Goal: Task Accomplishment & Management: Manage account settings

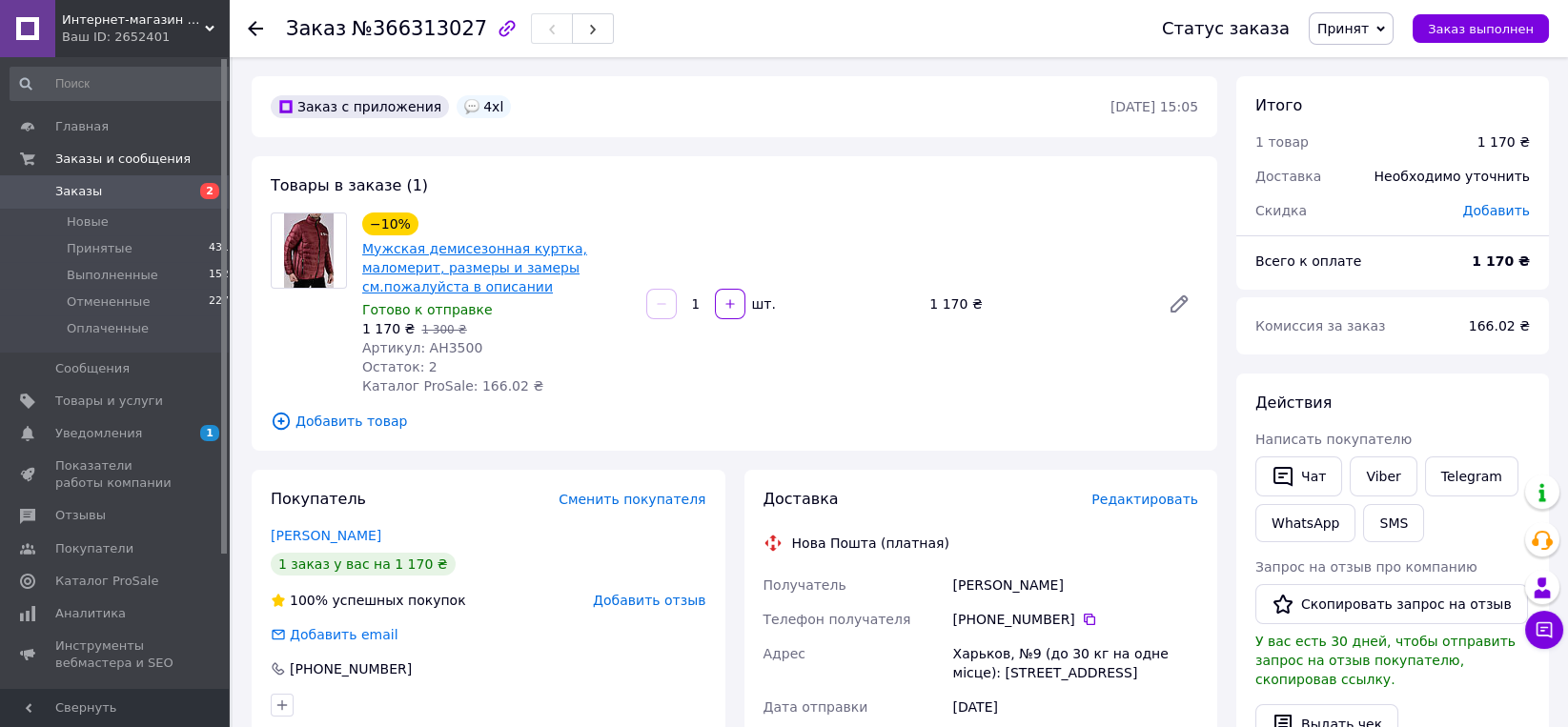
click at [584, 253] on link "Мужская демисезонная куртка, маломерит, размеры и замеры см.пожалуйста в описан…" at bounding box center [475, 267] width 225 height 53
click at [87, 229] on span "Новые" at bounding box center [87, 222] width 42 height 17
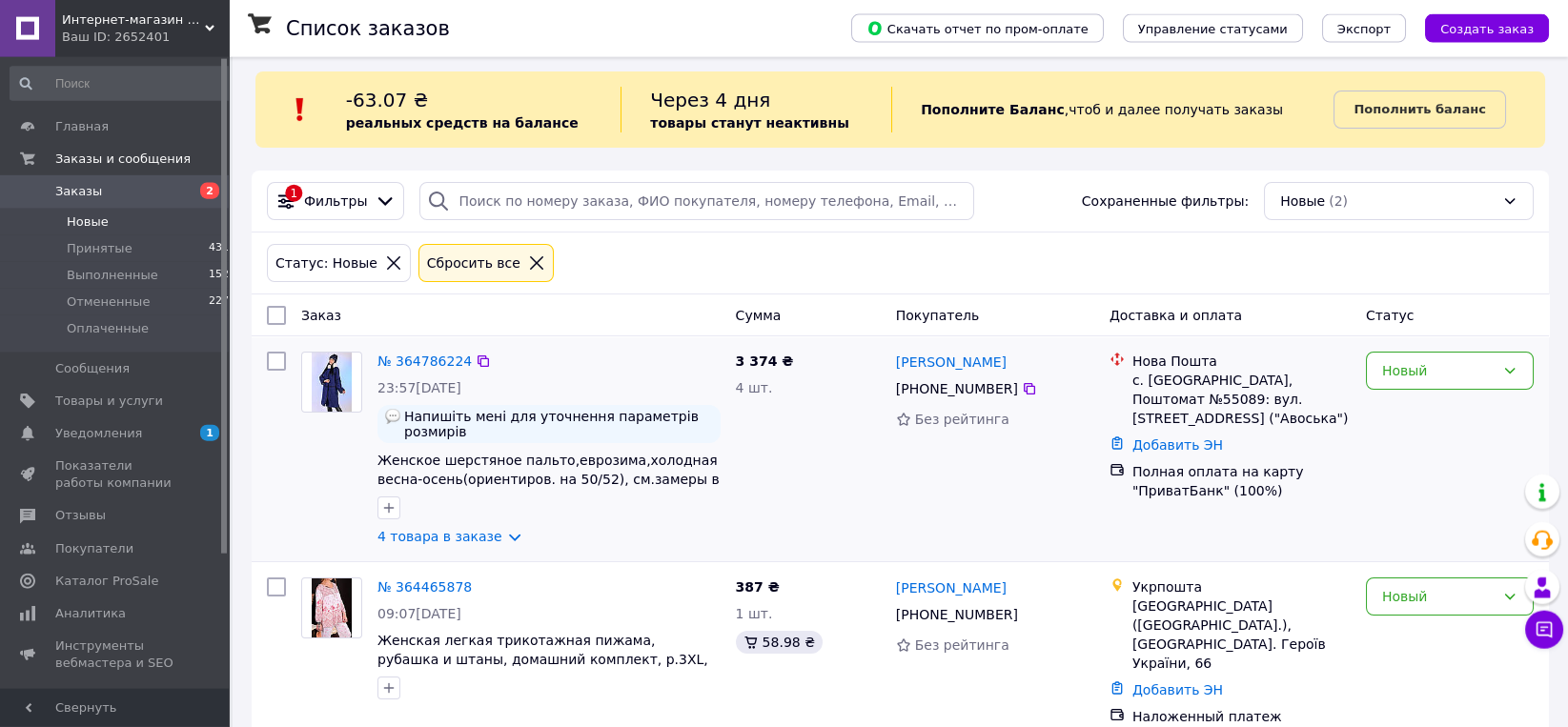
scroll to position [17, 0]
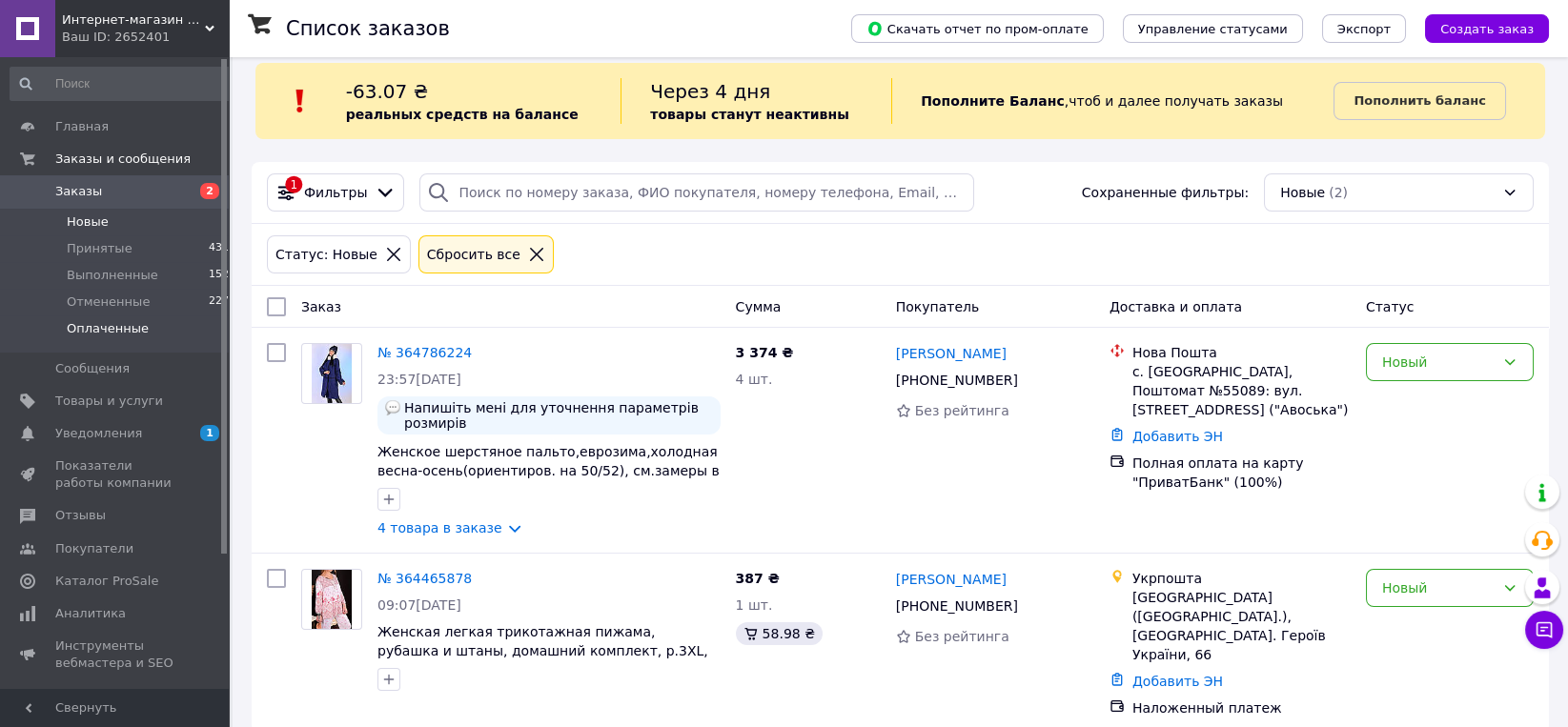
click at [123, 333] on span "Оплаченные" at bounding box center [108, 329] width 82 height 17
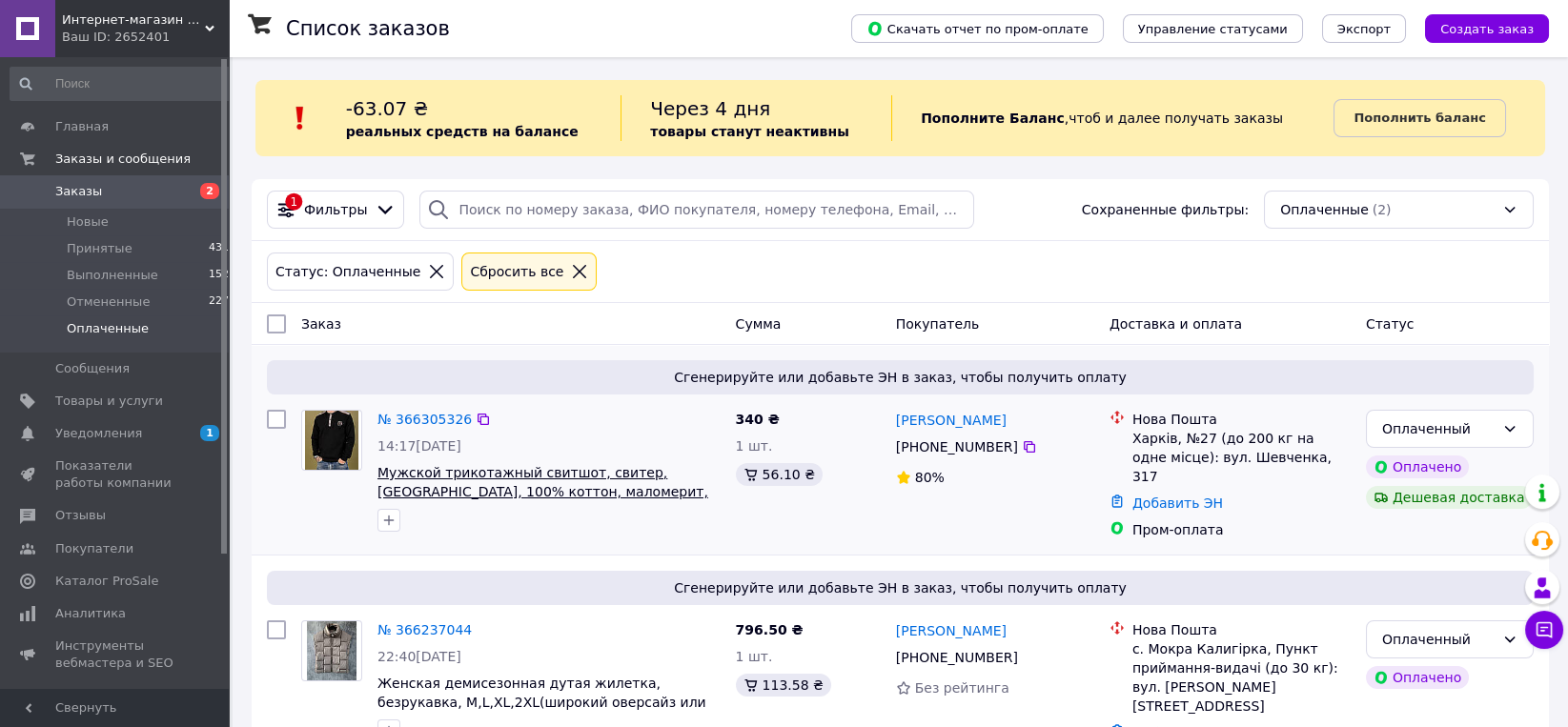
click at [623, 465] on span "Мужской трикотажный свитшот, свитер, [GEOGRAPHIC_DATA], 100% коттон, маломерит,…" at bounding box center [543, 491] width 331 height 53
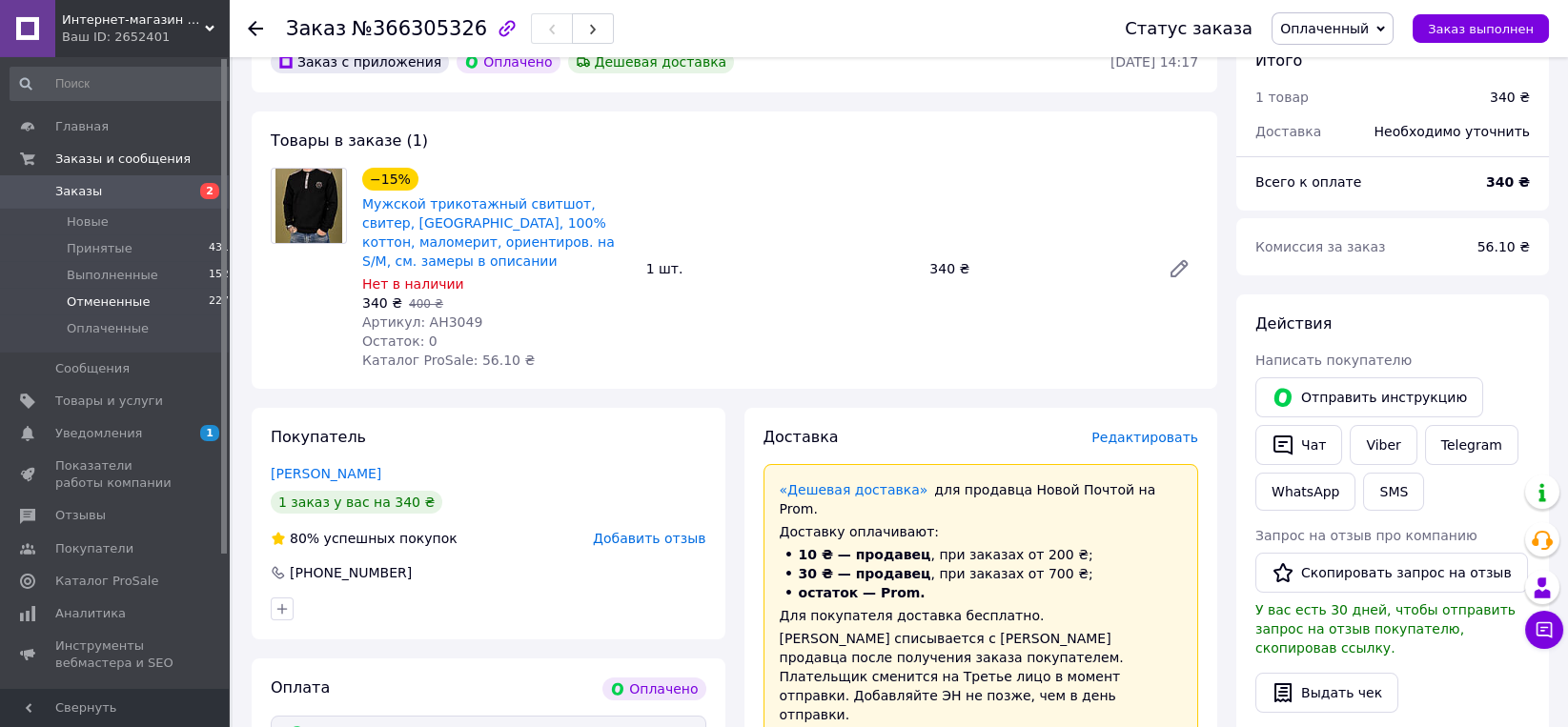
scroll to position [595, 0]
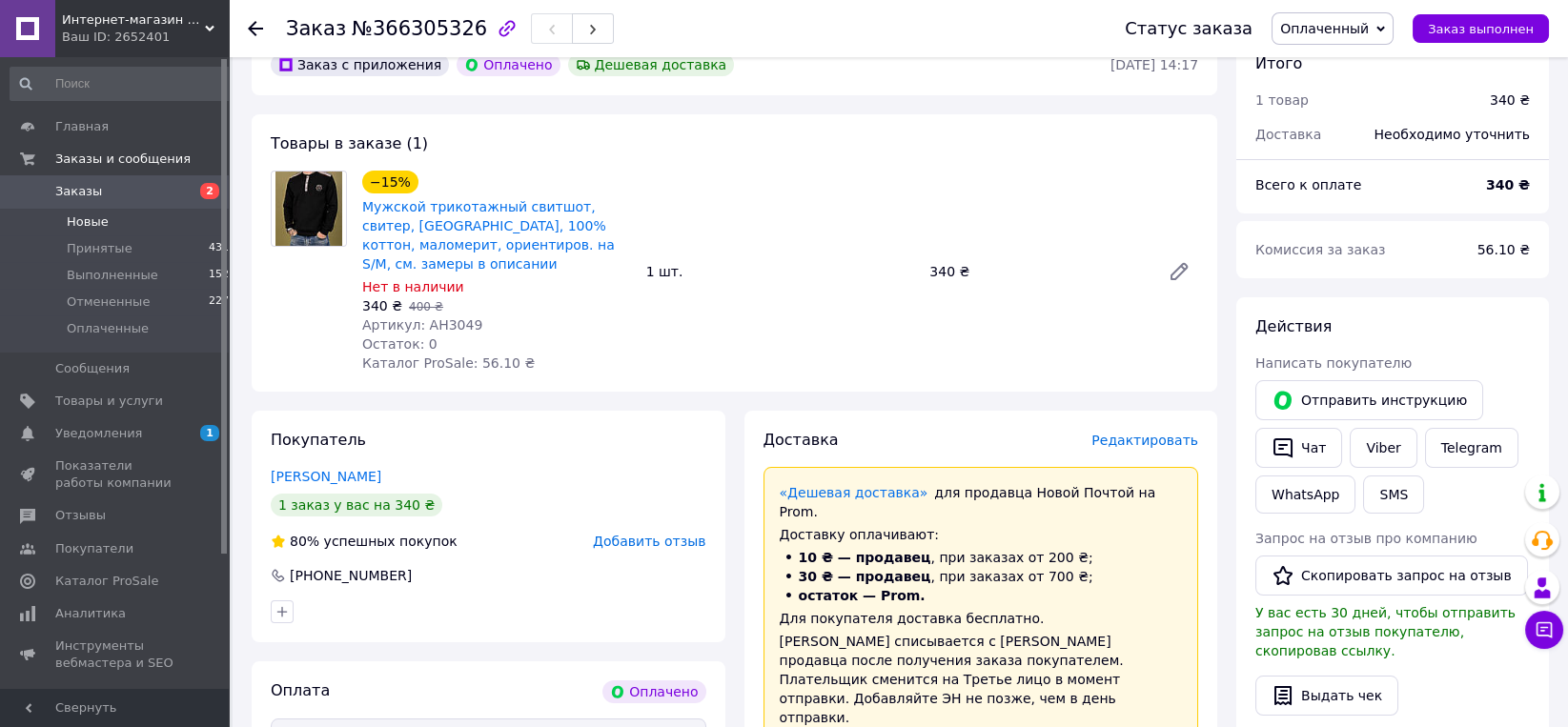
click at [107, 220] on li "Новые 2" at bounding box center [123, 221] width 247 height 26
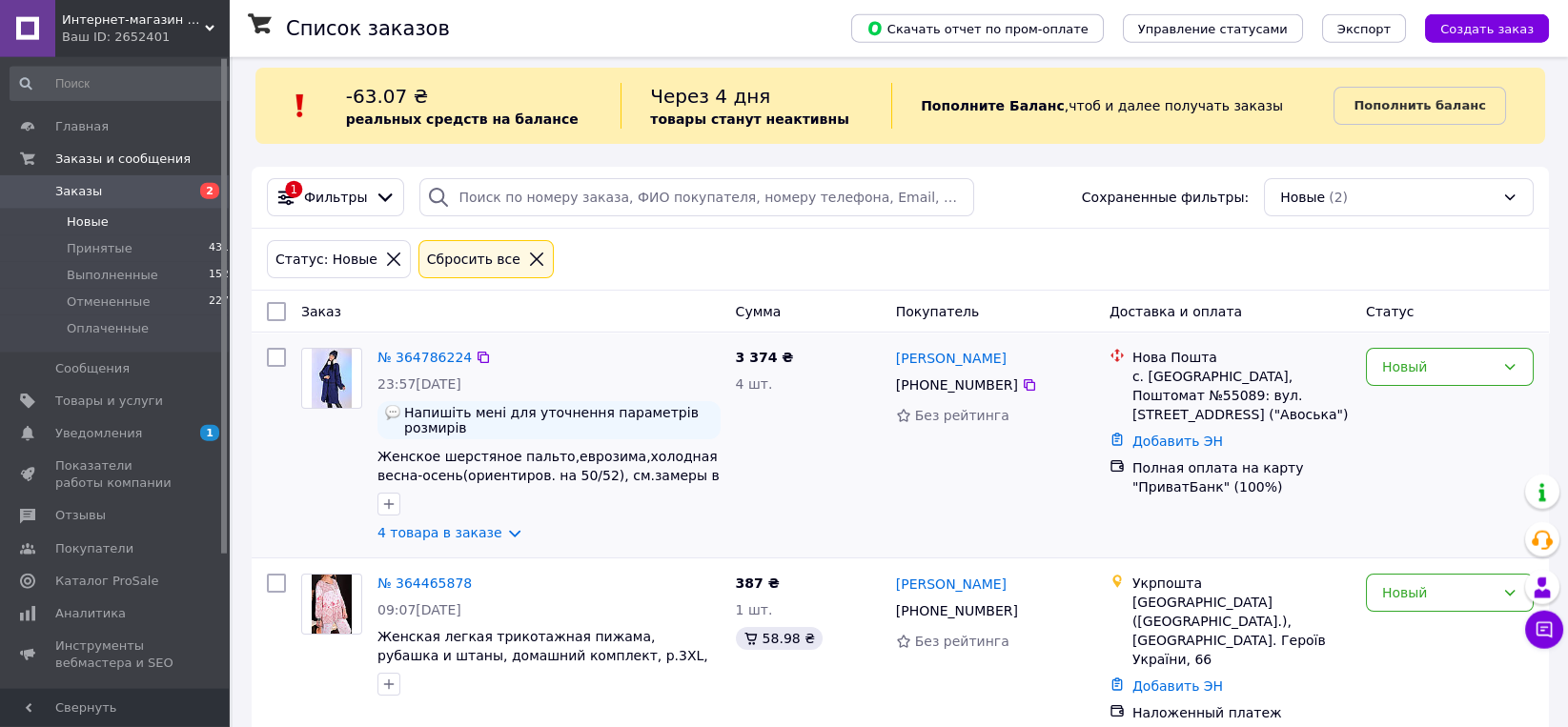
scroll to position [17, 0]
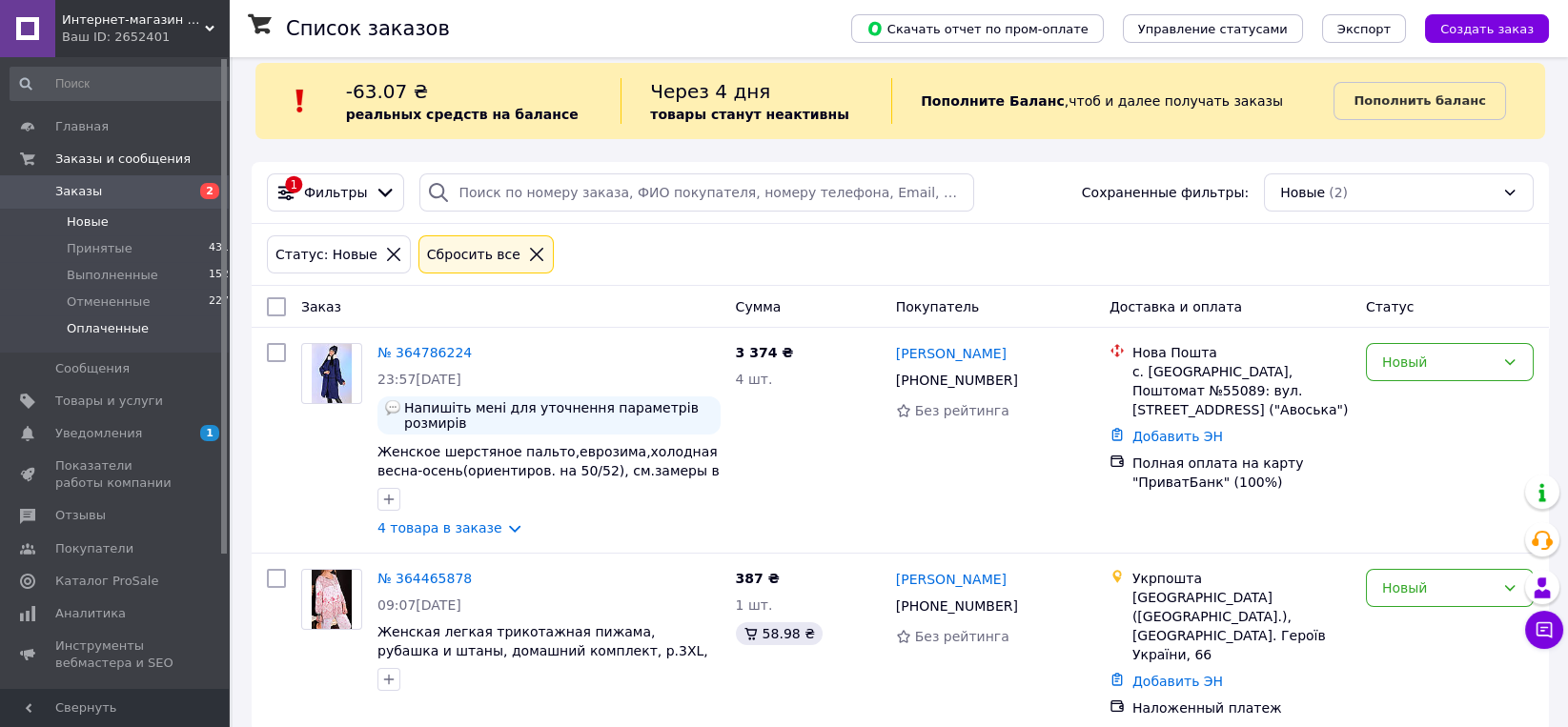
click at [117, 332] on span "Оплаченные" at bounding box center [108, 329] width 82 height 17
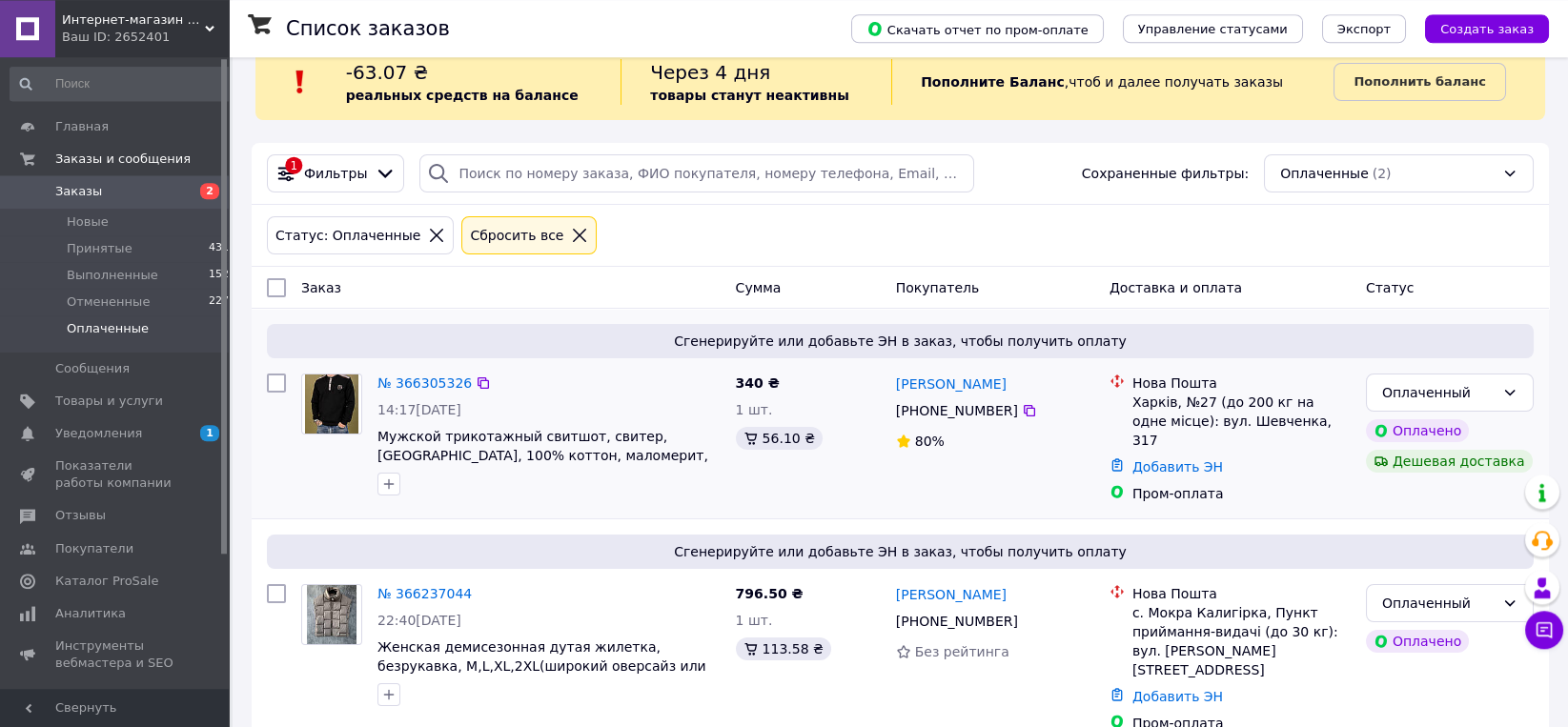
scroll to position [50, 0]
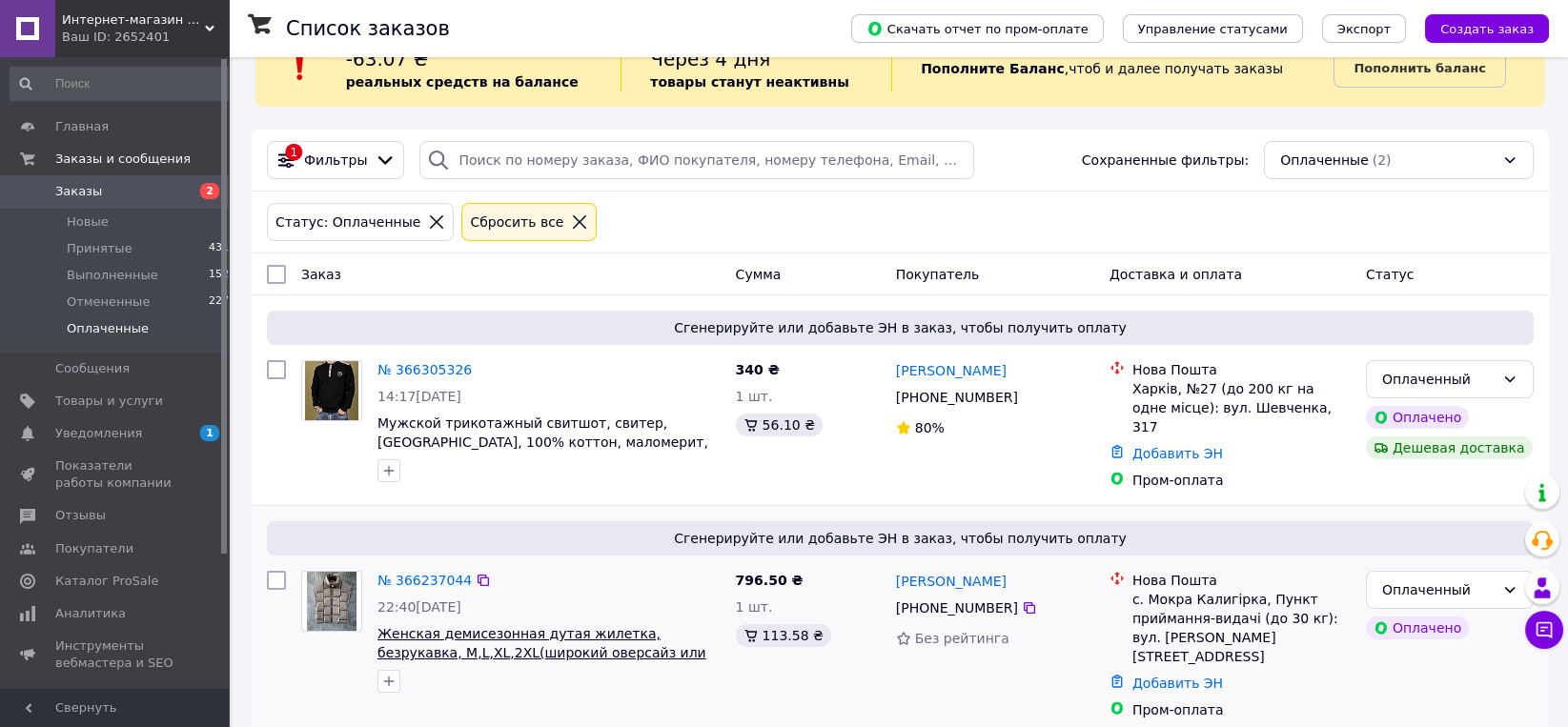
click at [536, 626] on span "Женская демисезонная дутая жилетка, безрукавка, M,L,XL,2XL(широкий оверсайз или…" at bounding box center [542, 652] width 329 height 53
click at [536, 628] on span "Женская демисезонная дутая жилетка, безрукавка, M,L,XL,2XL(широкий оверсайз или…" at bounding box center [542, 652] width 329 height 53
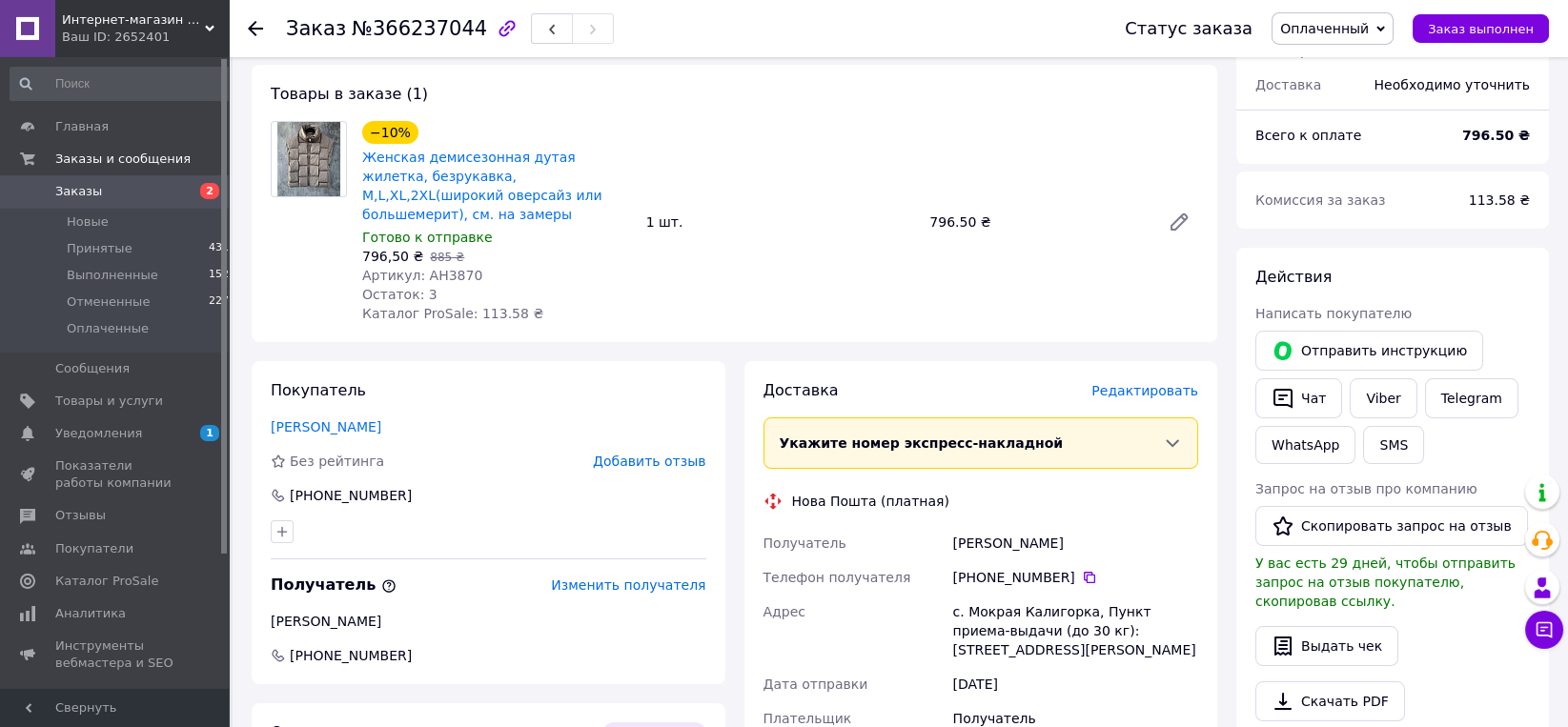
scroll to position [793, 0]
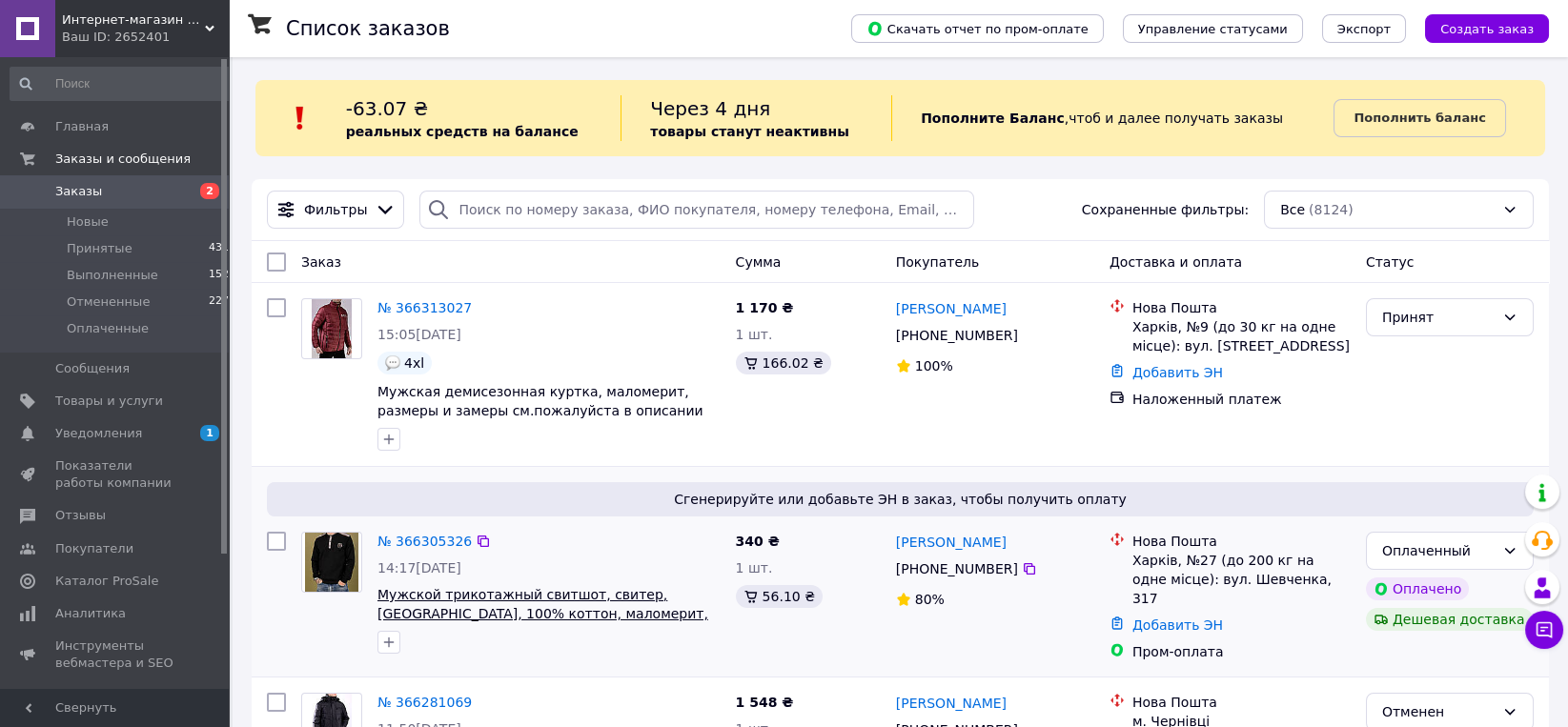
click at [652, 593] on span "Мужской трикотажный свитшот, свитер, Турция, 100% коттон, маломерит, ориентиров…" at bounding box center [543, 613] width 331 height 53
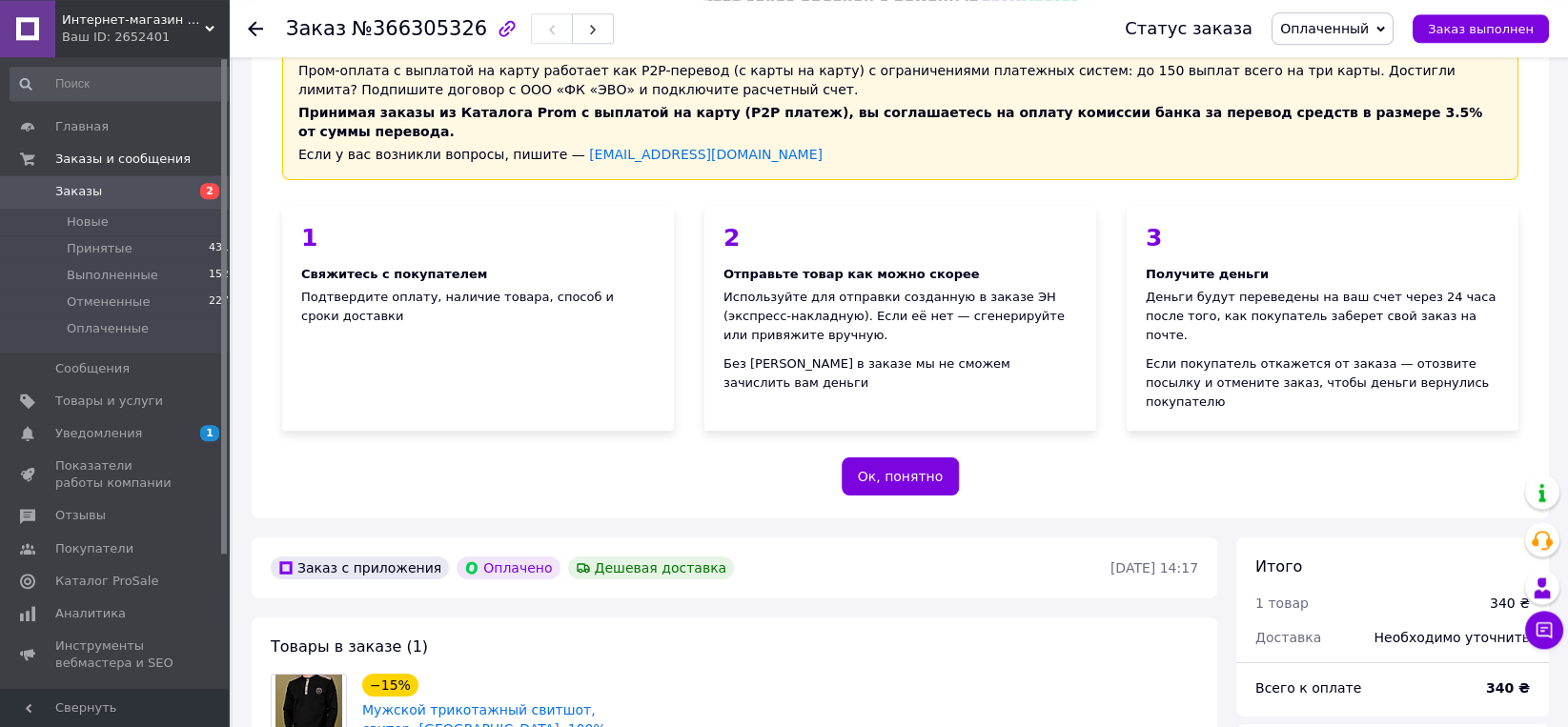
scroll to position [198, 0]
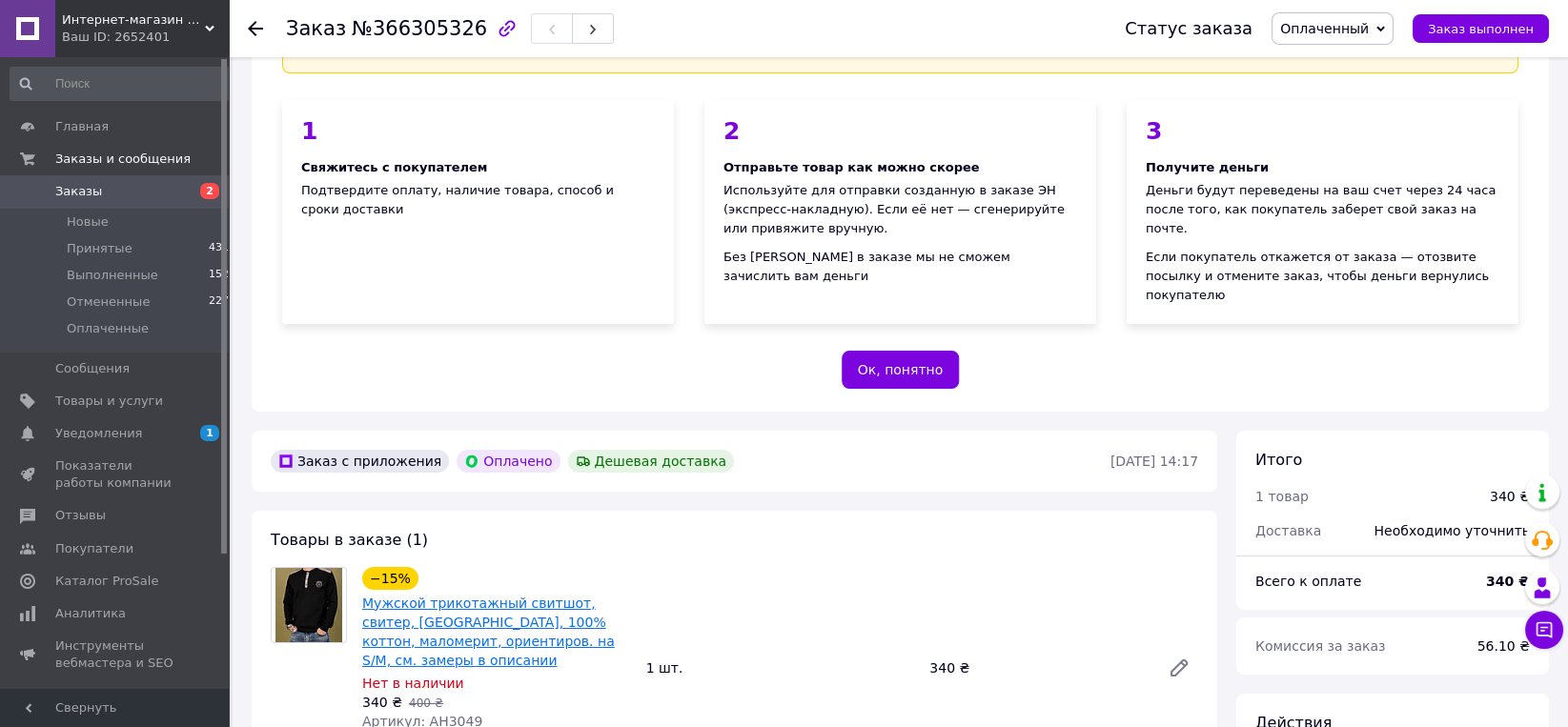
click at [541, 595] on link "Мужской трикотажный свитшот, свитер, [GEOGRAPHIC_DATA], 100% коттон, маломерит,…" at bounding box center [488, 631] width 252 height 73
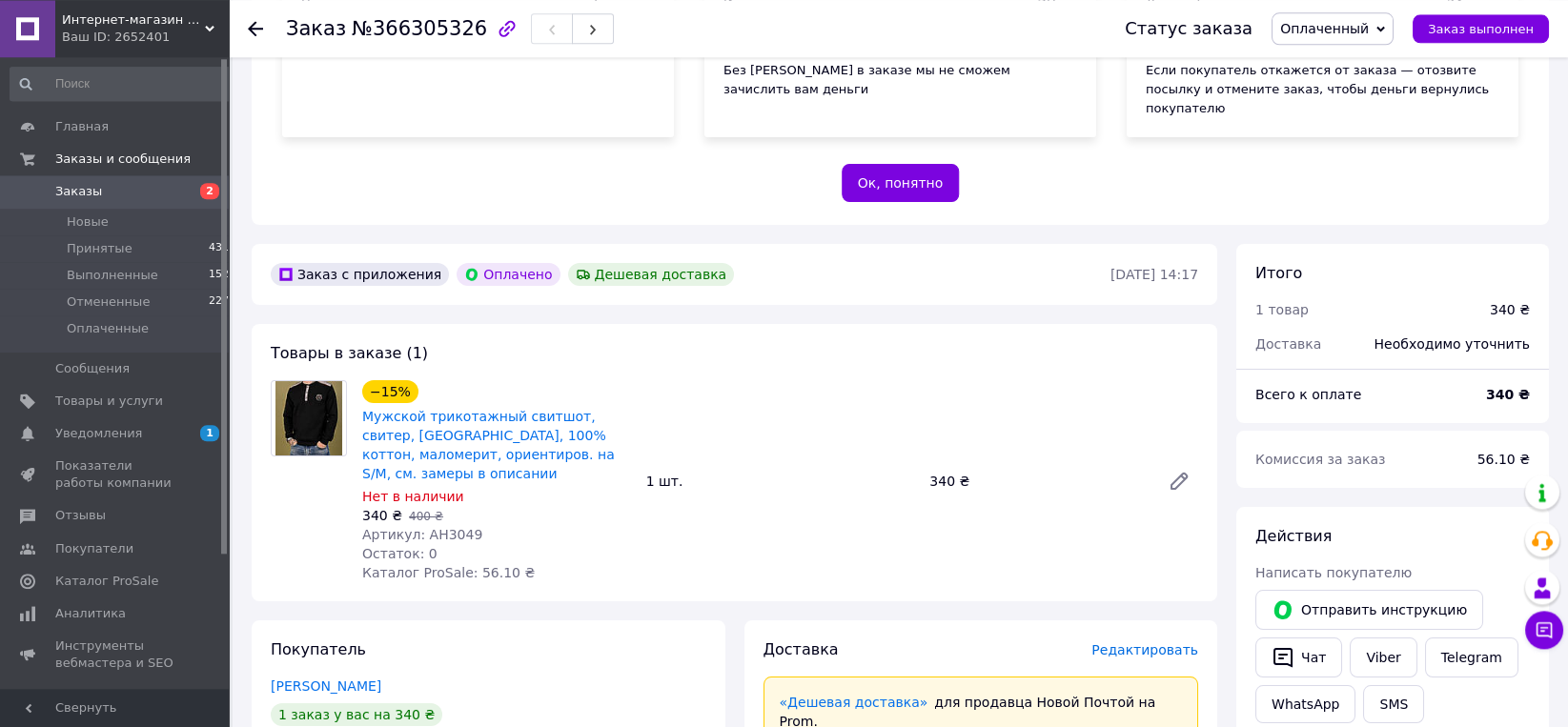
scroll to position [396, 0]
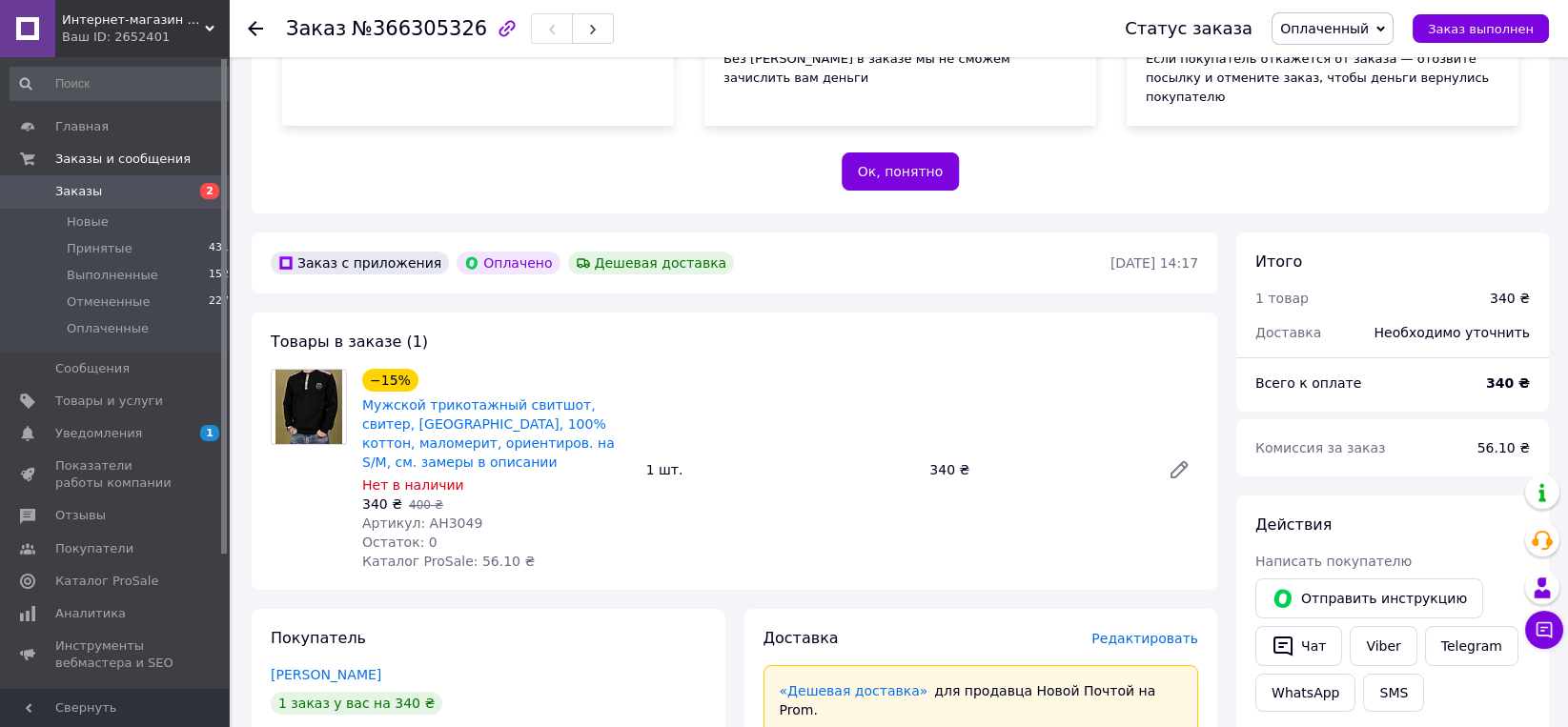
click at [1305, 24] on span "Оплаченный" at bounding box center [1323, 29] width 88 height 16
click at [1317, 70] on li "Принят" at bounding box center [1332, 66] width 120 height 28
click at [84, 215] on span "Новые" at bounding box center [87, 222] width 42 height 17
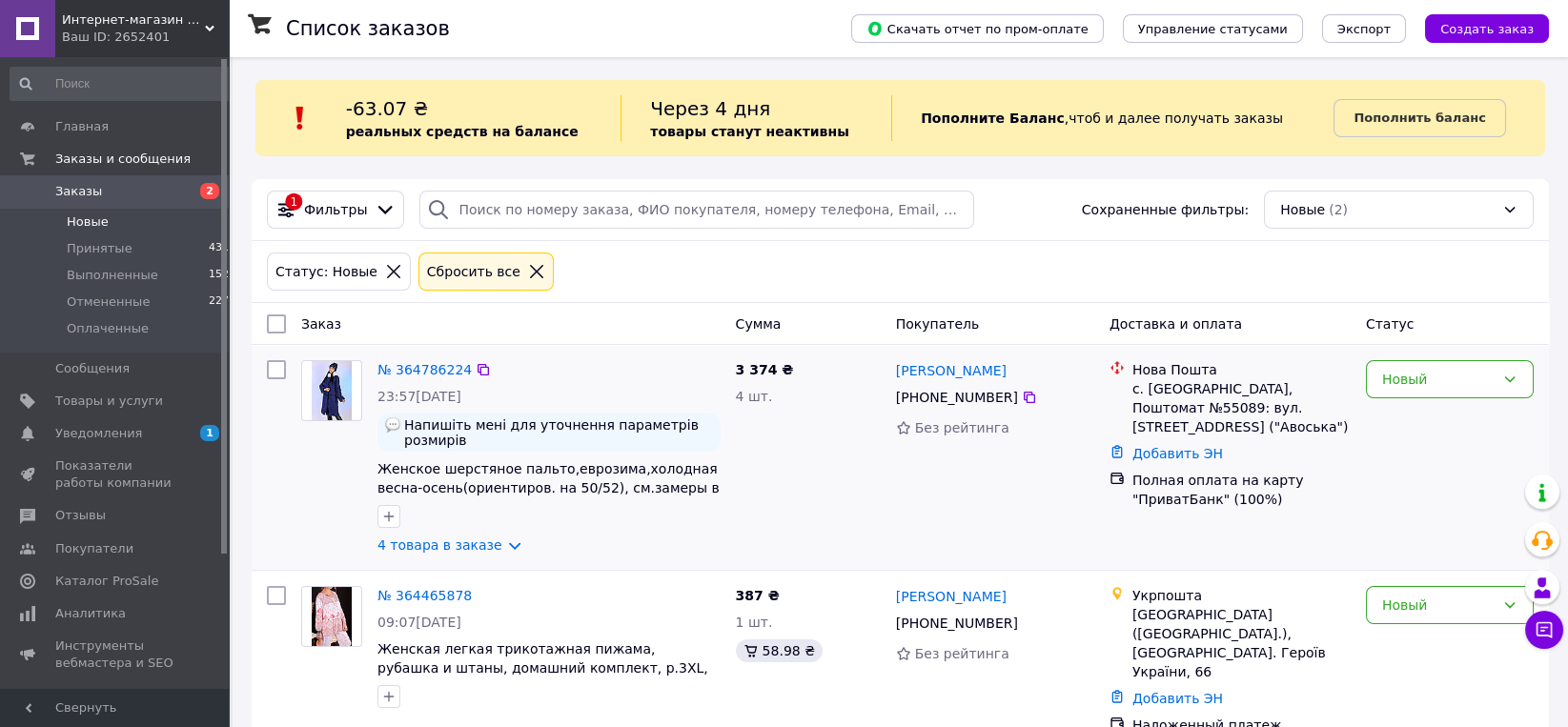
scroll to position [17, 0]
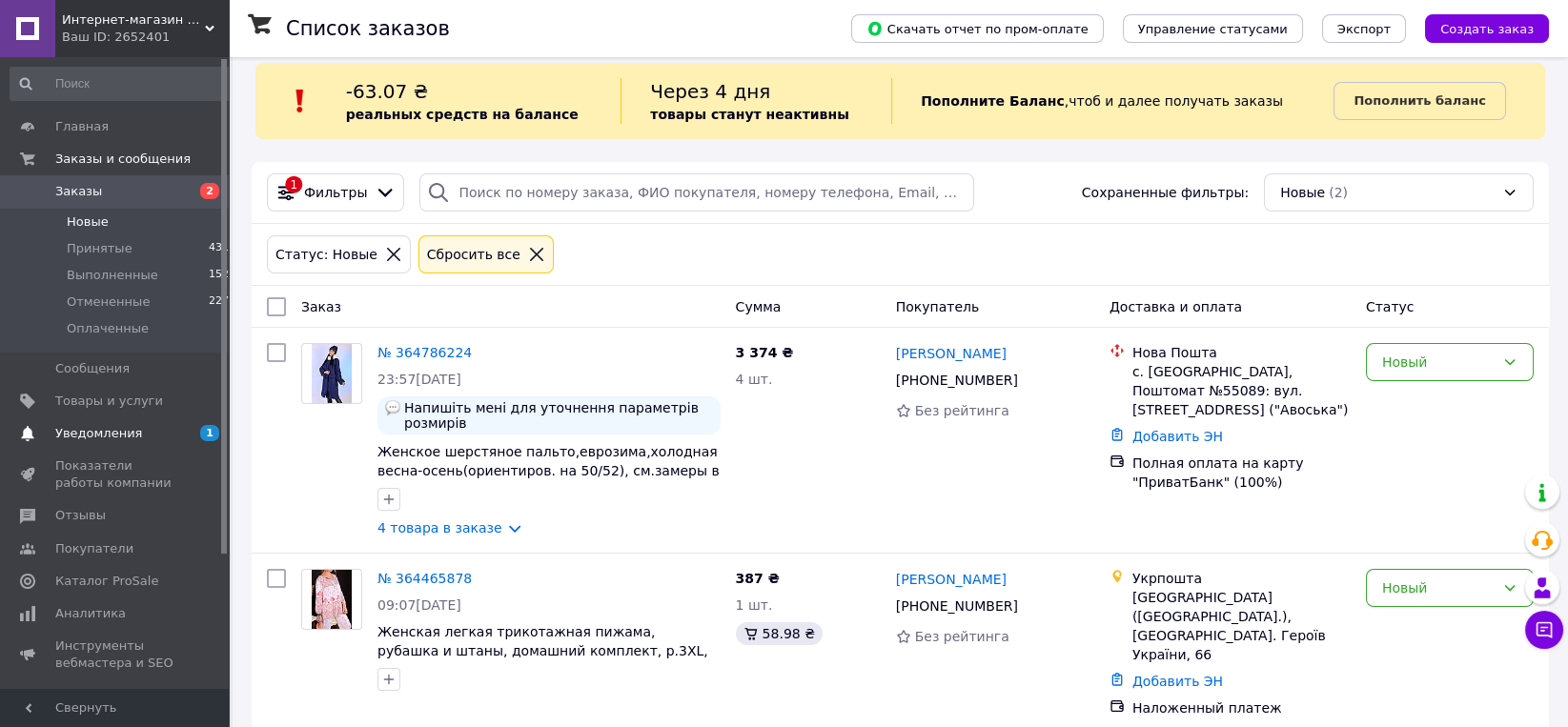
click at [115, 425] on span "Уведомления" at bounding box center [98, 434] width 86 height 17
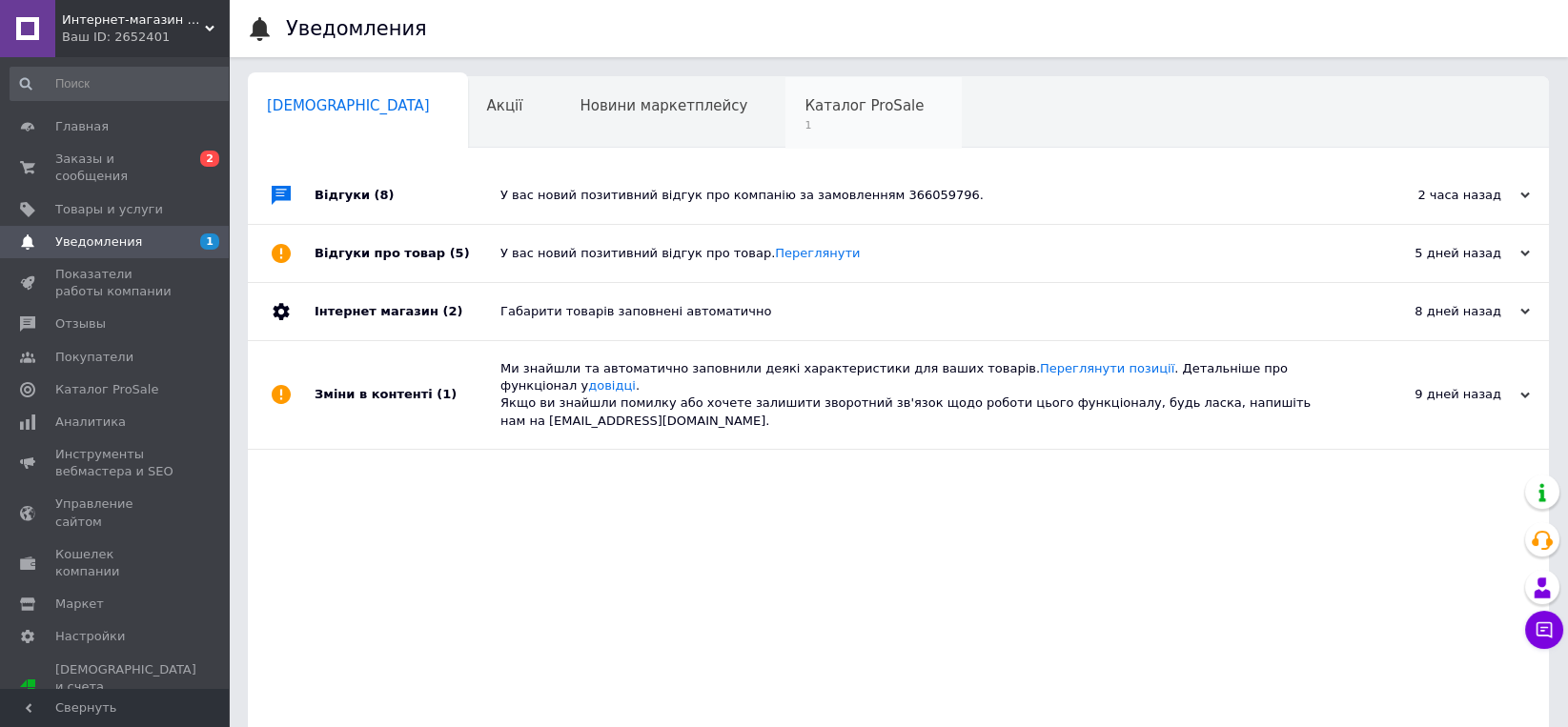
click at [804, 109] on span "Каталог ProSale" at bounding box center [863, 106] width 119 height 17
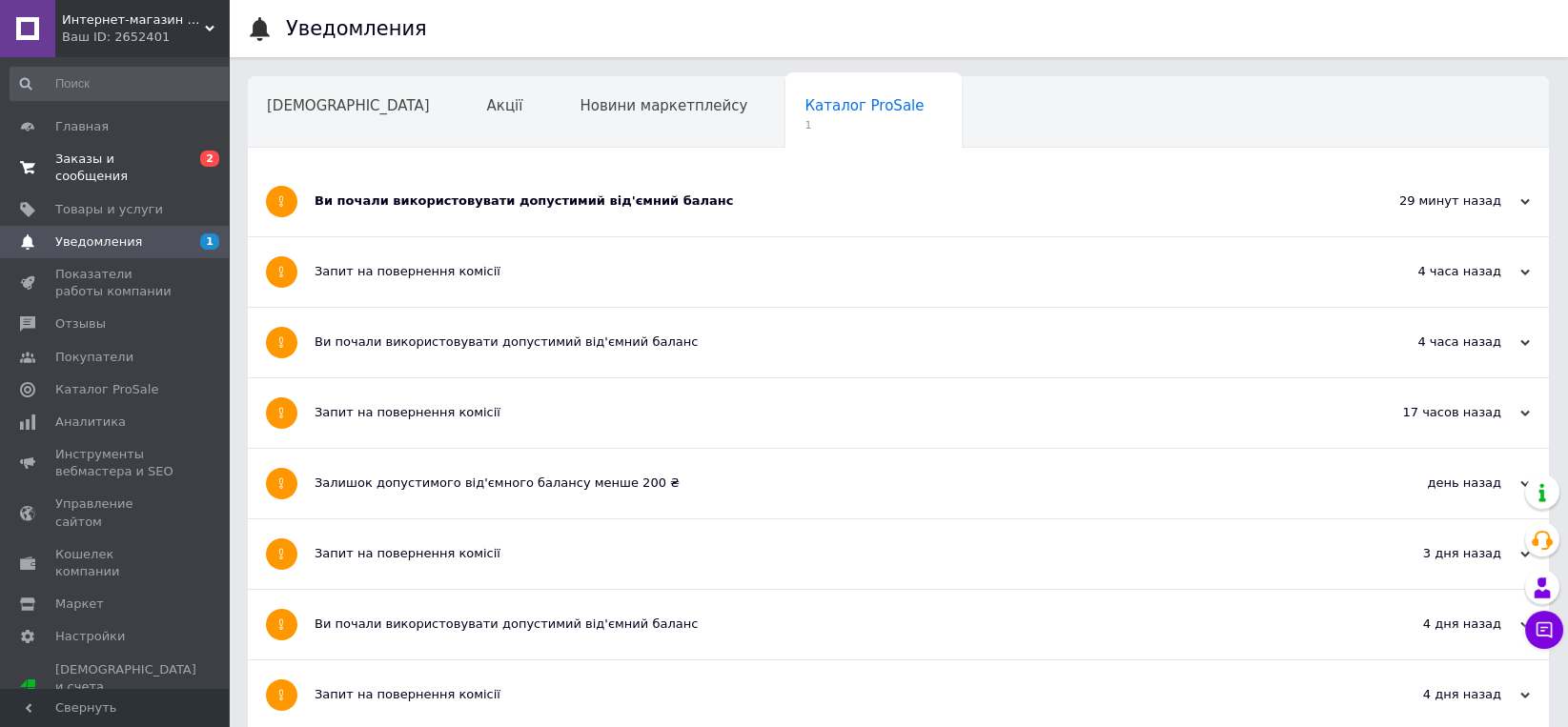
click at [132, 154] on span "Заказы и сообщения" at bounding box center [116, 167] width 121 height 34
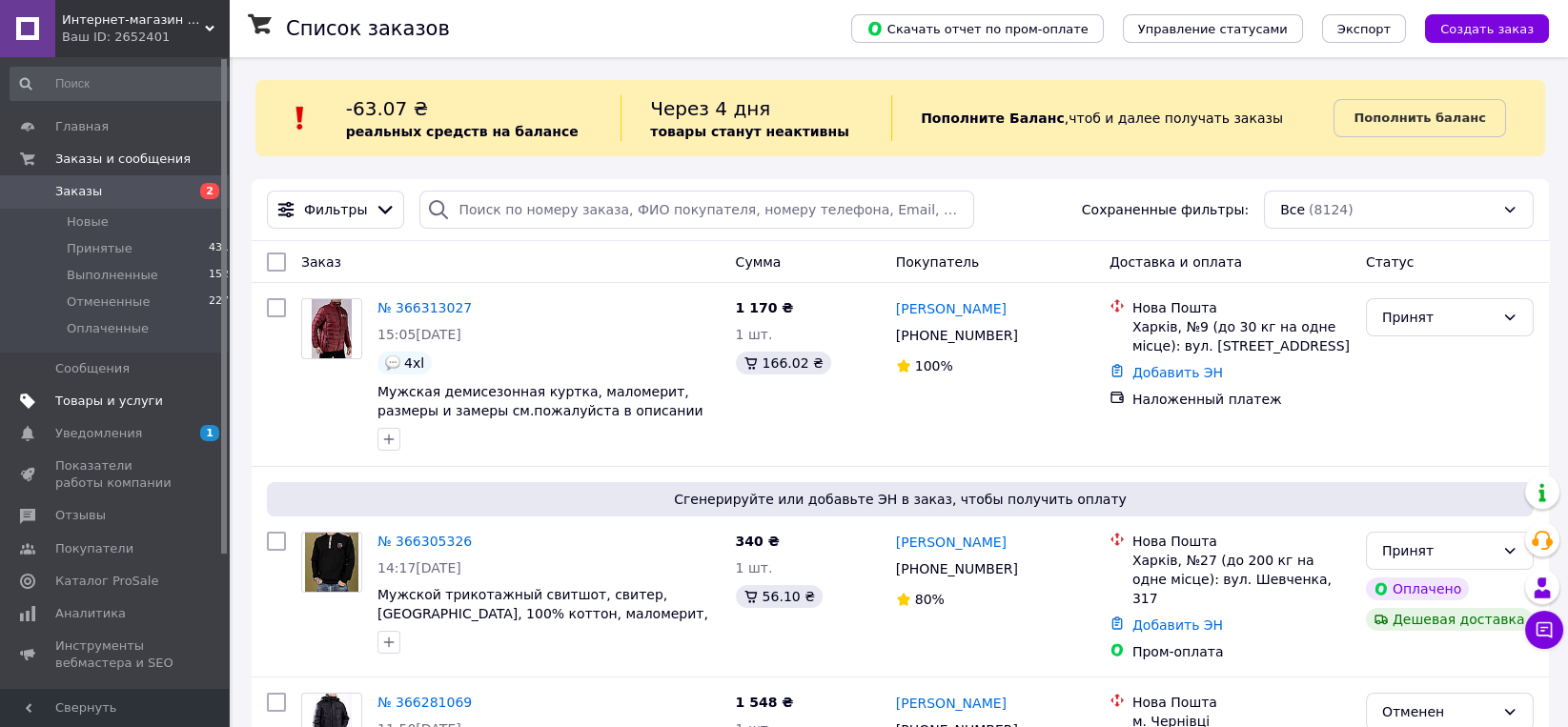
click at [120, 399] on span "Товары и услуги" at bounding box center [109, 401] width 108 height 17
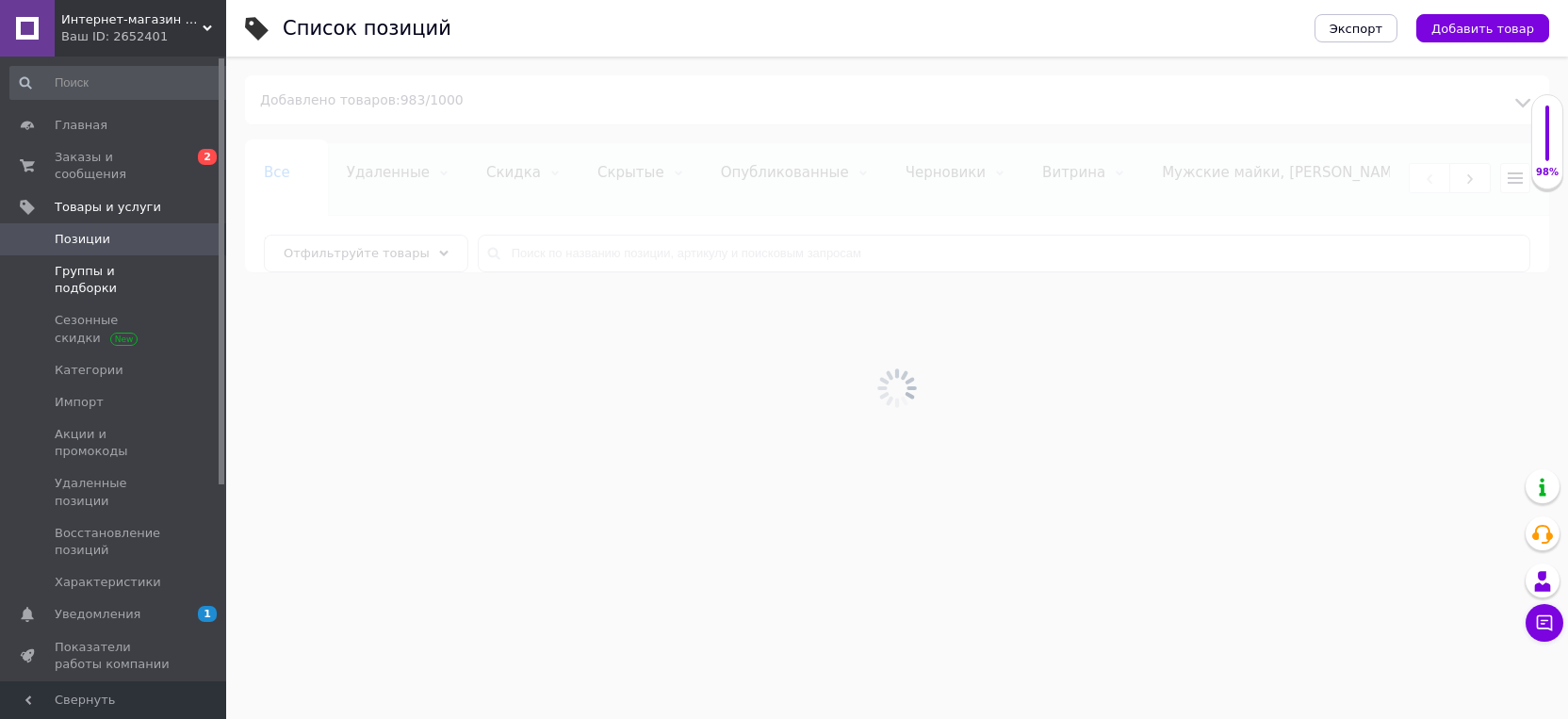
click at [132, 263] on span "Группы и подборки" at bounding box center [114, 279] width 120 height 34
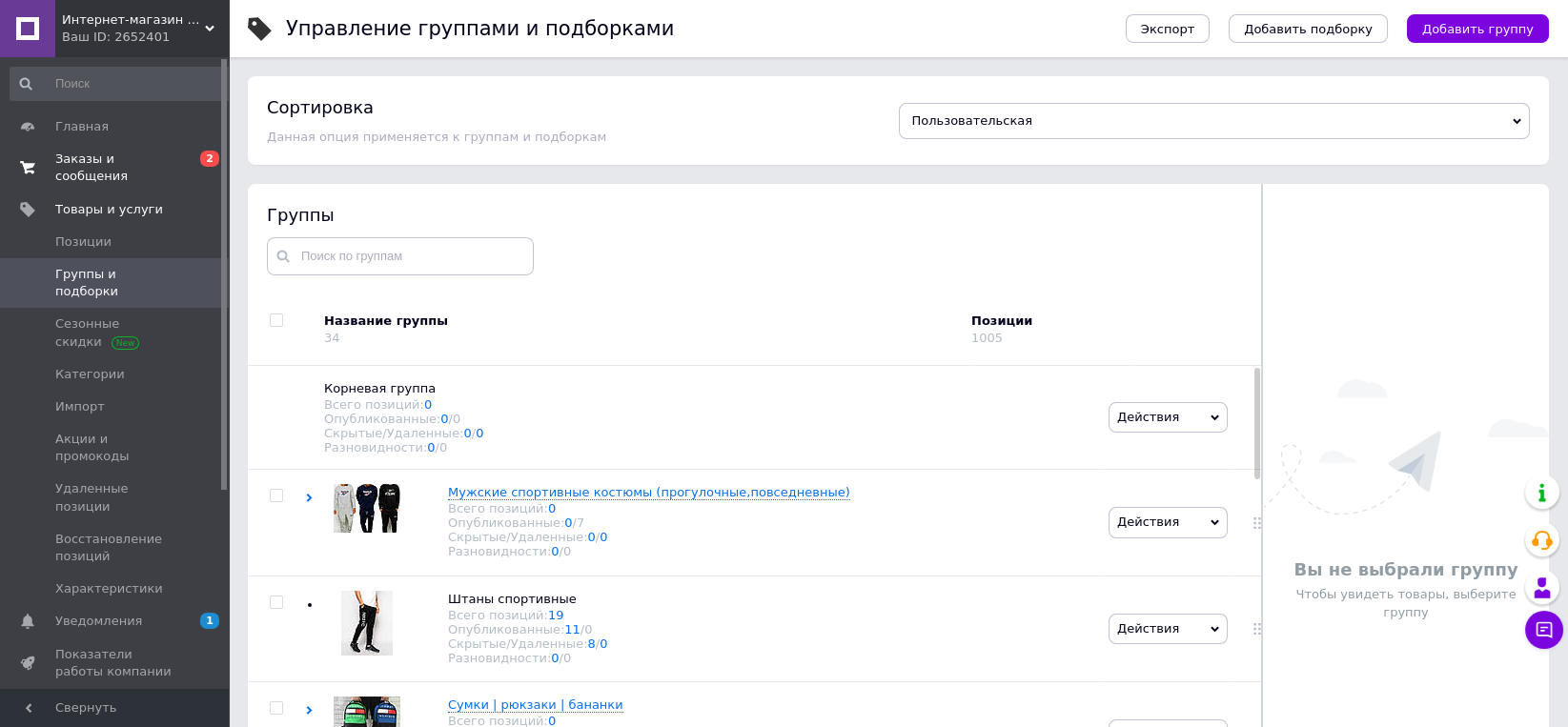
click at [128, 168] on span "Заказы и сообщения" at bounding box center [116, 167] width 121 height 34
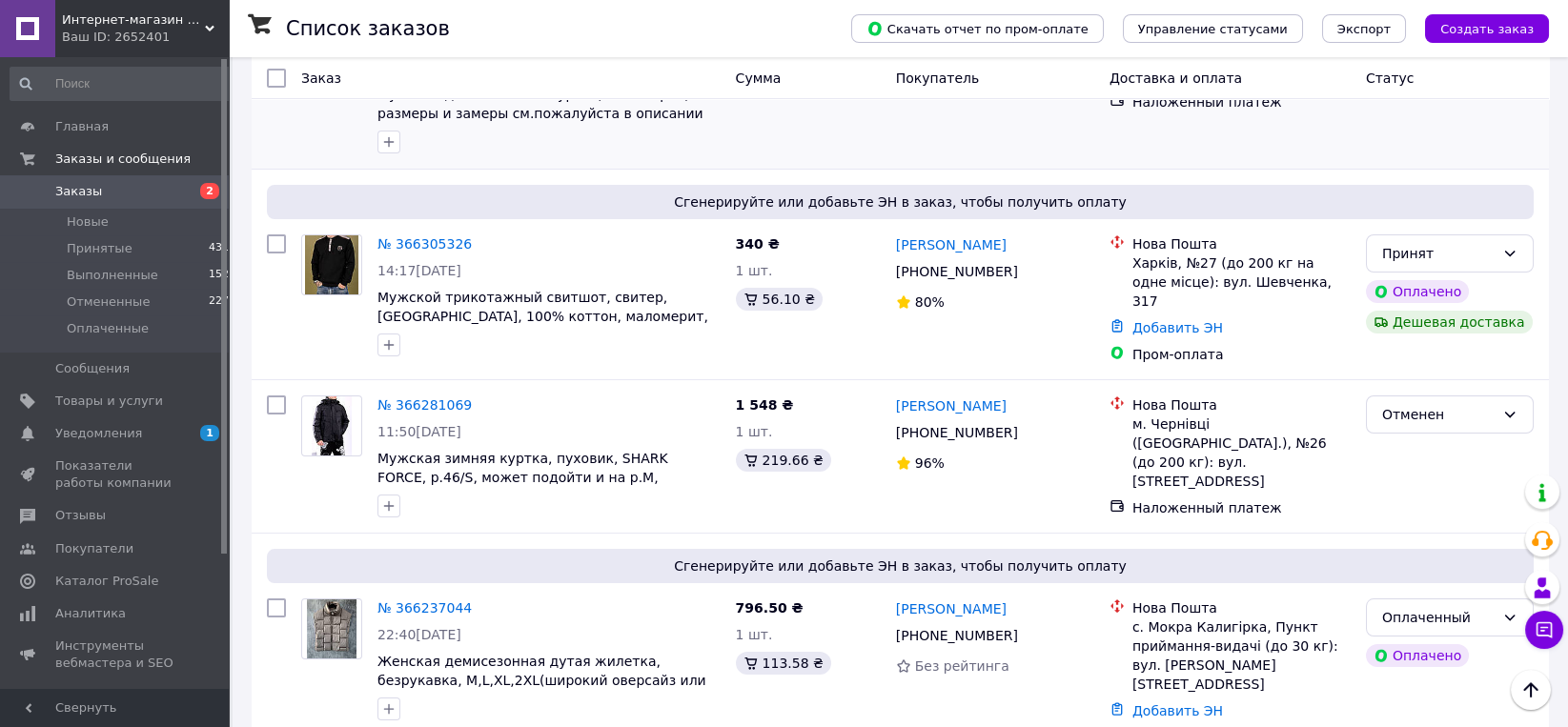
scroll to position [793, 0]
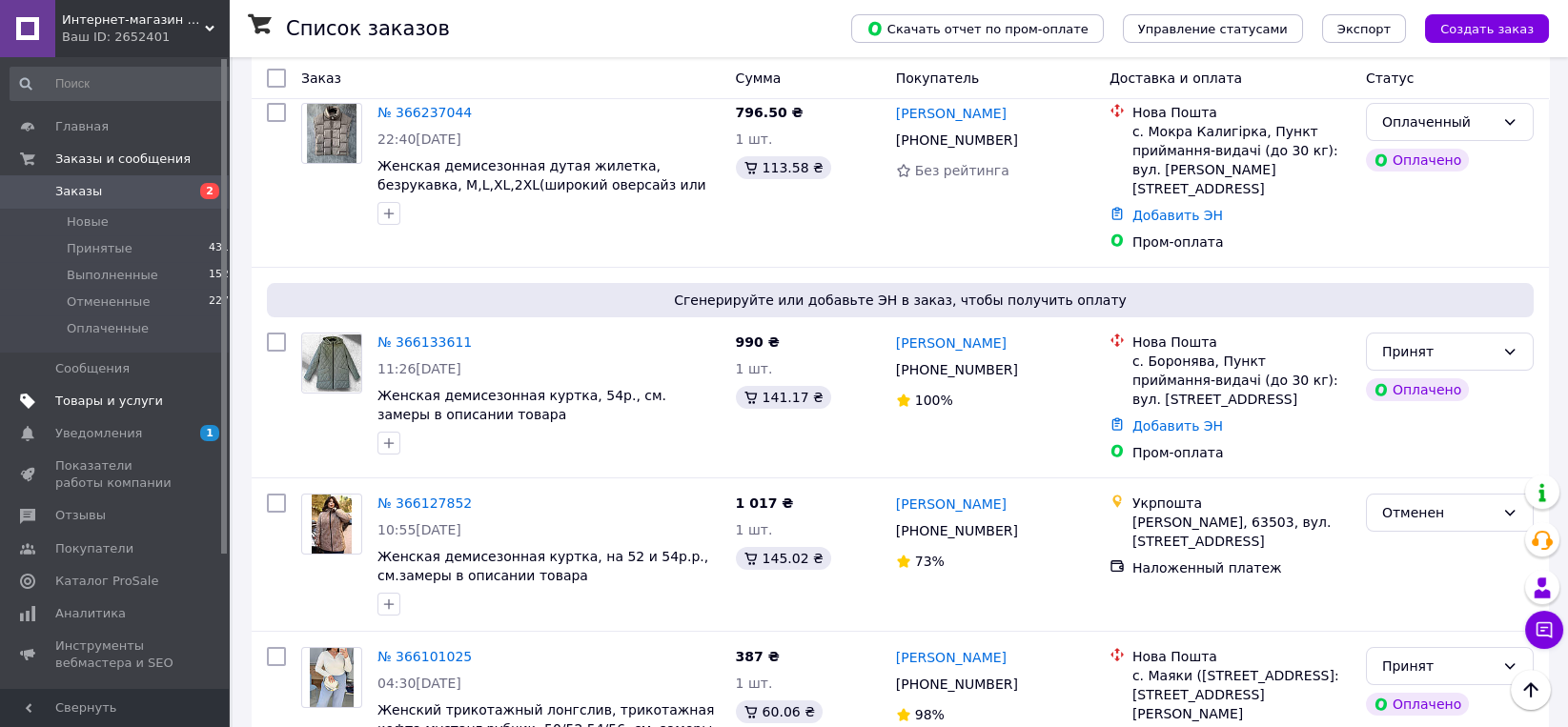
click at [112, 405] on span "Товары и услуги" at bounding box center [109, 401] width 108 height 17
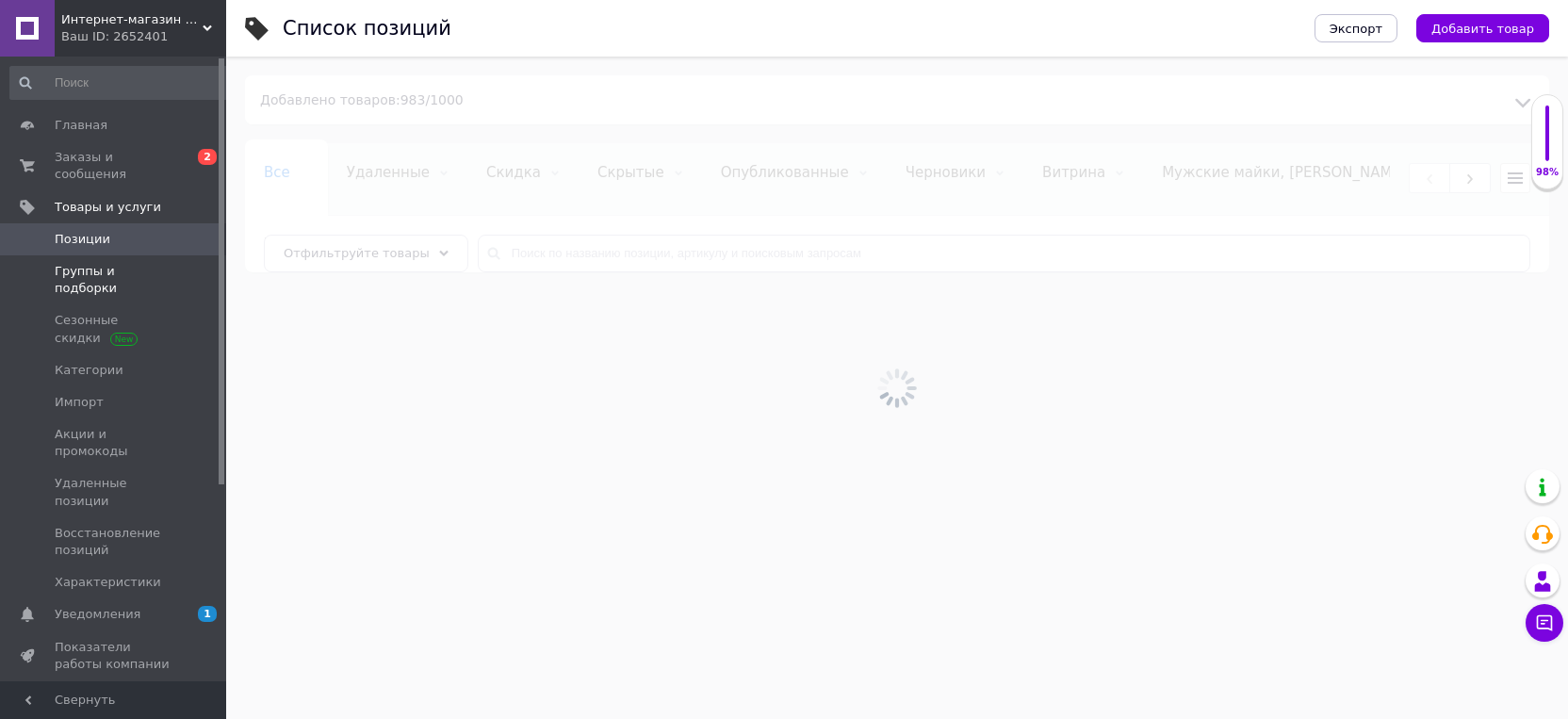
click at [131, 263] on span "Группы и подборки" at bounding box center [114, 279] width 120 height 34
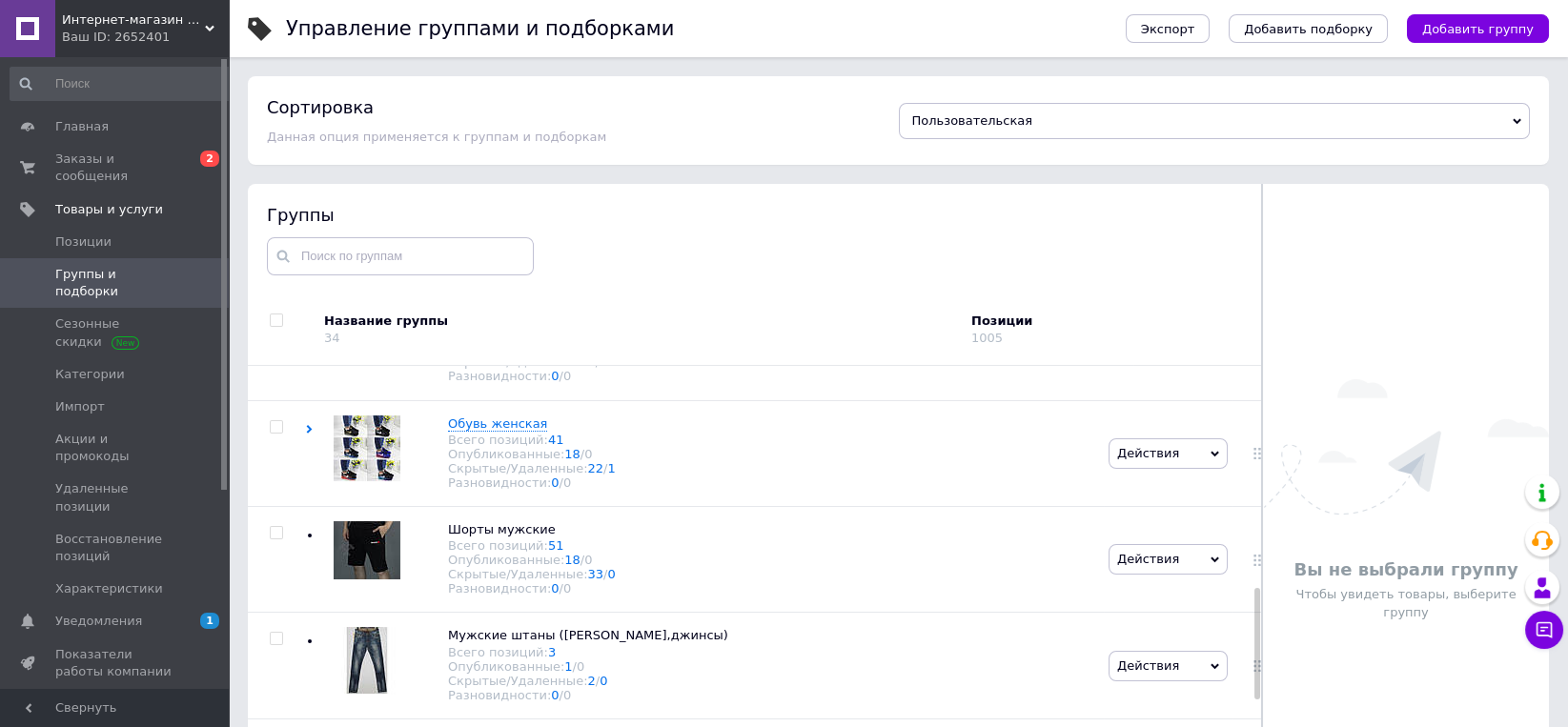
scroll to position [892, 0]
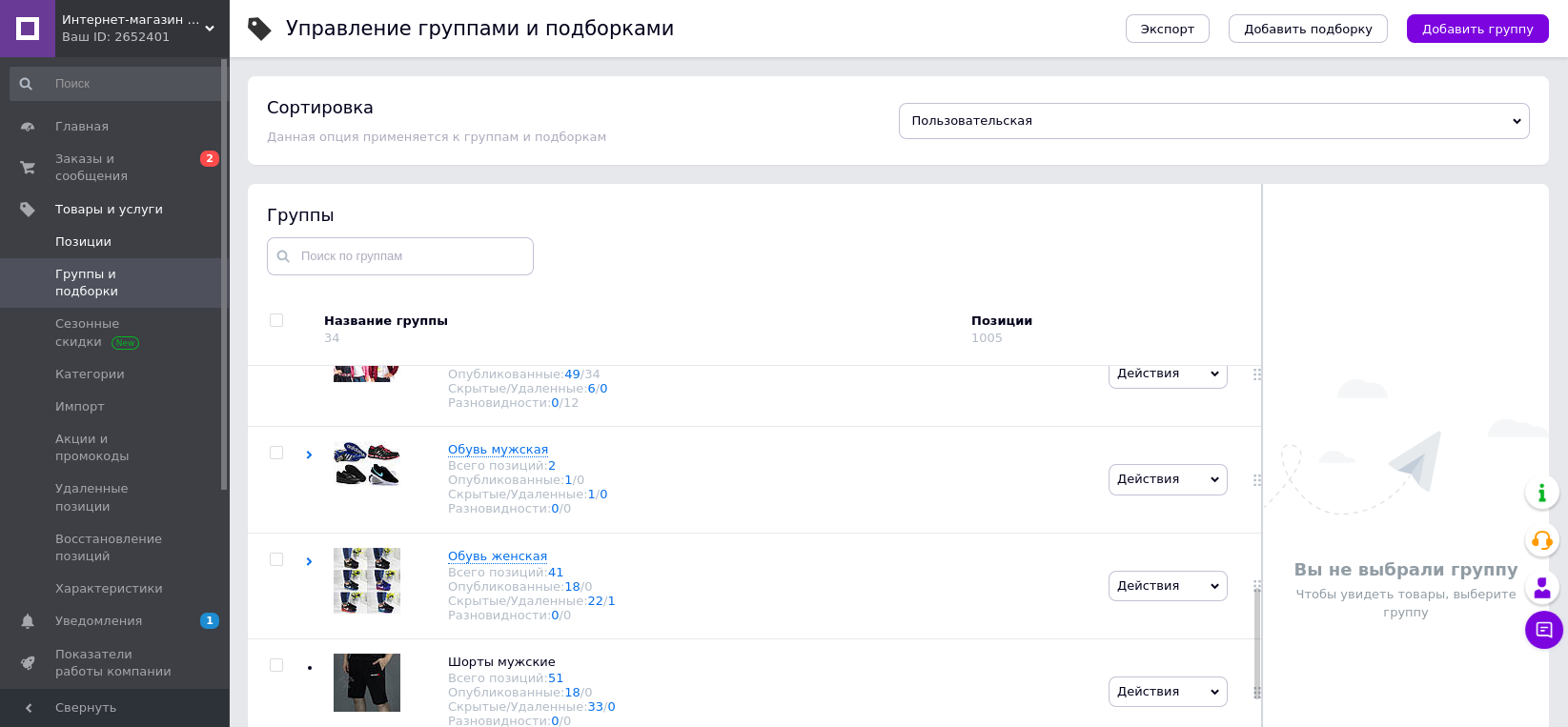
click at [52, 233] on span at bounding box center [27, 242] width 55 height 17
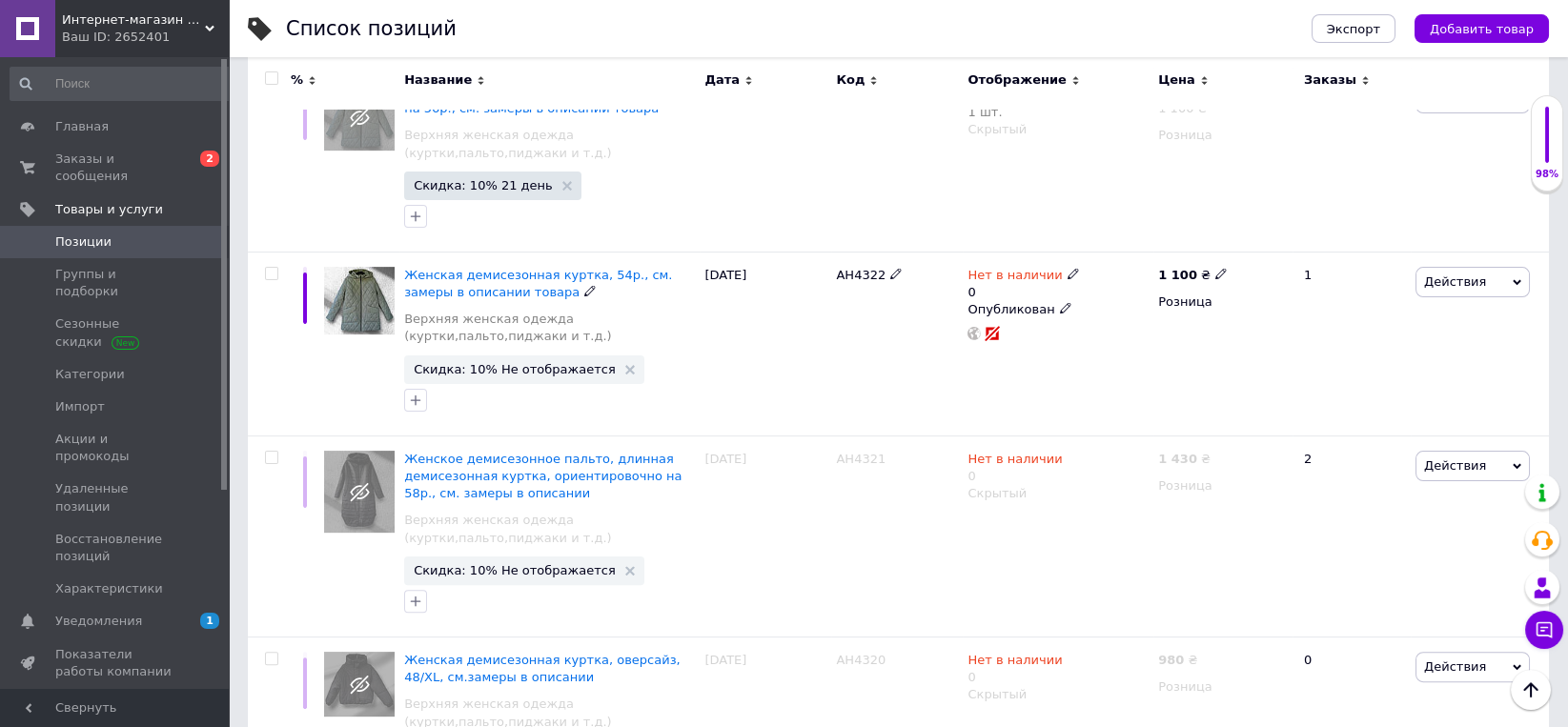
scroll to position [2675, 0]
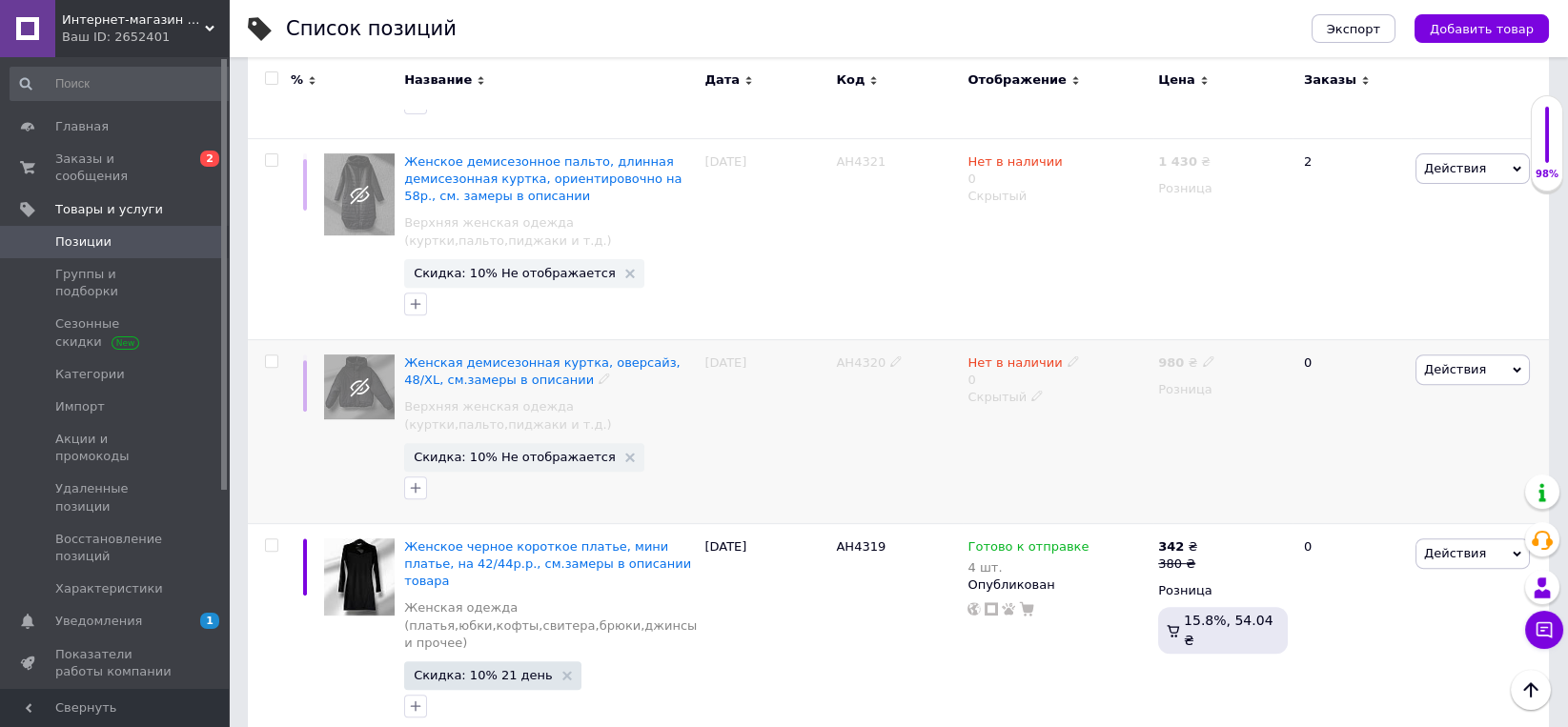
click at [1428, 362] on span "Действия" at bounding box center [1454, 369] width 62 height 15
click at [1339, 446] on li "Копировать" at bounding box center [1393, 459] width 271 height 26
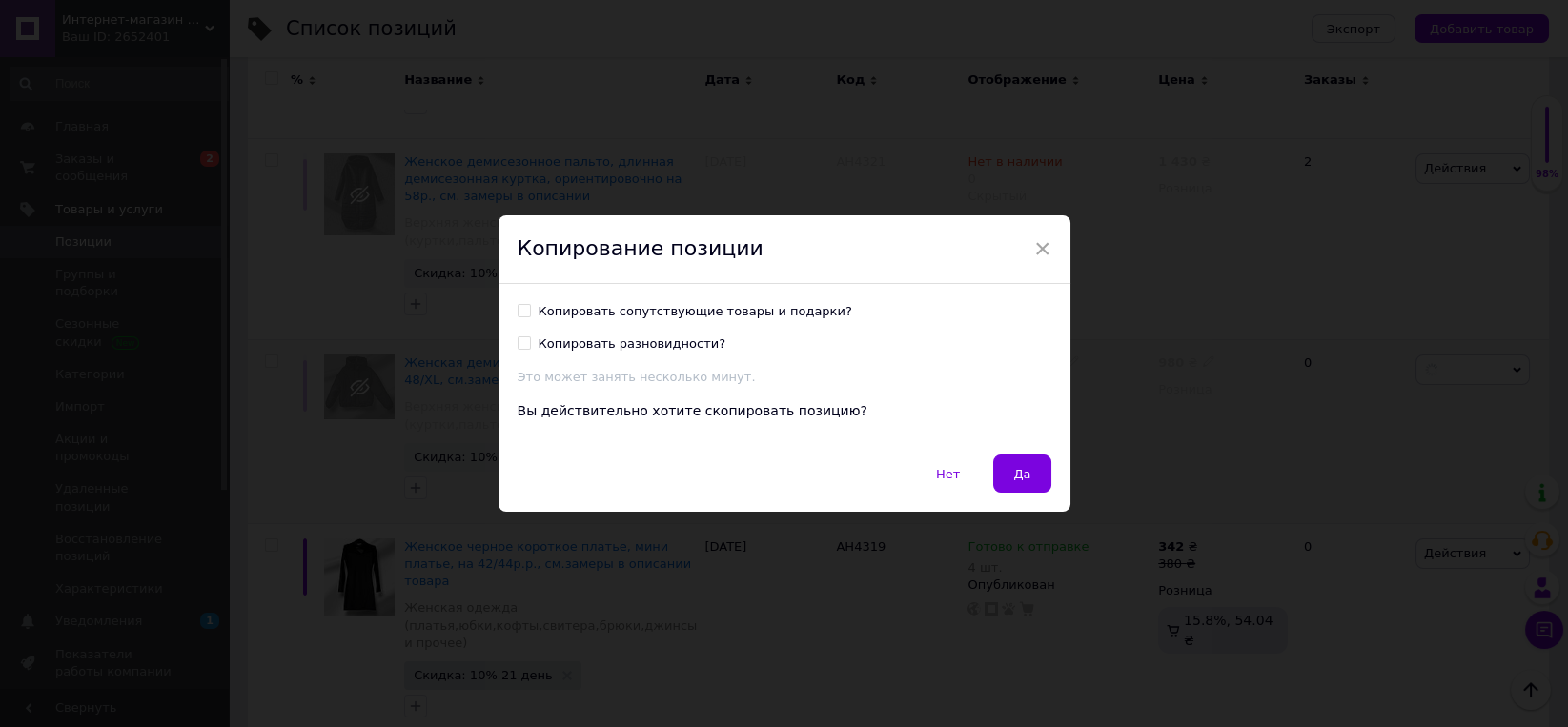
scroll to position [2597, 0]
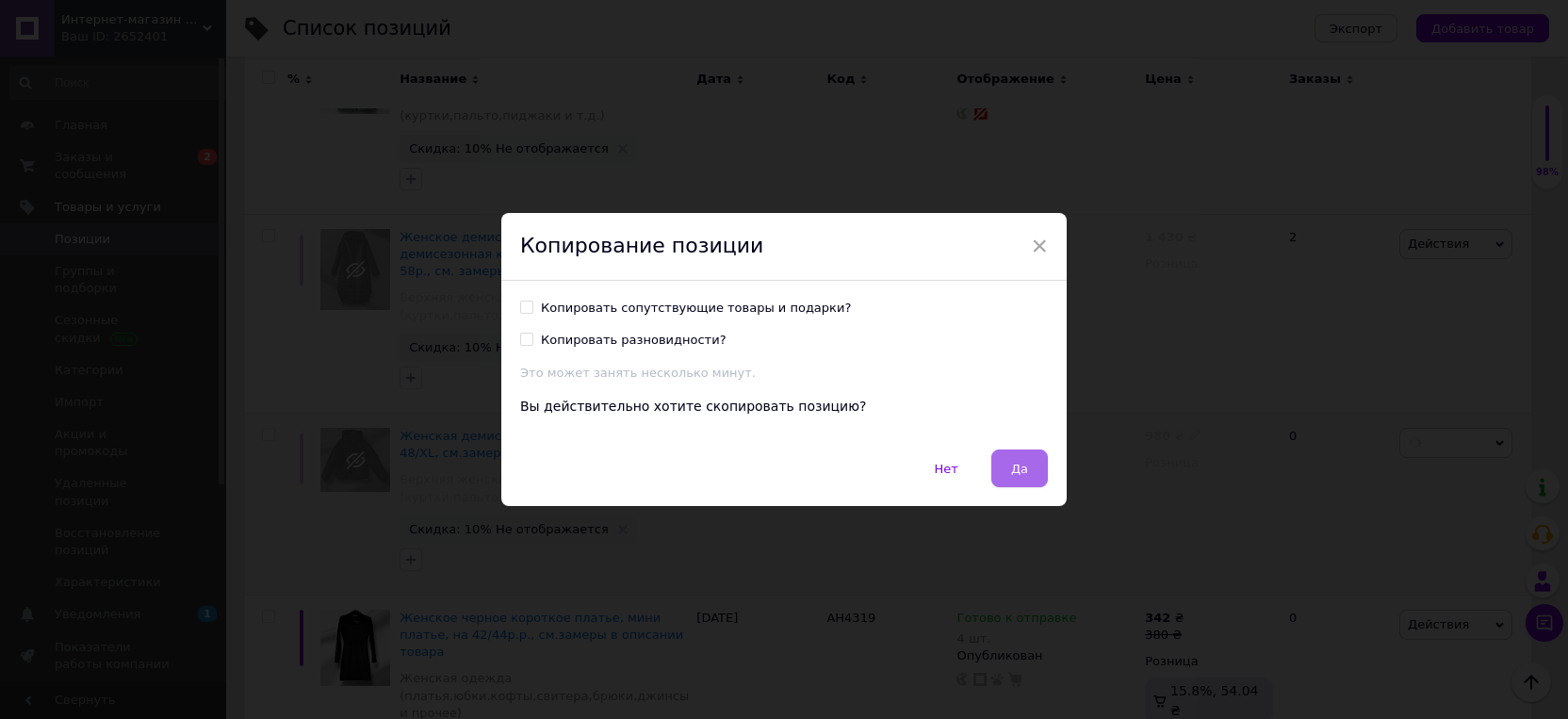
click at [1028, 458] on button "Да" at bounding box center [1020, 467] width 57 height 37
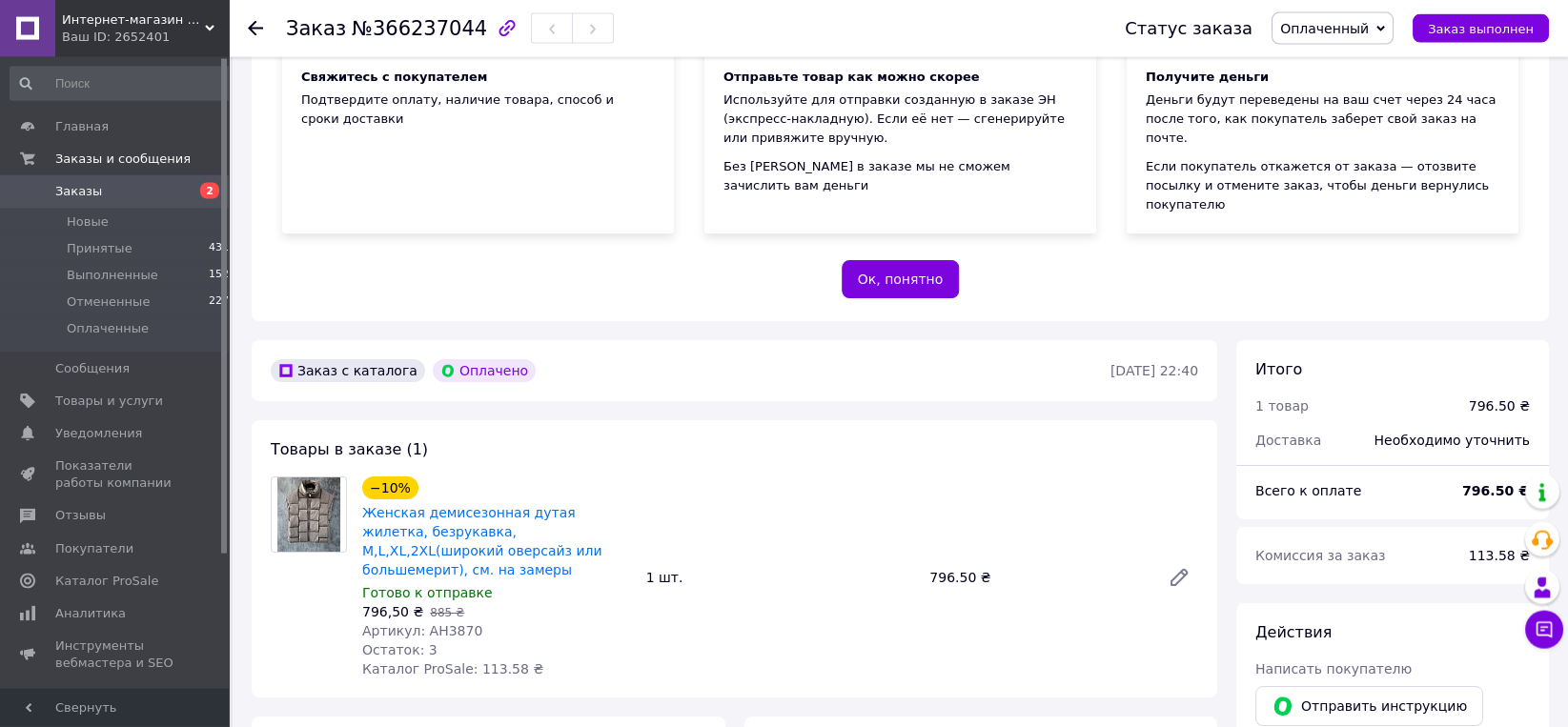
scroll to position [396, 0]
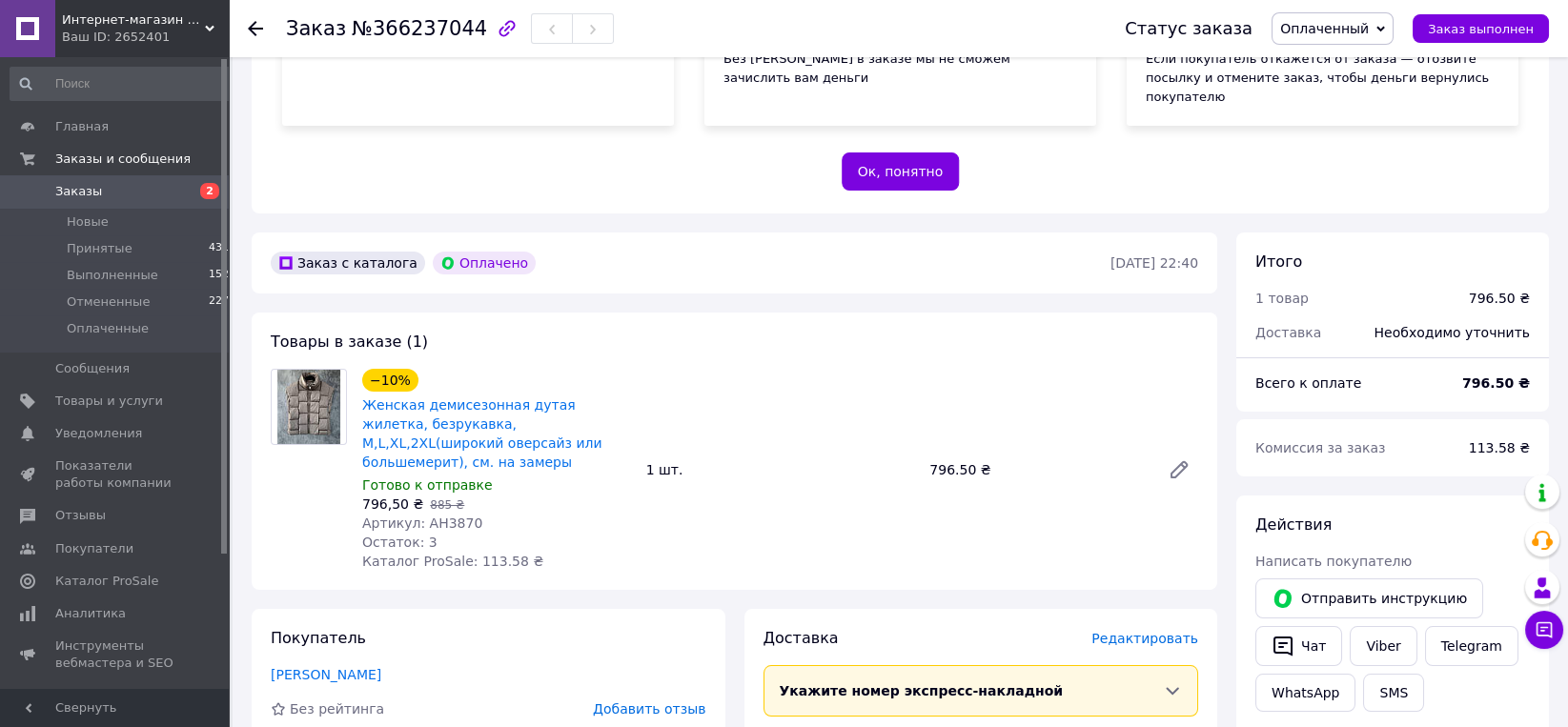
click at [576, 395] on span "Женская демисезонная дутая жилетка, безрукавка, M,L,XL,2XL(широкий оверсайз или…" at bounding box center [496, 433] width 269 height 77
click at [580, 397] on link "Женская демисезонная дутая жилетка, безрукавка, M,L,XL,2XL(широкий оверсайз или…" at bounding box center [482, 433] width 240 height 73
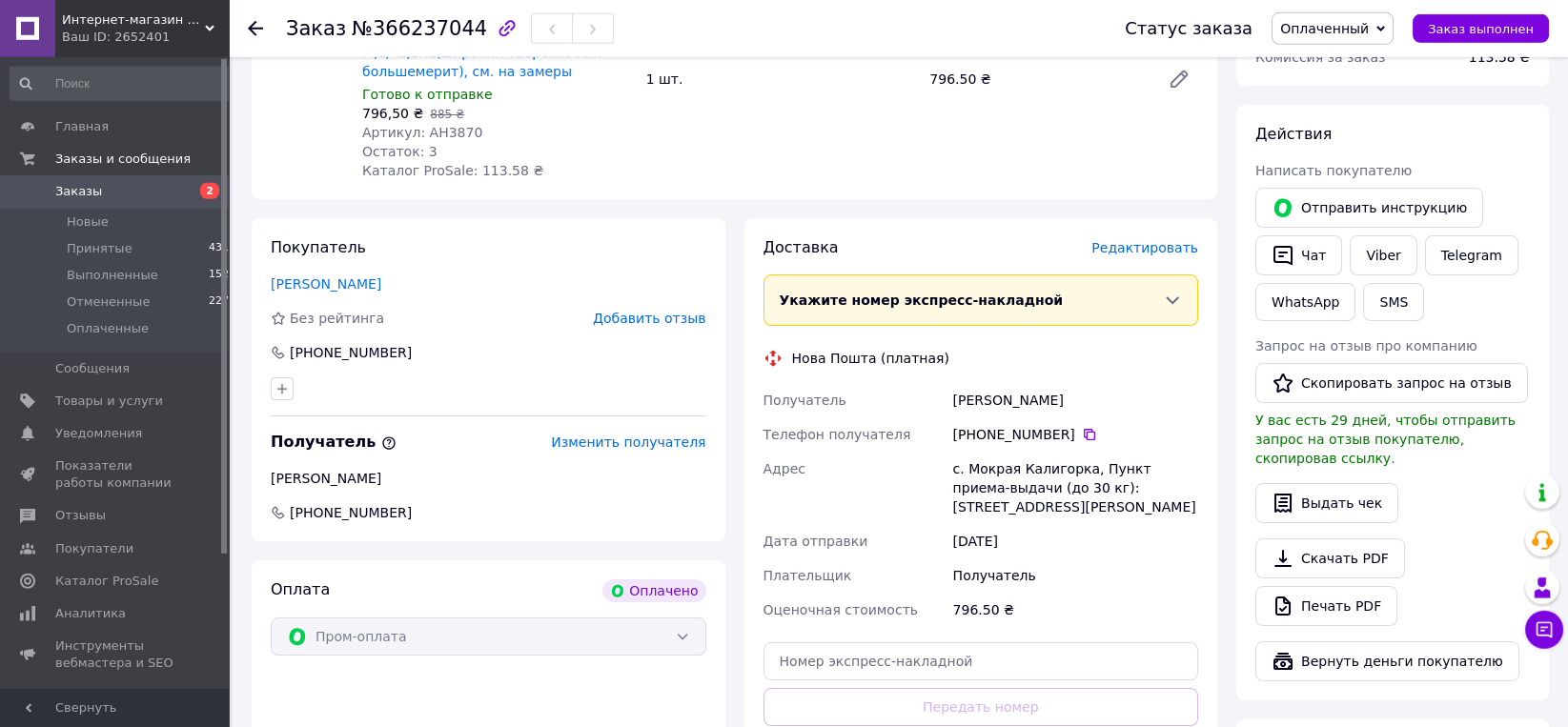
scroll to position [793, 0]
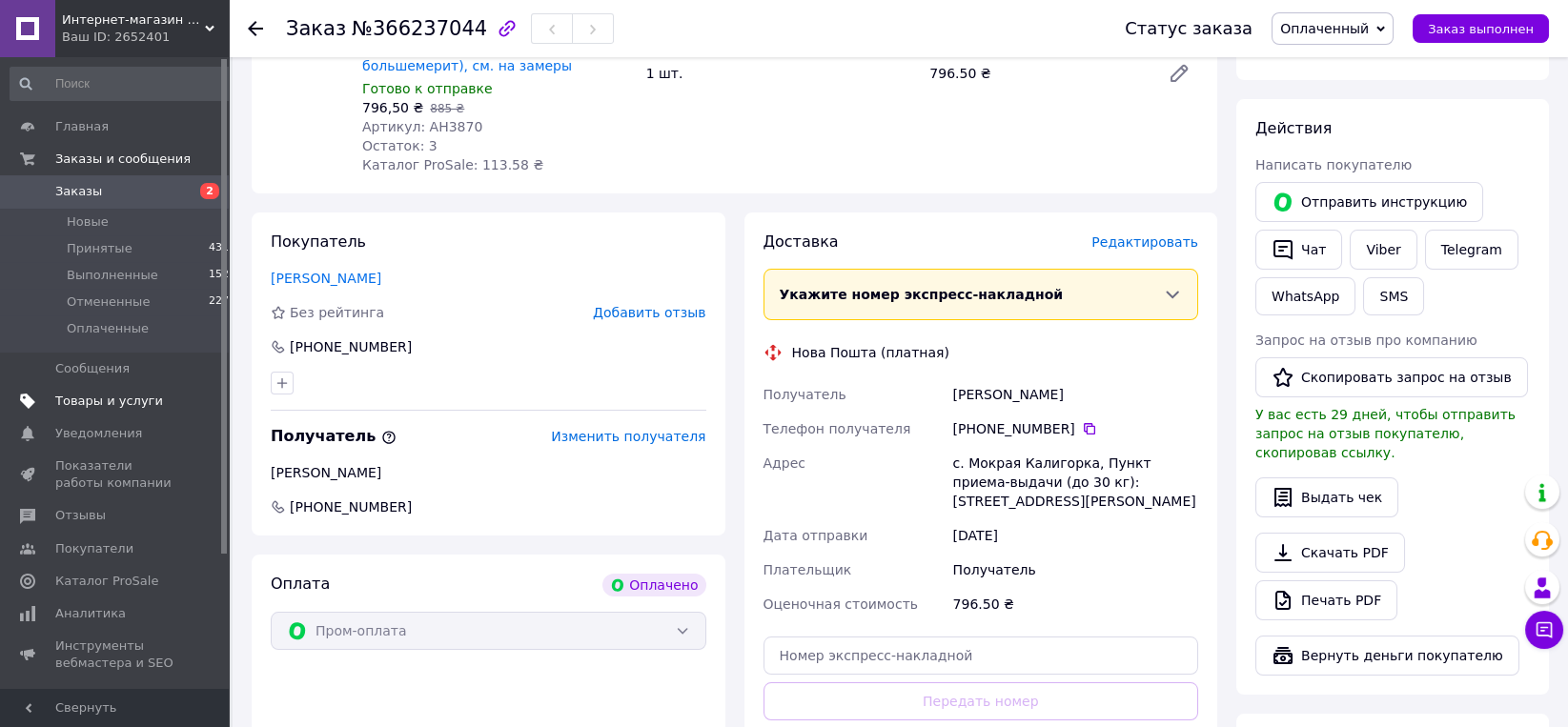
click at [65, 400] on span "Товары и услуги" at bounding box center [109, 401] width 108 height 17
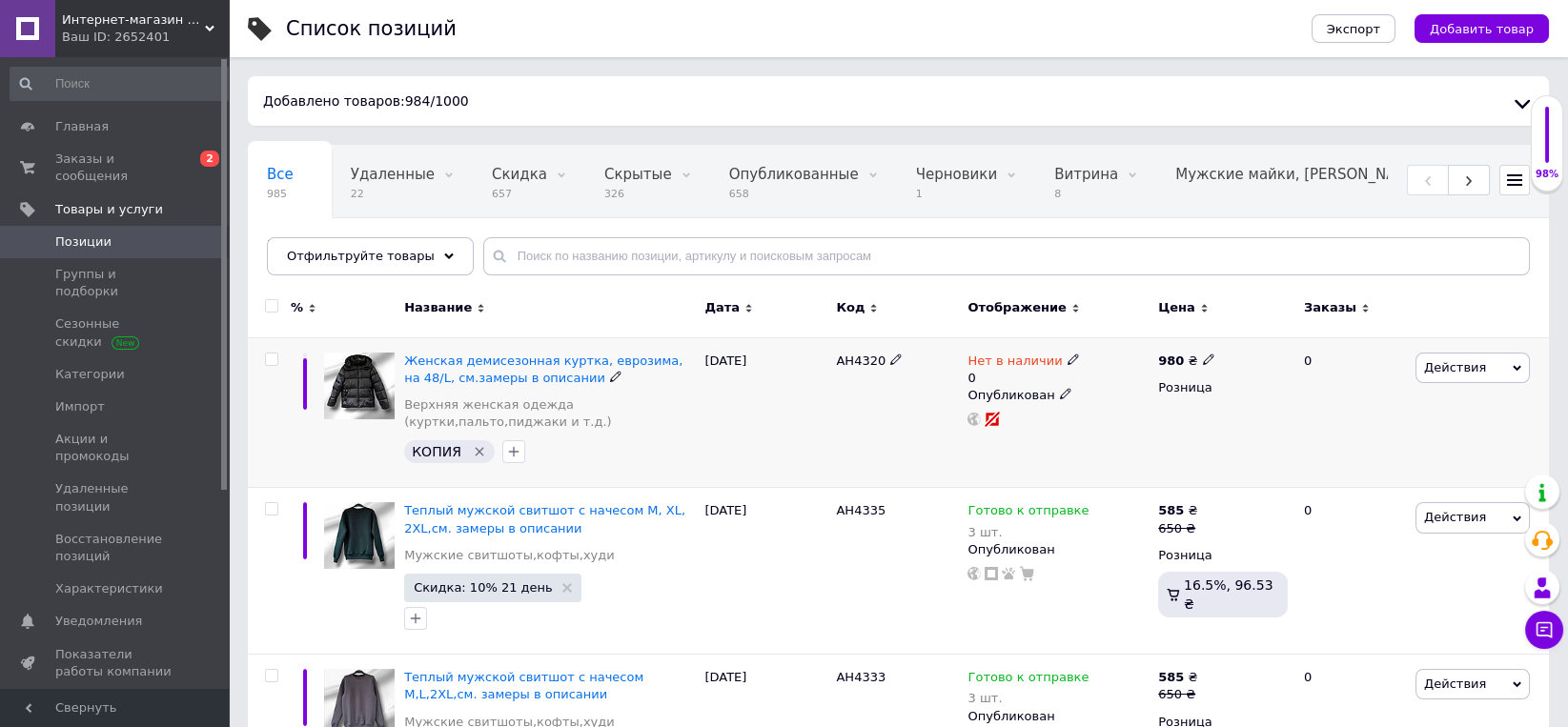
click at [477, 448] on icon "Удалить метку" at bounding box center [480, 451] width 16 height 16
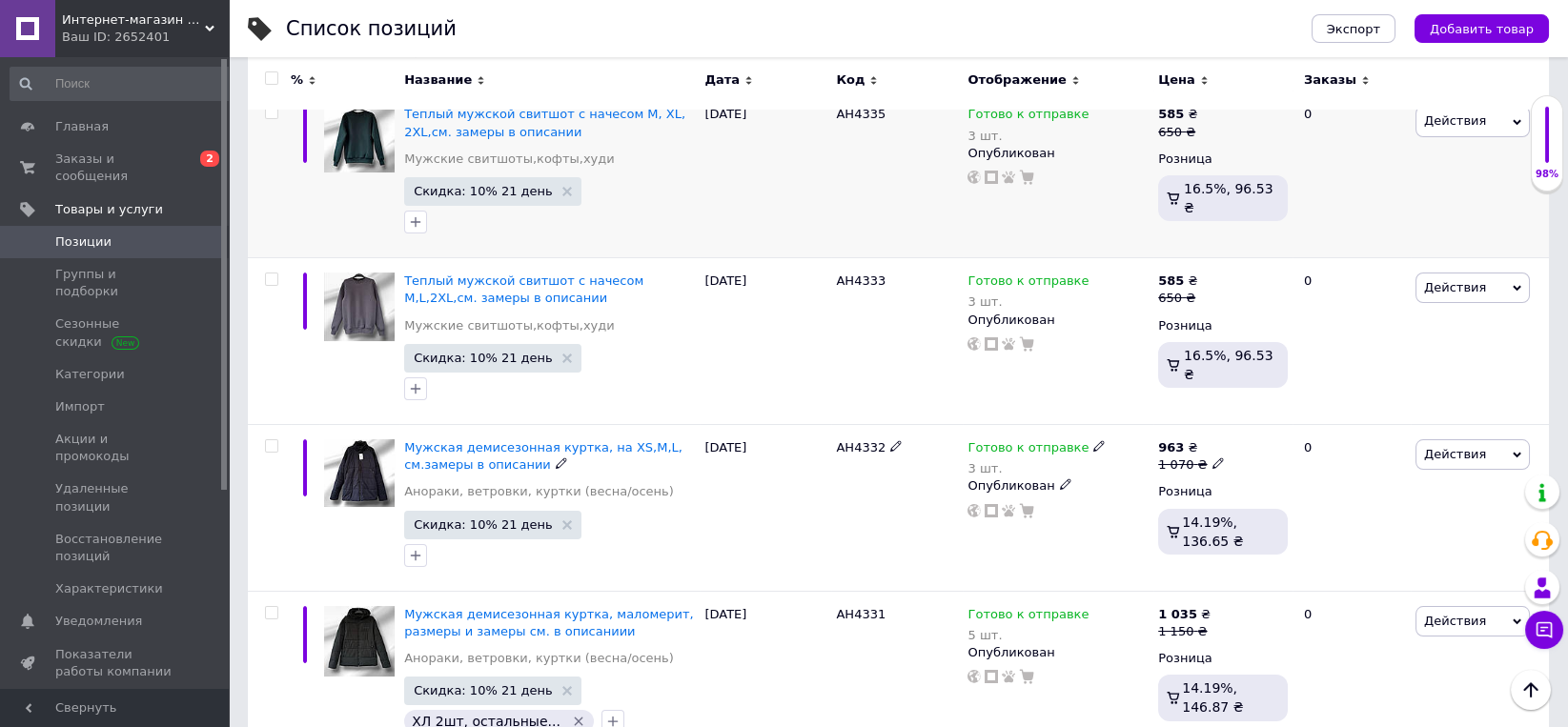
scroll to position [198, 0]
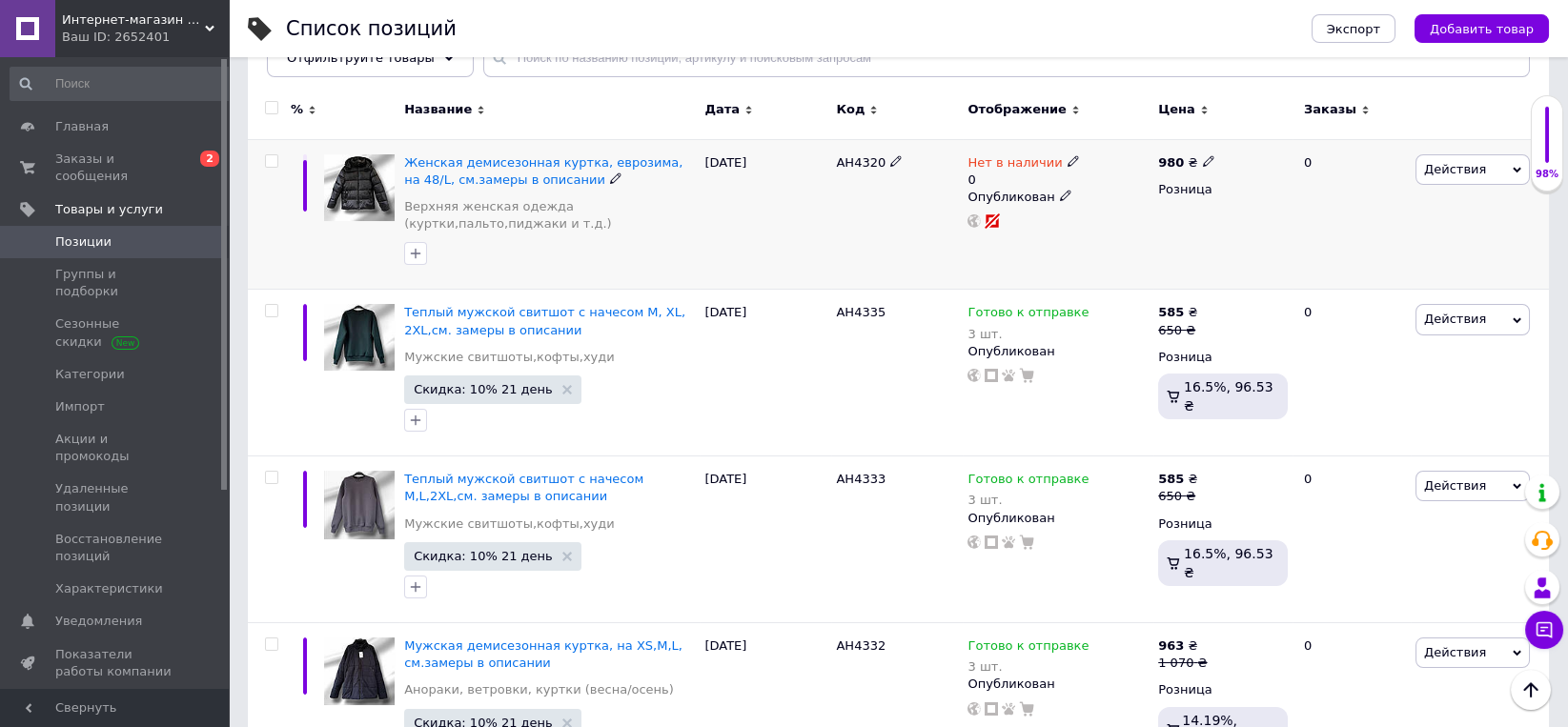
click at [894, 158] on icon at bounding box center [896, 161] width 12 height 12
type input "АН4336"
click at [919, 262] on div at bounding box center [896, 214] width 131 height 150
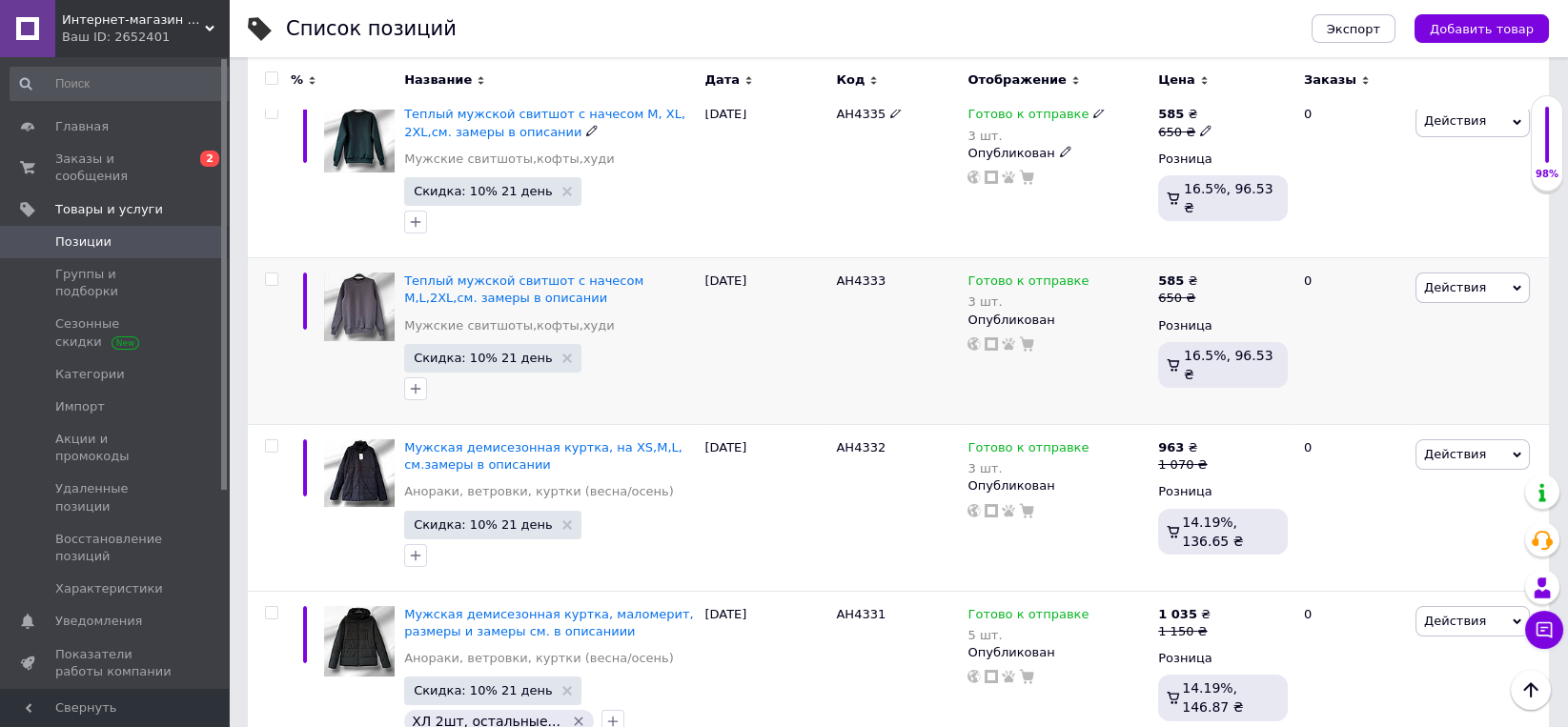
scroll to position [99, 0]
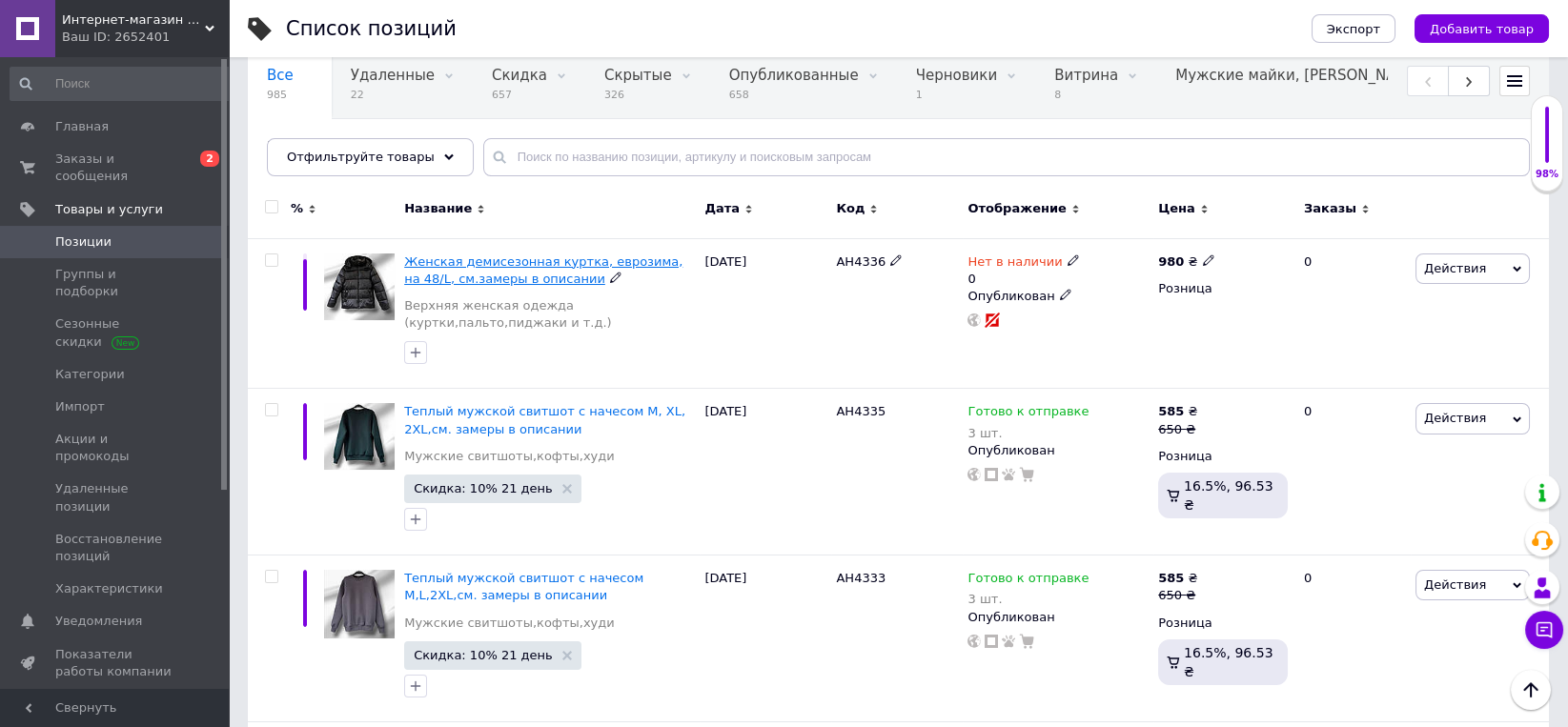
click at [482, 269] on span "Женская демисезонная куртка, еврозима, на 48/L, см.замеры в описании" at bounding box center [543, 270] width 279 height 31
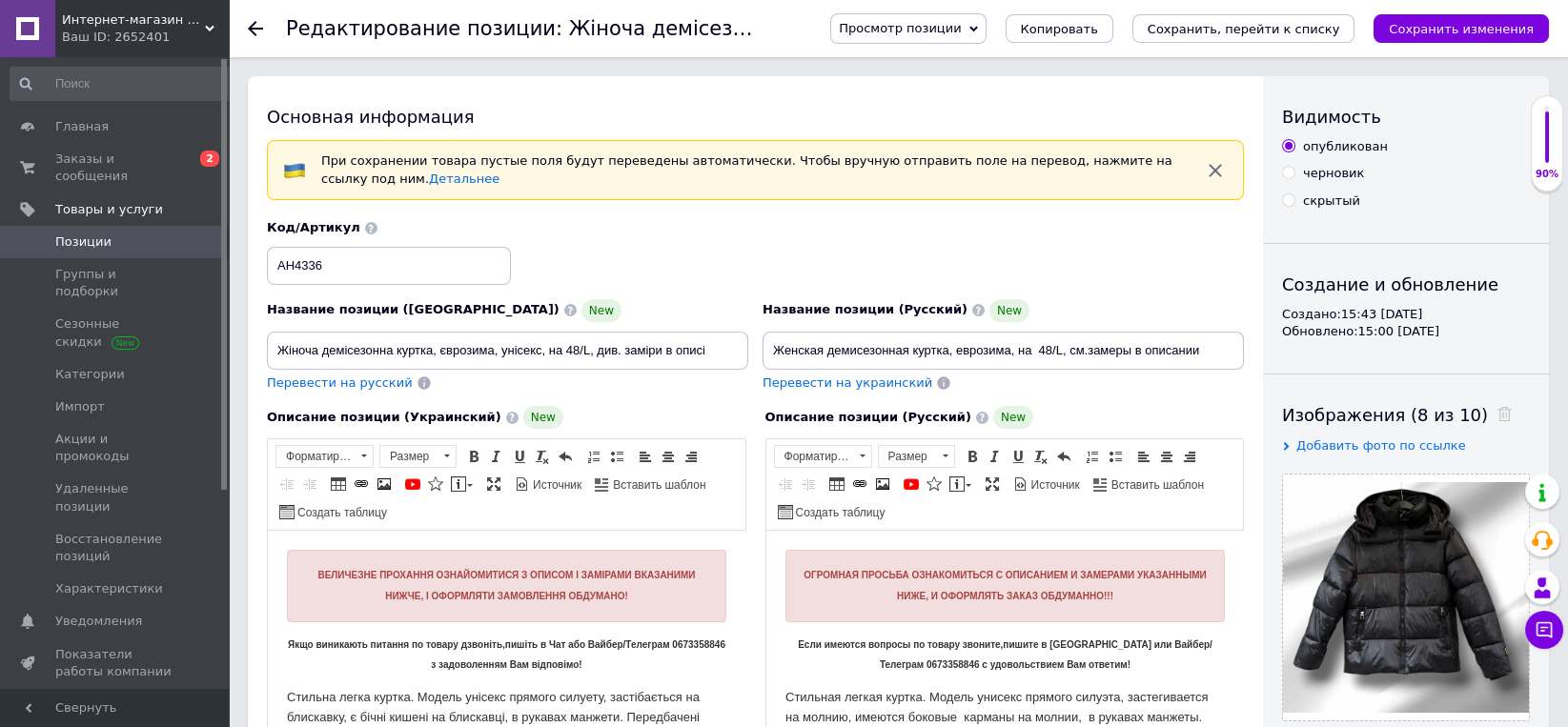
scroll to position [396, 0]
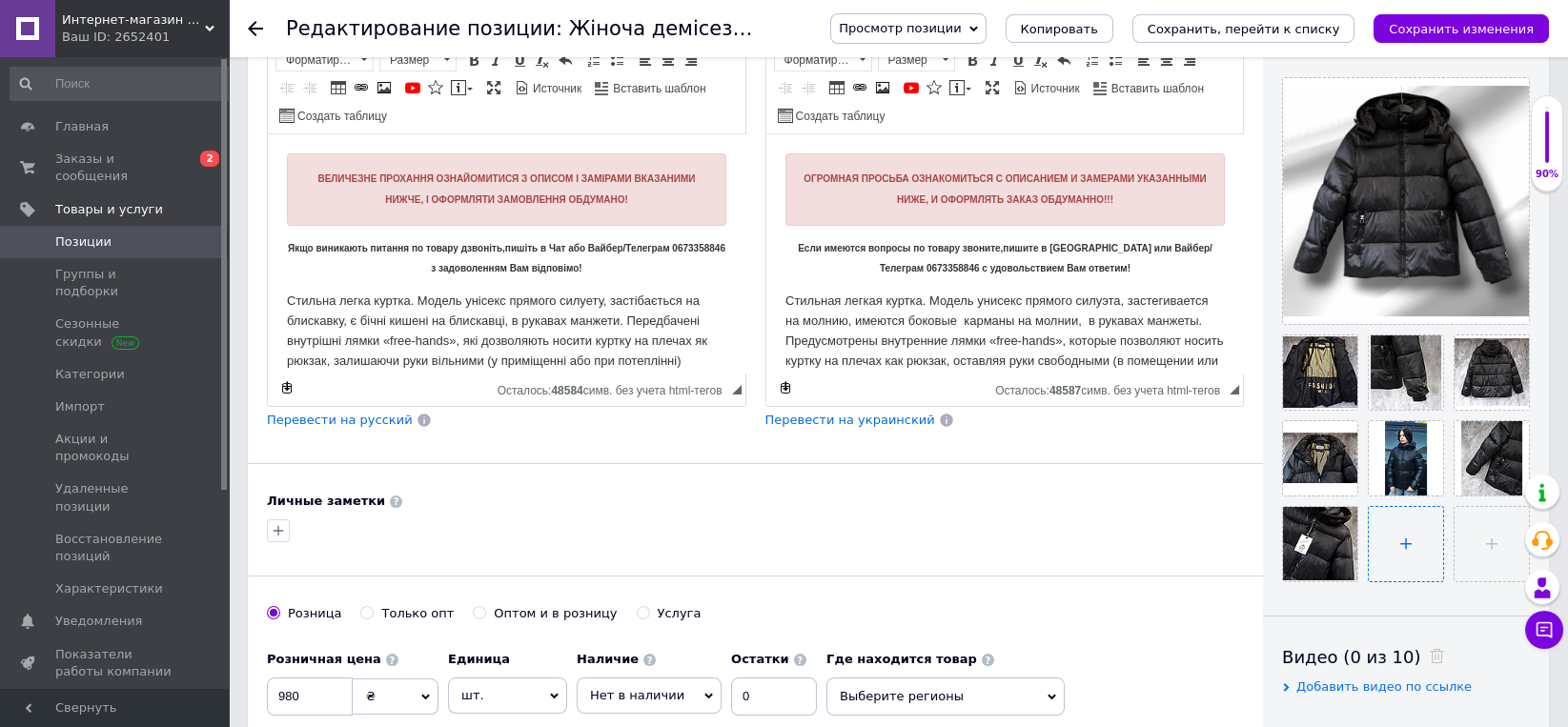
click at [1404, 547] on input "file" at bounding box center [1406, 544] width 75 height 75
type input "C:\fakepath\photo_2025-10-12_13-02-29.jpg"
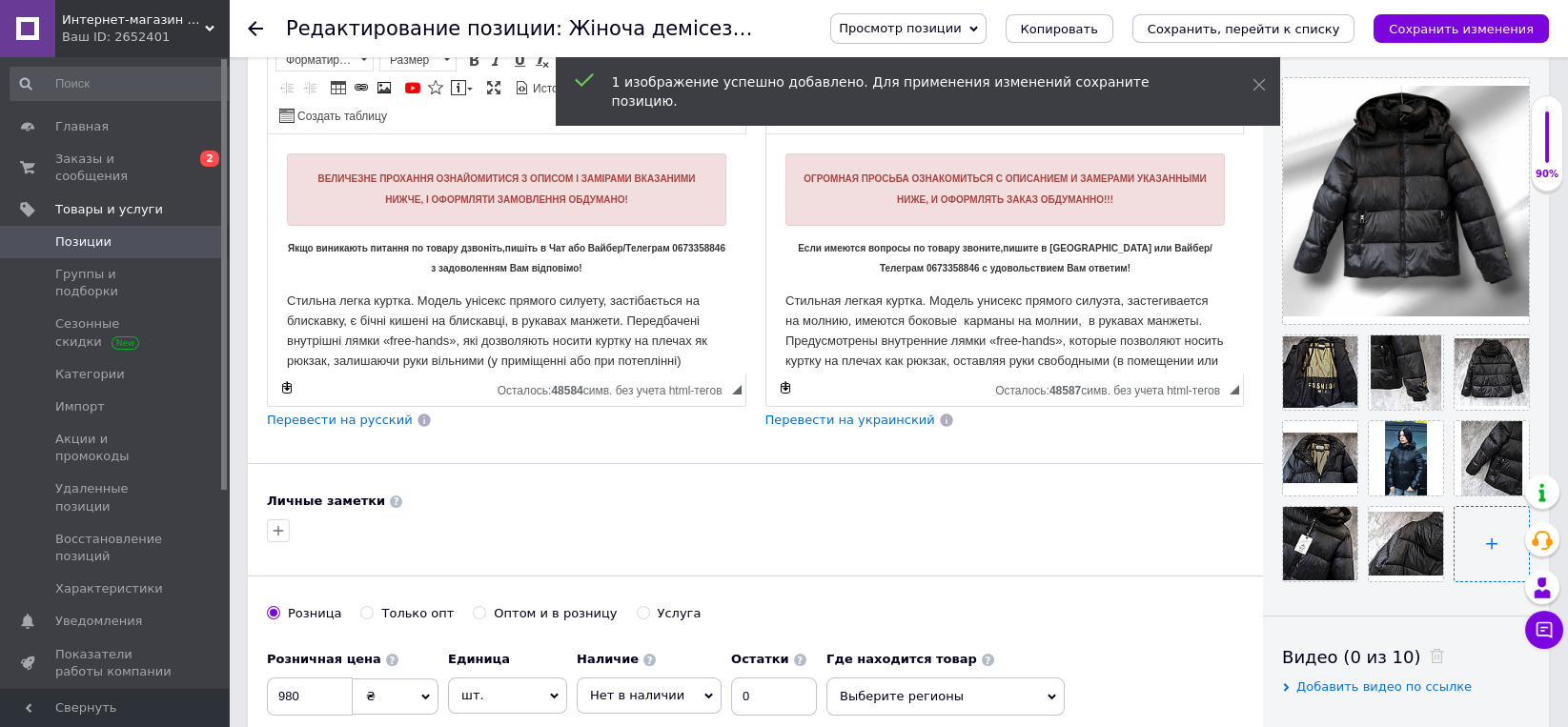
click at [1472, 531] on input "file" at bounding box center [1491, 544] width 75 height 75
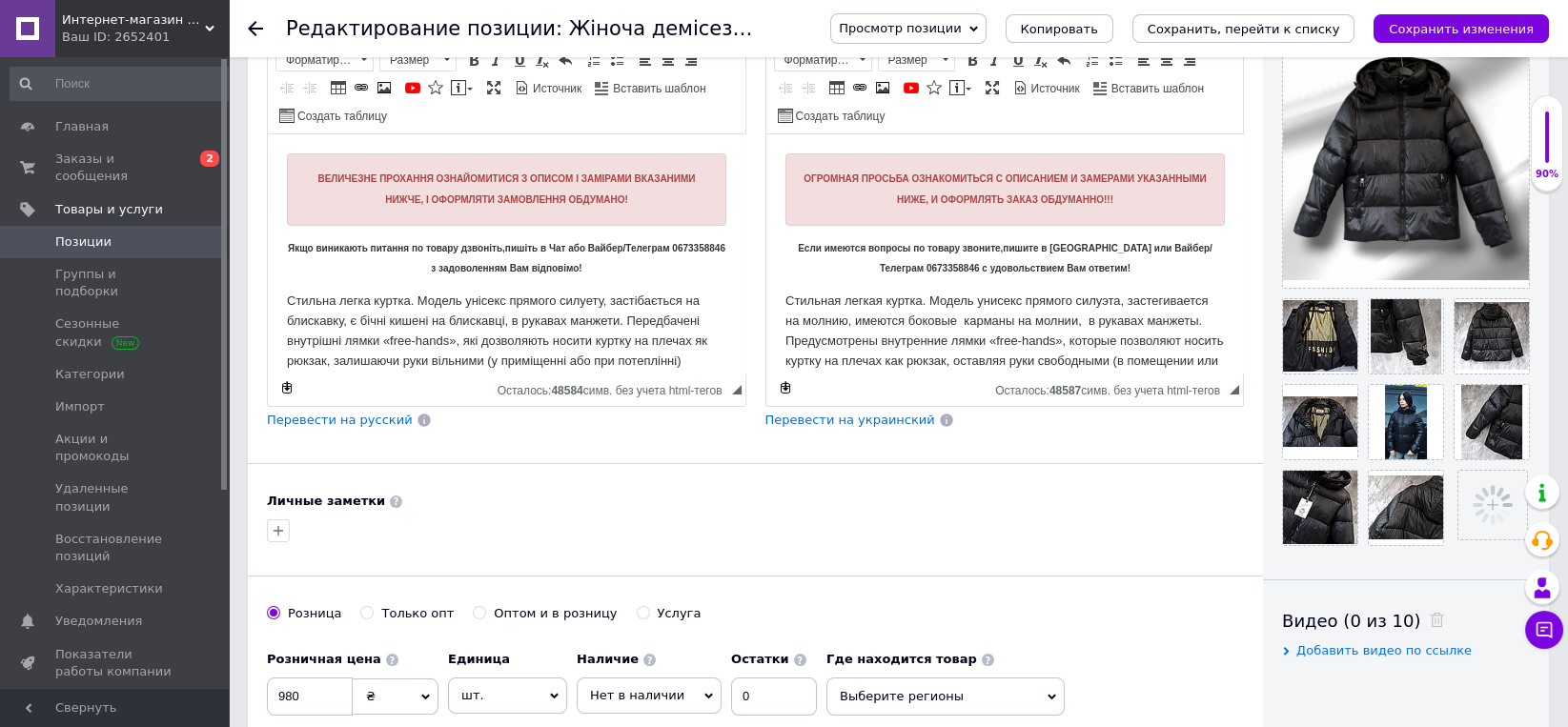
scroll to position [793, 0]
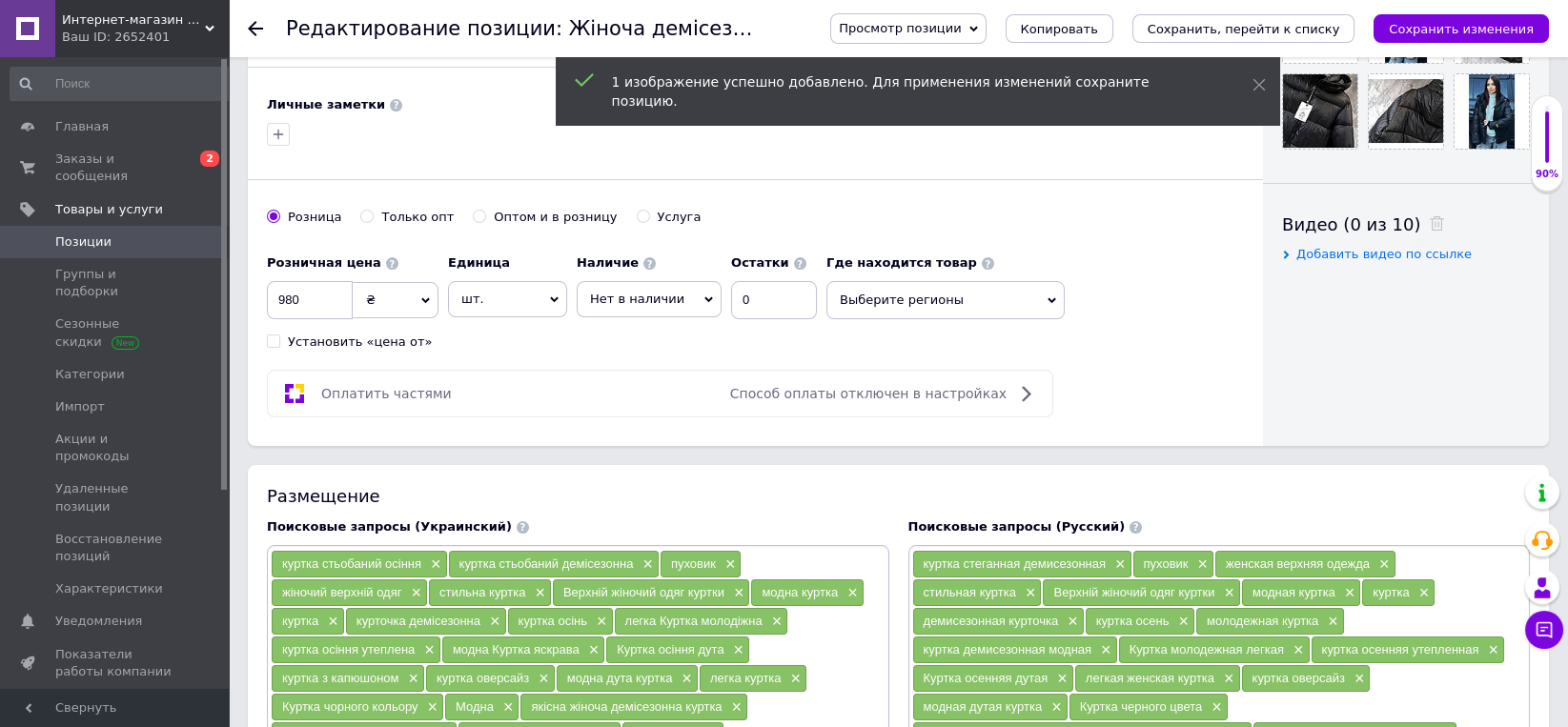
click at [699, 292] on span "Нет в наличии" at bounding box center [649, 299] width 145 height 36
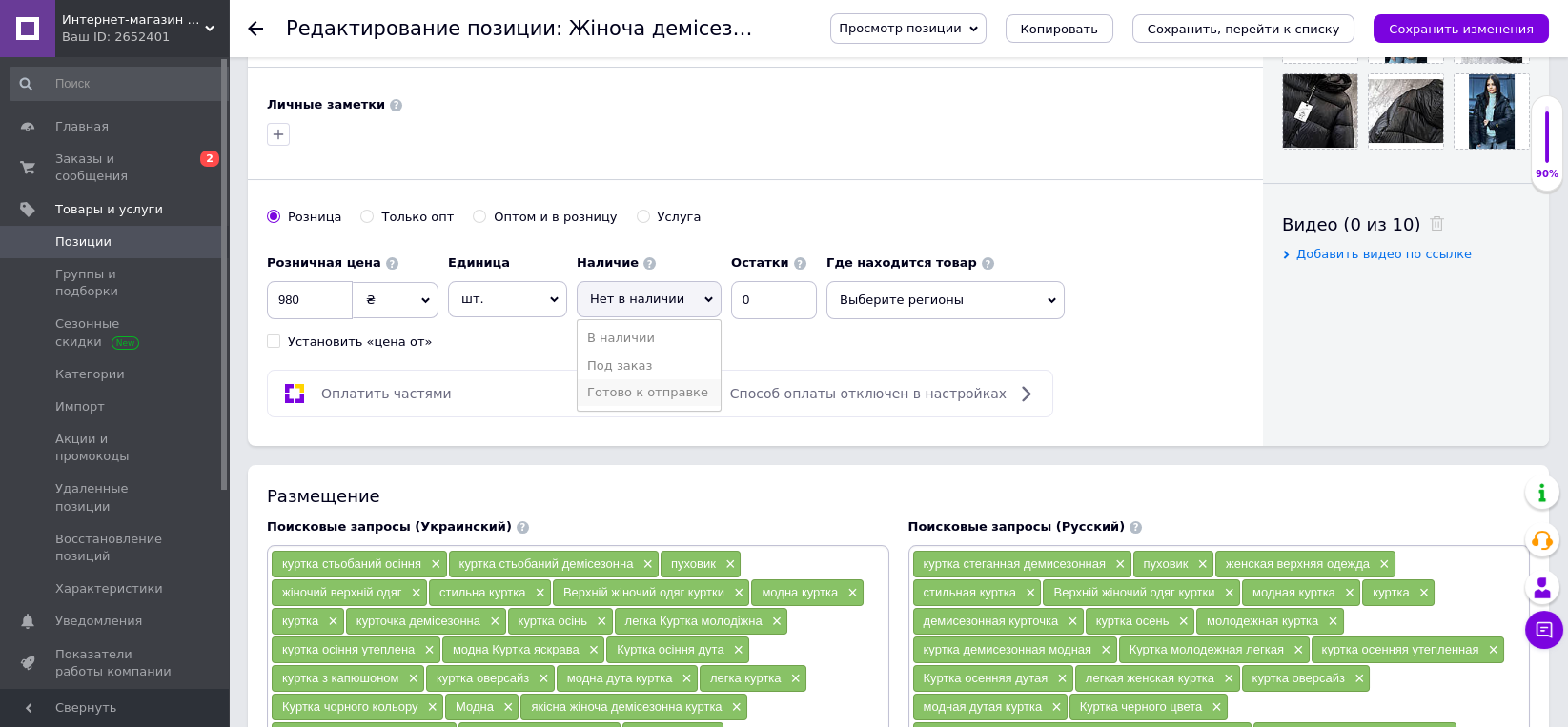
click at [649, 384] on li "Готово к отправке" at bounding box center [649, 392] width 143 height 26
drag, startPoint x: 749, startPoint y: 298, endPoint x: 790, endPoint y: 297, distance: 41.0
click at [790, 297] on input "0" at bounding box center [800, 300] width 85 height 38
type input "2"
click at [914, 301] on span "Выберите регионы" at bounding box center [972, 300] width 238 height 38
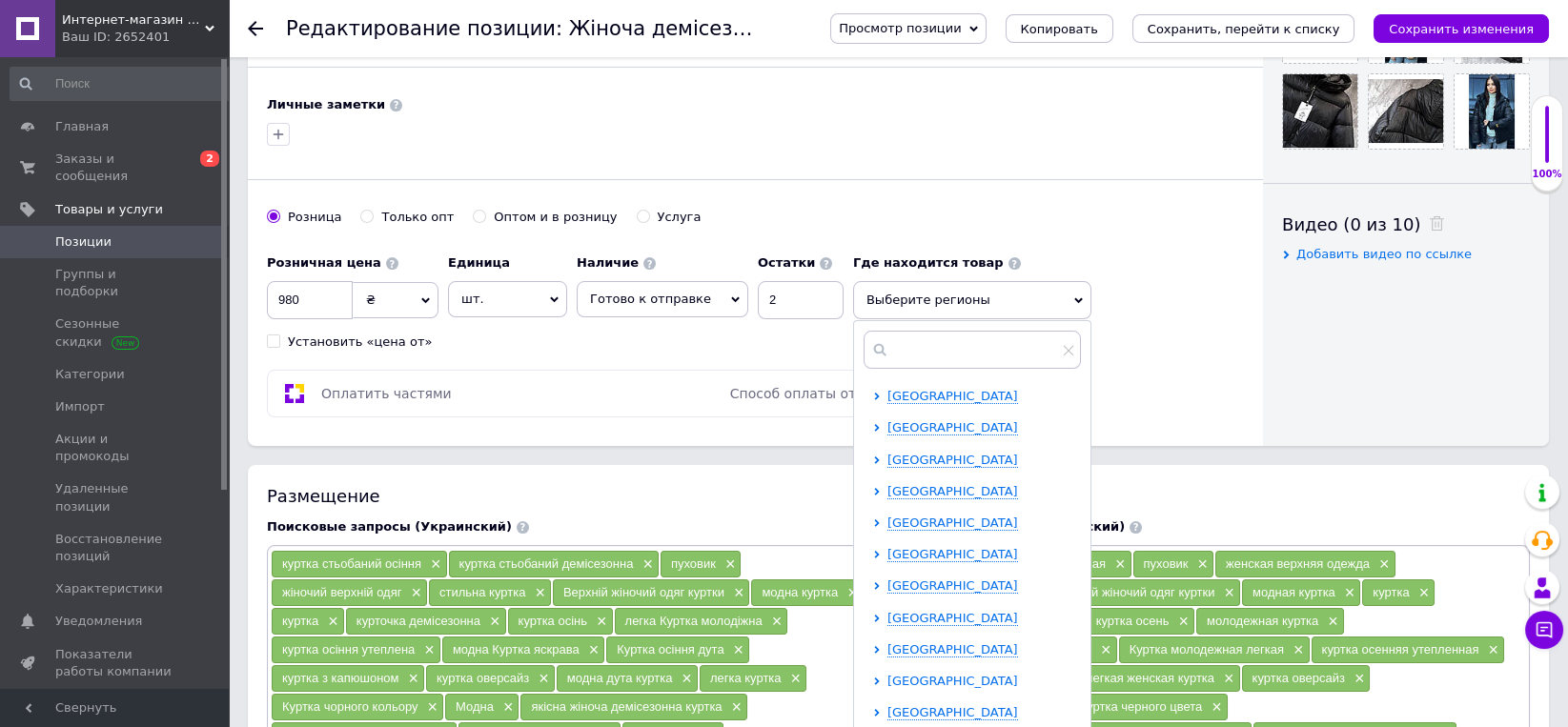
click at [951, 675] on span "[GEOGRAPHIC_DATA]" at bounding box center [952, 680] width 130 height 15
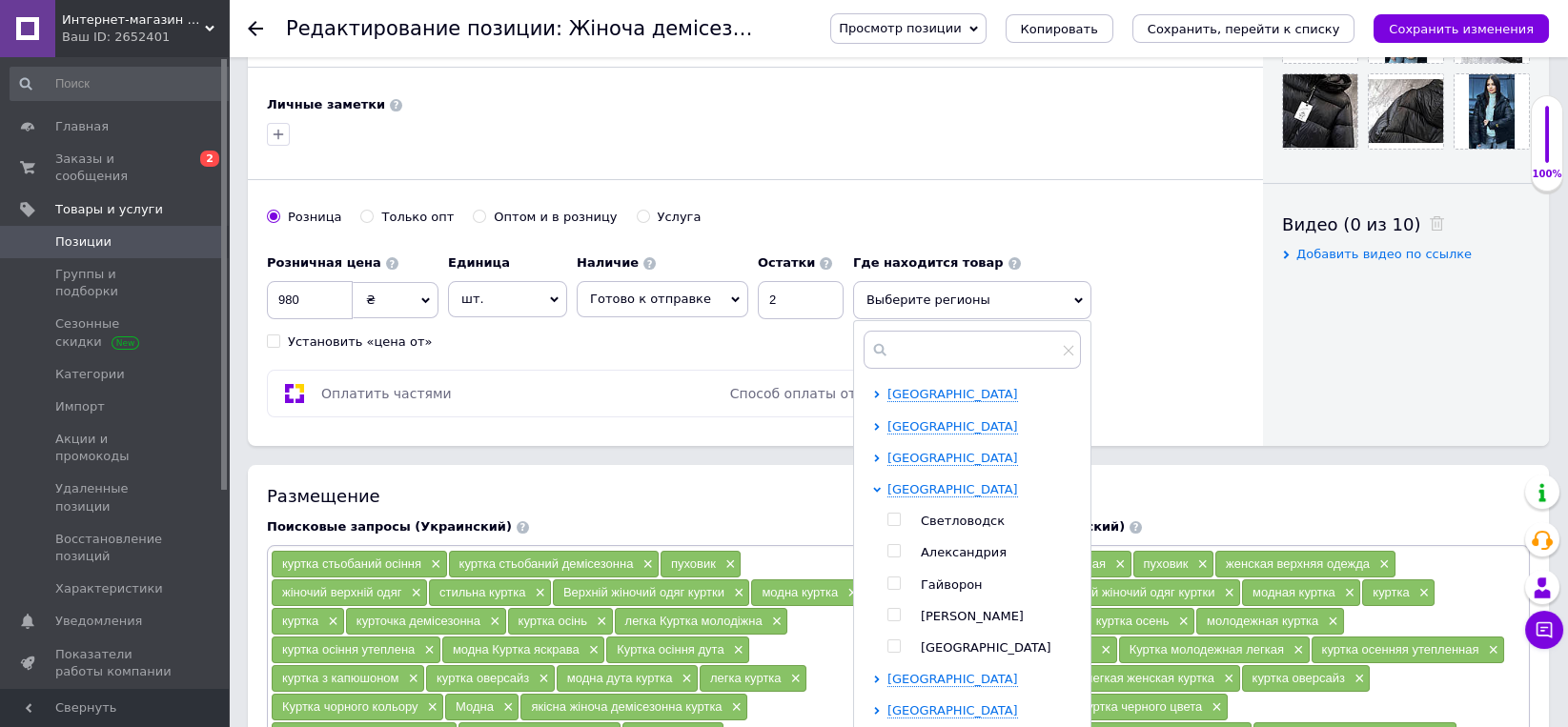
scroll to position [198, 0]
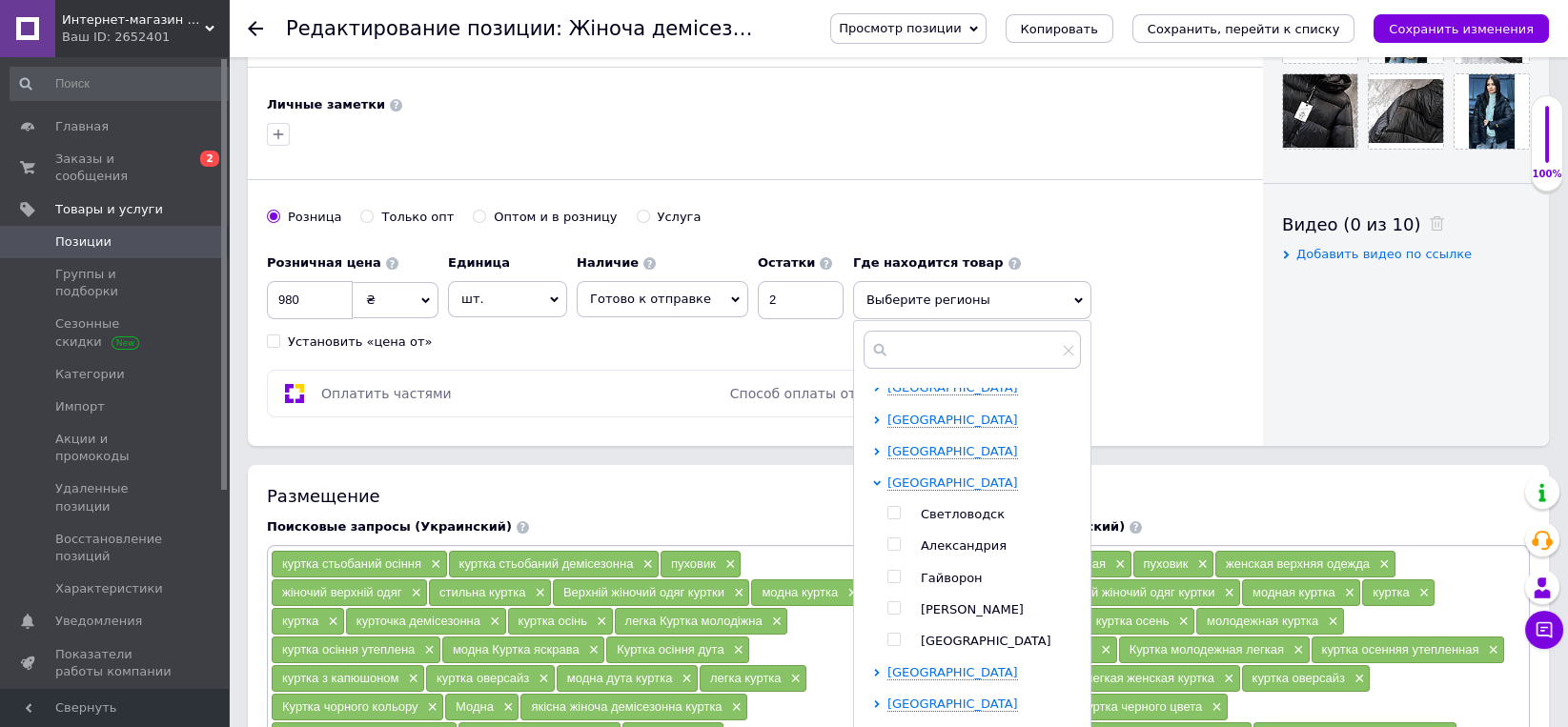
click at [887, 512] on div at bounding box center [897, 514] width 19 height 17
click at [906, 511] on div at bounding box center [913, 514] width 15 height 17
click at [887, 511] on input "checkbox" at bounding box center [893, 512] width 13 height 13
checkbox input "true"
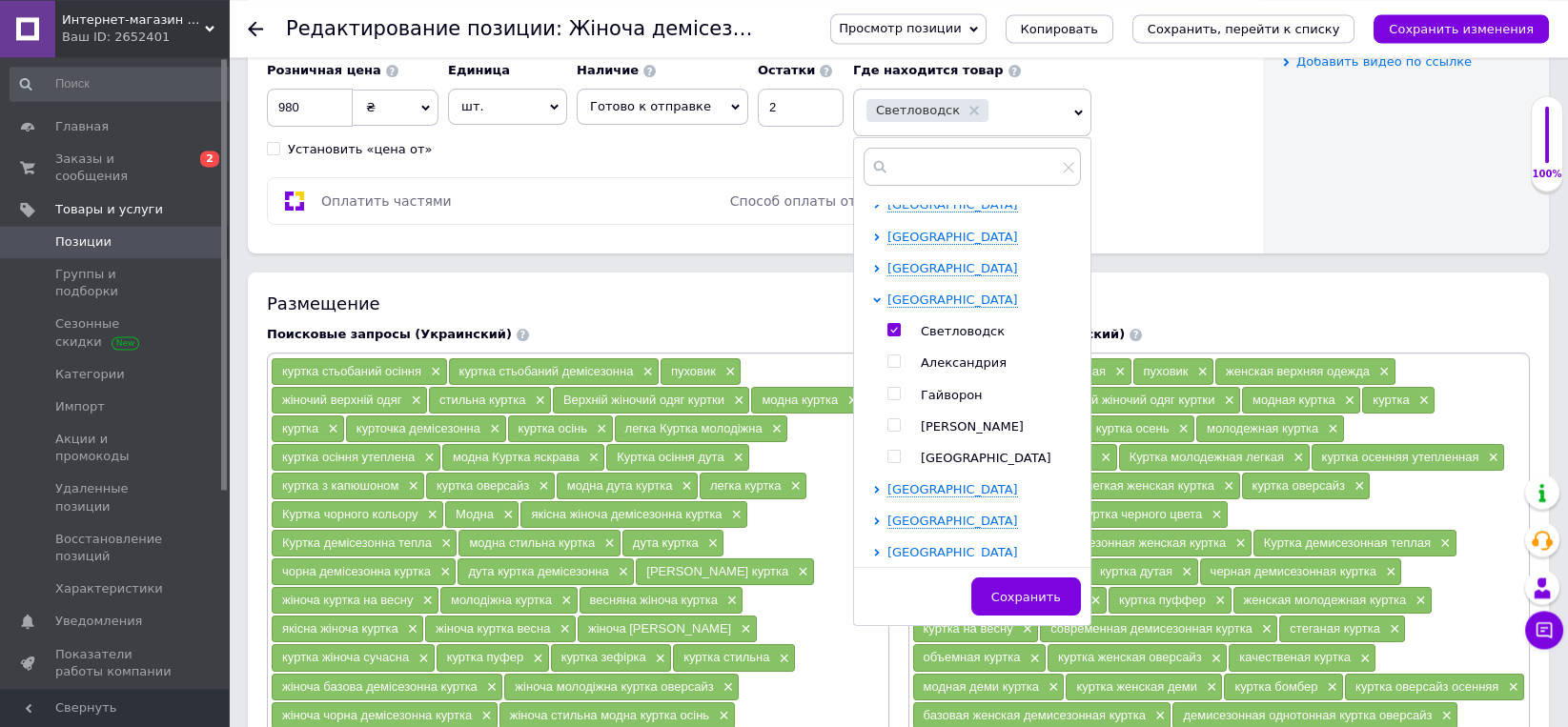
scroll to position [991, 0]
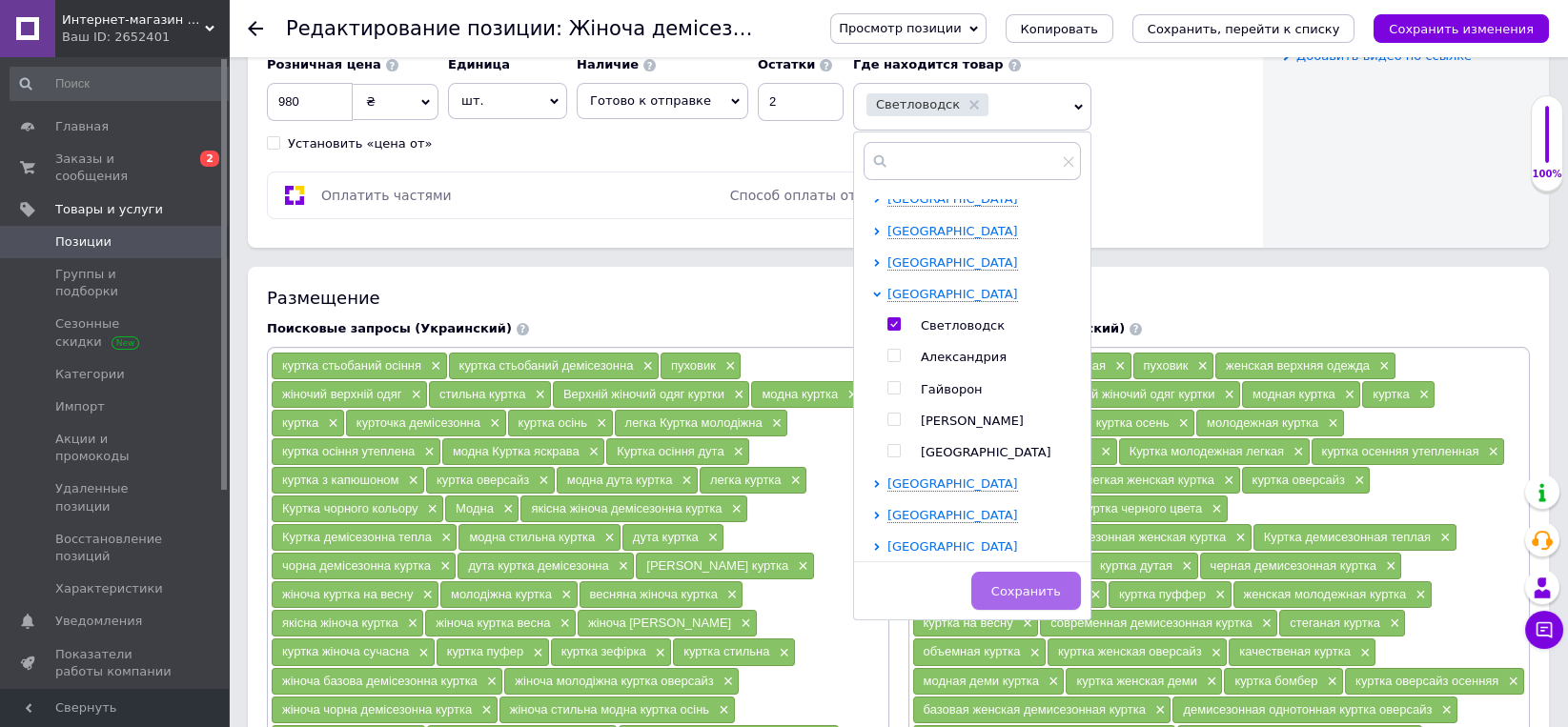
click at [1034, 584] on span "Сохранить" at bounding box center [1026, 591] width 70 height 15
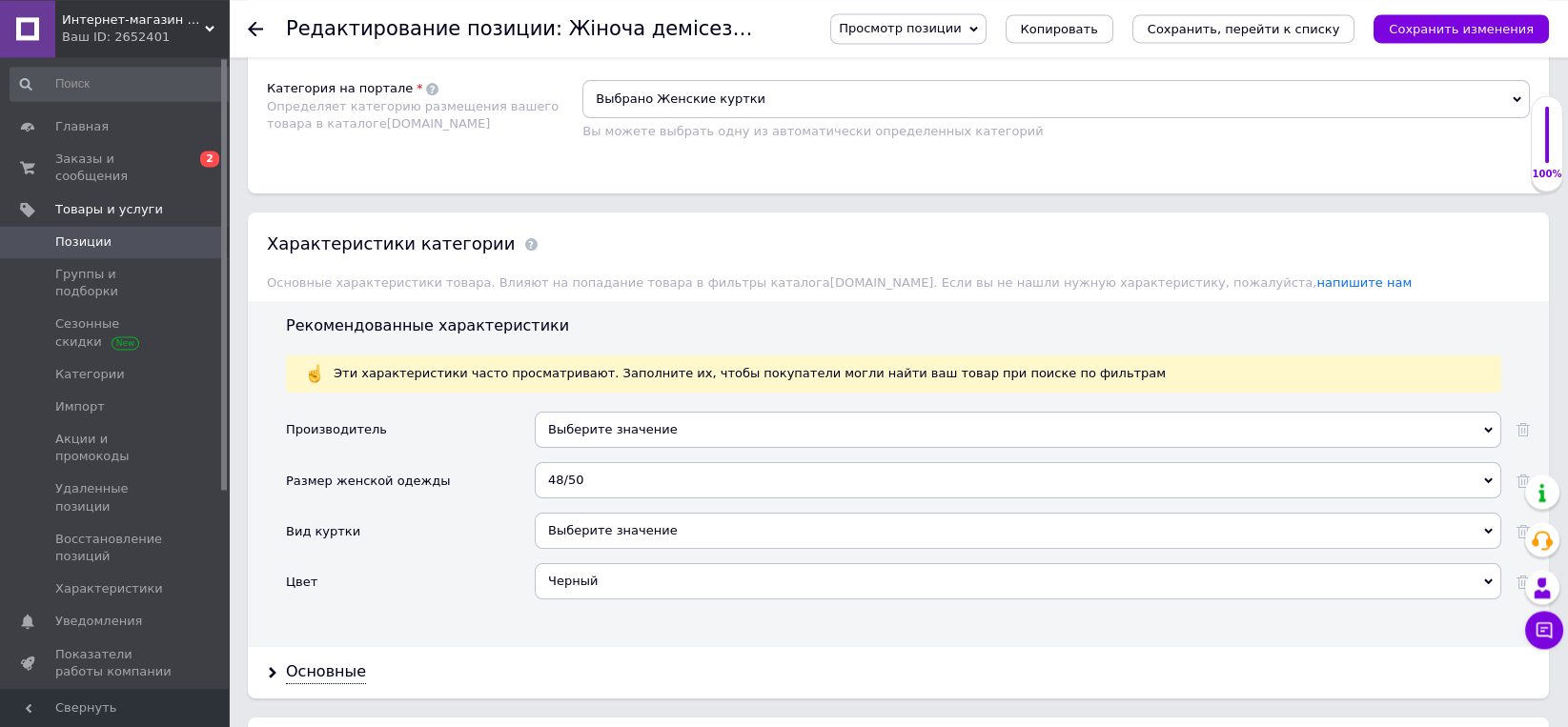
scroll to position [1883, 0]
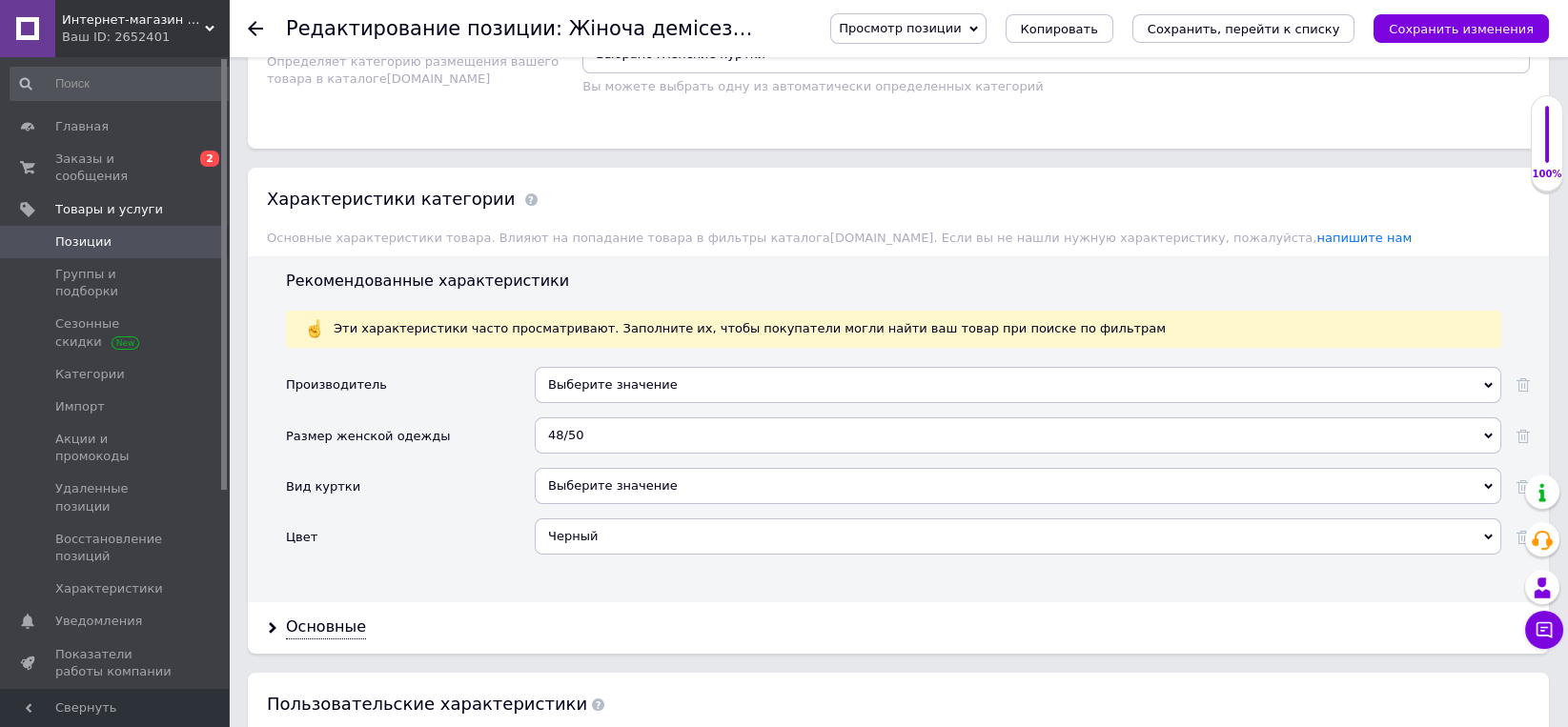
click at [559, 417] on div "48/50" at bounding box center [1018, 435] width 966 height 36
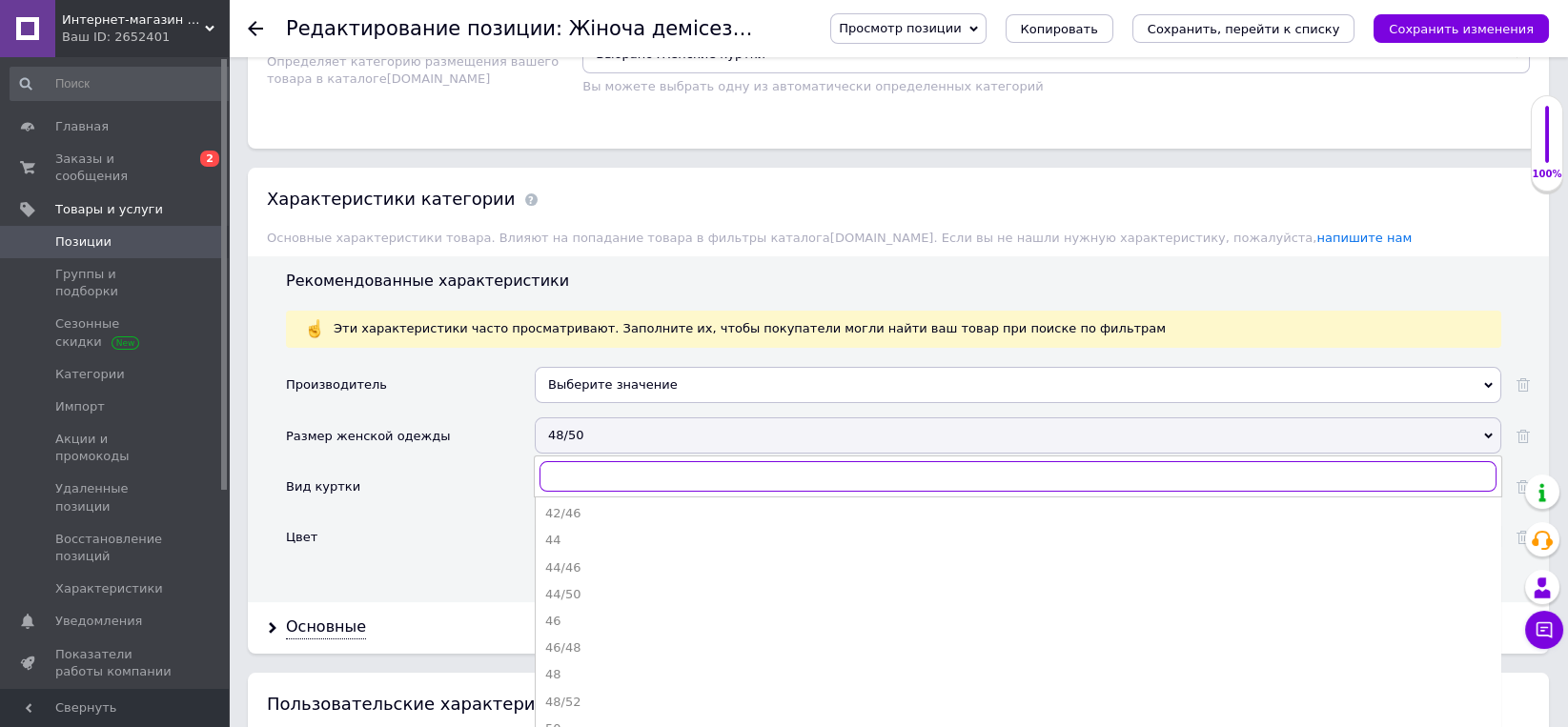
scroll to position [198, 0]
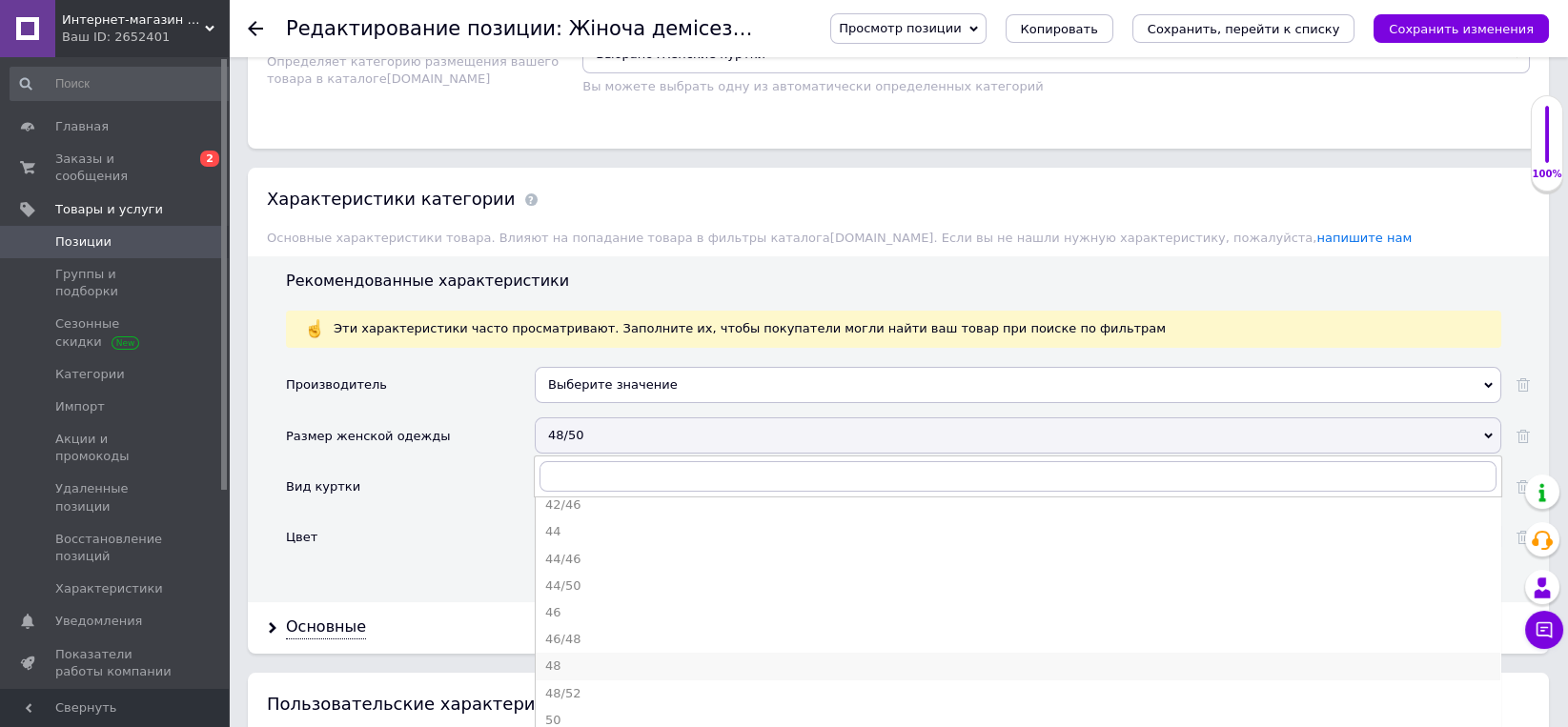
click at [552, 657] on div "48" at bounding box center [1018, 666] width 946 height 17
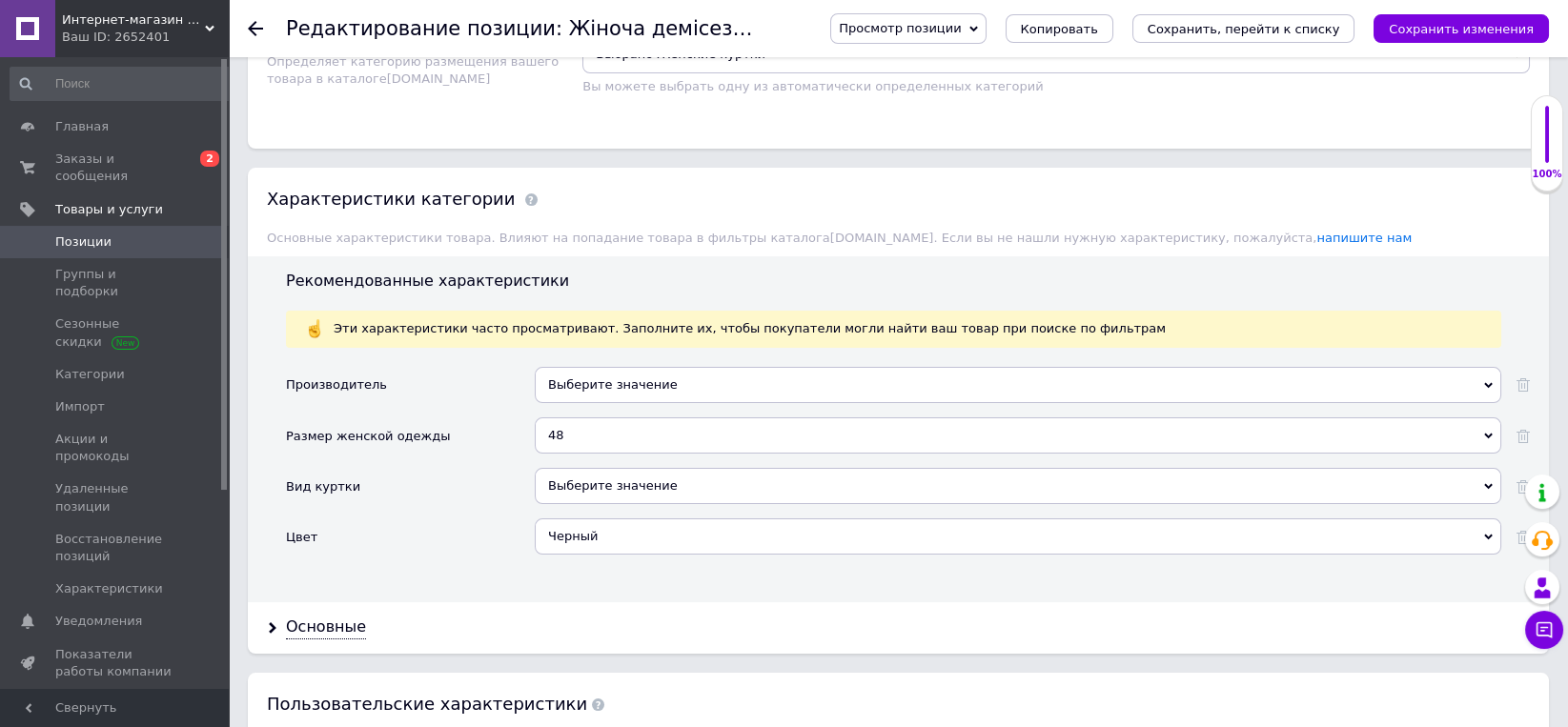
scroll to position [1982, 0]
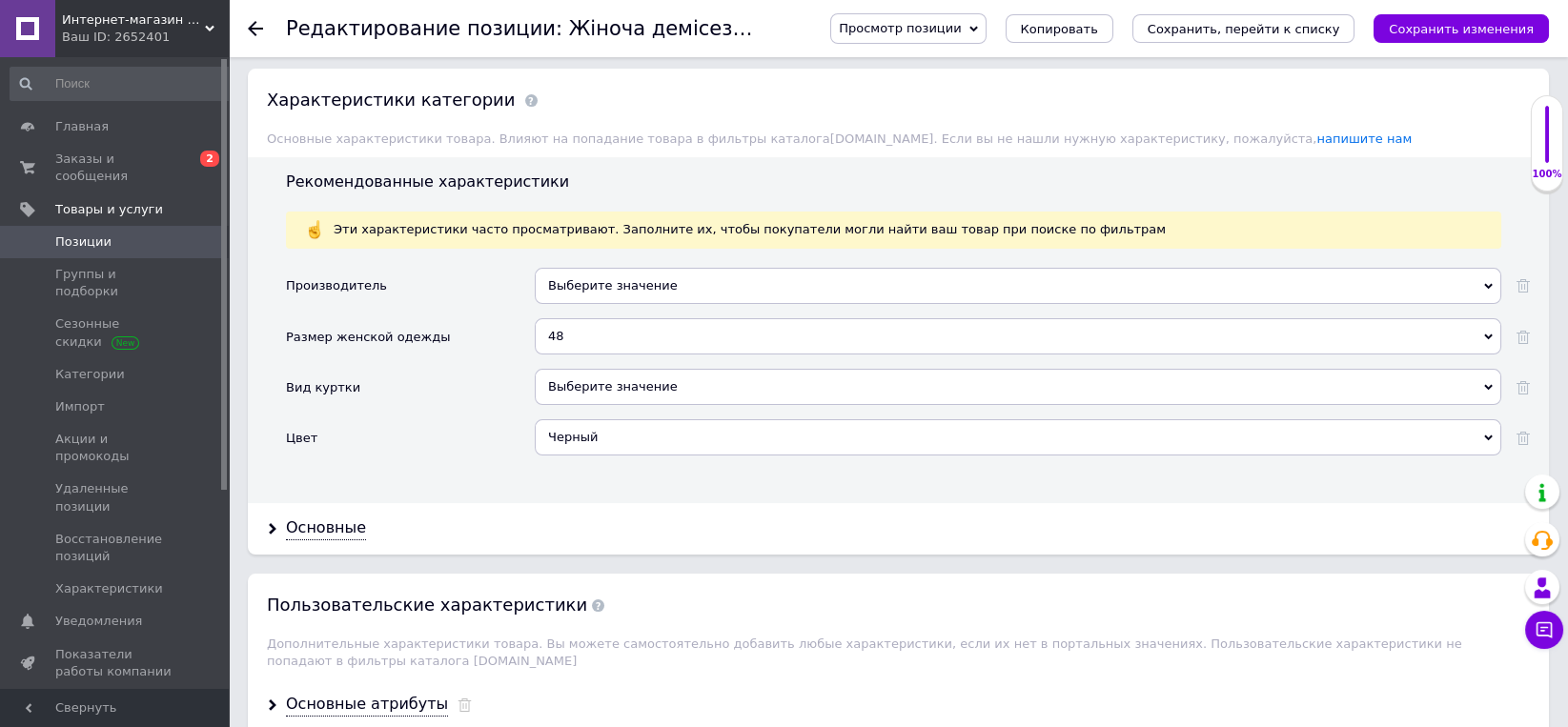
click at [632, 369] on div "Выберите значение" at bounding box center [1018, 386] width 966 height 36
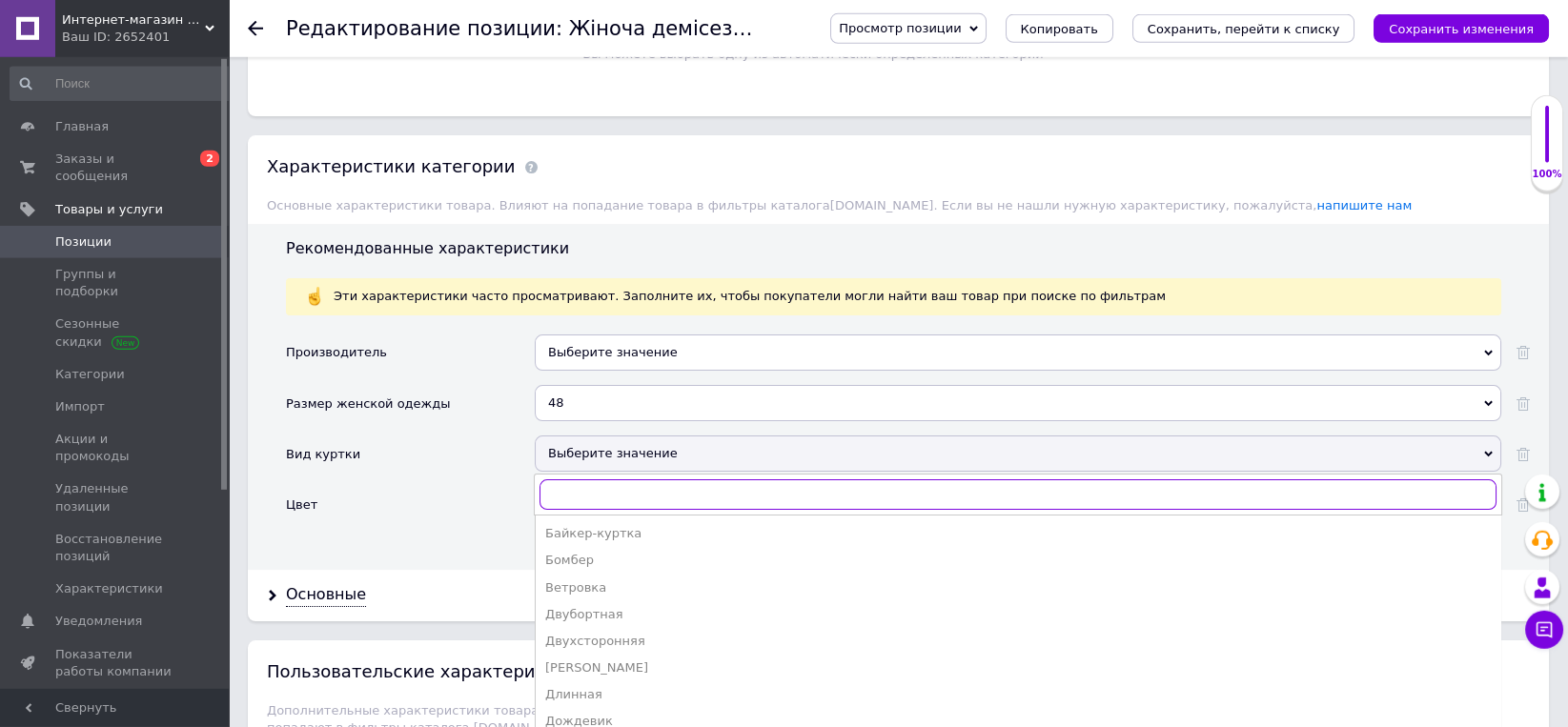
scroll to position [1883, 0]
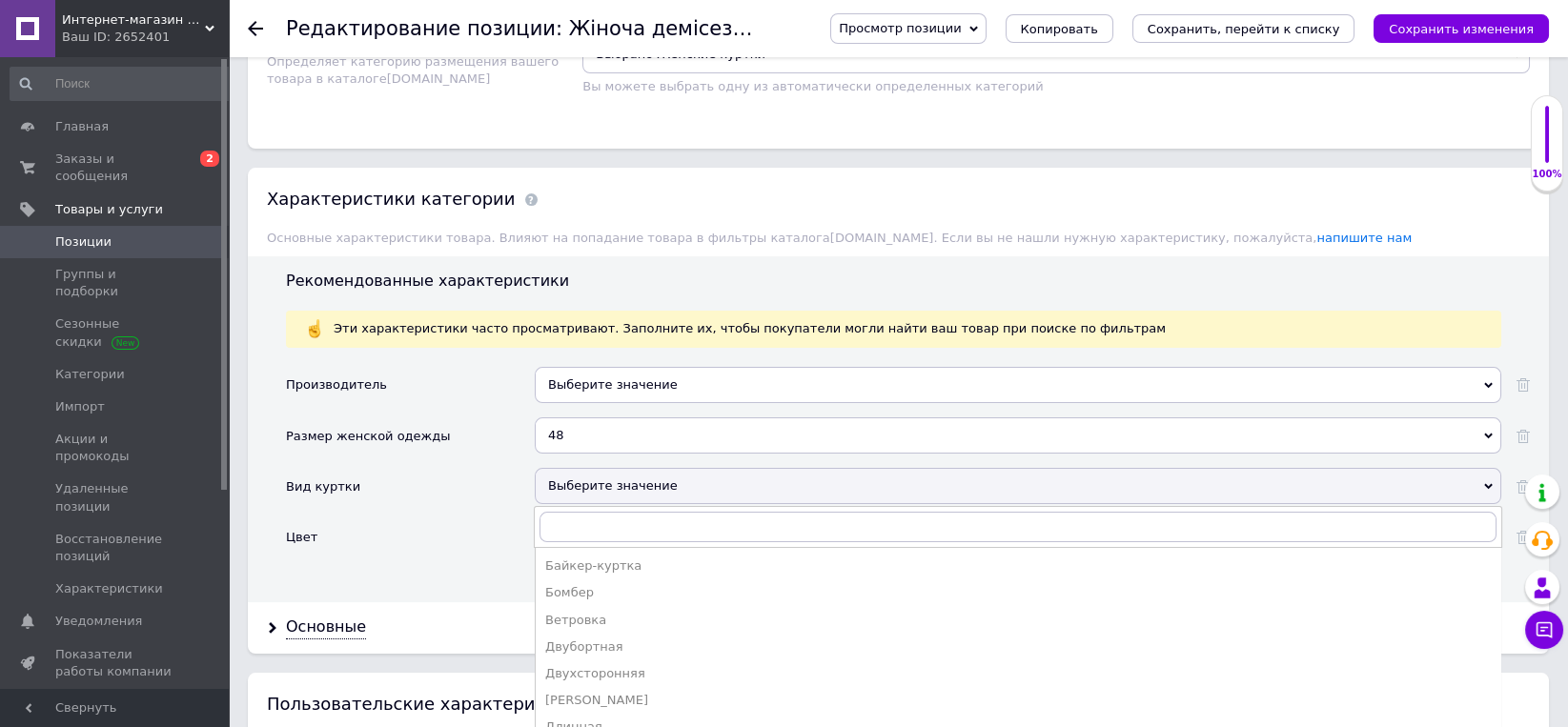
click at [365, 602] on div "Основные" at bounding box center [898, 627] width 1301 height 50
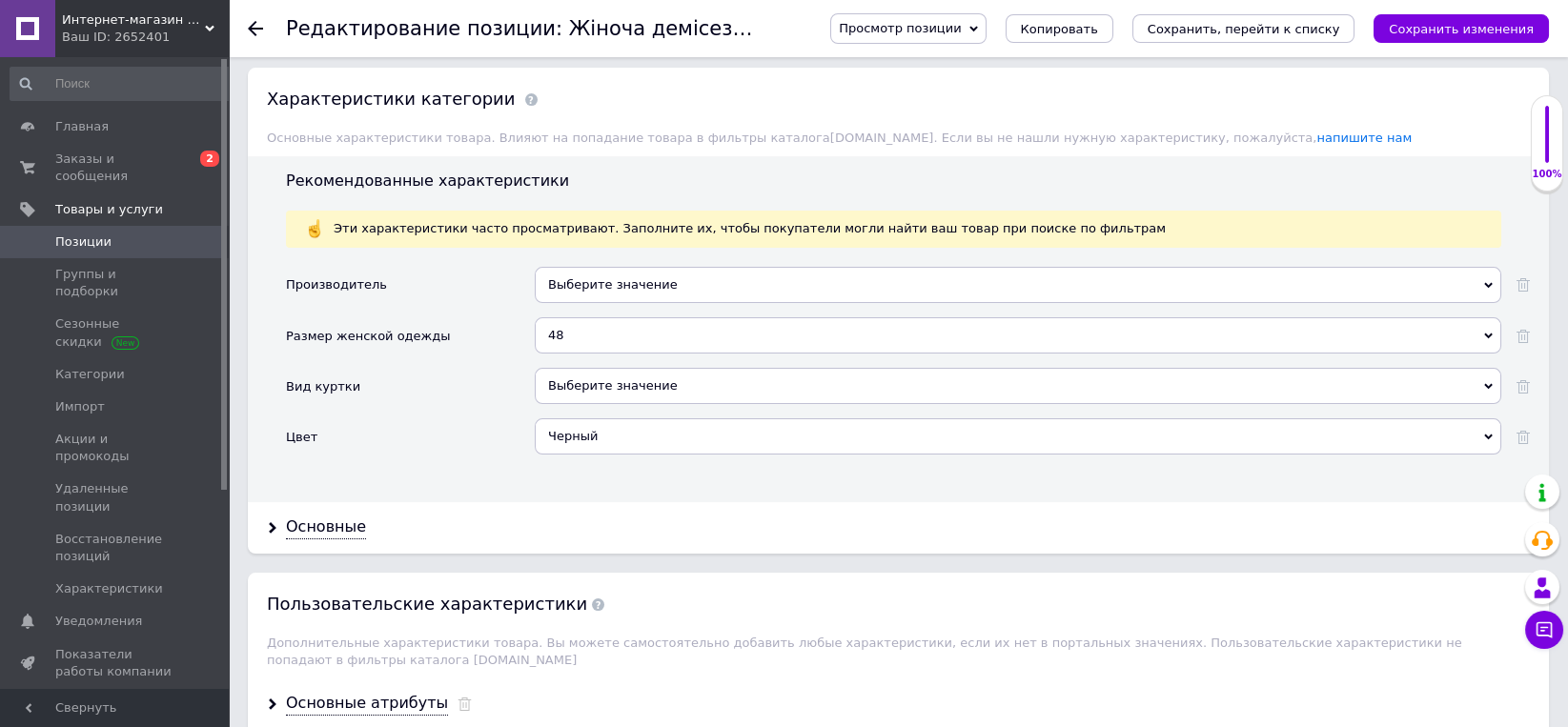
scroll to position [2081, 0]
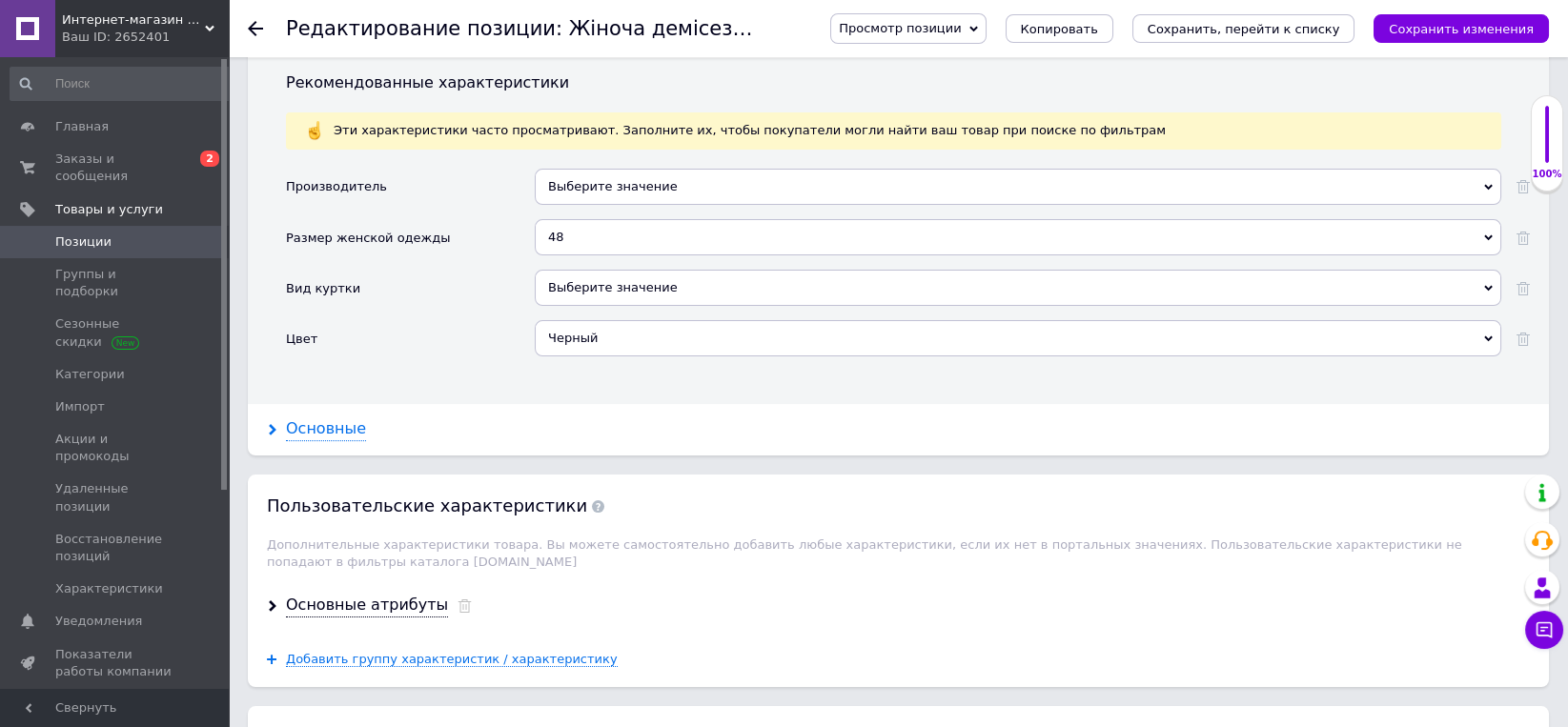
click at [326, 418] on div "Основные" at bounding box center [325, 429] width 80 height 22
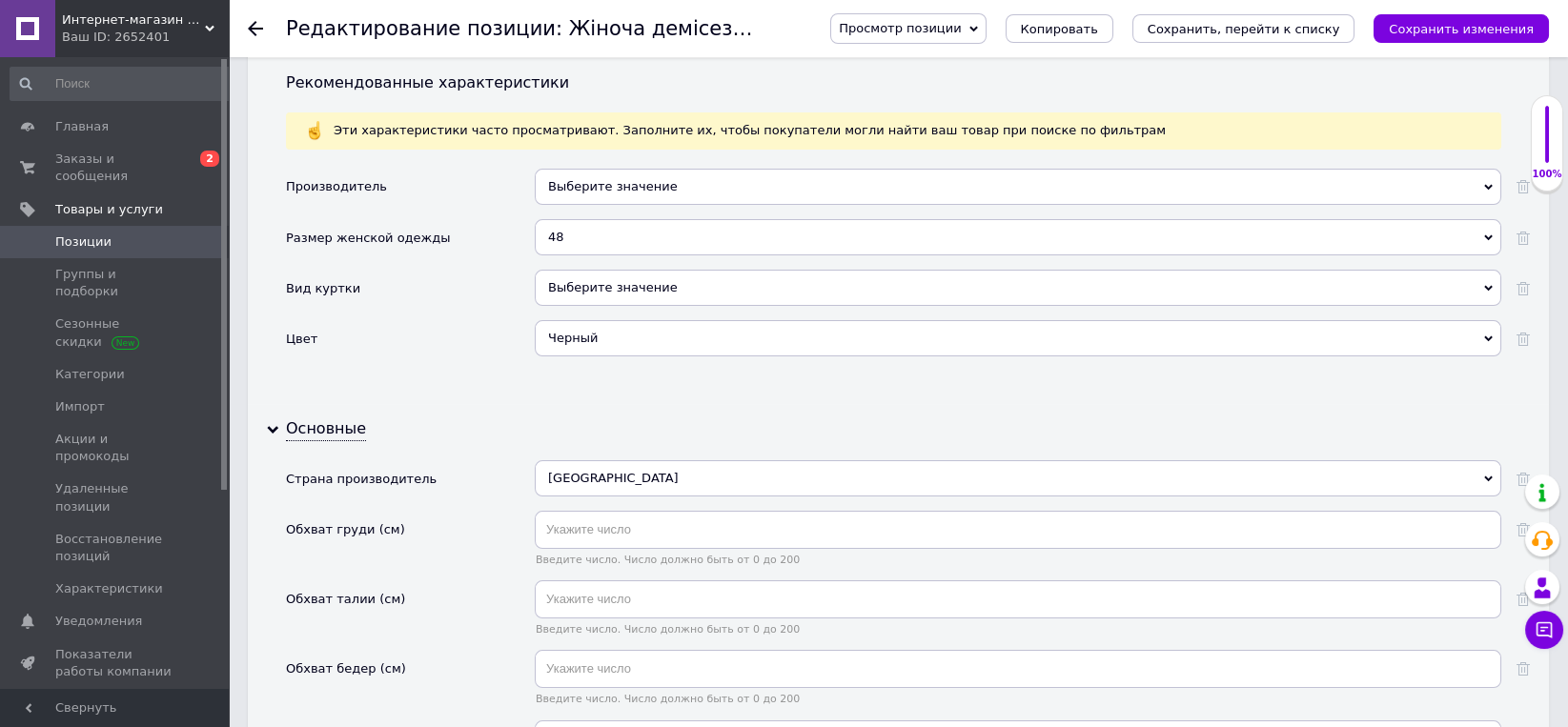
scroll to position [2180, 0]
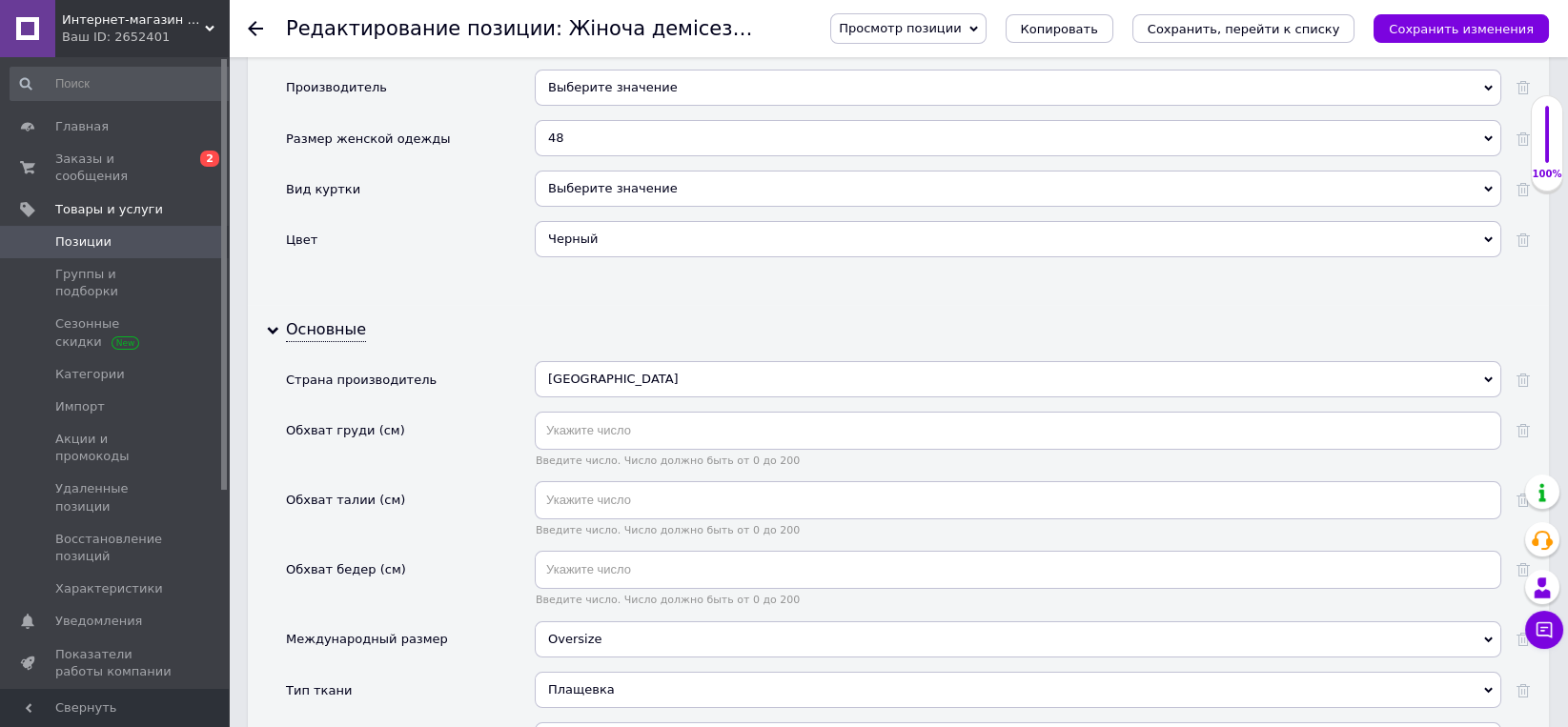
click at [595, 361] on div "[GEOGRAPHIC_DATA]" at bounding box center [1018, 379] width 966 height 36
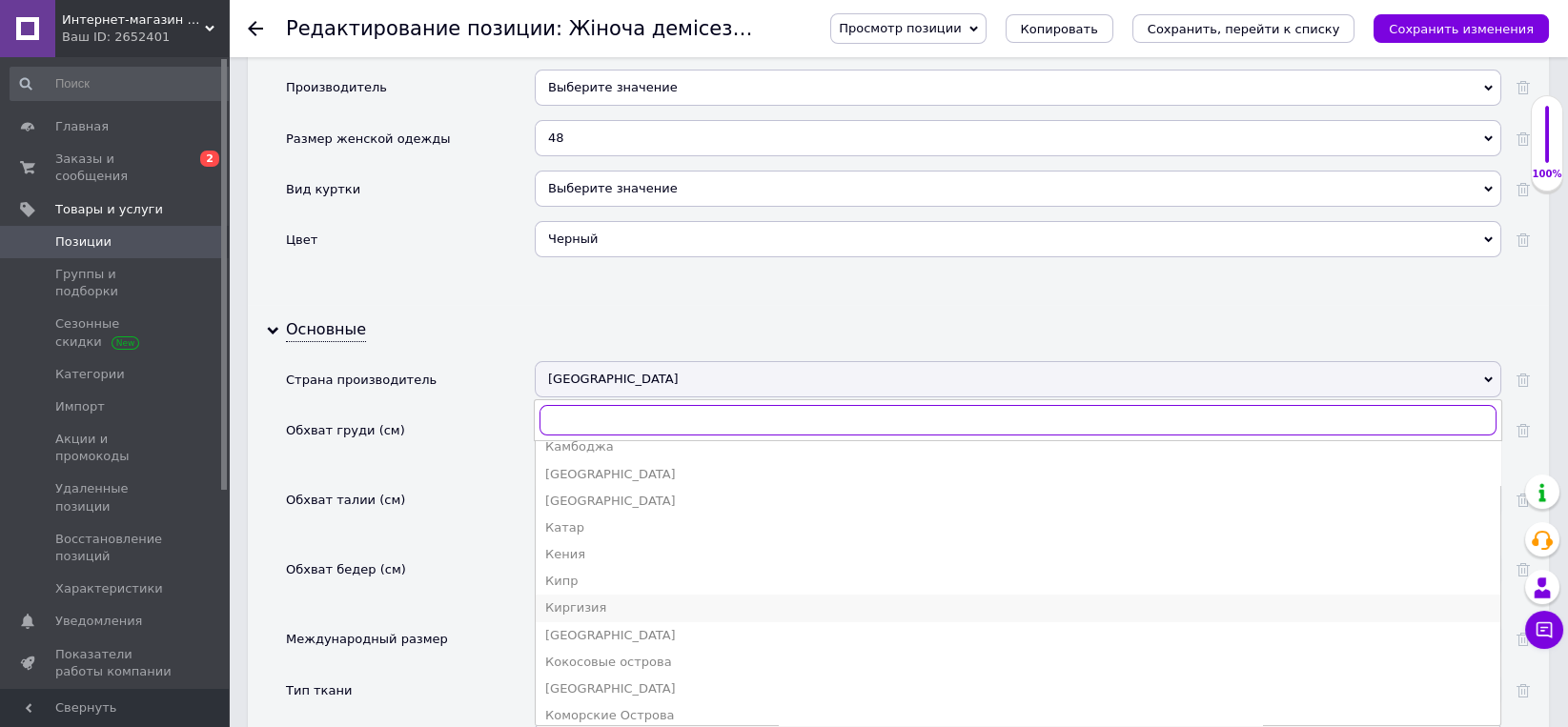
scroll to position [1689, 0]
click at [561, 588] on div "[GEOGRAPHIC_DATA]" at bounding box center [1018, 597] width 946 height 17
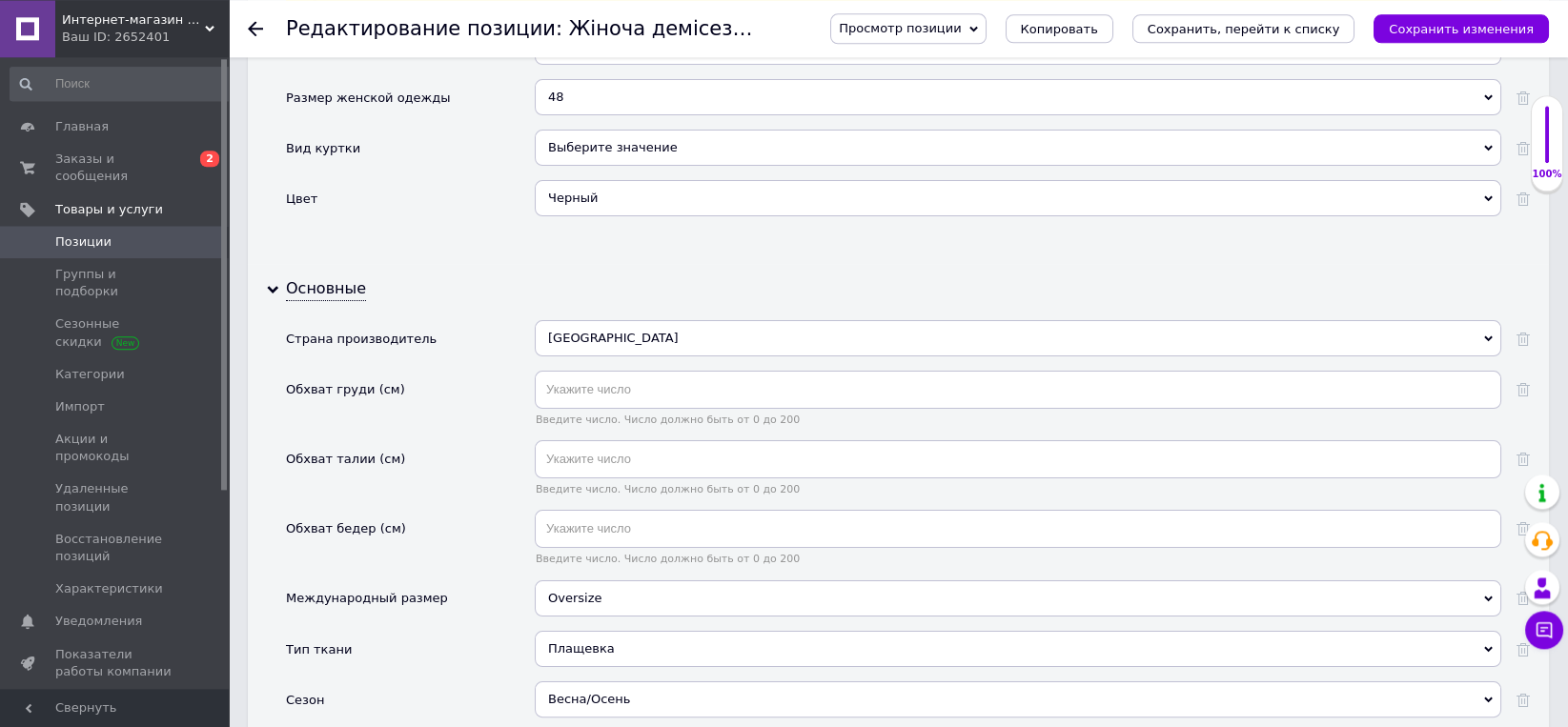
scroll to position [2279, 0]
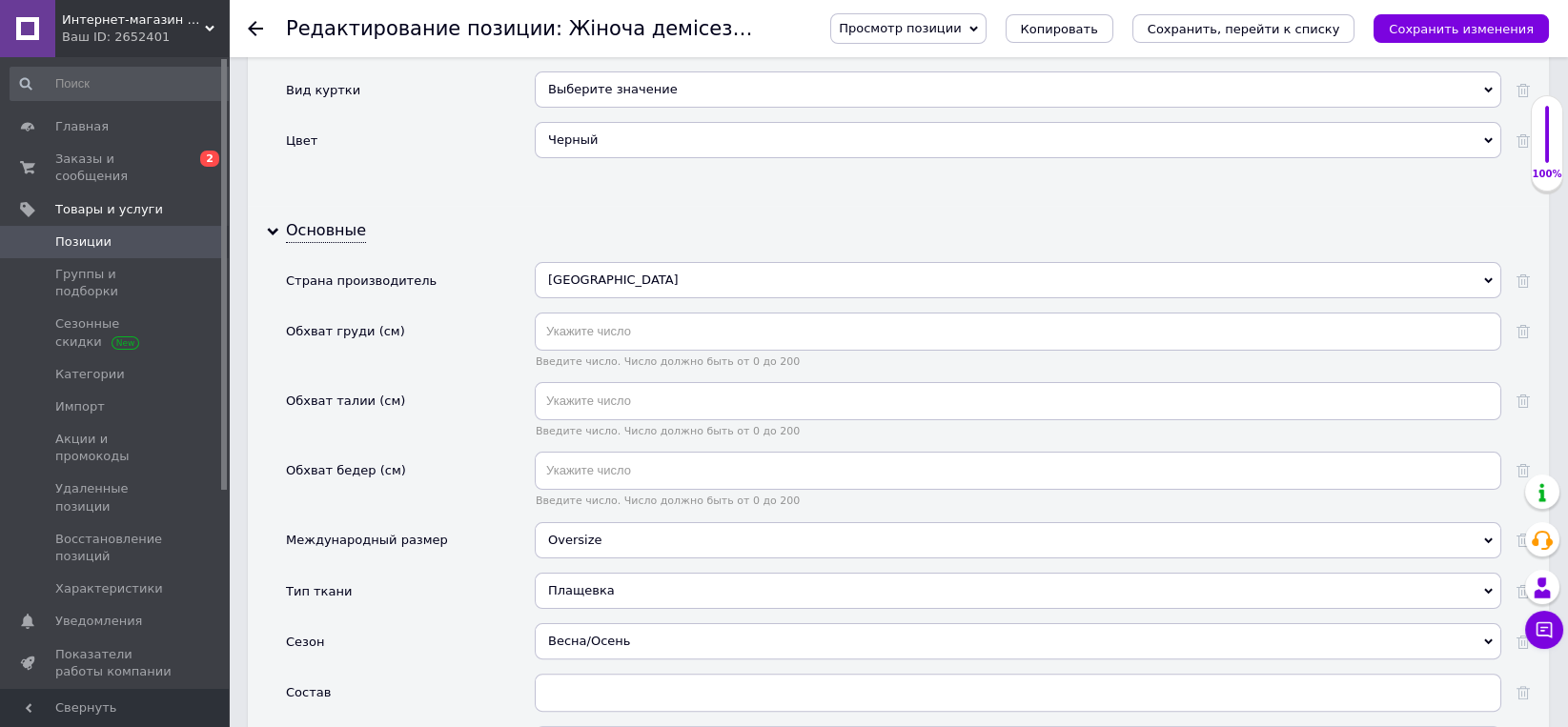
click at [571, 522] on div "Oversize" at bounding box center [1018, 540] width 966 height 36
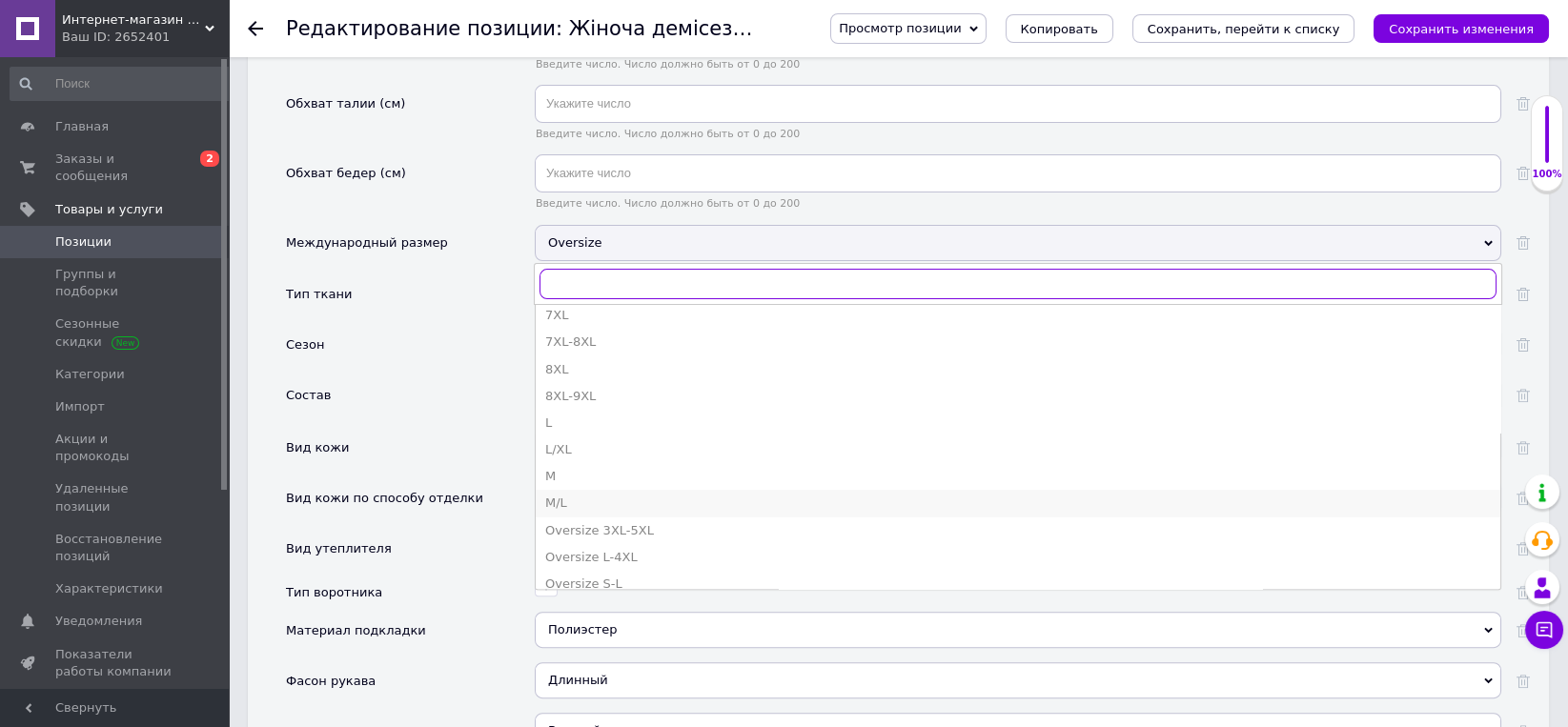
scroll to position [396, 0]
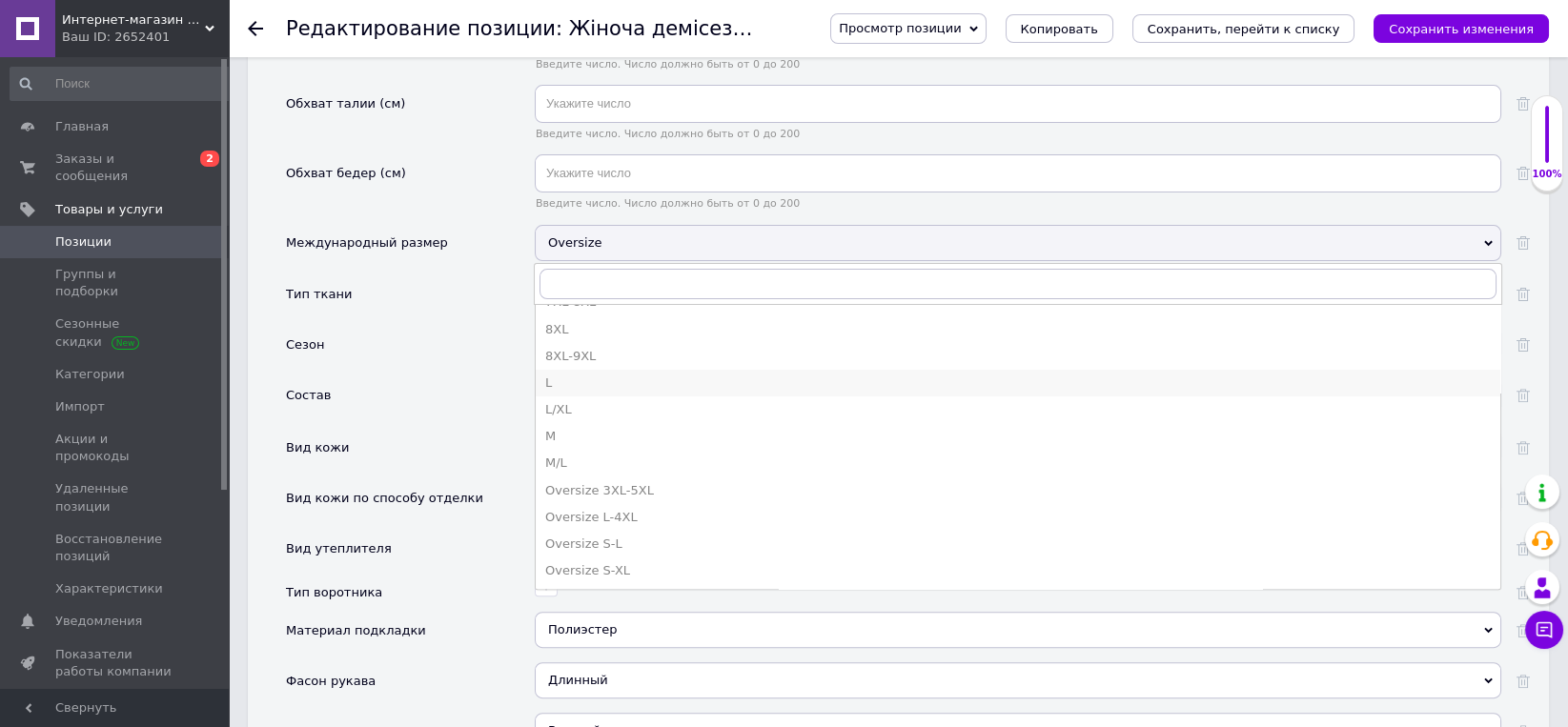
click at [548, 375] on div "L" at bounding box center [1018, 383] width 946 height 17
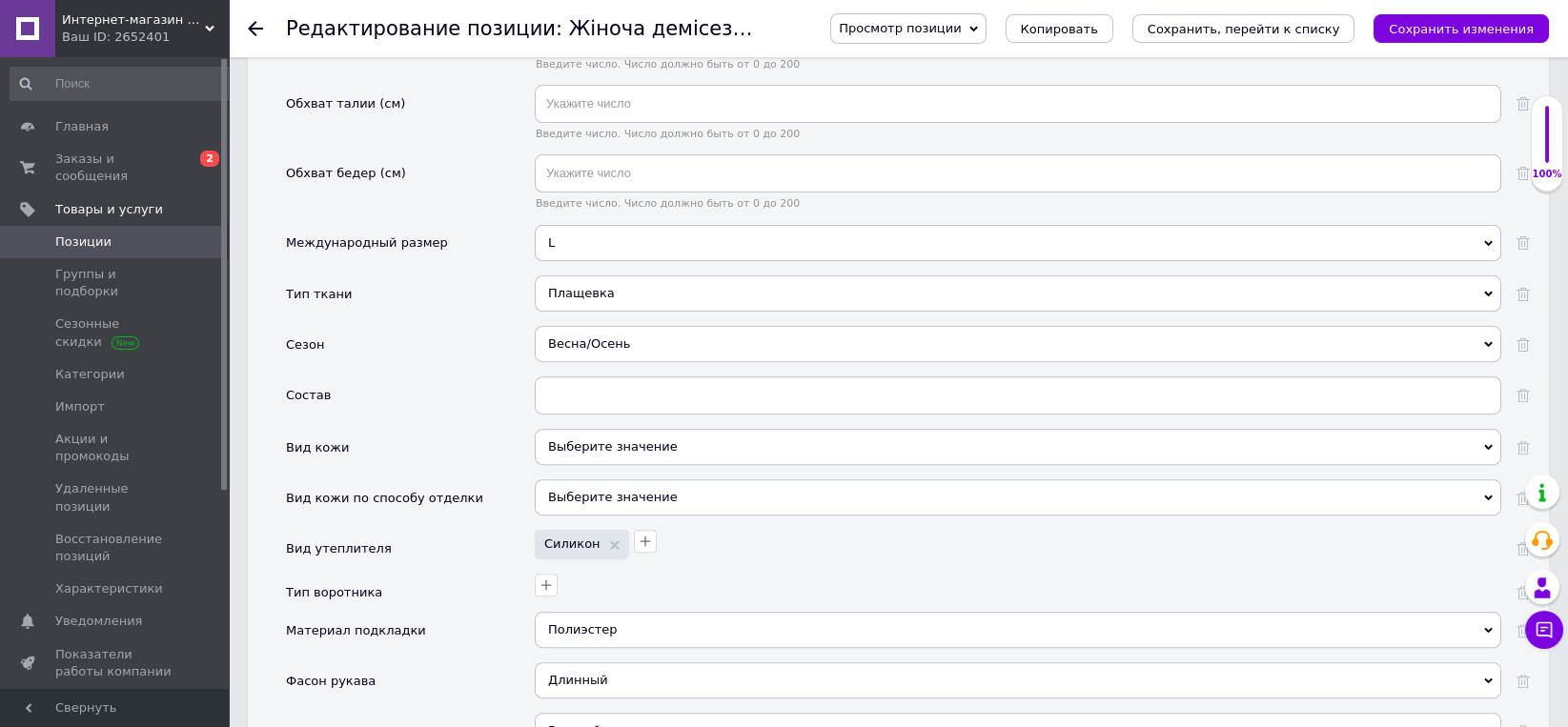
click at [611, 326] on div "Весна/Осень" at bounding box center [1018, 344] width 966 height 36
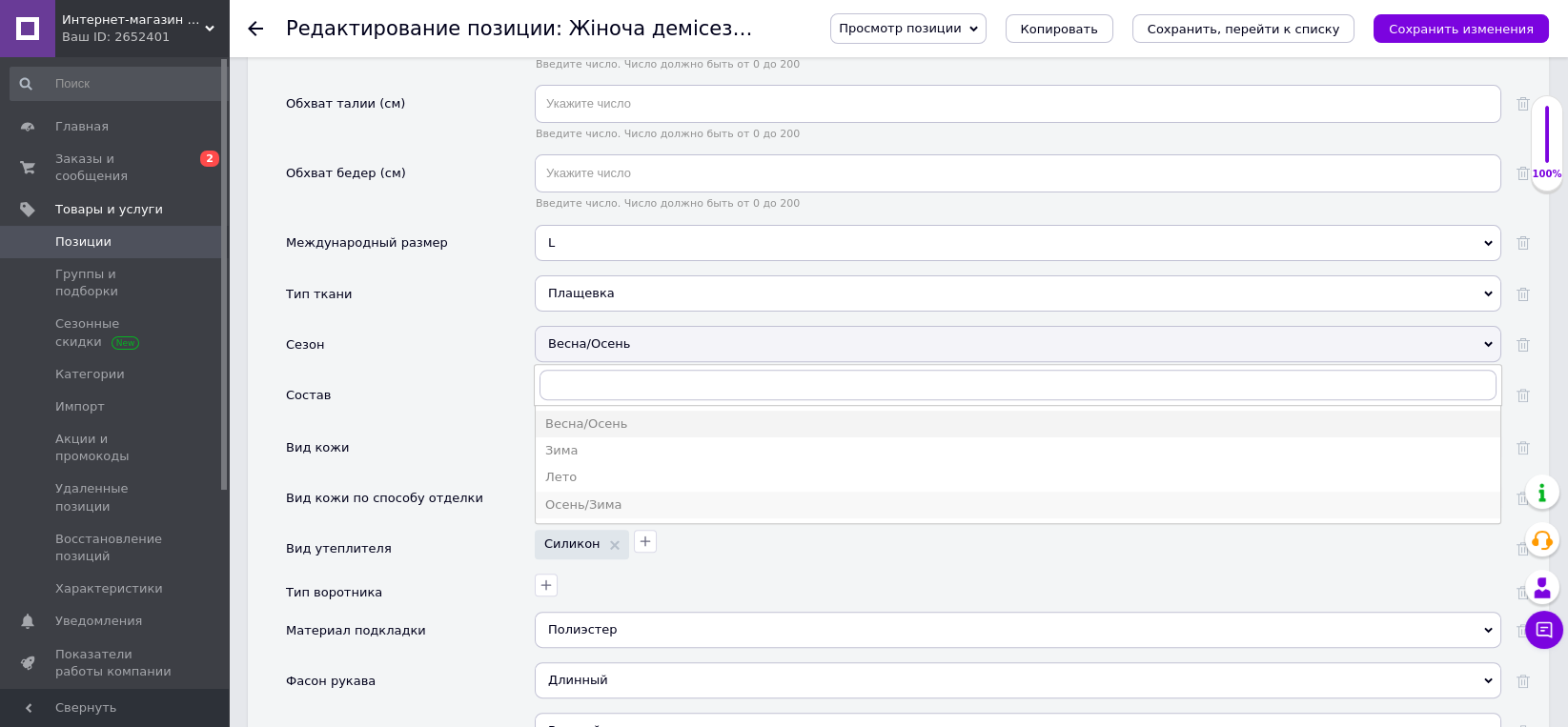
click at [591, 496] on div "Осень/Зима" at bounding box center [1018, 505] width 946 height 17
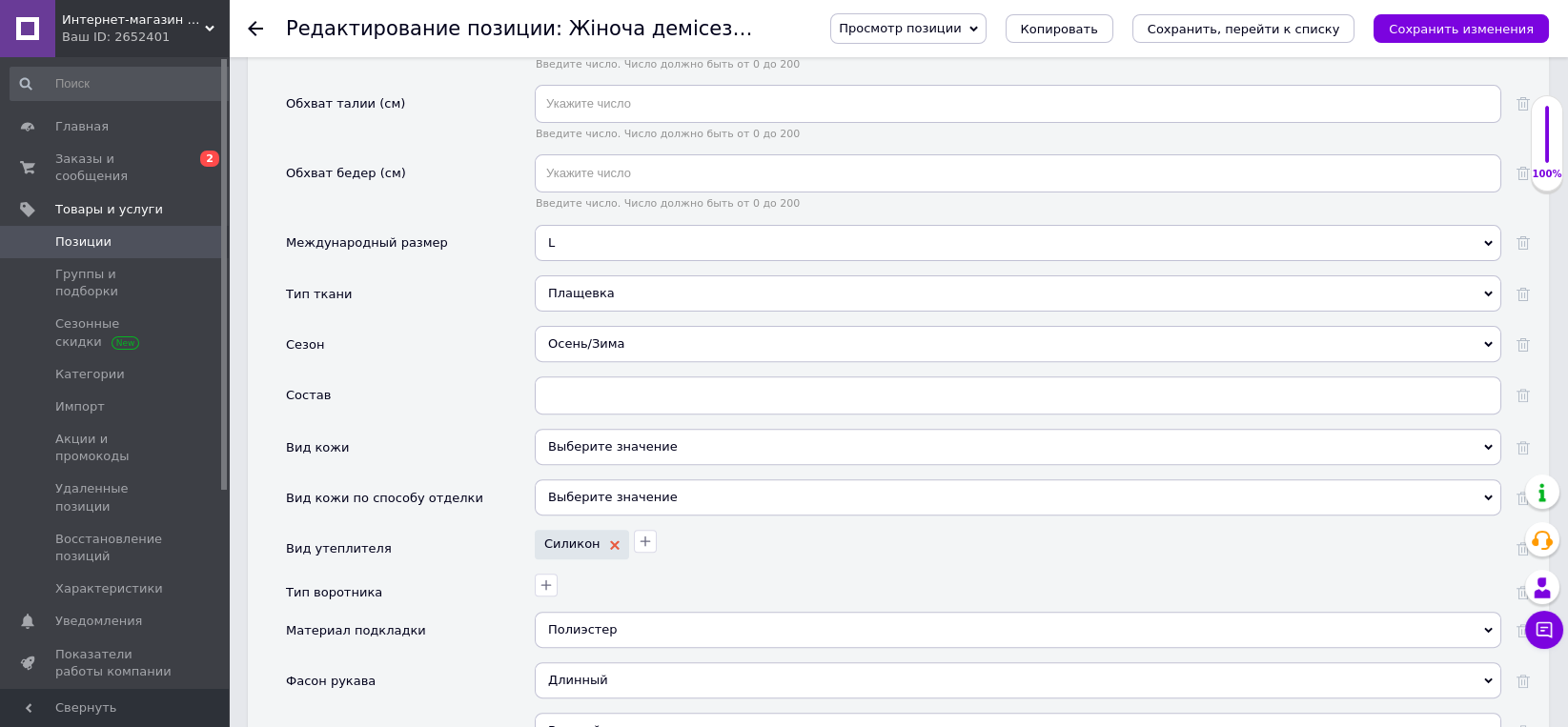
click at [610, 541] on icon at bounding box center [615, 545] width 10 height 10
click at [546, 538] on icon "button" at bounding box center [547, 543] width 11 height 11
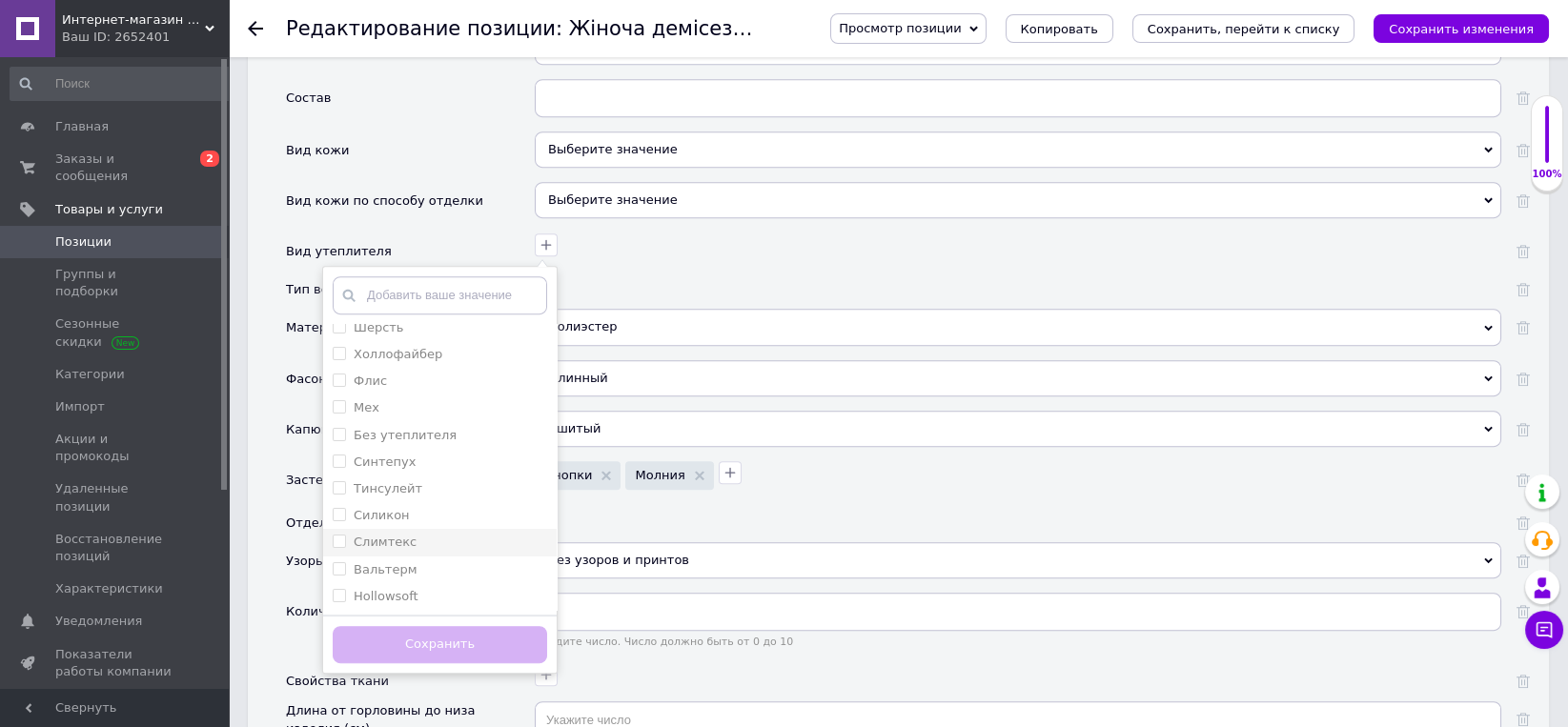
scroll to position [0, 0]
click at [461, 131] on div "Вид кожи" at bounding box center [410, 156] width 249 height 50
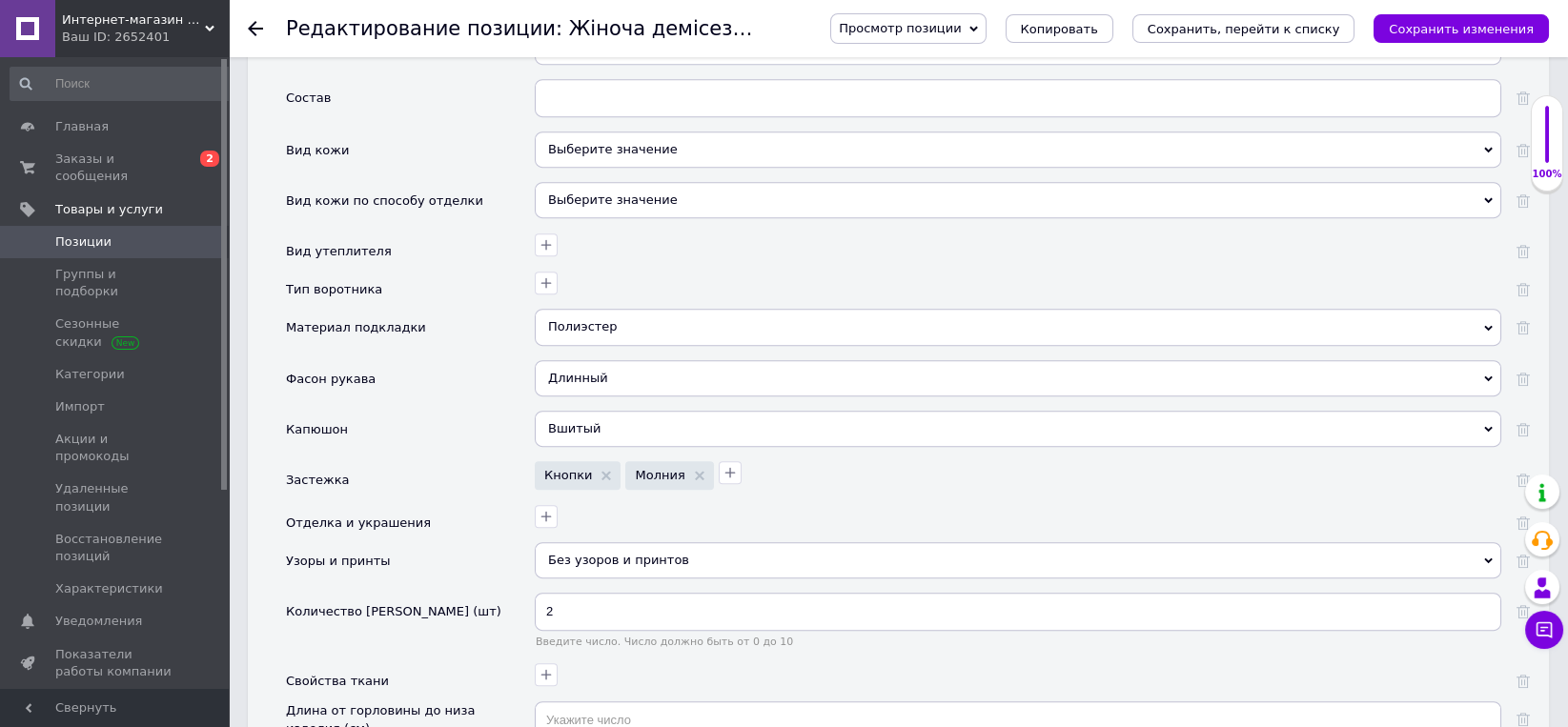
click at [583, 360] on div "Длинный" at bounding box center [1018, 378] width 966 height 36
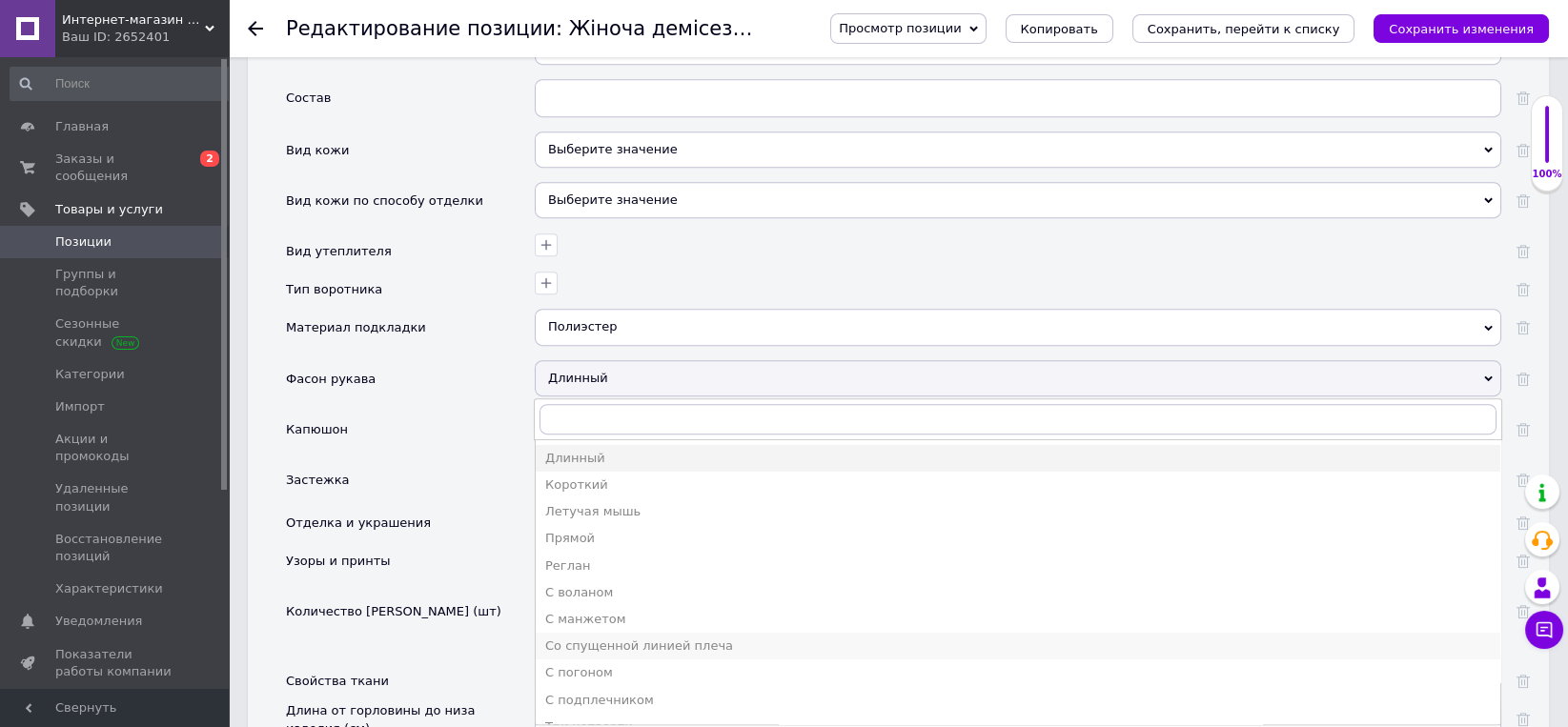
click at [651, 638] on div "Со спущенной линией плеча" at bounding box center [1018, 646] width 946 height 17
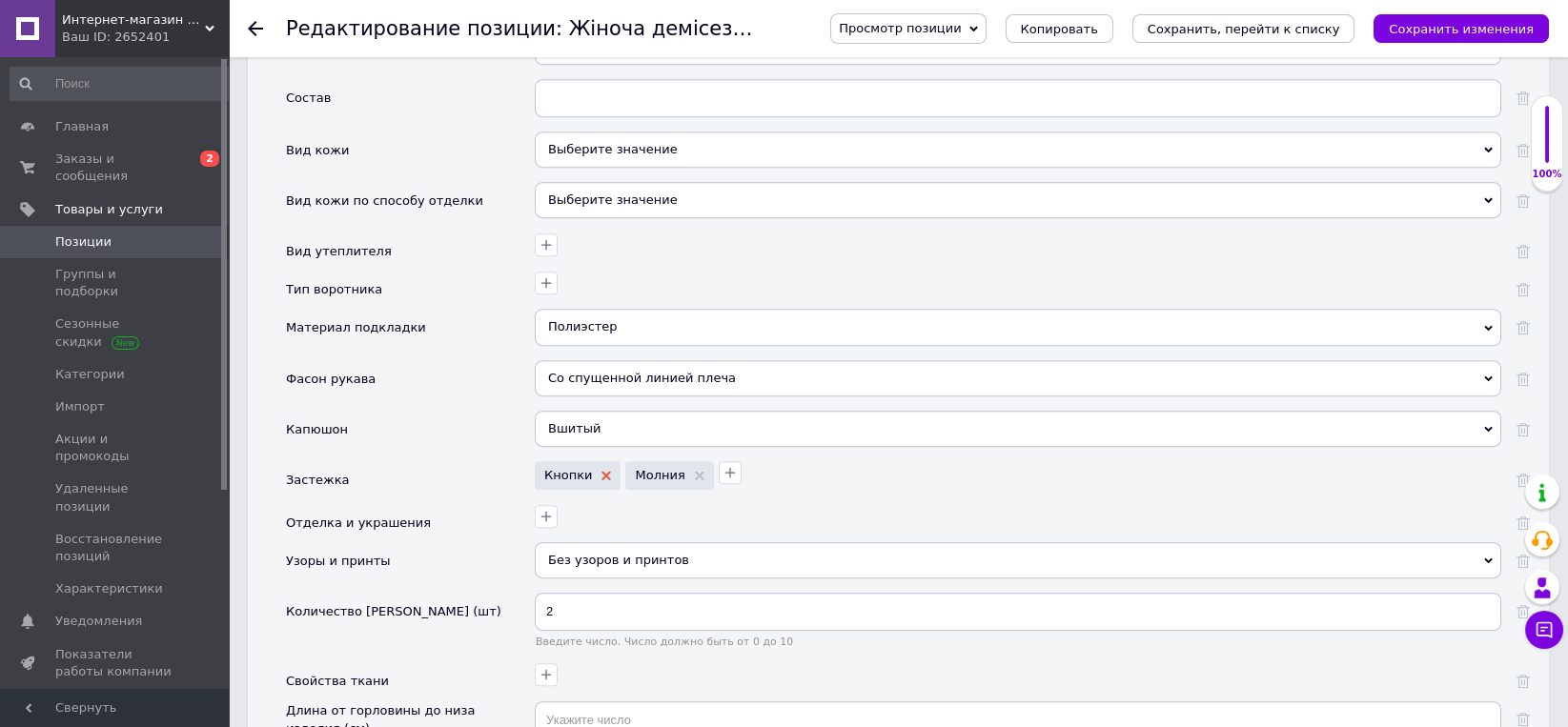
click at [601, 471] on icon at bounding box center [606, 476] width 10 height 10
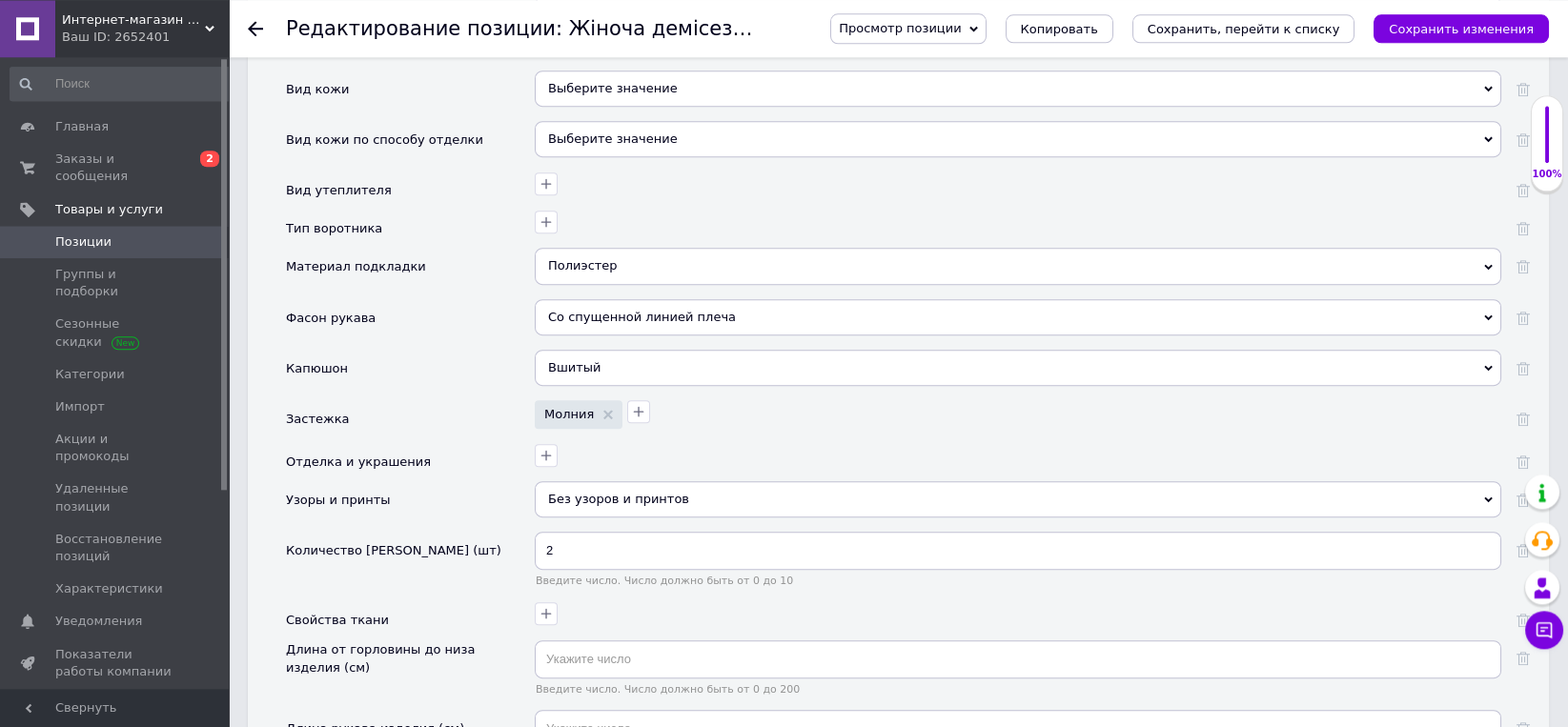
scroll to position [2973, 0]
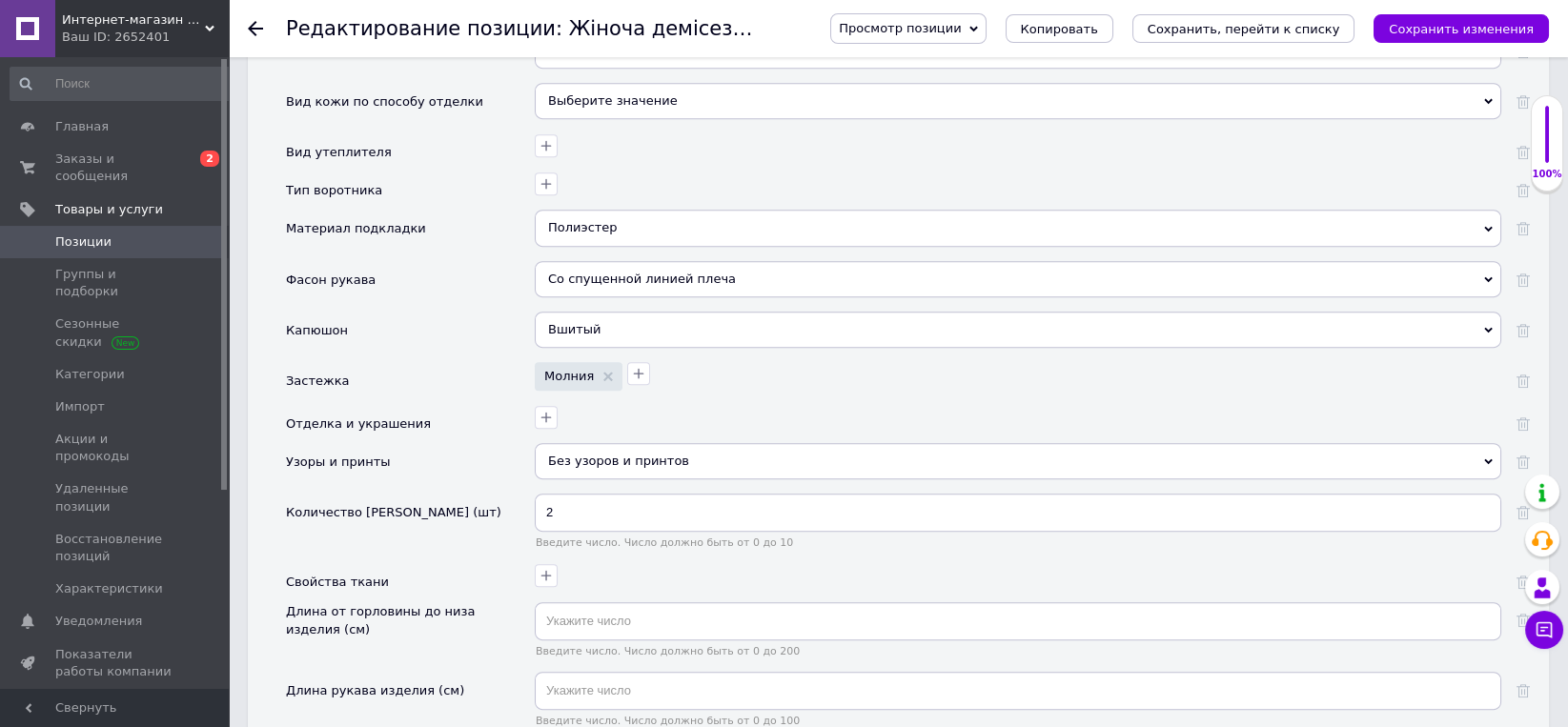
click at [619, 443] on div "Без узоров и принтов" at bounding box center [1018, 460] width 966 height 36
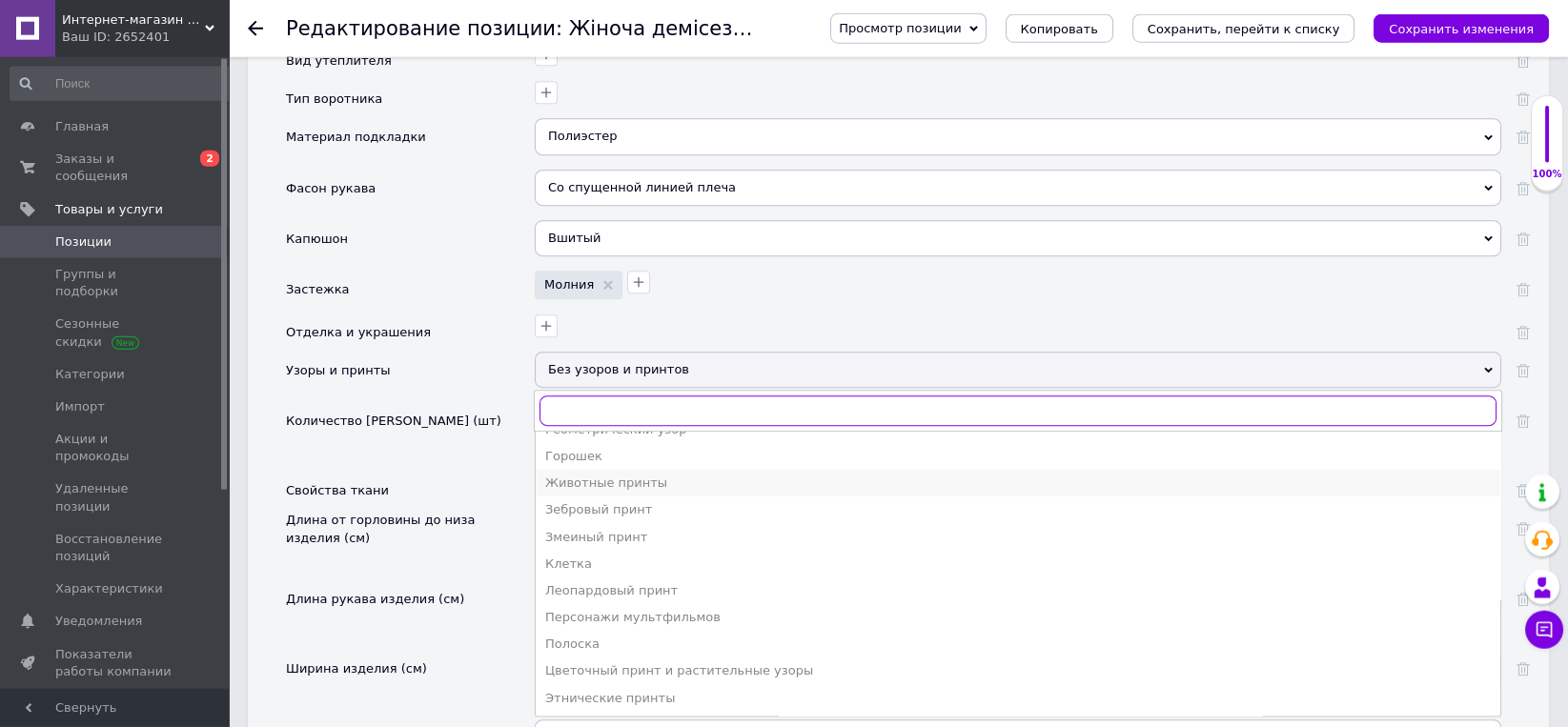
scroll to position [3171, 0]
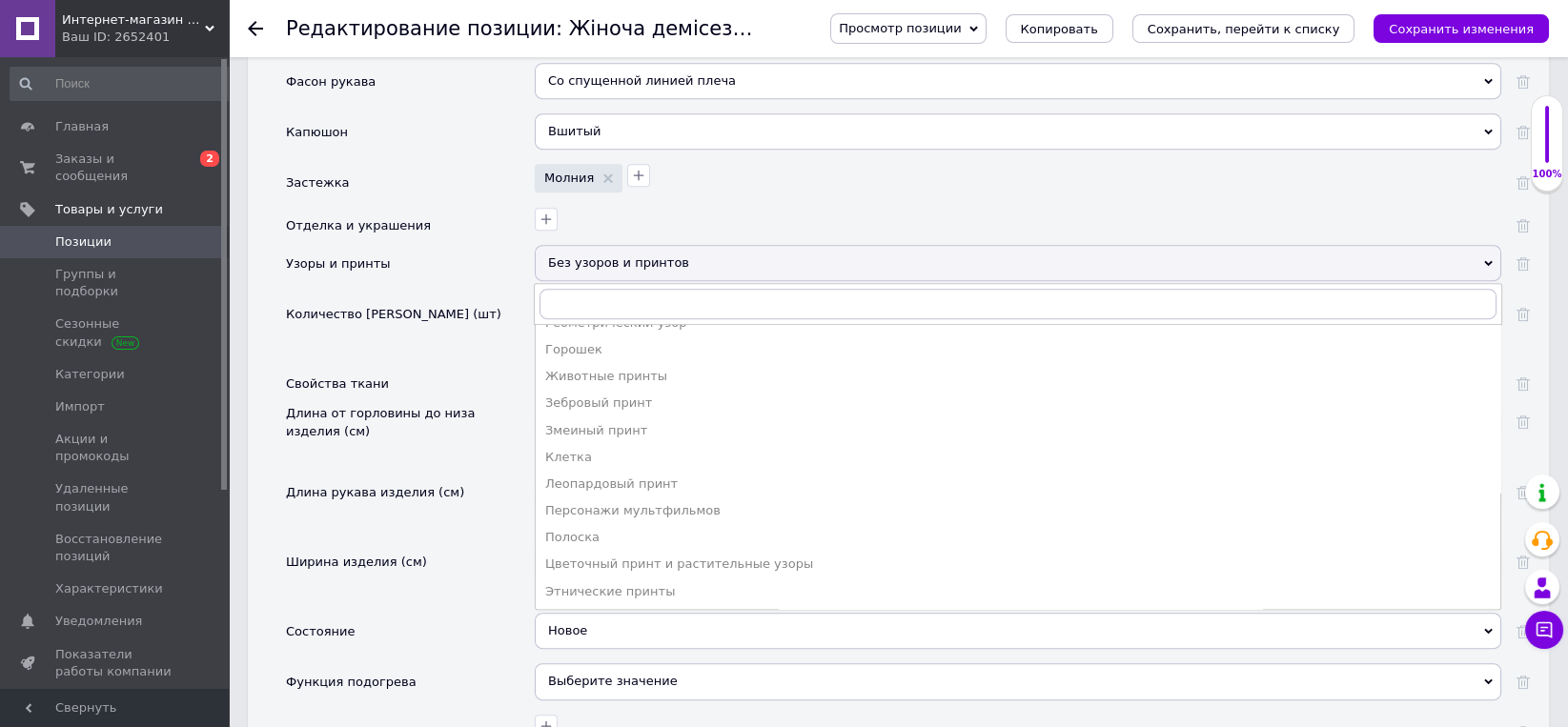
drag, startPoint x: 491, startPoint y: 194, endPoint x: 513, endPoint y: 201, distance: 23.1
click at [491, 207] on div "Отделка и украшения" at bounding box center [410, 225] width 249 height 38
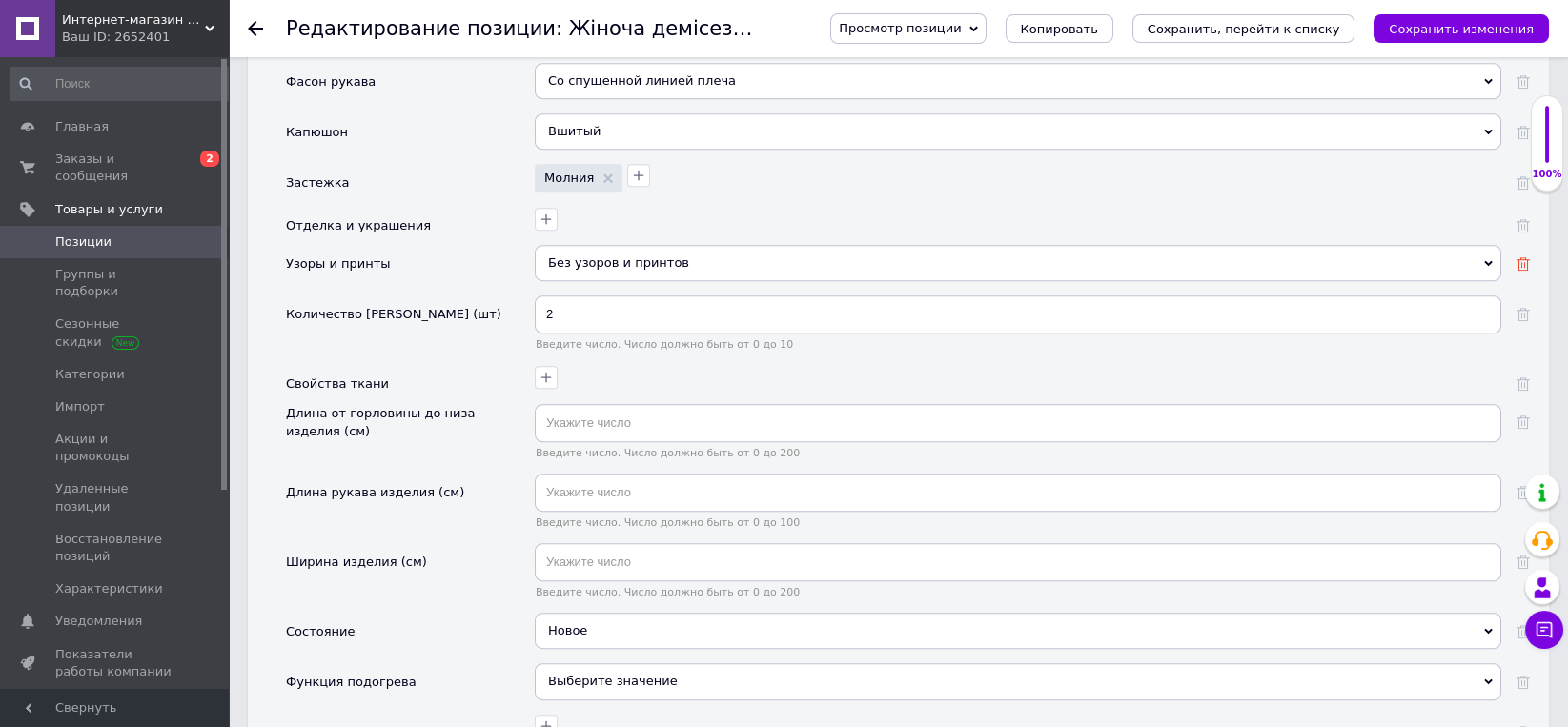
click at [1519, 257] on use at bounding box center [1523, 264] width 14 height 14
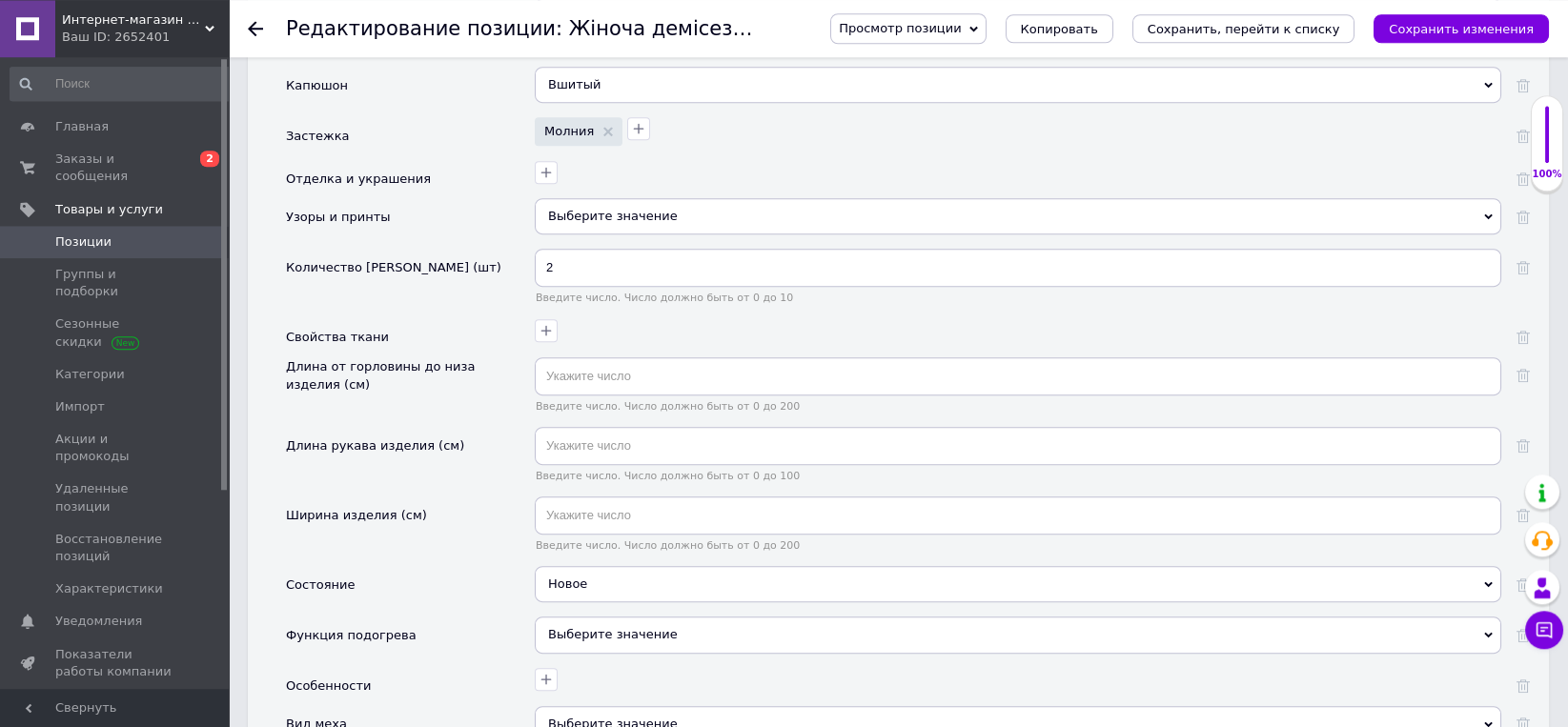
scroll to position [3270, 0]
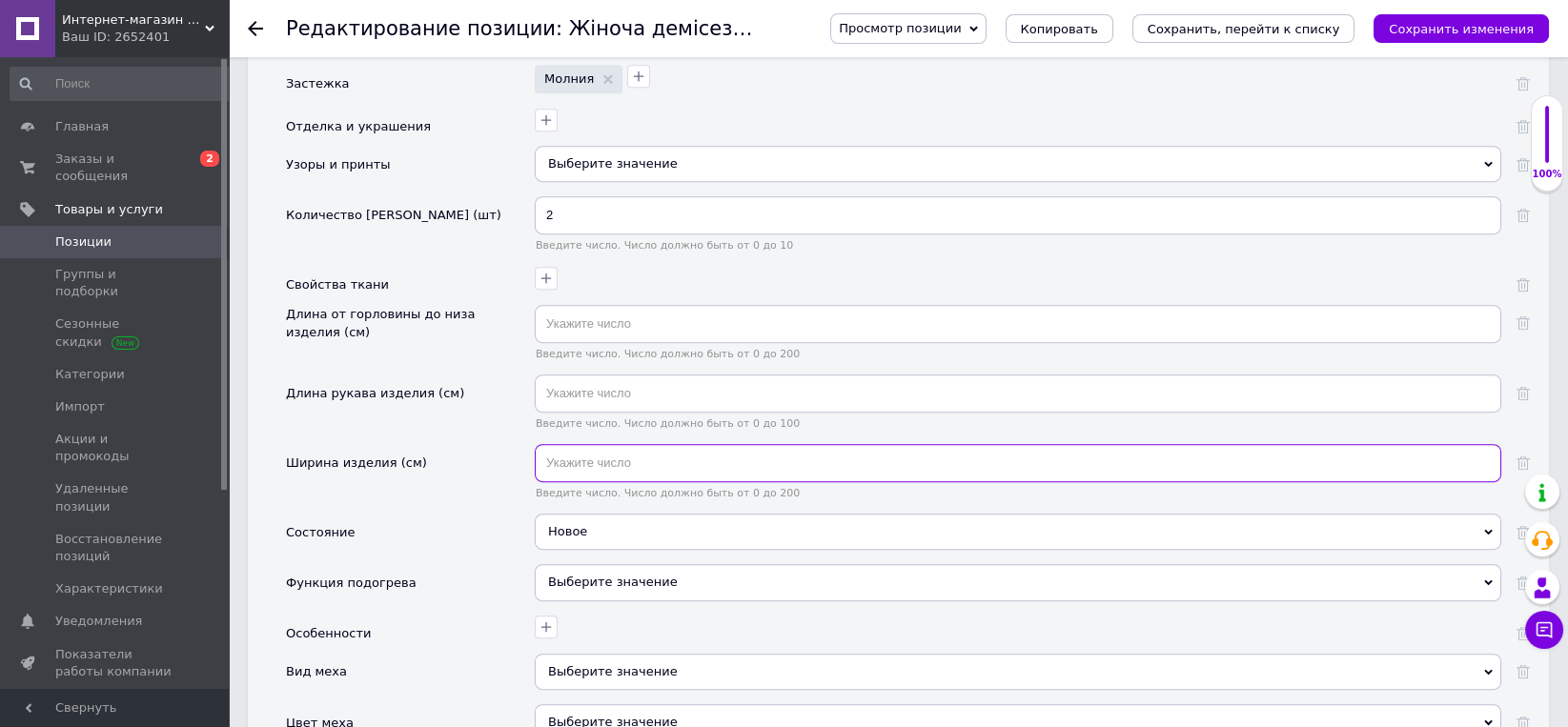
click at [570, 444] on input "text" at bounding box center [1018, 462] width 966 height 38
type input "58"
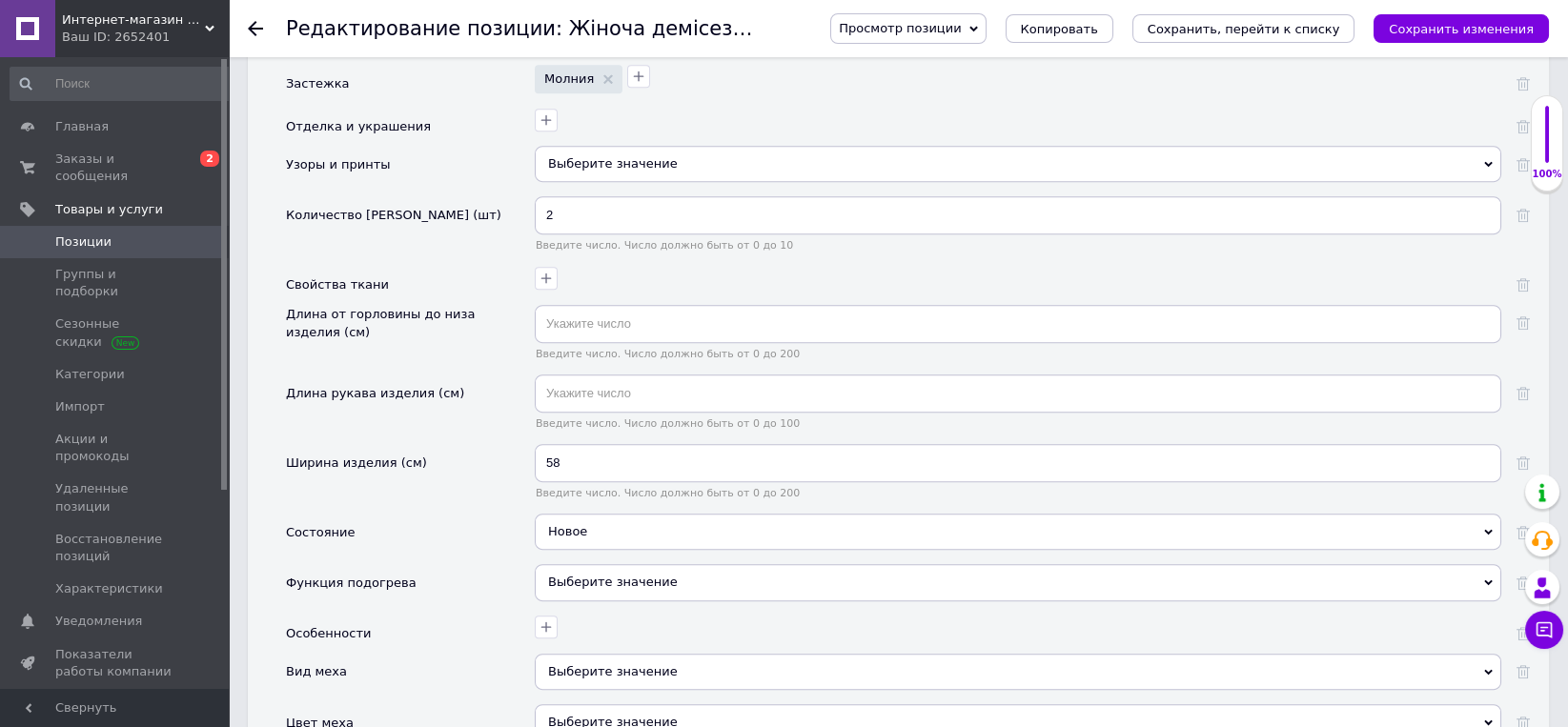
click at [472, 375] on div "Длина рукава изделия (см)" at bounding box center [410, 410] width 249 height 70
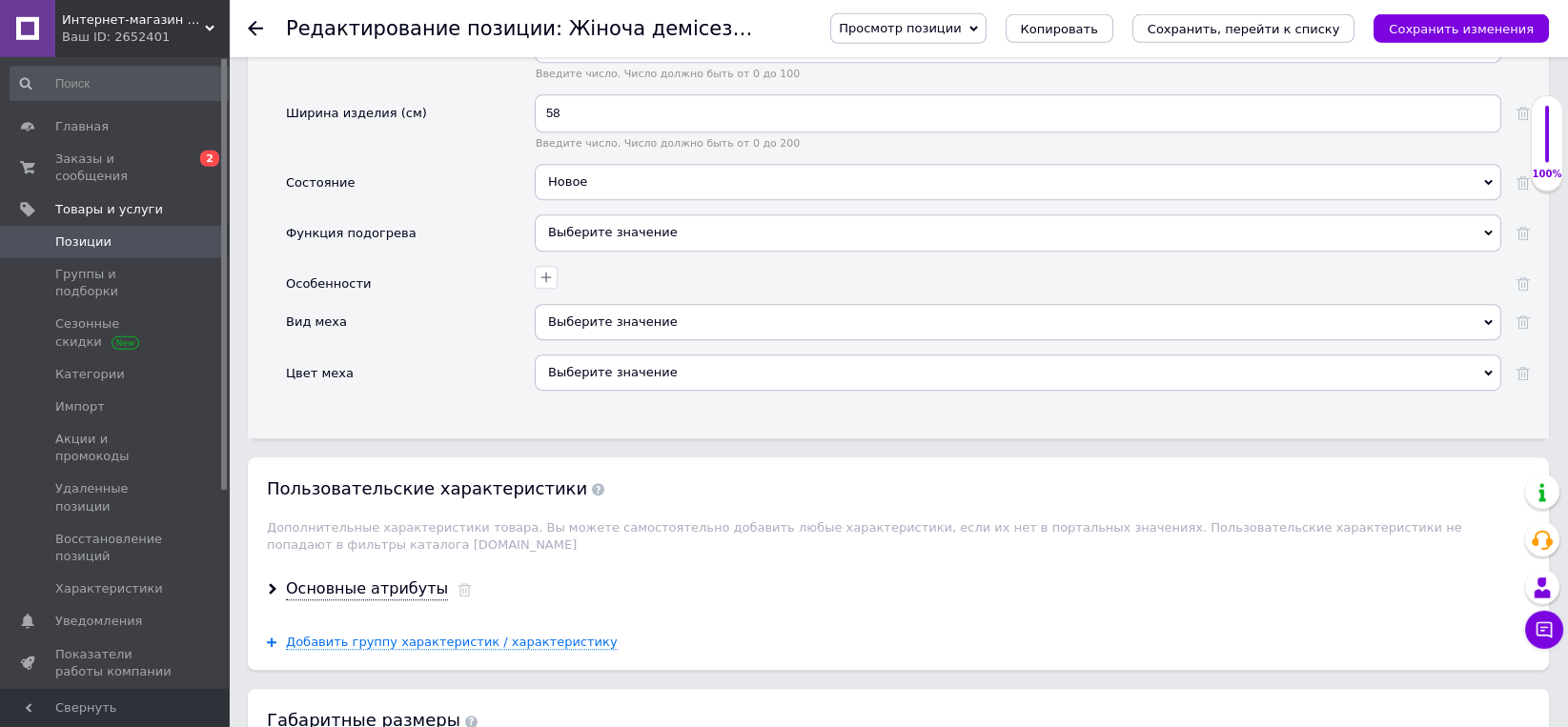
scroll to position [3666, 0]
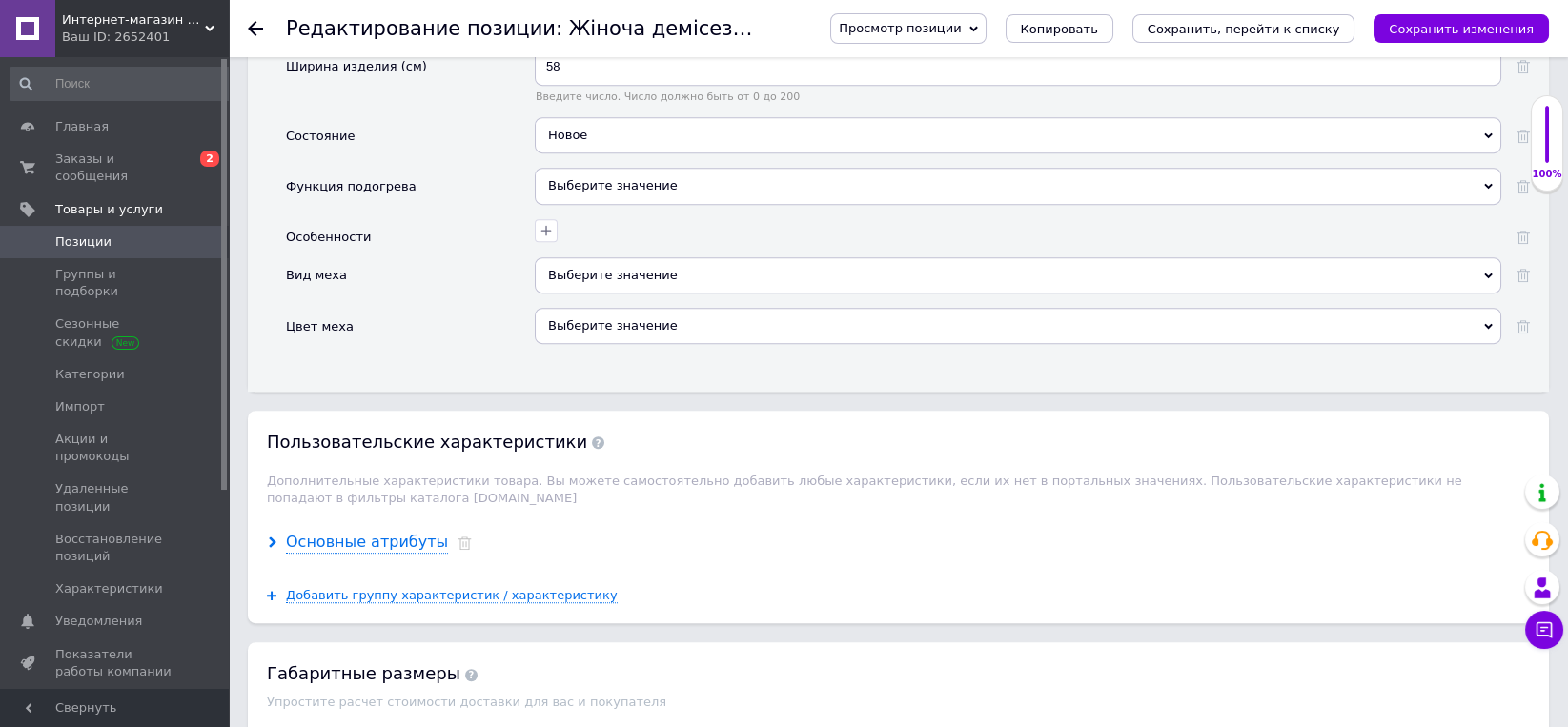
click at [376, 532] on div "Основные атрибуты" at bounding box center [366, 543] width 162 height 22
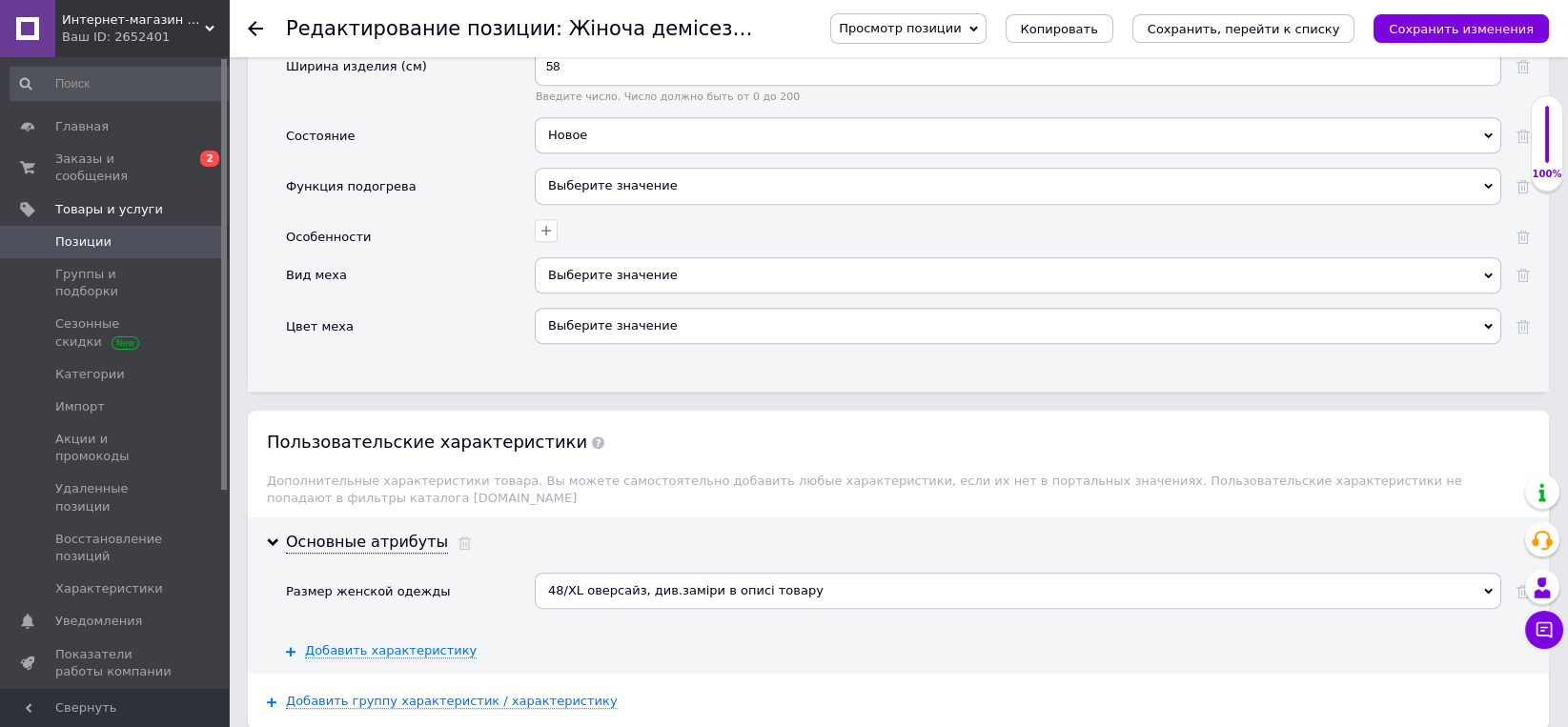
click at [599, 573] on div "48/XL оверсайз, див.заміри в описі товару" at bounding box center [1018, 590] width 966 height 36
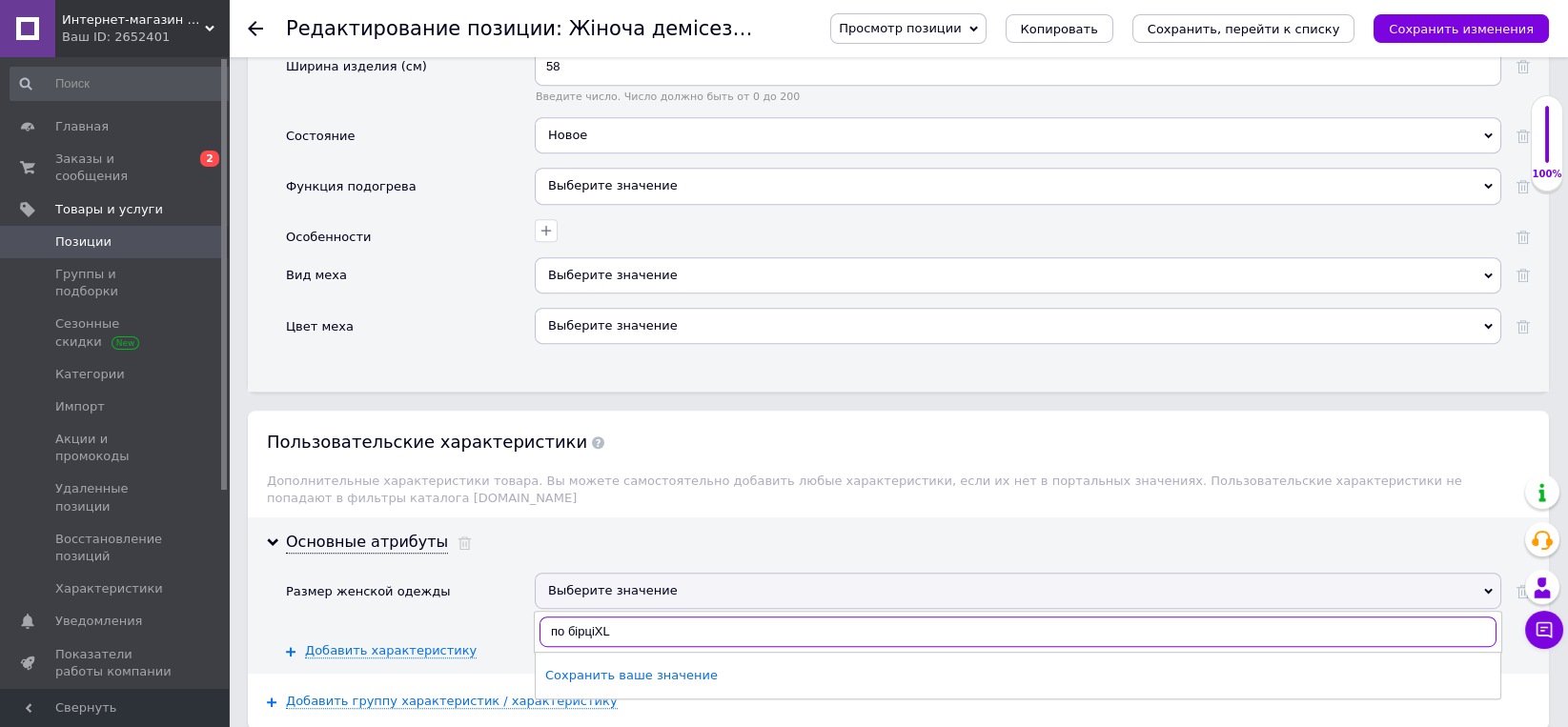
click at [597, 616] on input "по бірціXL" at bounding box center [1018, 631] width 957 height 30
click at [612, 616] on input "по бірці XL" at bounding box center [1018, 631] width 957 height 30
click at [612, 616] on input "по бірці XL. маломірить, на L." at bounding box center [1018, 631] width 957 height 30
click at [684, 616] on input "по бірці XL (маломірить, на L." at bounding box center [1018, 631] width 957 height 30
click at [684, 616] on input "по бірці XL (маломірить, на L." at bounding box center [1018, 631] width 957 height 30
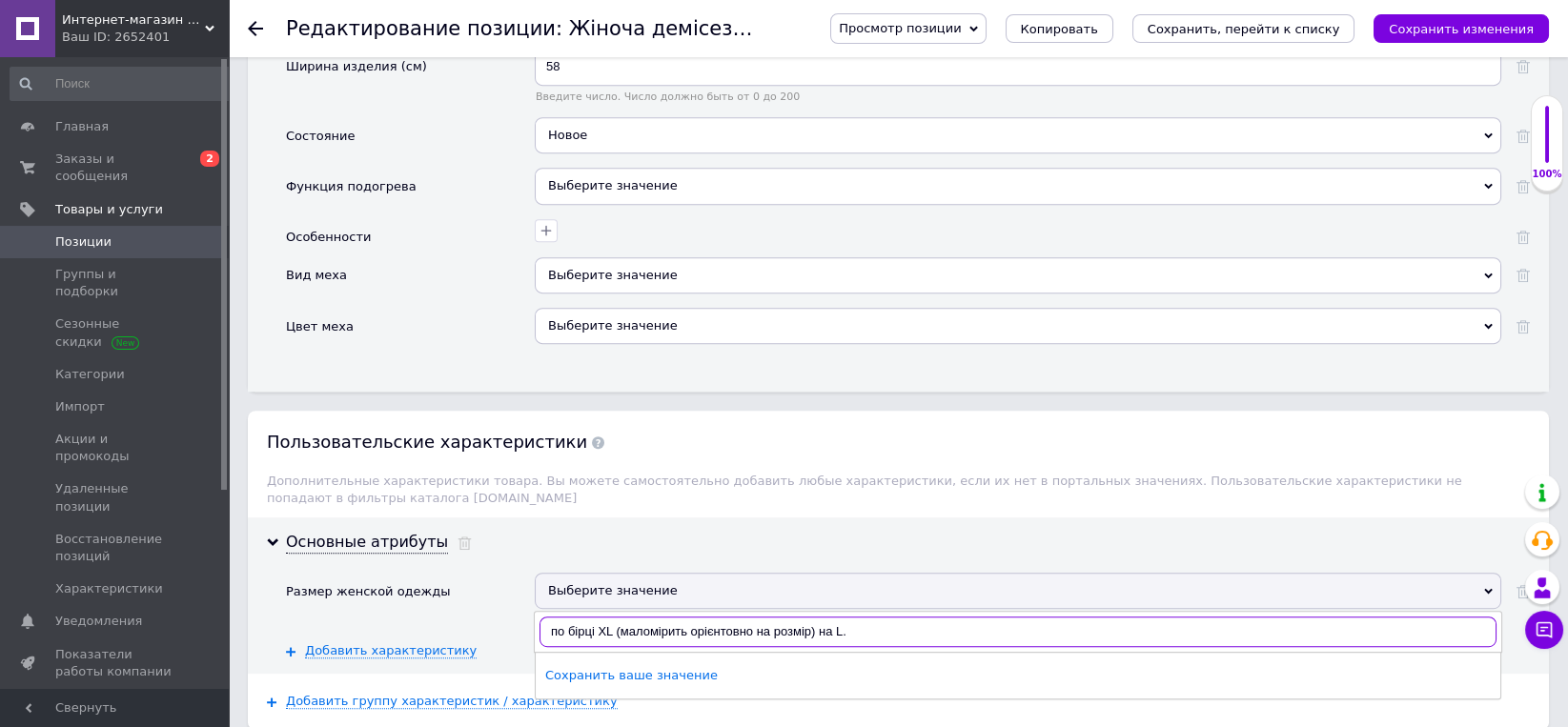
click at [836, 616] on input "по бірці XL (маломірить орієнтовно на розмір) на L." at bounding box center [1018, 631] width 957 height 30
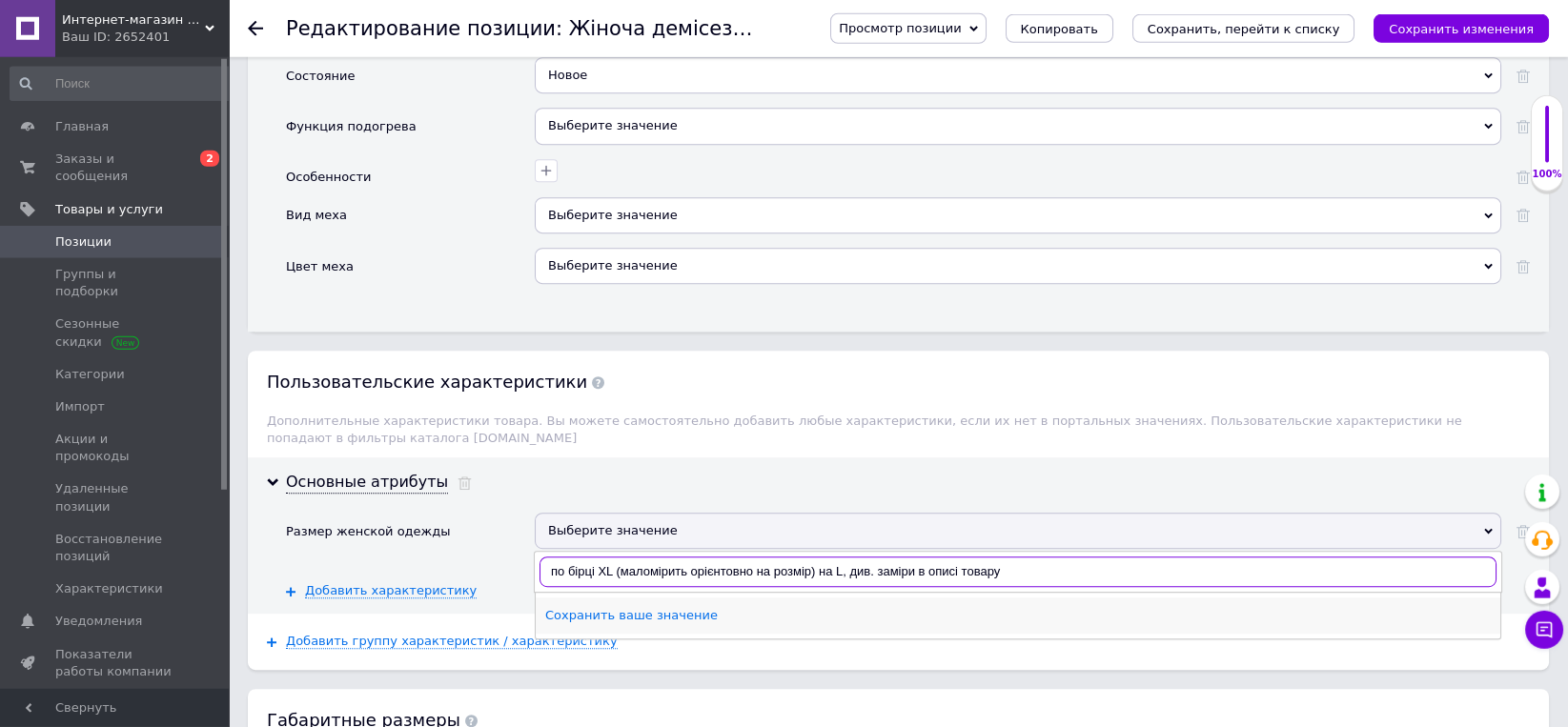
scroll to position [3765, 0]
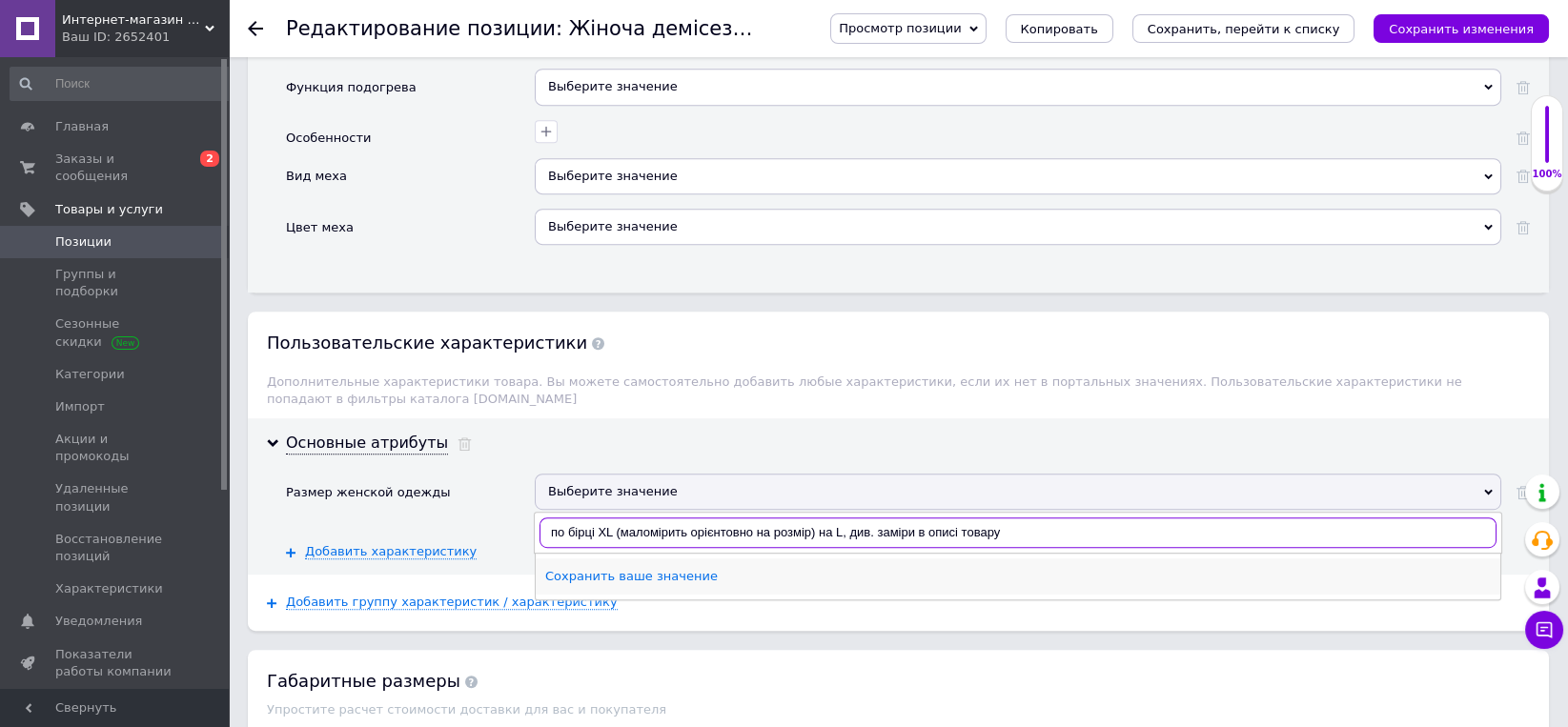
type input "по бірці XL (маломірить орієнтовно на розмір) на L, див. заміри в описі товару"
click at [655, 568] on div "Сохранить ваше значение" at bounding box center [1018, 577] width 946 height 17
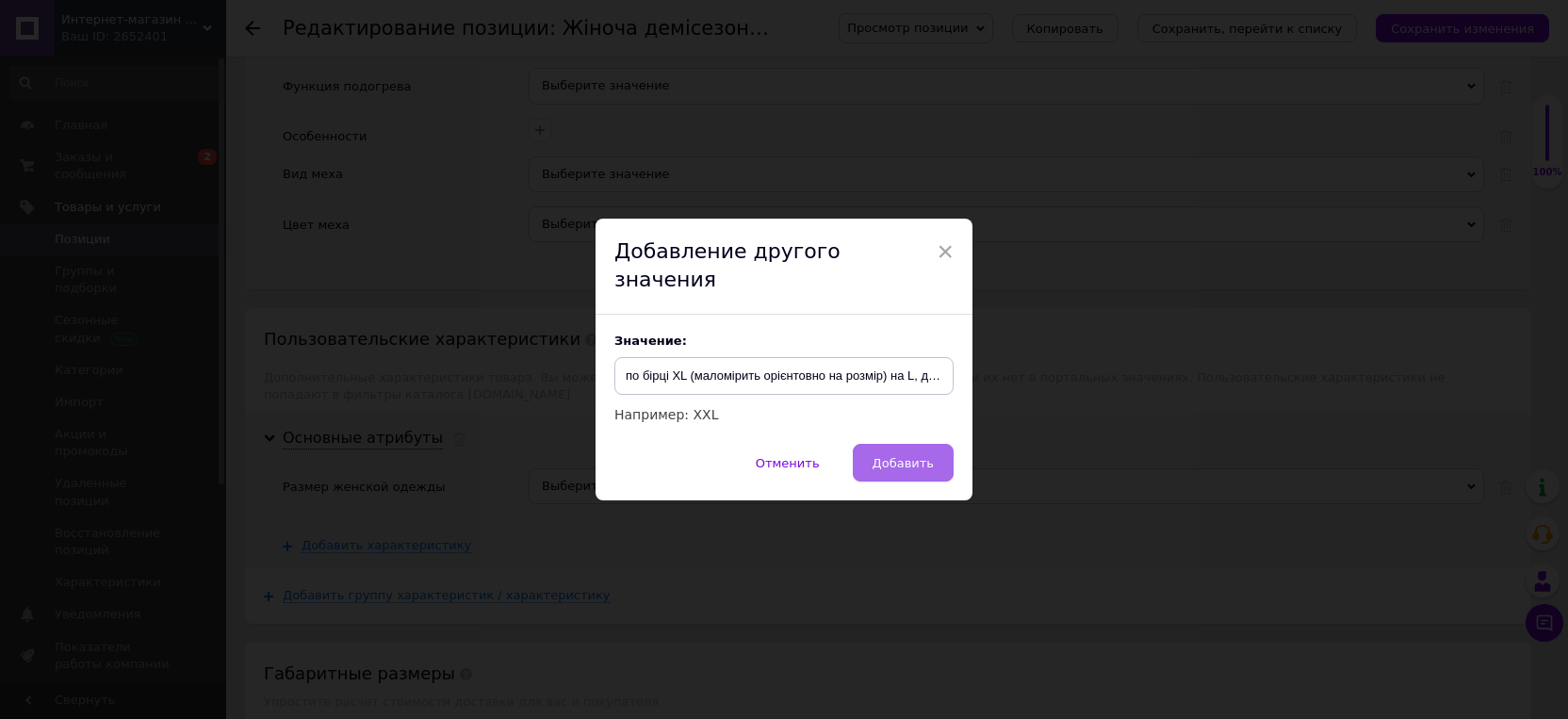
click at [905, 456] on span "Добавить" at bounding box center [904, 463] width 61 height 14
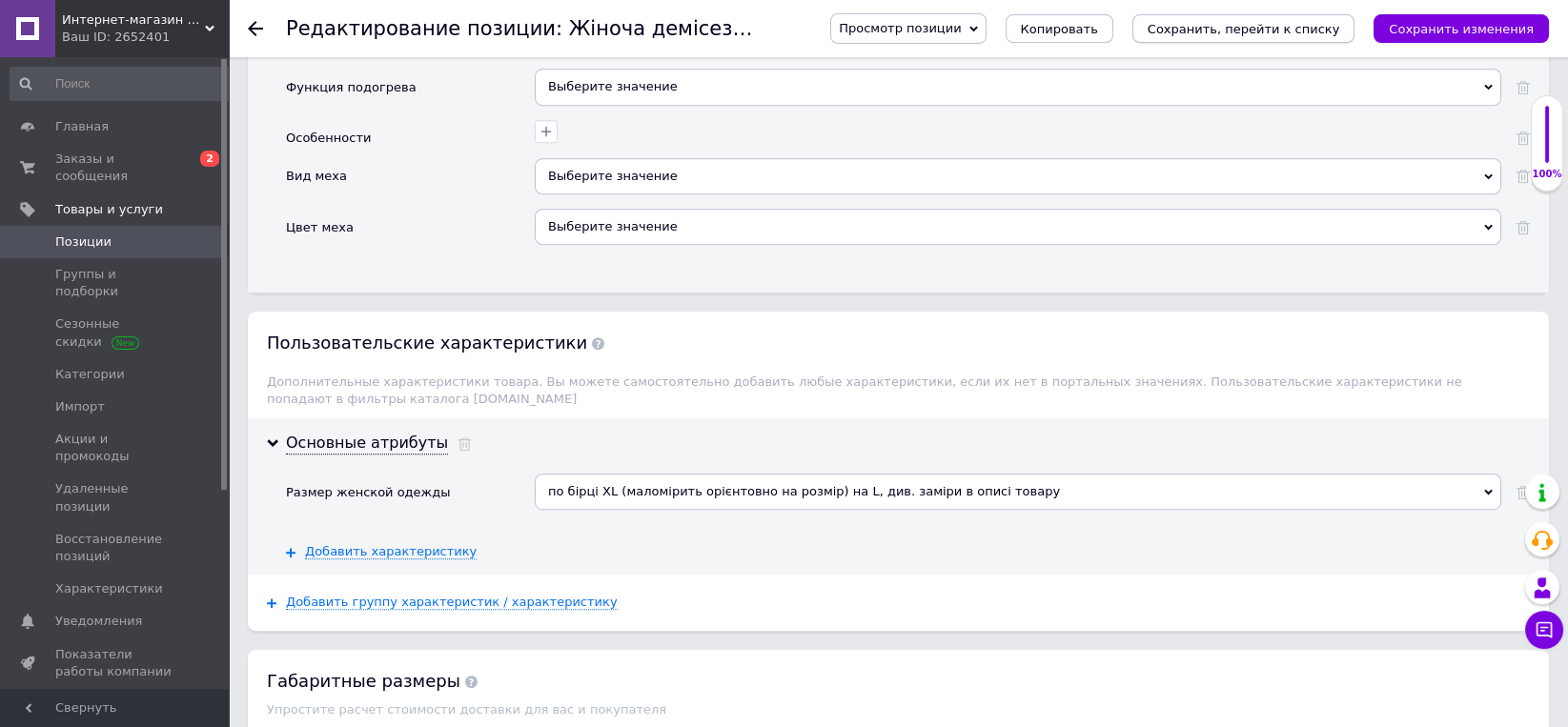
click at [1293, 30] on icon "Сохранить, перейти к списку" at bounding box center [1244, 29] width 192 height 15
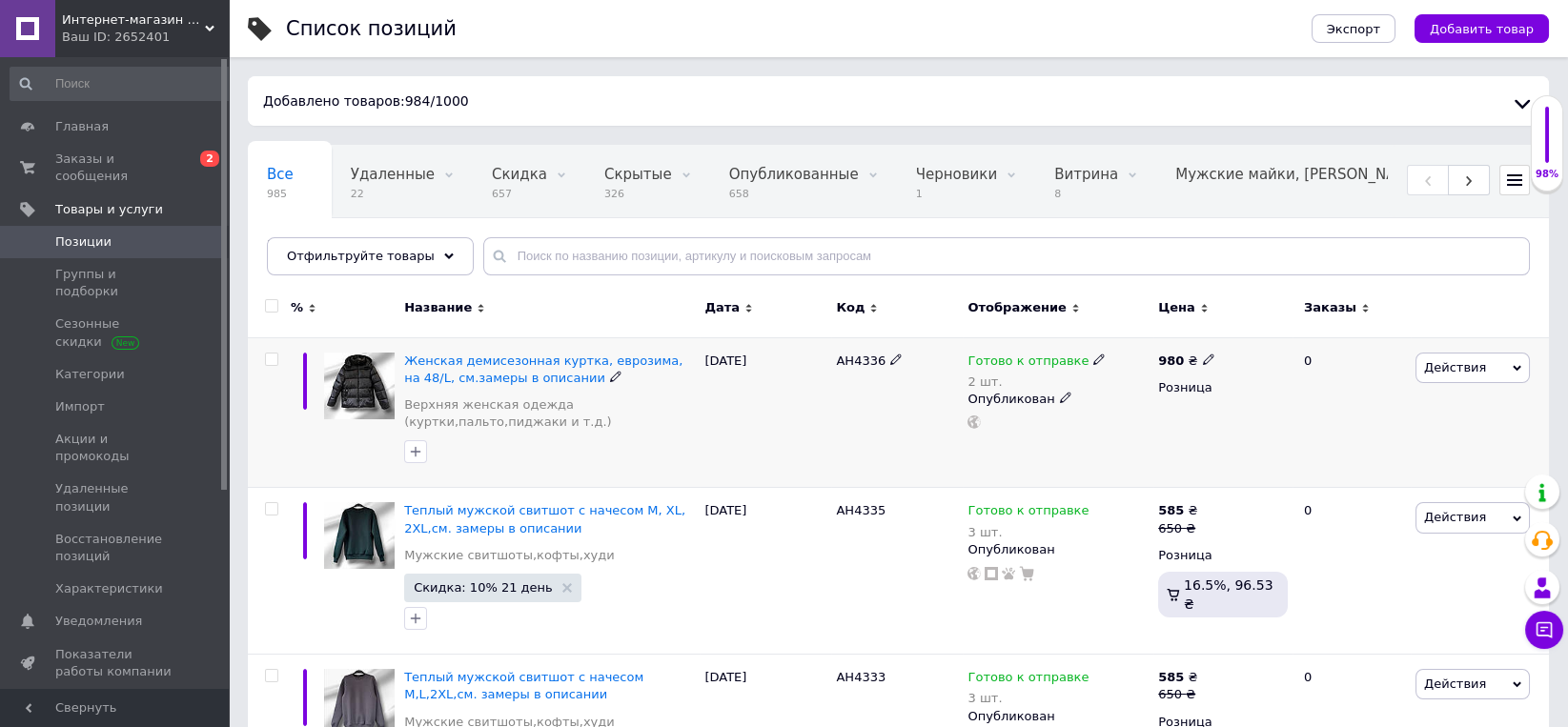
click at [1205, 360] on icon at bounding box center [1209, 359] width 12 height 12
drag, startPoint x: 1265, startPoint y: 338, endPoint x: 1165, endPoint y: 332, distance: 100.2
click at [1224, 332] on input "980" at bounding box center [1296, 339] width 145 height 38
type input "1200"
click at [1153, 408] on div "980 ₴ Цена 1200 Валюта ₴ $ € CHF £ ¥ PLN ₸ MDL HUF KGS CN¥ TRY ₩ lei Розница" at bounding box center [1222, 412] width 139 height 150
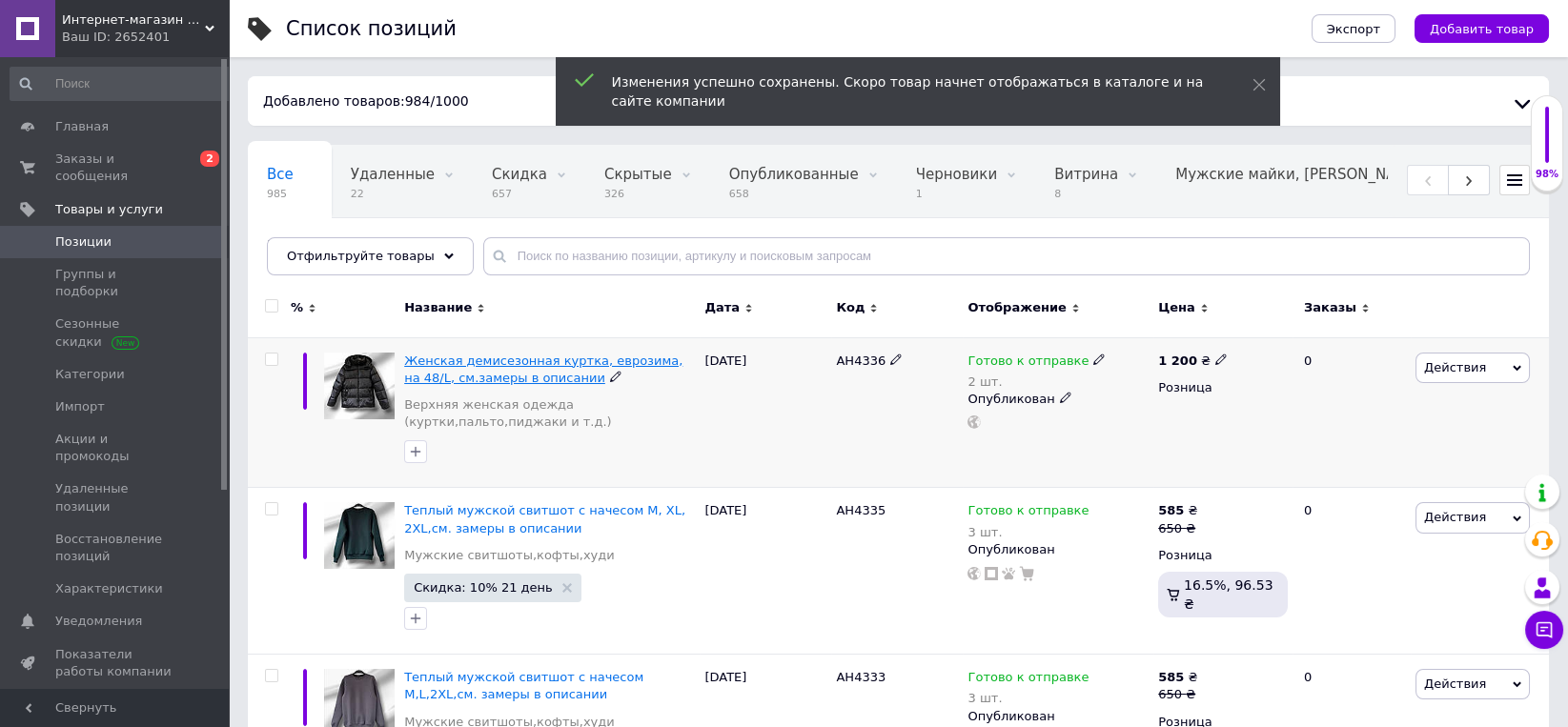
click at [635, 357] on span "Женская демисезонная куртка, еврозима, на 48/L, см.замеры в описании" at bounding box center [543, 369] width 279 height 31
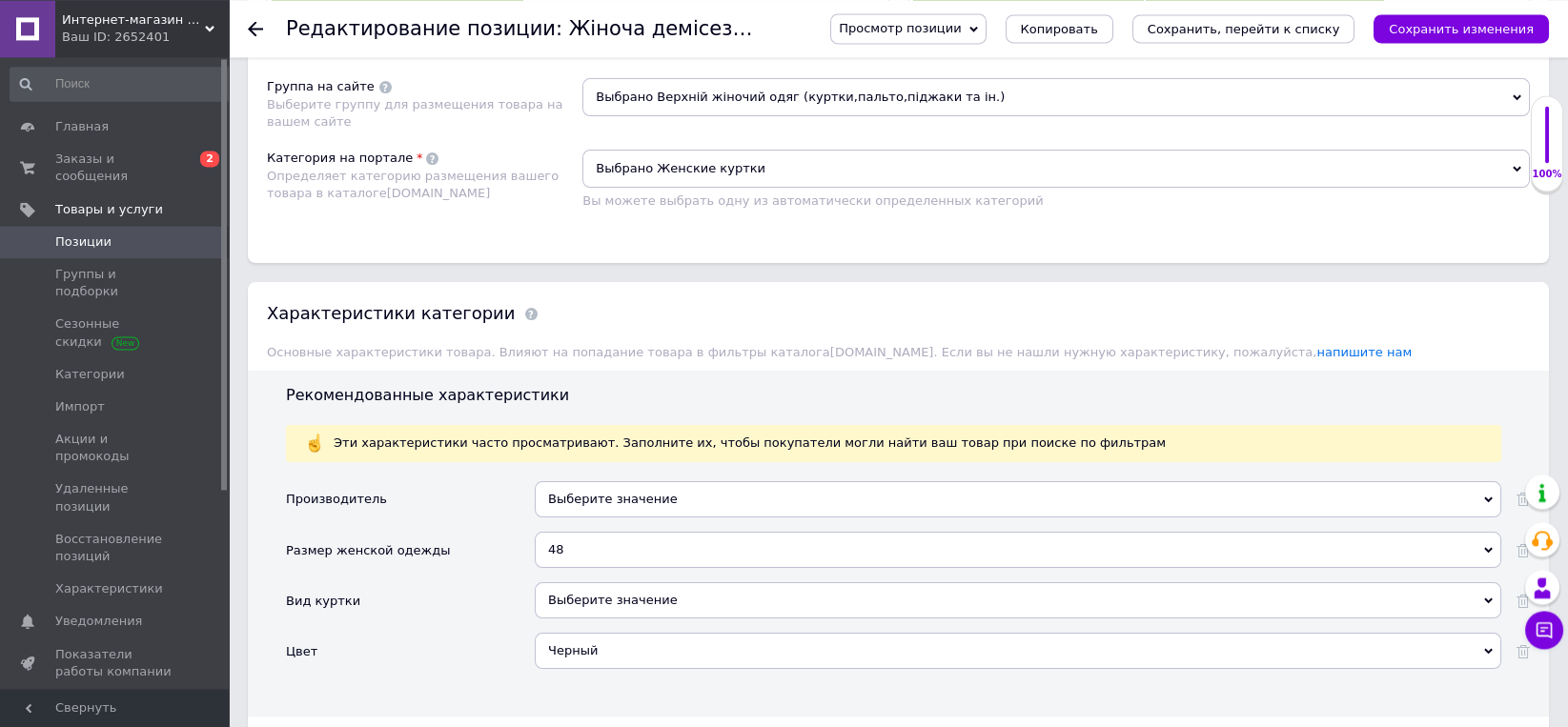
scroll to position [1784, 0]
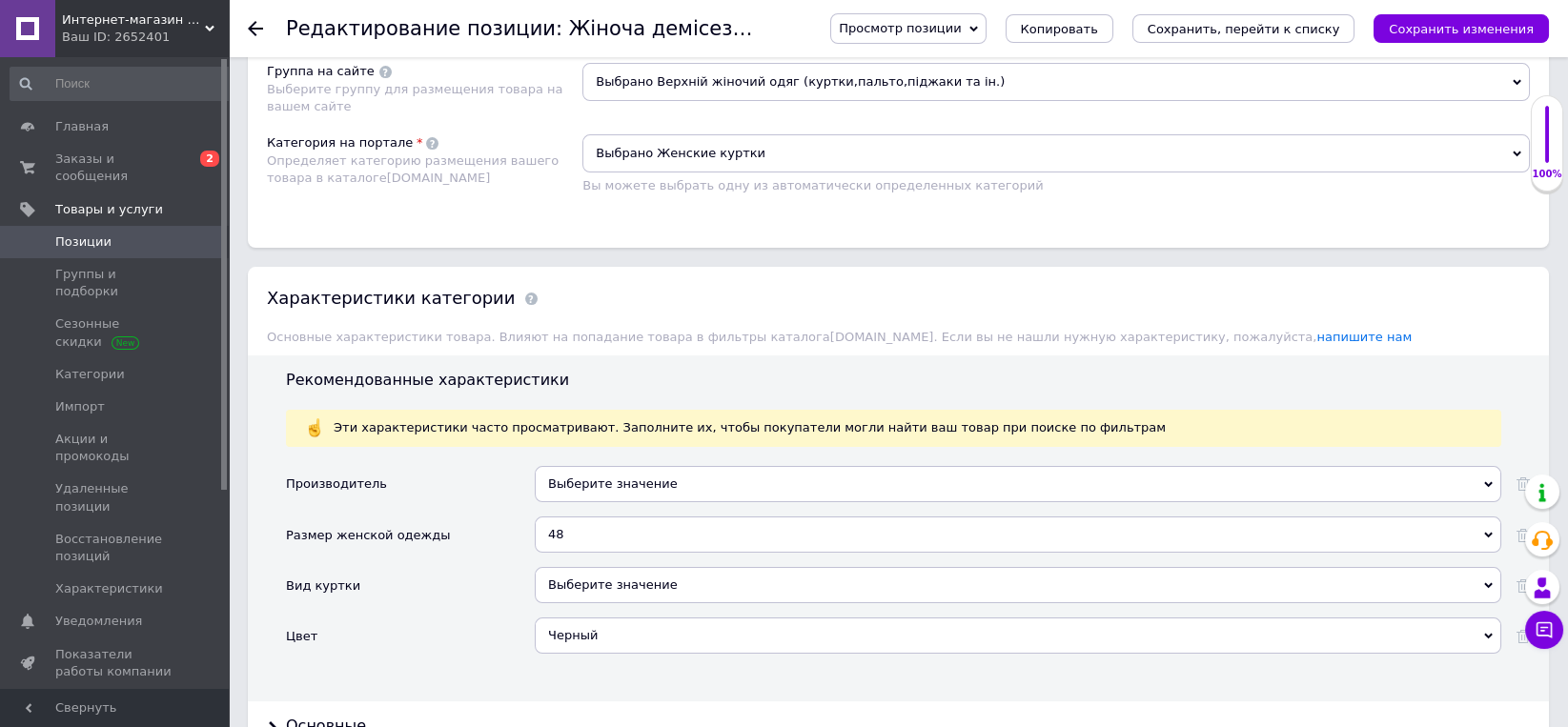
click at [646, 466] on div "Выберите значение" at bounding box center [1018, 483] width 966 height 36
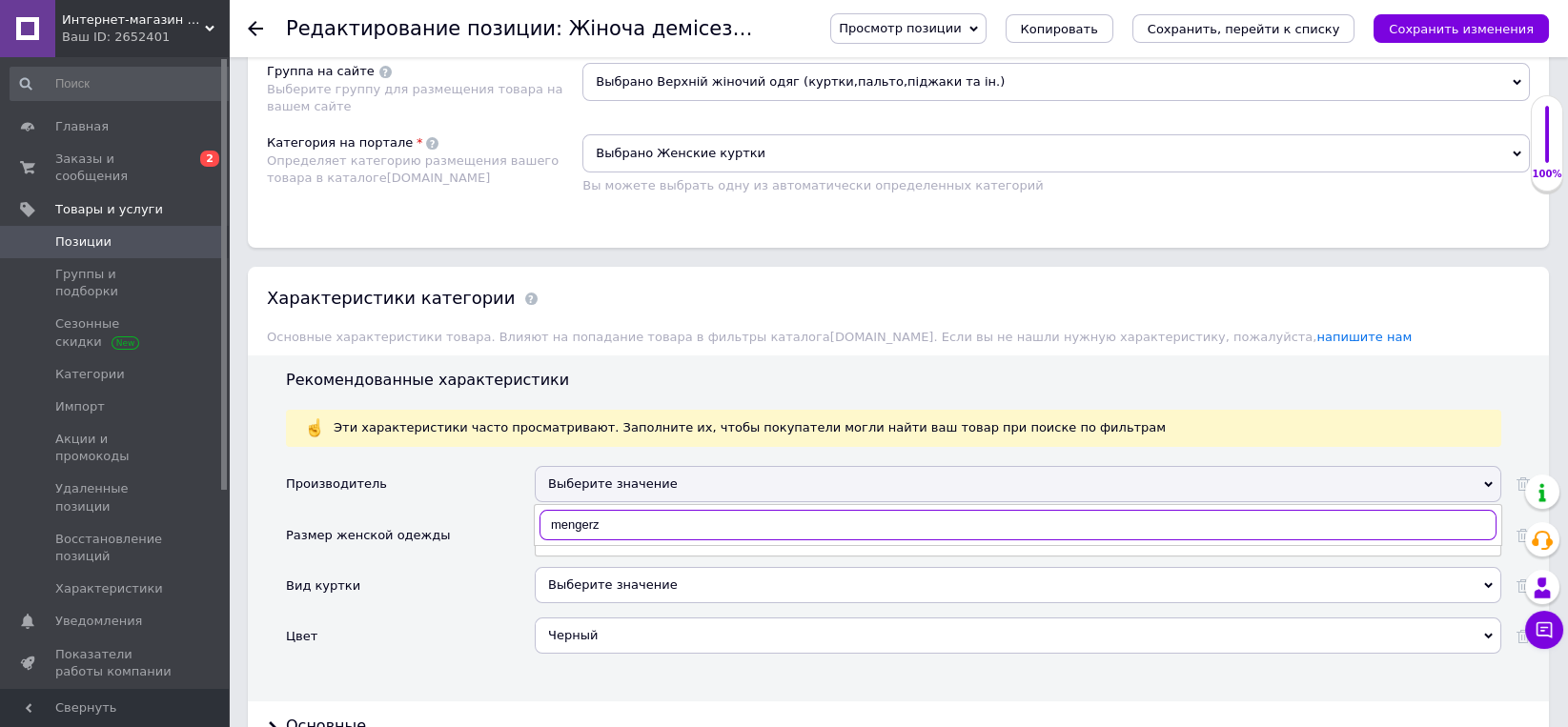
type input "mengerzi"
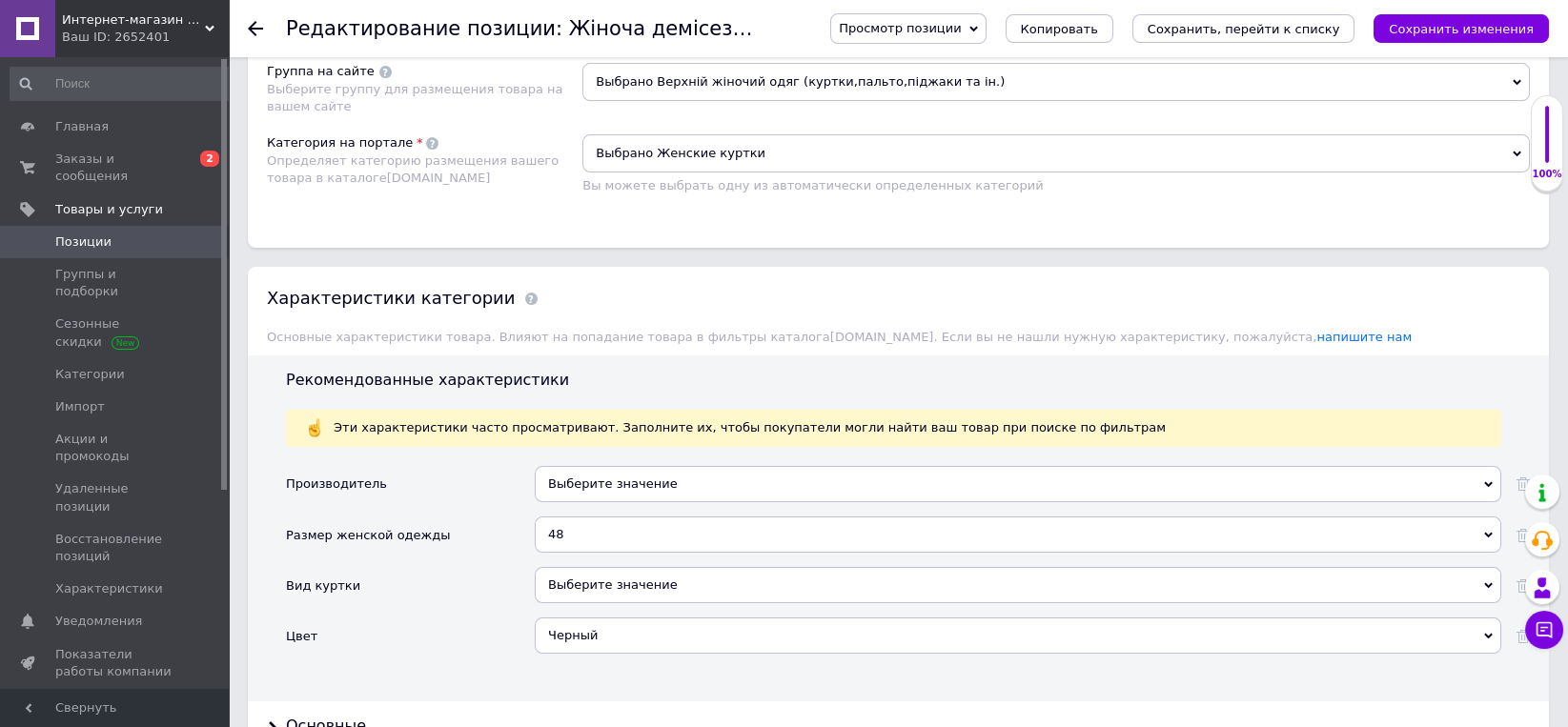
click at [470, 516] on div "Размер женской одежды" at bounding box center [410, 542] width 249 height 50
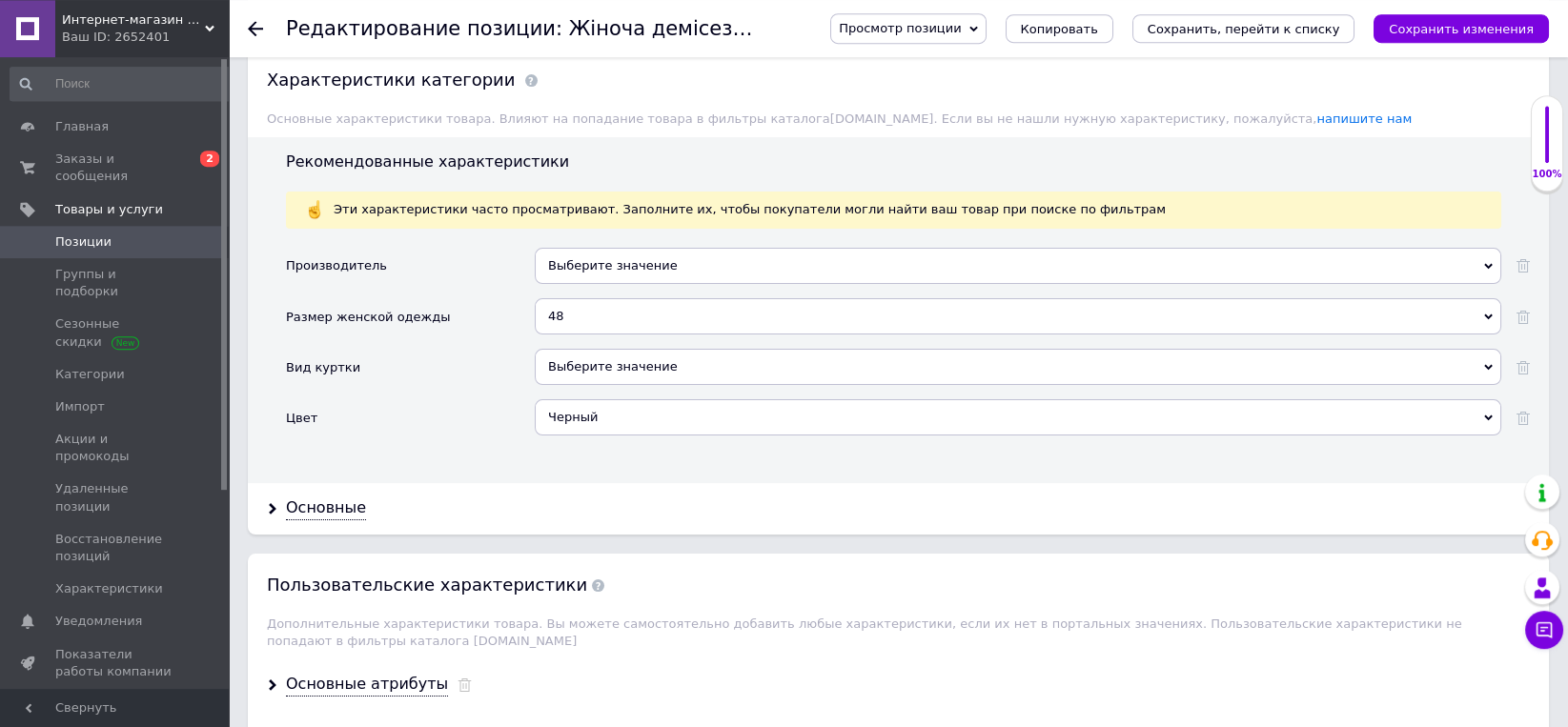
scroll to position [2081, 0]
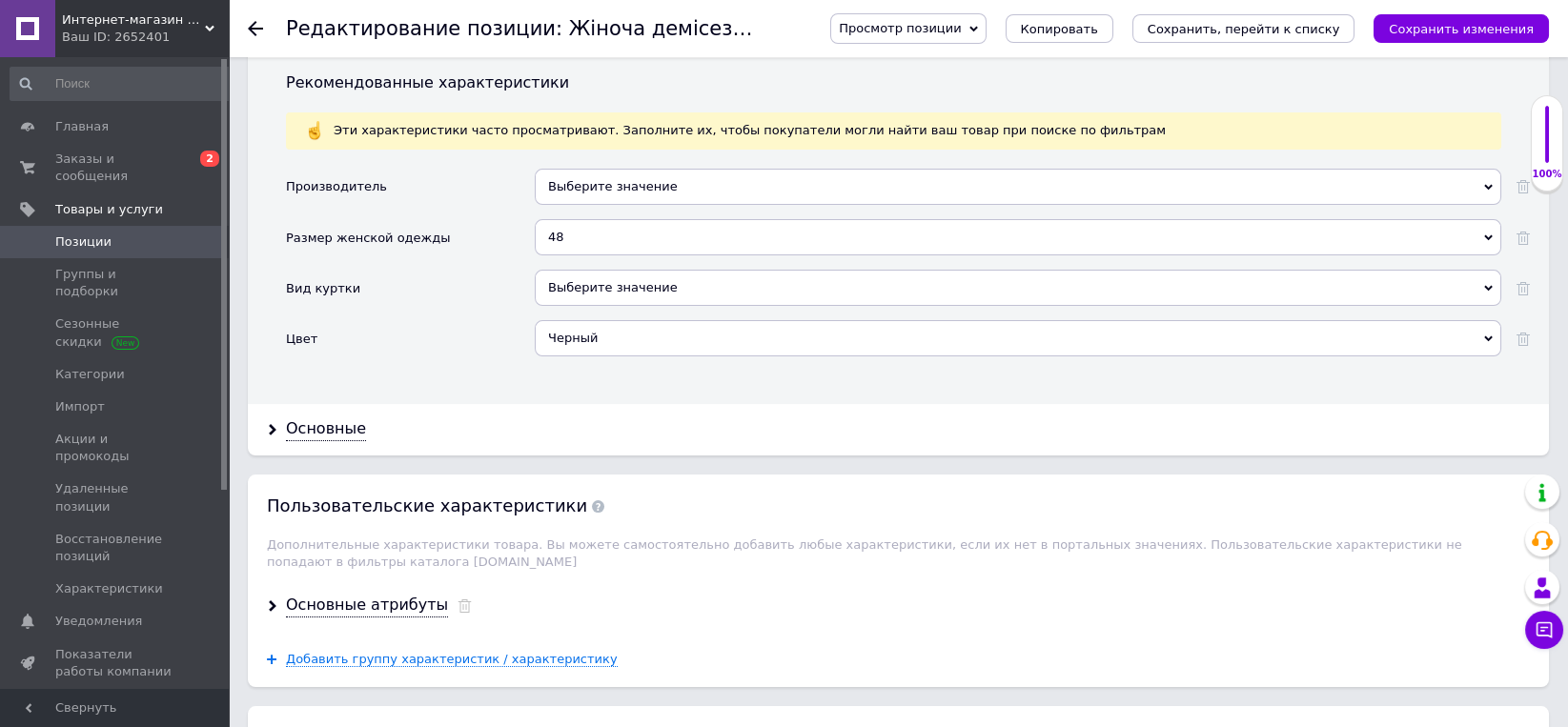
click at [340, 580] on div "Основные атрибуты" at bounding box center [898, 606] width 1301 height 50
click at [338, 595] on div "Основные атрибуты" at bounding box center [366, 606] width 162 height 22
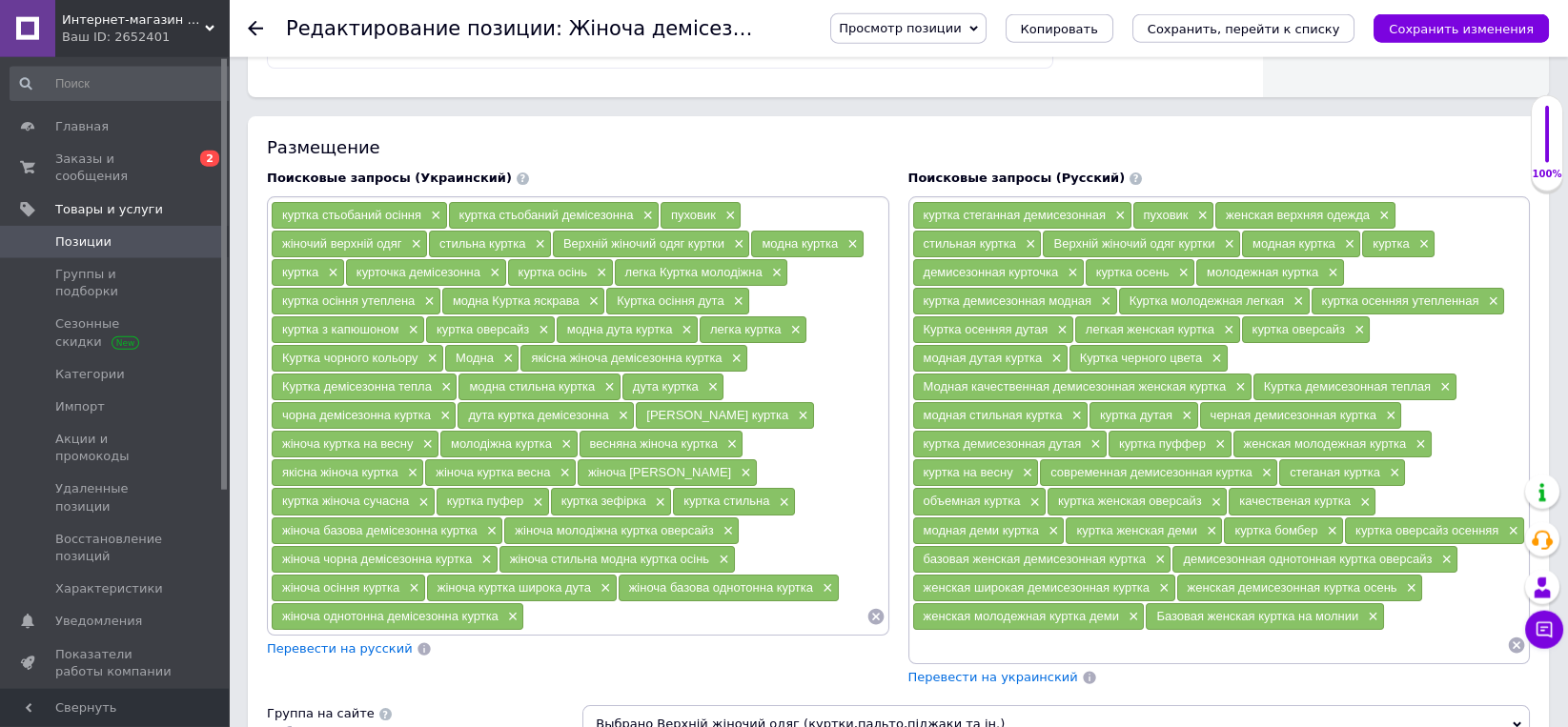
scroll to position [1189, 0]
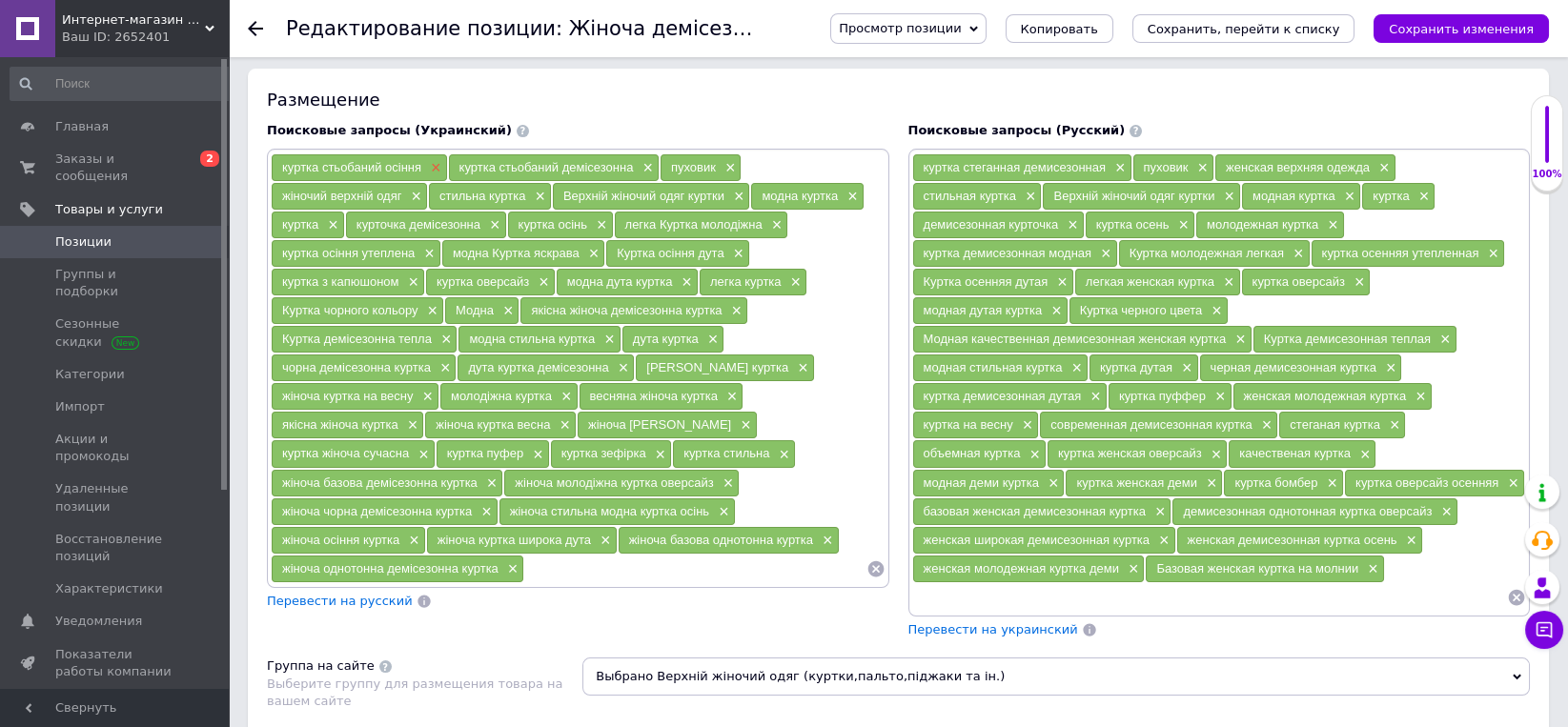
click at [430, 164] on span "×" at bounding box center [434, 168] width 16 height 17
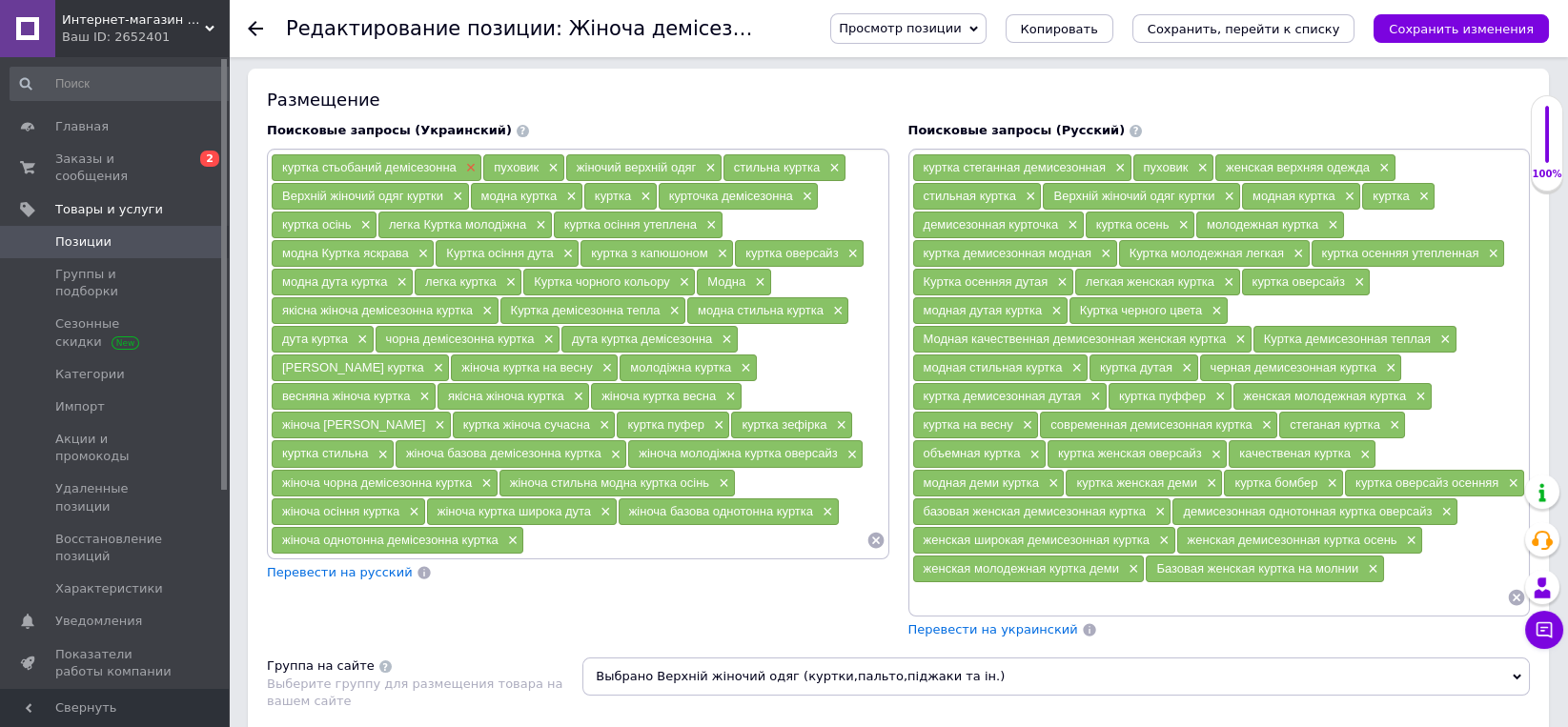
click at [464, 162] on span "×" at bounding box center [469, 168] width 16 height 17
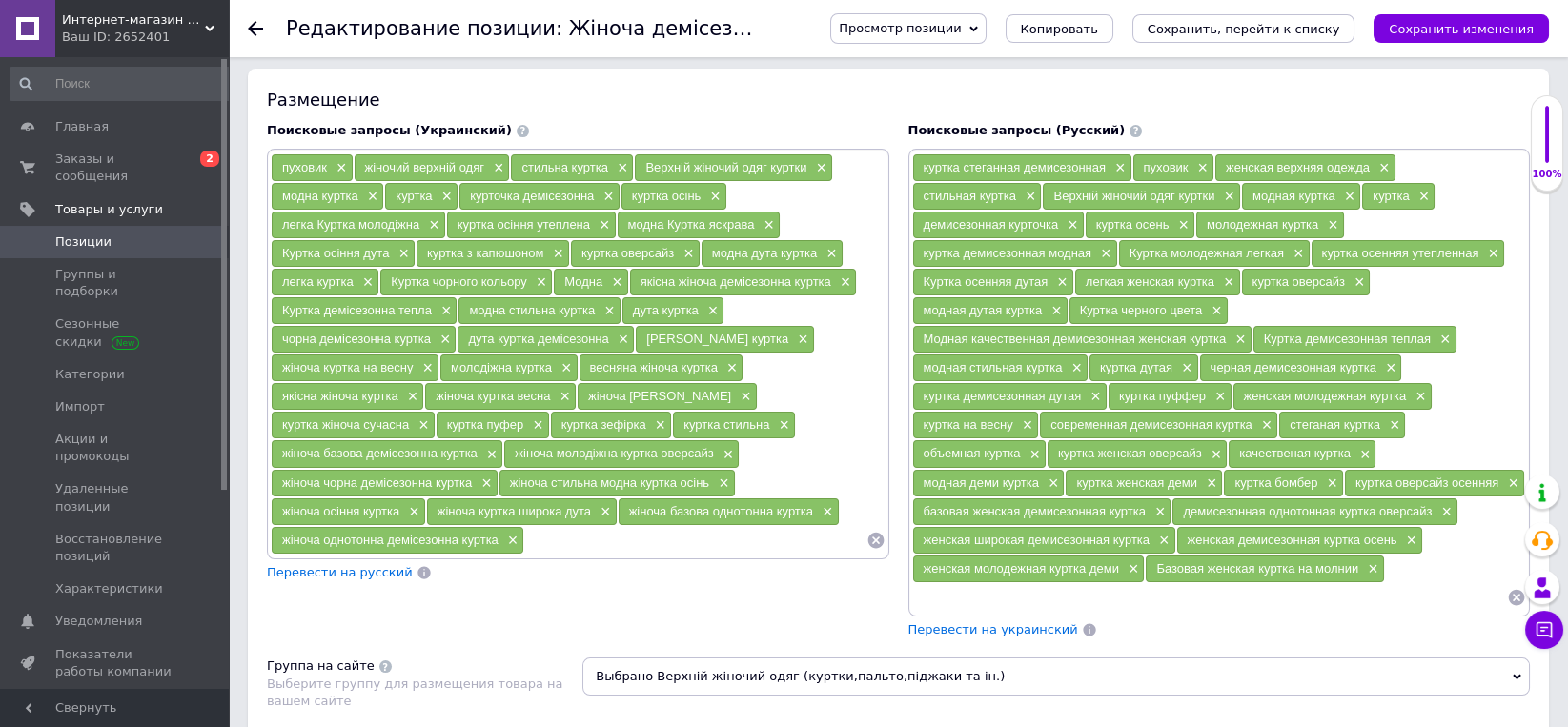
click at [625, 541] on input at bounding box center [694, 540] width 341 height 28
type input "чоловіча молодіжна куртка"
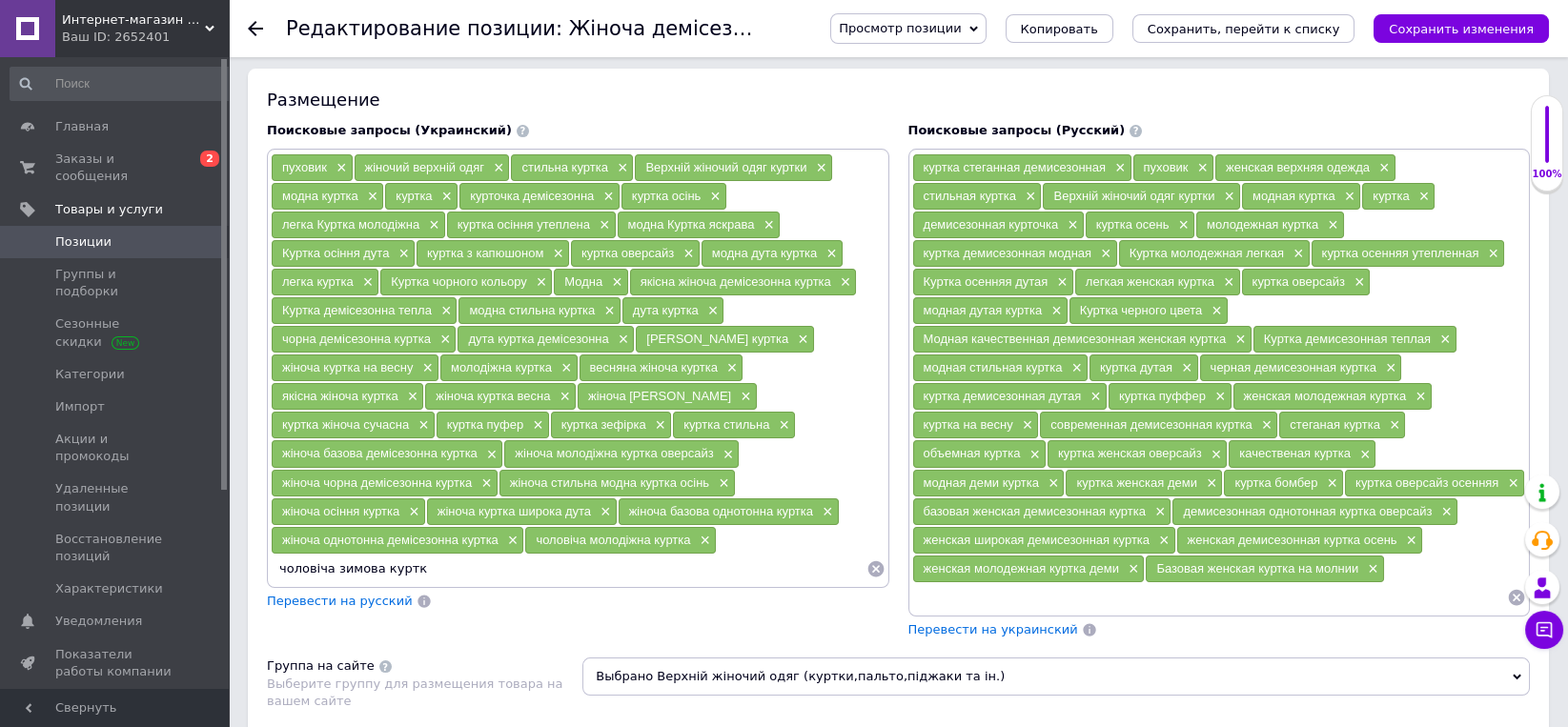
type input "чоловіча зимова куртка"
click at [796, 340] on span "×" at bounding box center [801, 340] width 16 height 17
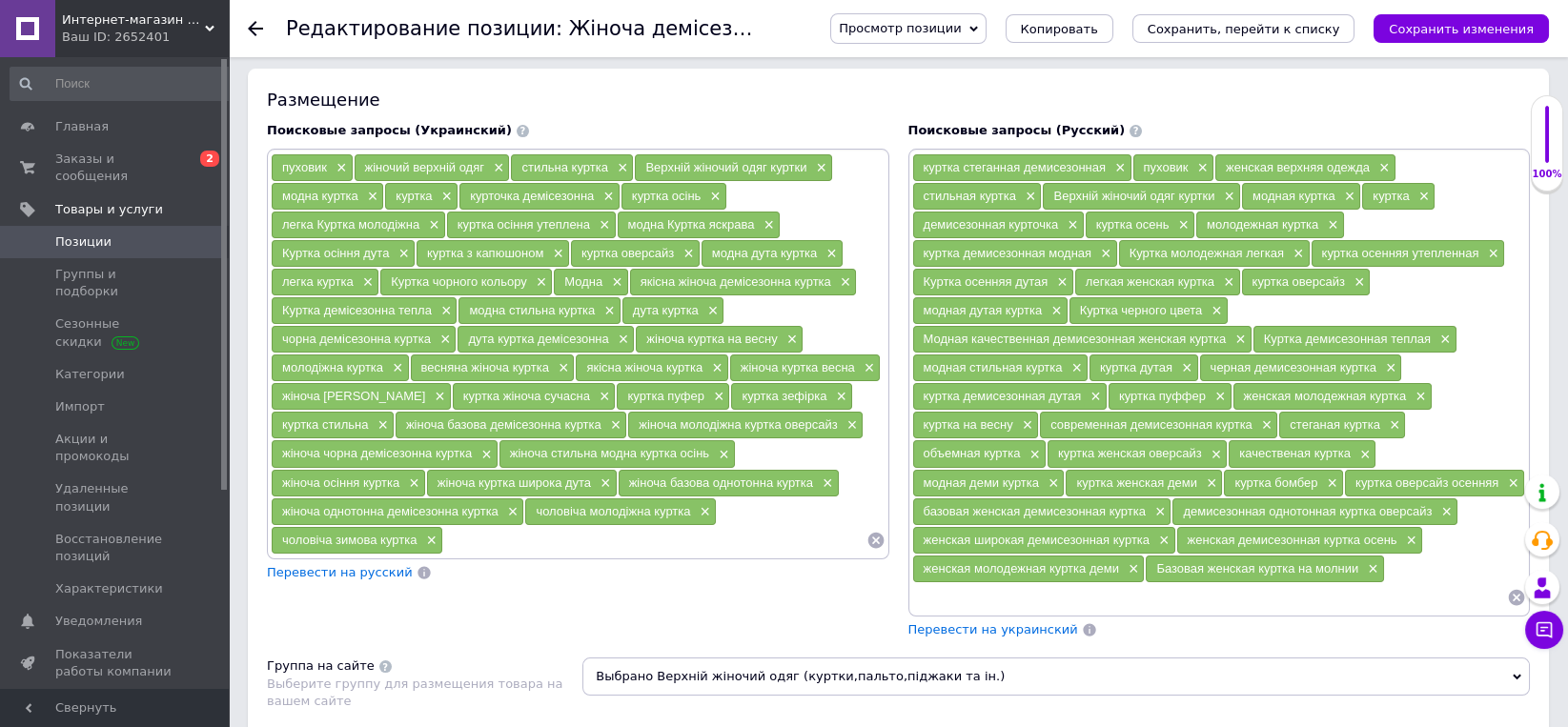
click at [455, 543] on input at bounding box center [654, 540] width 423 height 28
type input "жіноча базова куртка"
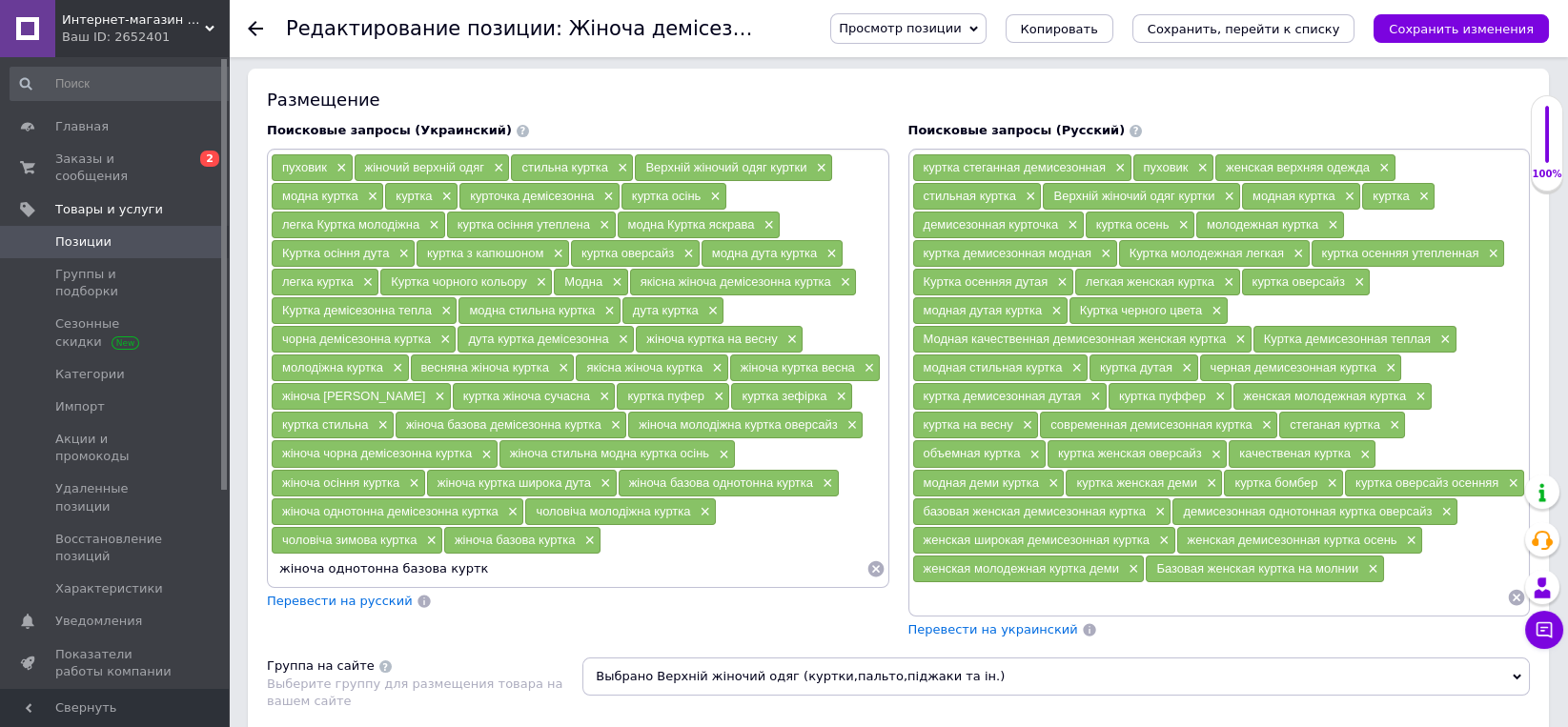
type input "жіноча однотонна базова куртка"
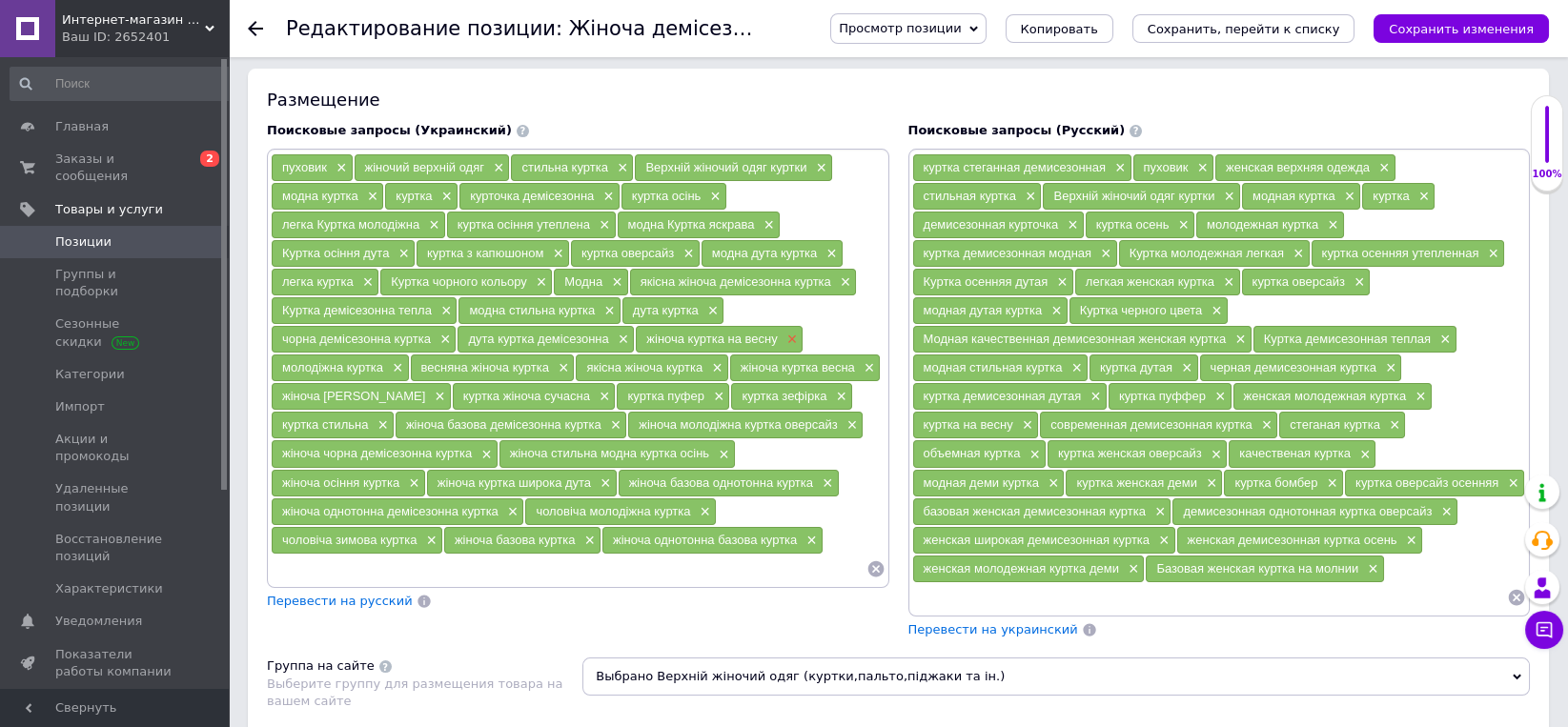
click at [783, 337] on span "×" at bounding box center [790, 340] width 16 height 17
click at [607, 279] on span "×" at bounding box center [615, 282] width 16 height 17
click at [519, 560] on input at bounding box center [568, 568] width 595 height 28
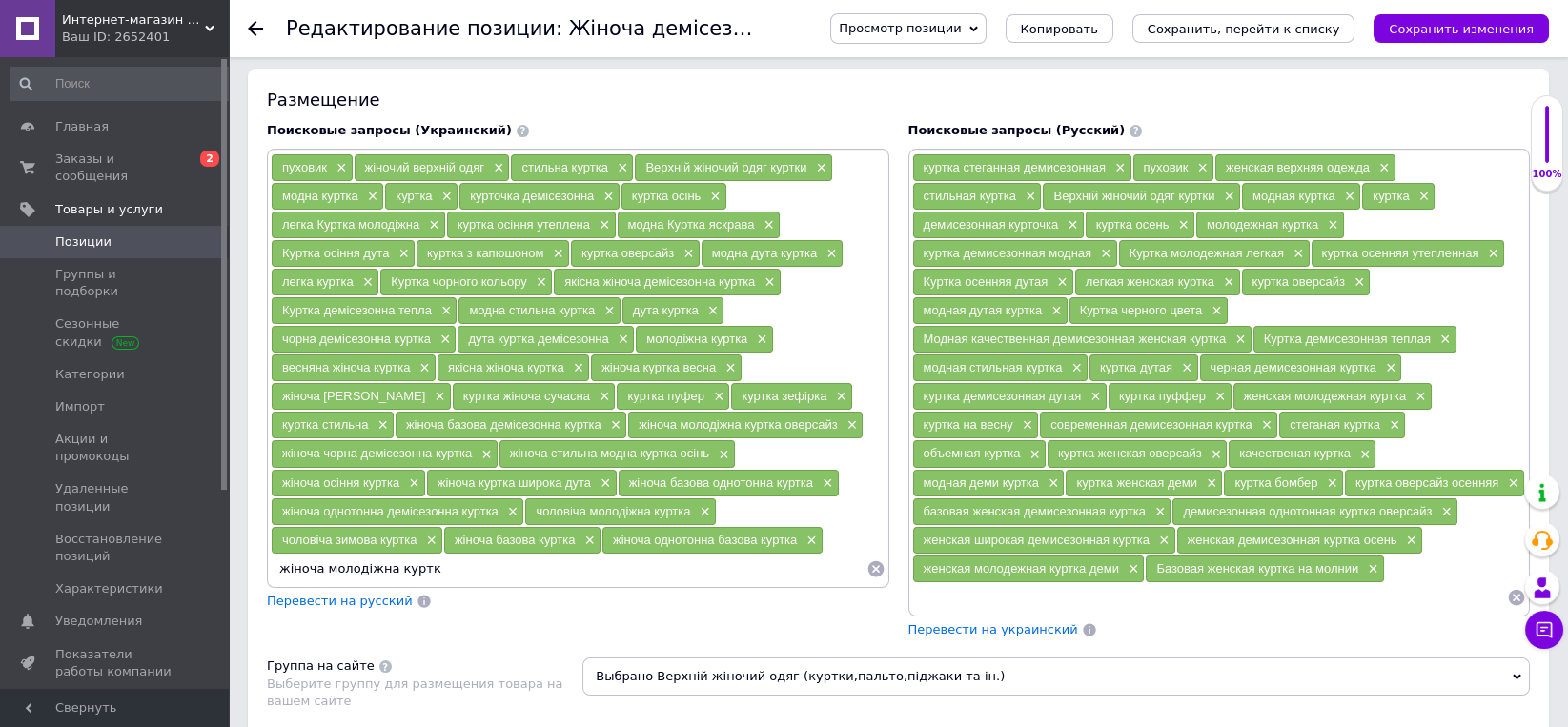
type input "жіноча молодіжна куртка"
type input "жіноча сучасна куртка на теплу зиму"
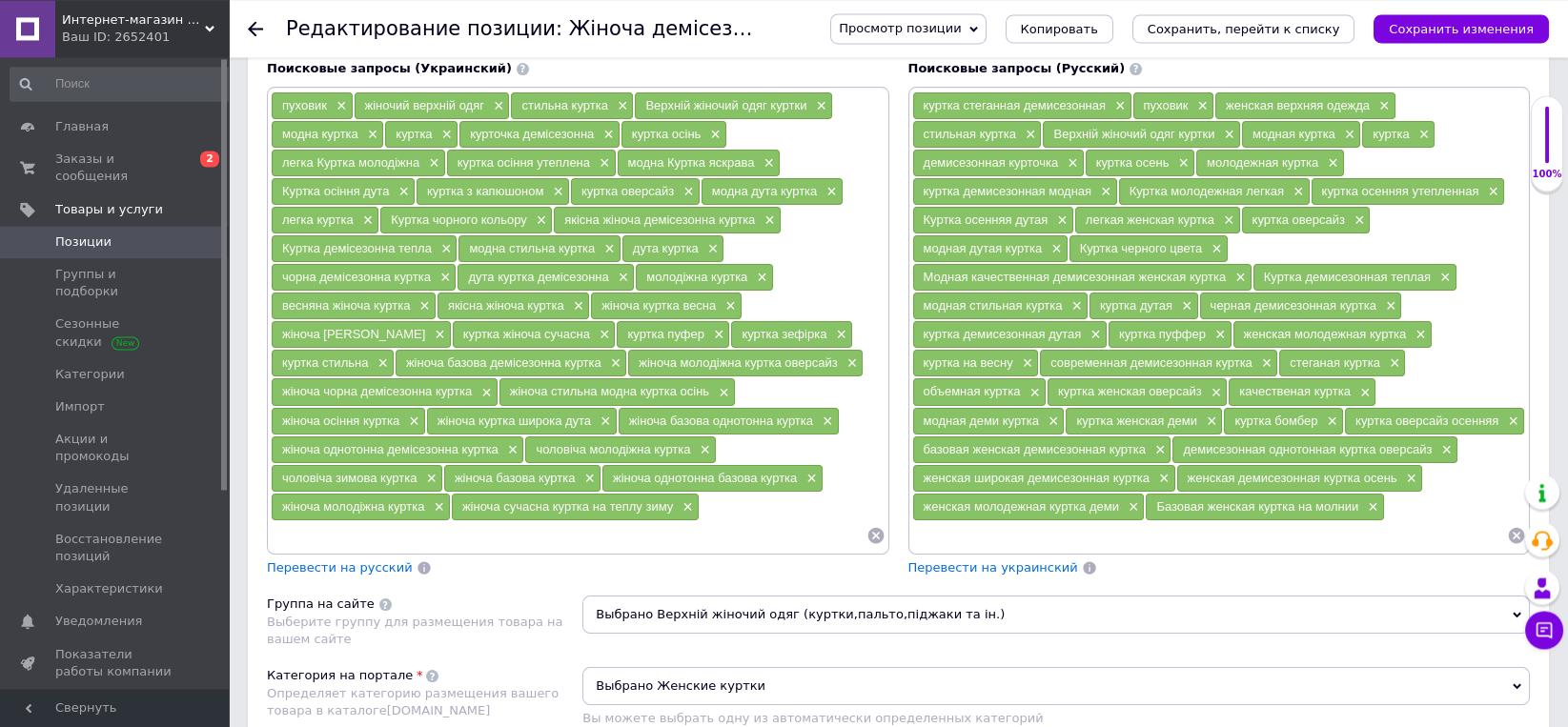
scroll to position [1288, 0]
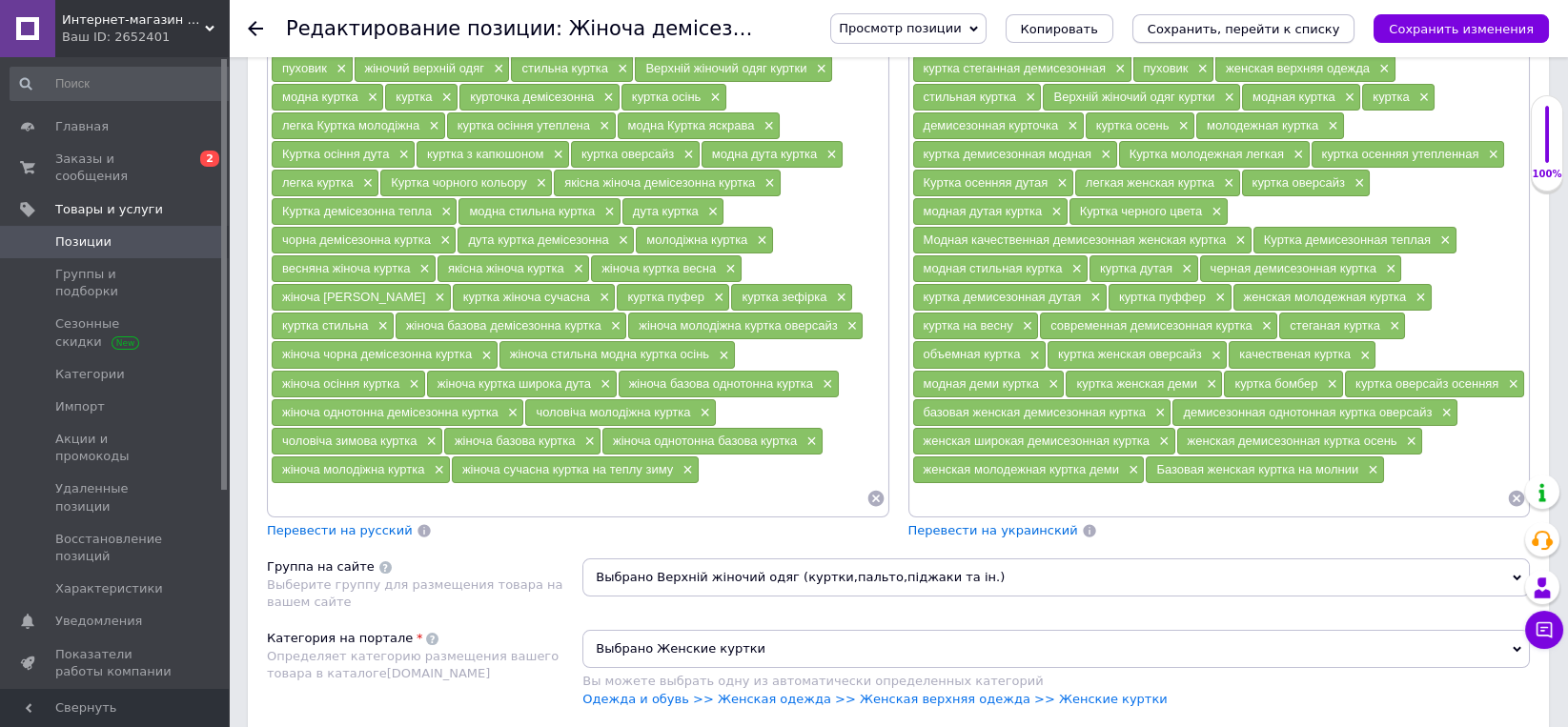
click at [1304, 23] on icon "Сохранить, перейти к списку" at bounding box center [1244, 29] width 192 height 15
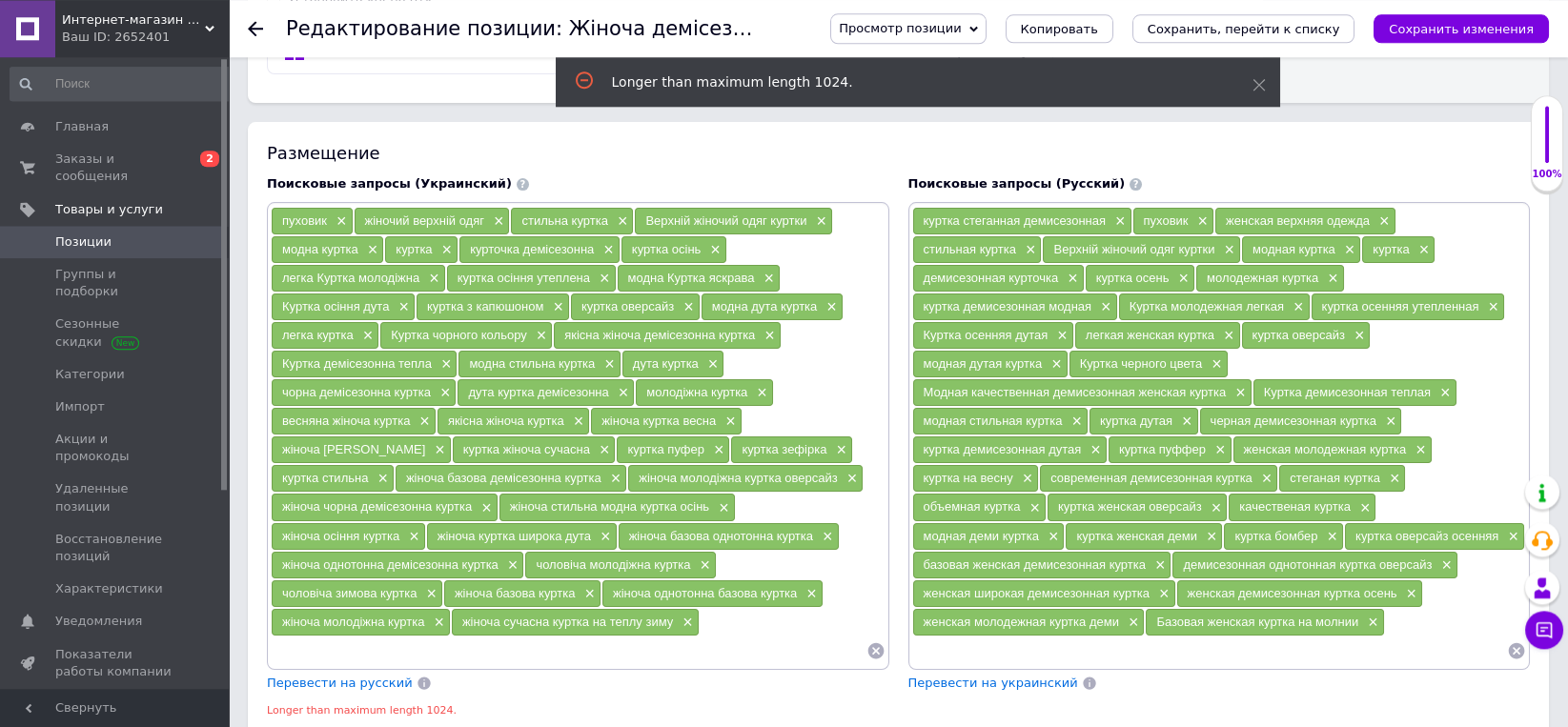
scroll to position [1056, 0]
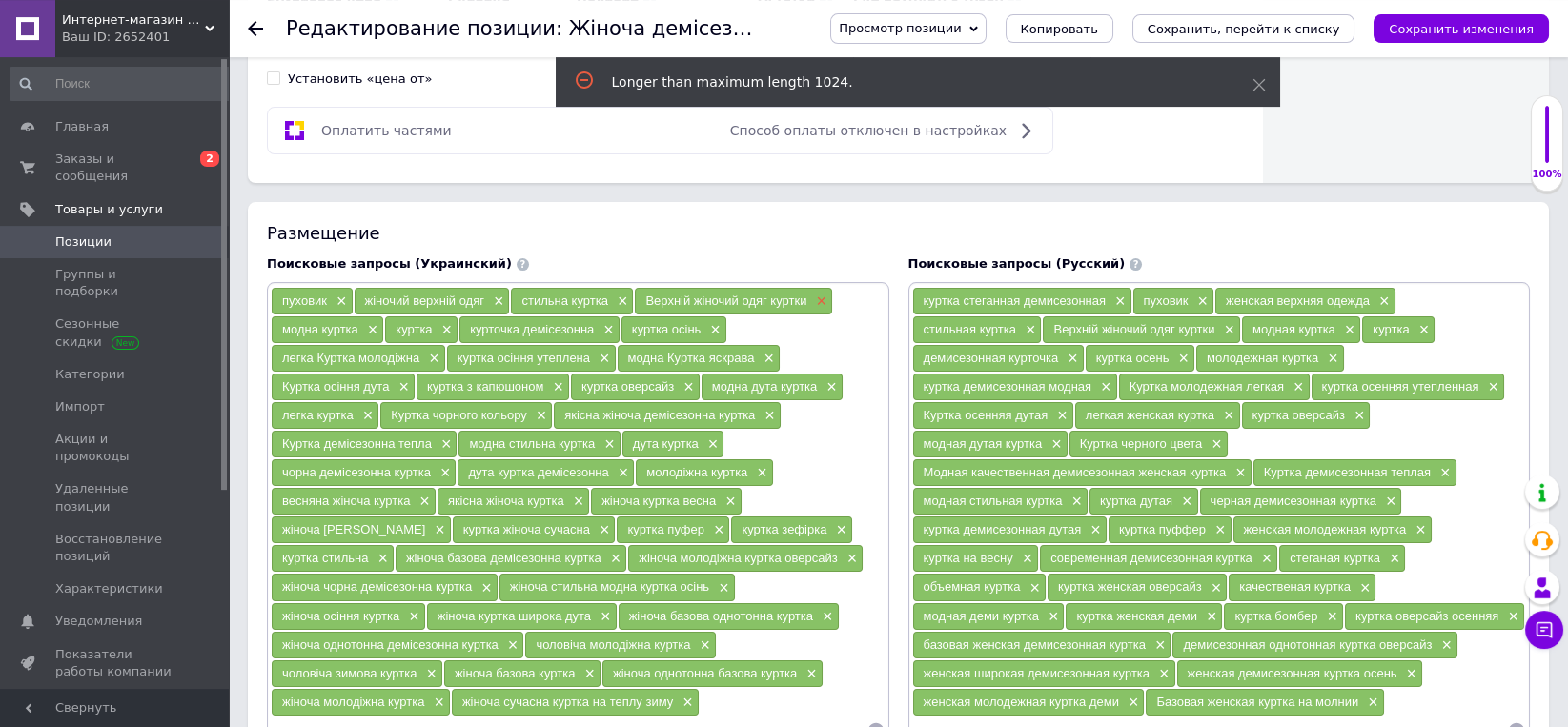
click at [811, 294] on span "×" at bounding box center [818, 301] width 16 height 17
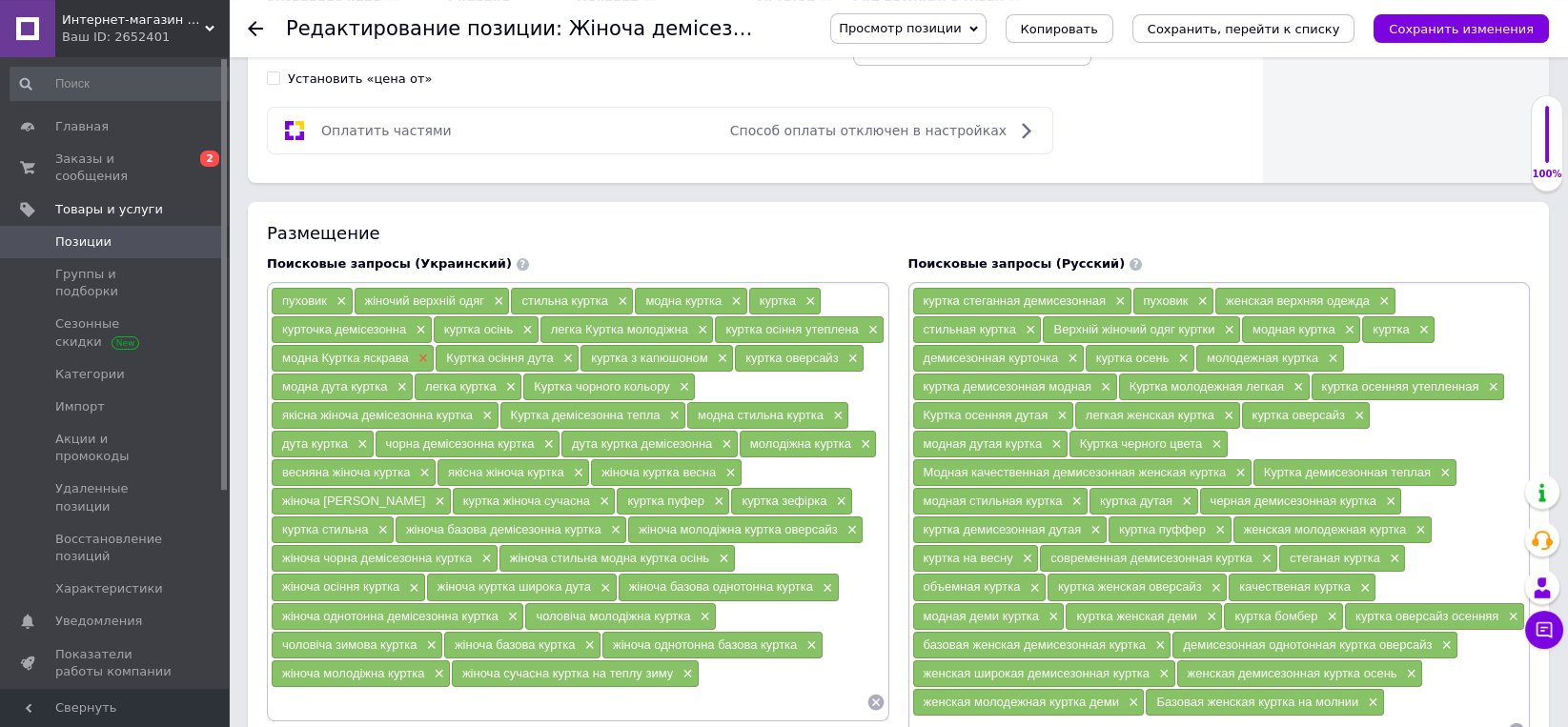
click at [418, 351] on span "×" at bounding box center [421, 358] width 16 height 17
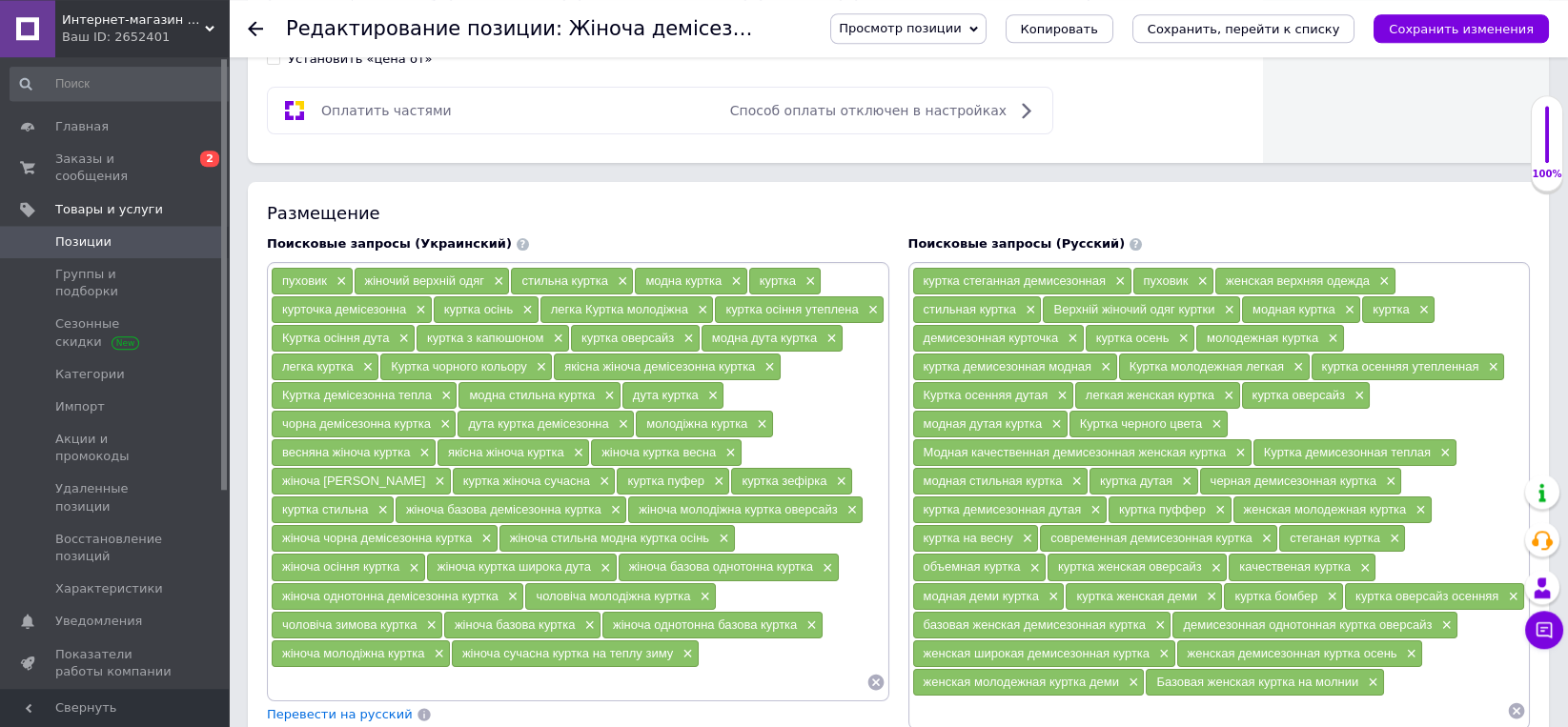
scroll to position [1353, 0]
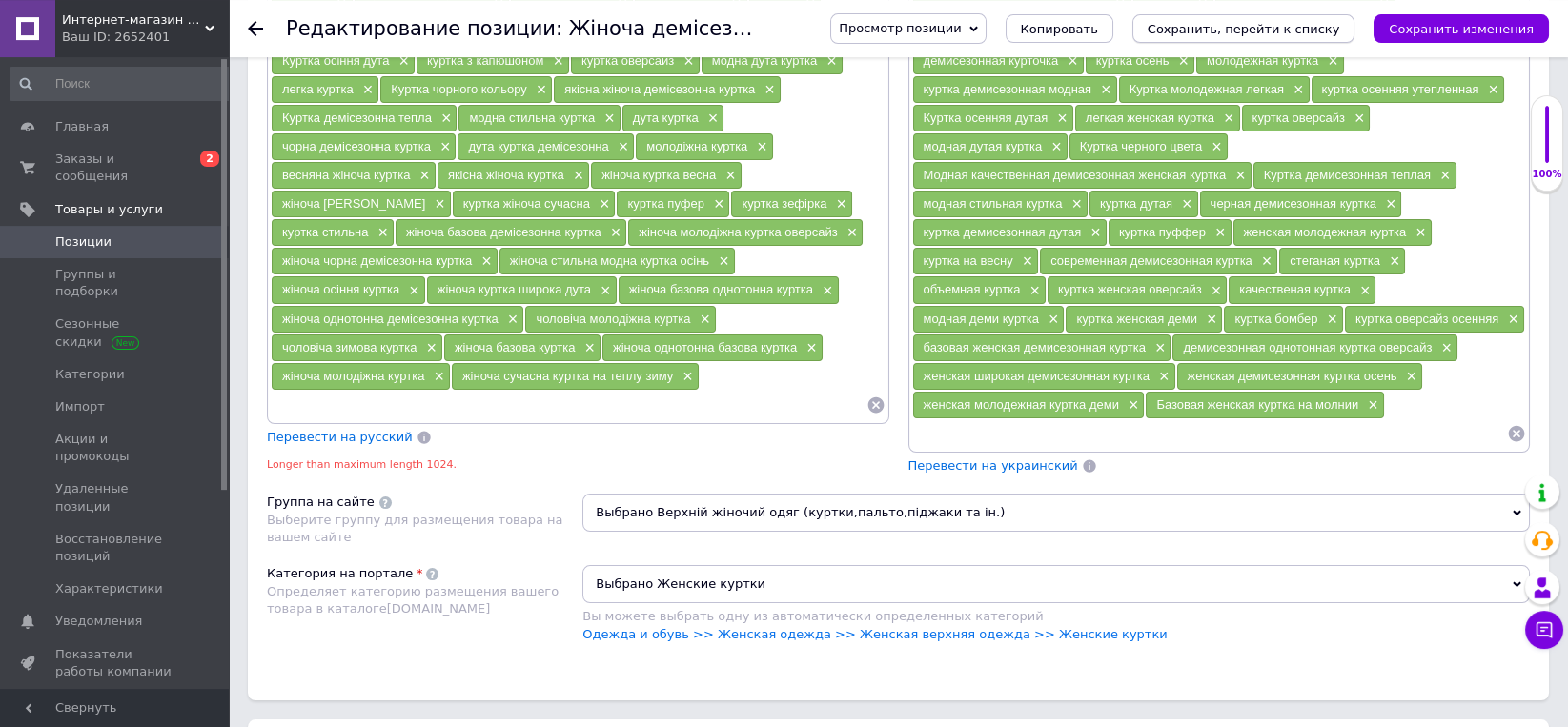
click at [1257, 18] on button "Сохранить, перейти к списку" at bounding box center [1244, 28] width 223 height 28
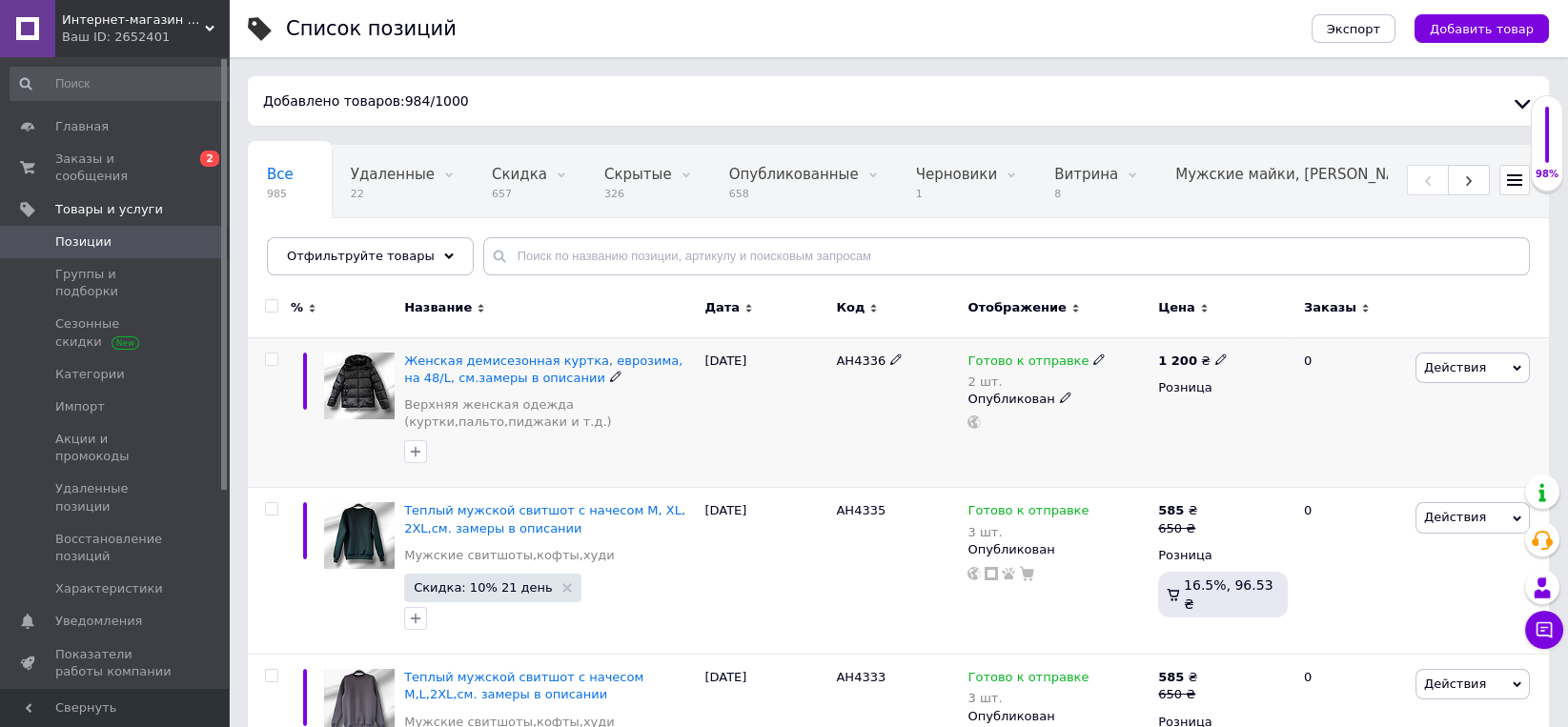
click at [1450, 365] on span "Действия" at bounding box center [1454, 367] width 62 height 15
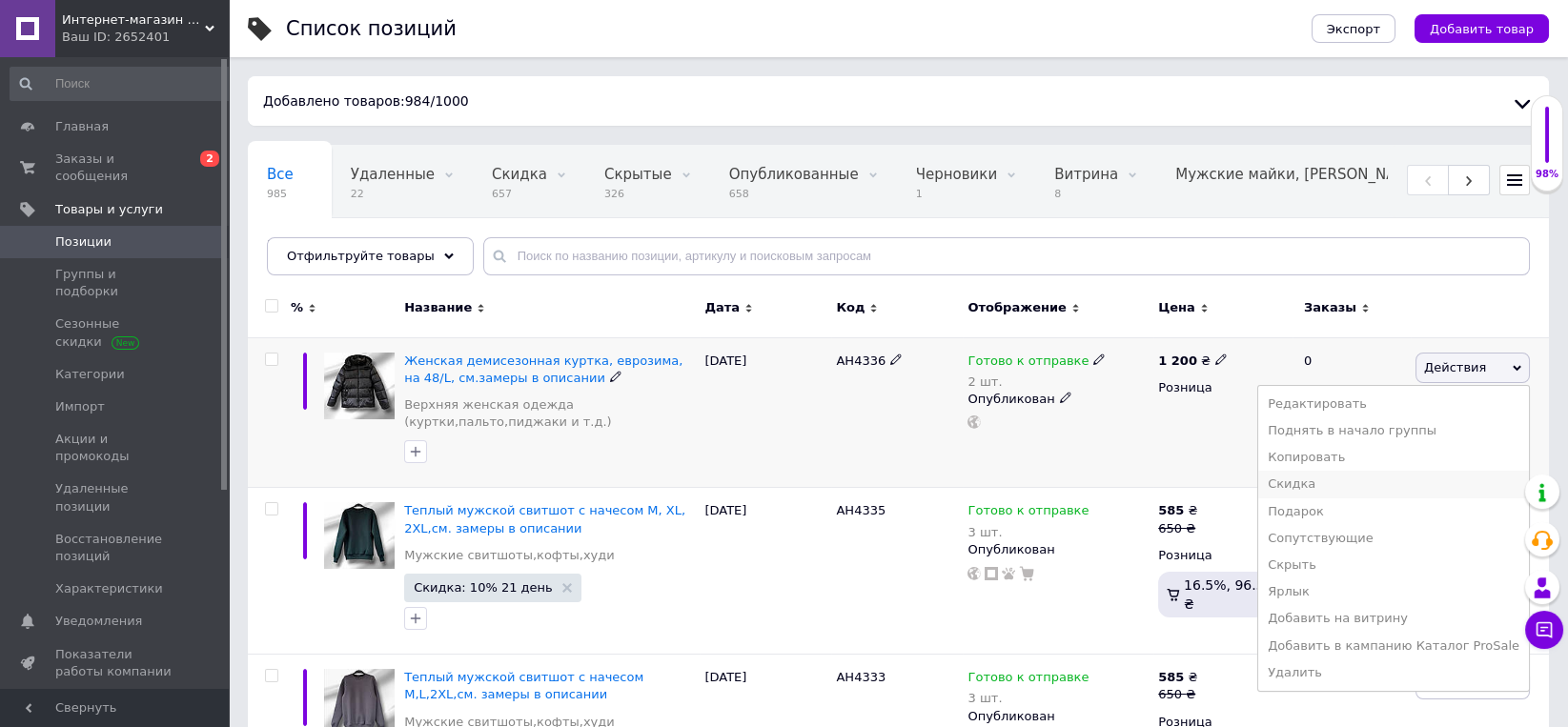
click at [1319, 475] on li "Скидка" at bounding box center [1393, 483] width 271 height 26
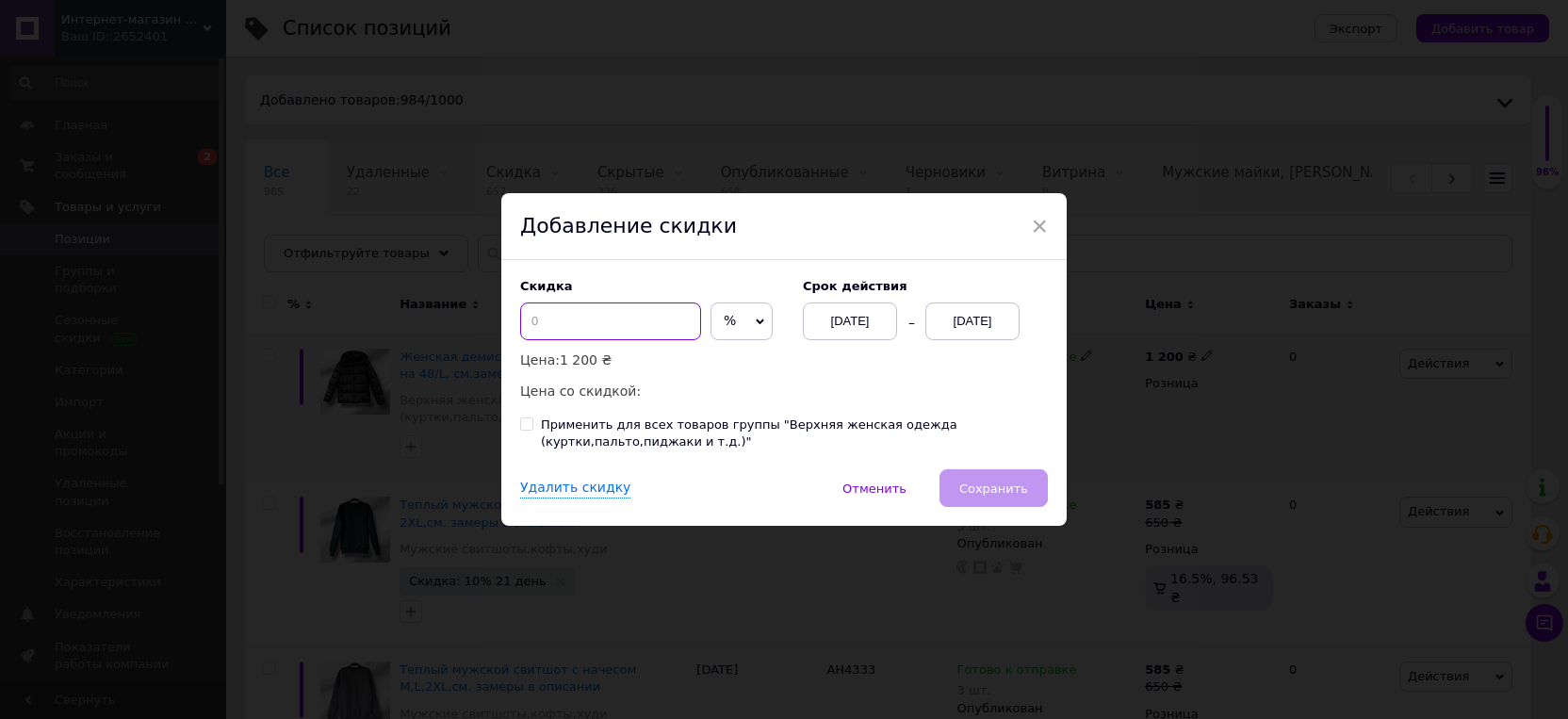
click at [646, 337] on input at bounding box center [611, 321] width 181 height 37
type input "10"
click at [956, 316] on div "[DATE]" at bounding box center [973, 321] width 94 height 37
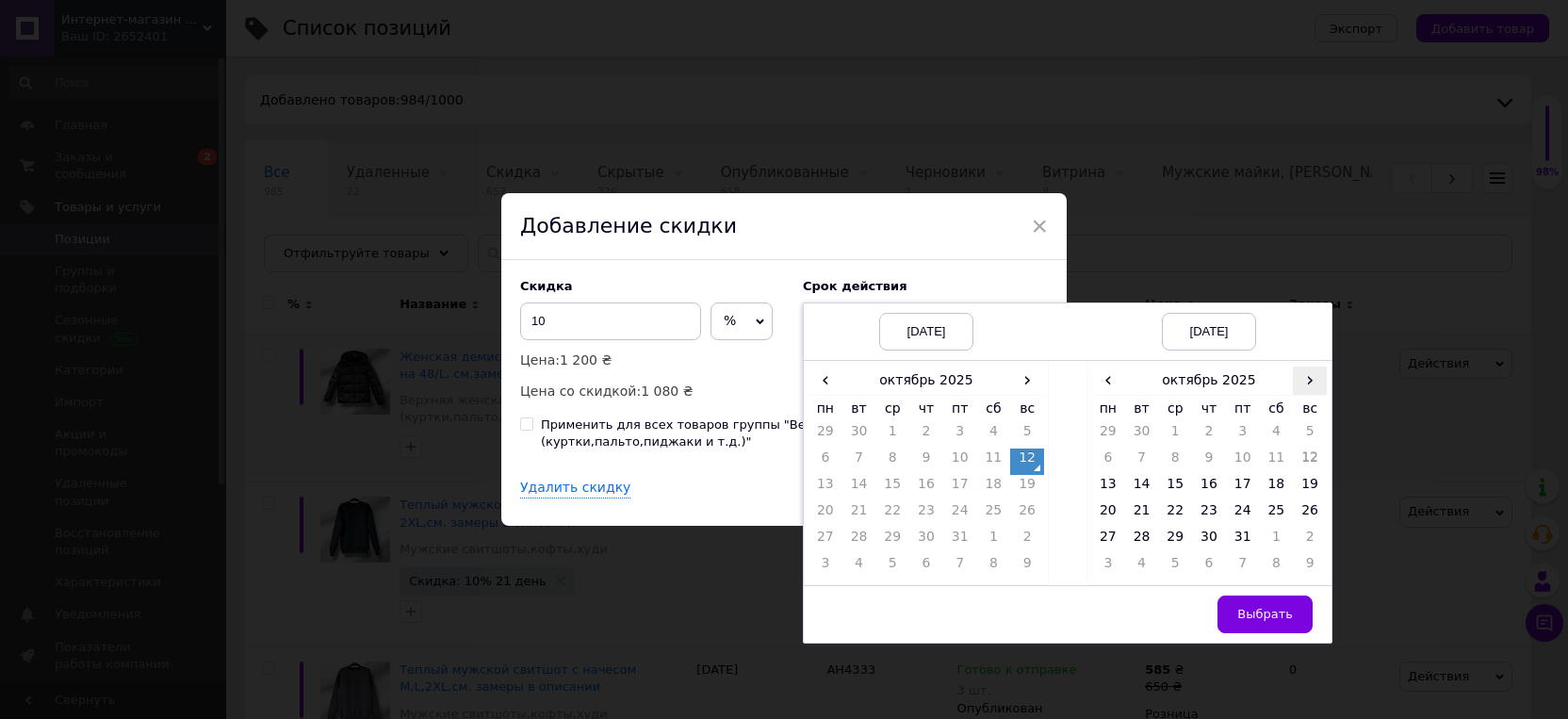
click at [1296, 386] on span "›" at bounding box center [1310, 380] width 34 height 27
click at [1297, 432] on td "2" at bounding box center [1310, 435] width 34 height 26
click at [1259, 600] on button "Выбрать" at bounding box center [1265, 613] width 95 height 37
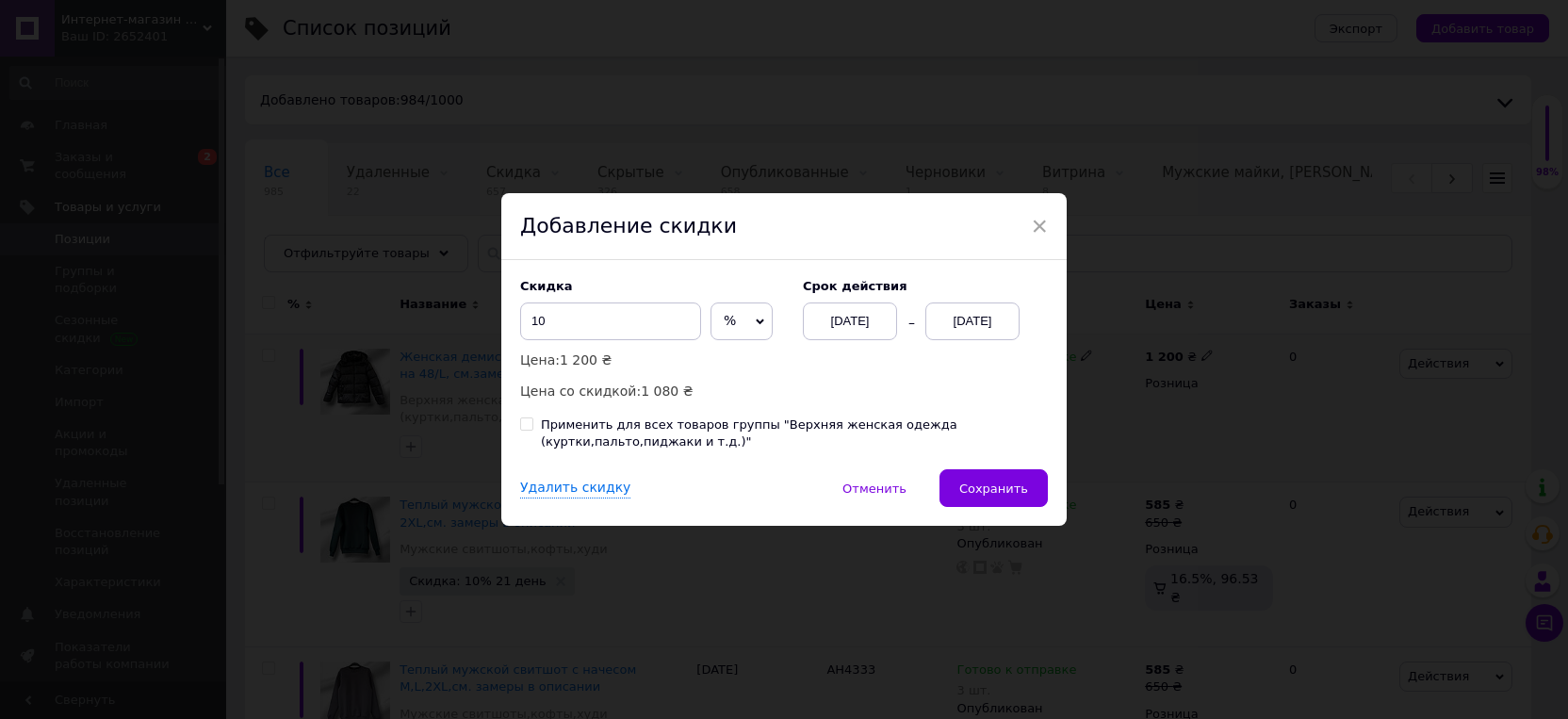
click at [995, 511] on div "Удалить скидку   Отменить   Сохранить" at bounding box center [784, 497] width 566 height 57
click at [992, 498] on button "Сохранить" at bounding box center [994, 488] width 109 height 37
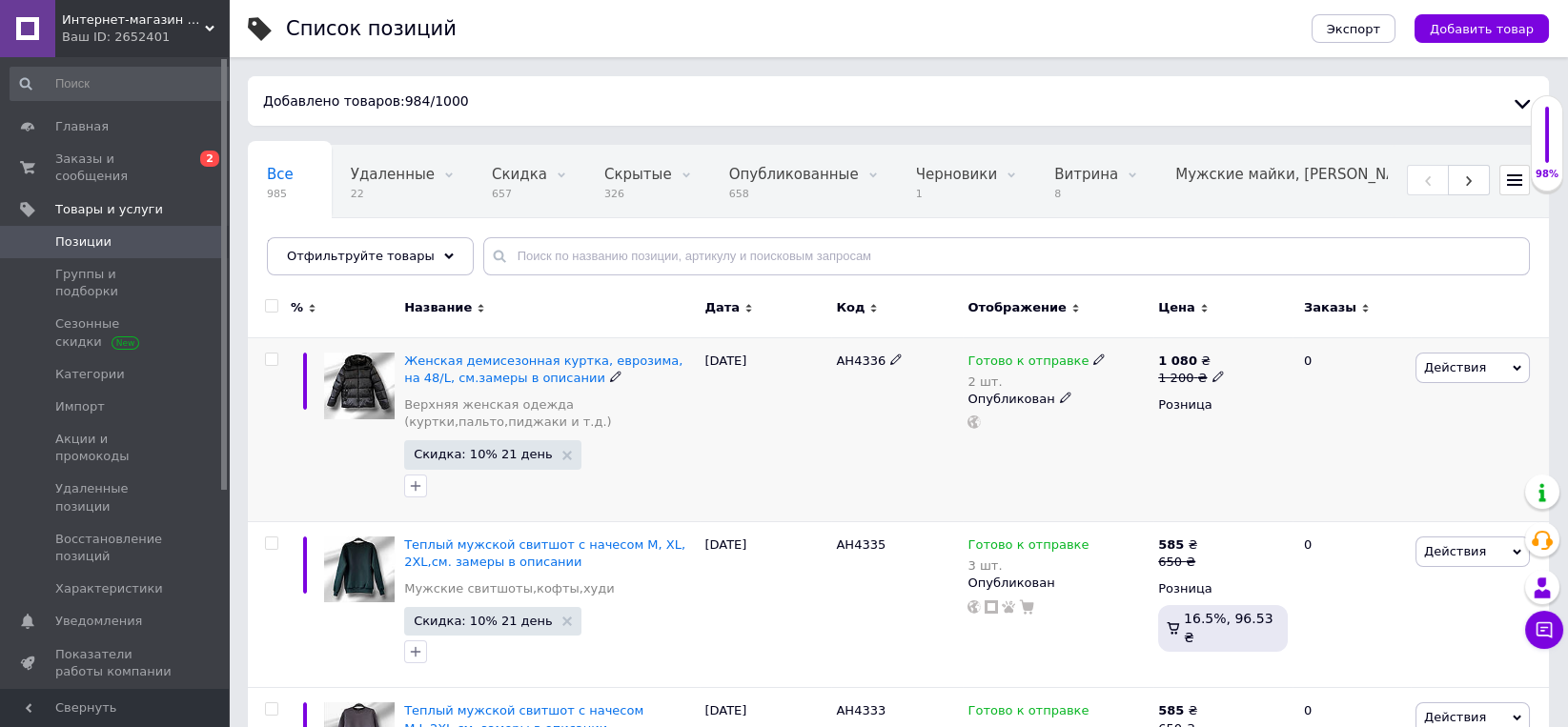
click at [1213, 370] on span at bounding box center [1218, 376] width 12 height 14
drag, startPoint x: 1242, startPoint y: 344, endPoint x: 1205, endPoint y: 337, distance: 37.7
click at [1232, 338] on input "1200" at bounding box center [1304, 347] width 145 height 38
type input "1220"
click at [1172, 479] on div "1 080 ₴ 1 200 ₴ Цена 1220 Валюта ₴ $ € CHF £ ¥ PLN ₸ MDL HUF KGS CN¥ TRY ₩ lei …" at bounding box center [1222, 428] width 139 height 183
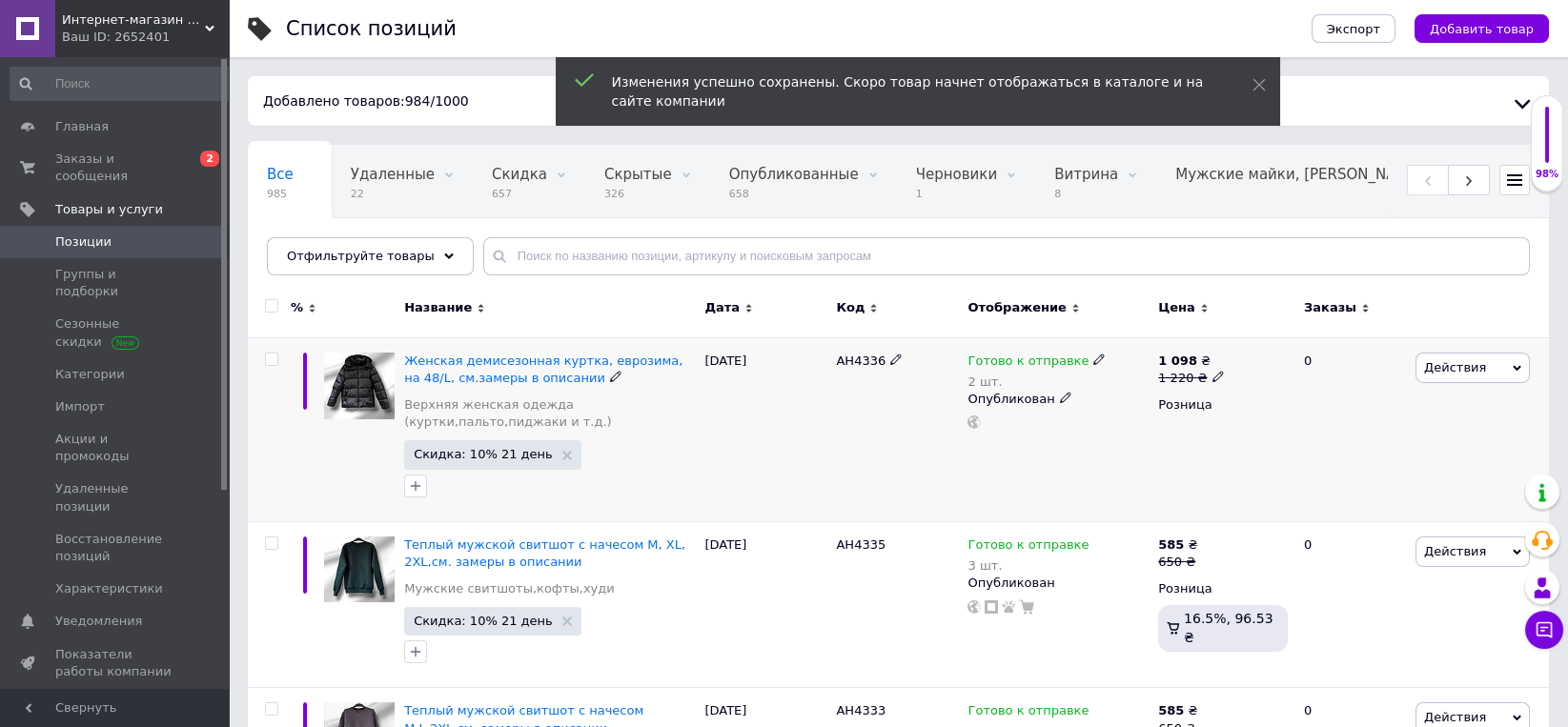
click at [1478, 369] on span "Действия" at bounding box center [1473, 367] width 115 height 30
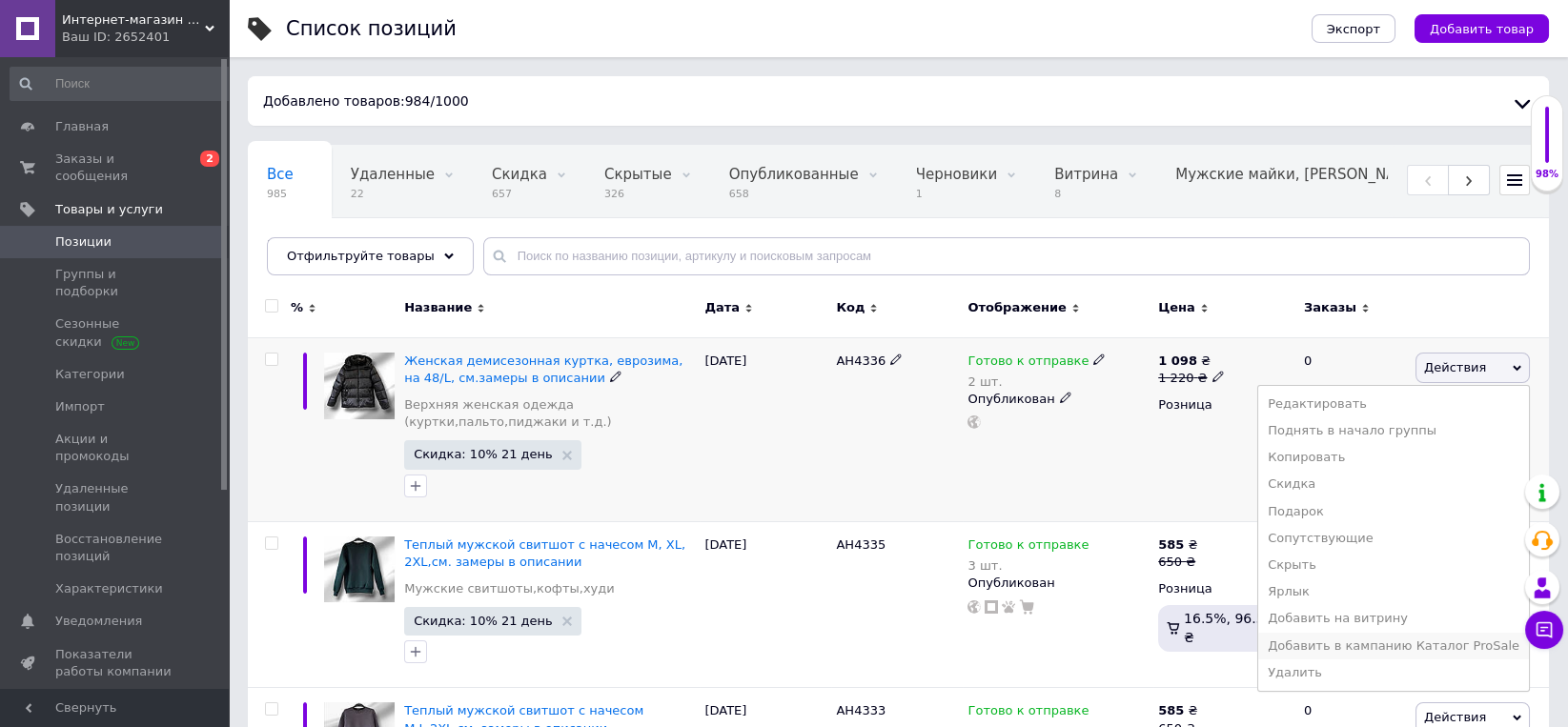
click at [1394, 646] on li "Добавить в кампанию Каталог ProSale" at bounding box center [1393, 645] width 271 height 26
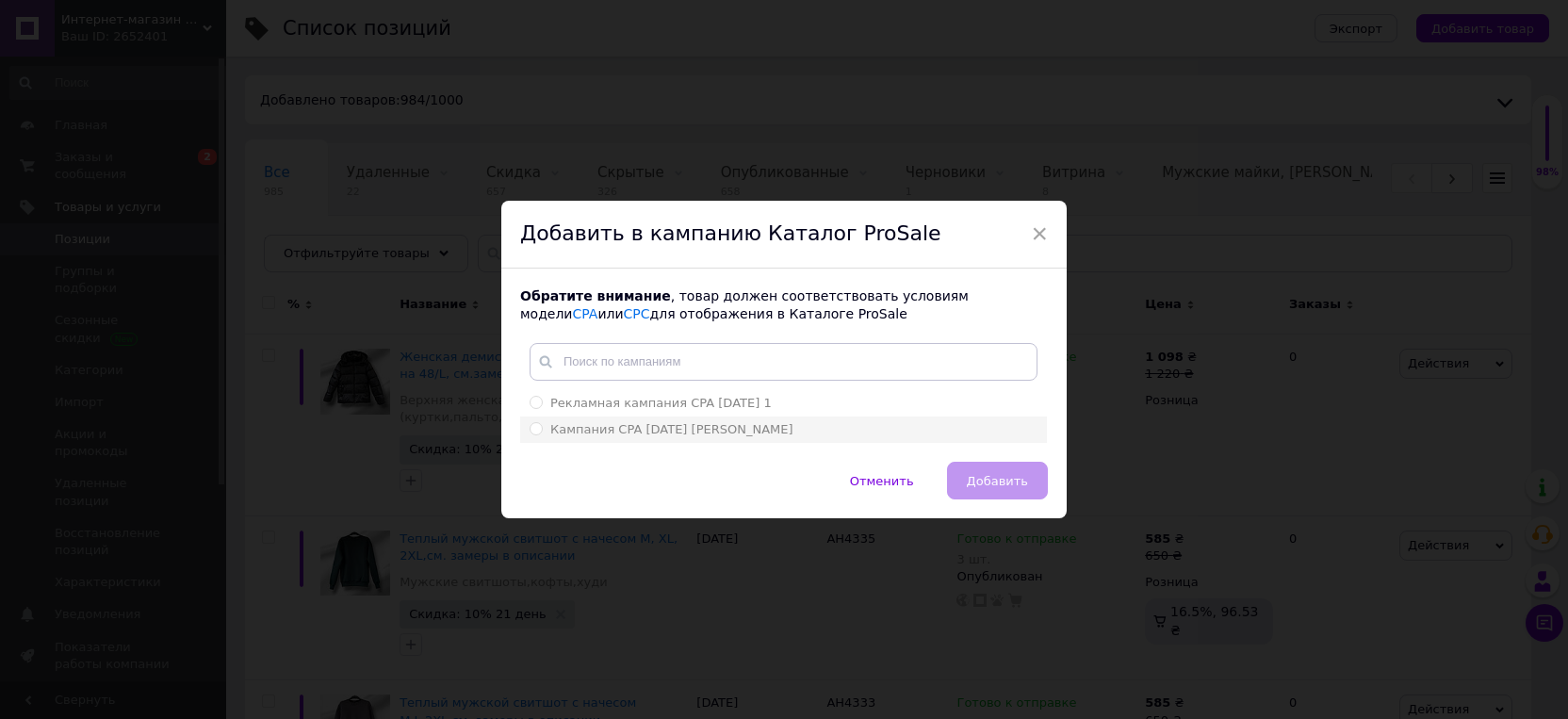
click at [530, 432] on input "Кампания CPA [DATE] [PERSON_NAME]" at bounding box center [536, 428] width 12 height 12
radio input "true"
click at [986, 487] on span "Добавить" at bounding box center [998, 481] width 61 height 14
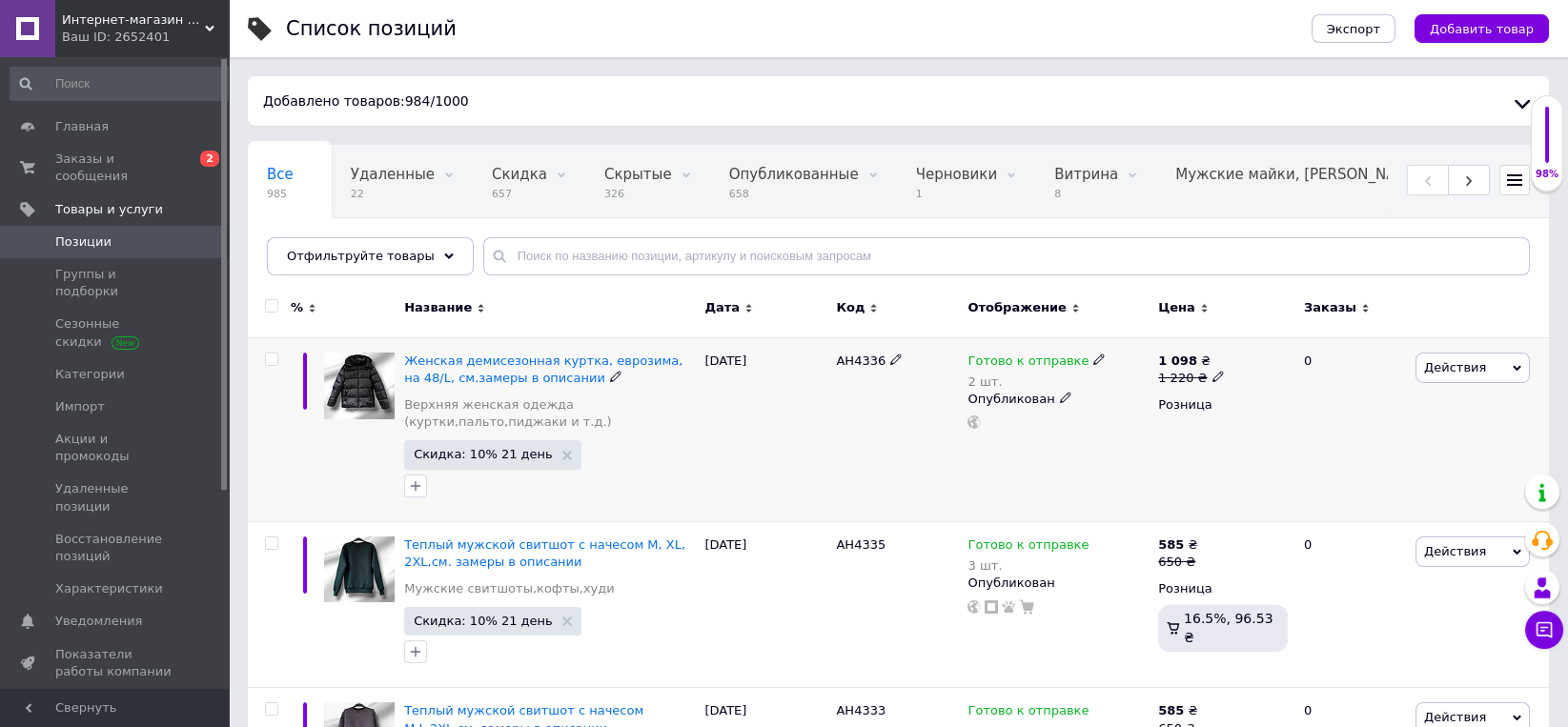
click at [972, 431] on div "Готово к отправке 2 шт. Опубликован" at bounding box center [1057, 428] width 190 height 183
click at [975, 419] on use at bounding box center [974, 422] width 14 height 14
click at [497, 371] on span "Женская демисезонная куртка, еврозима, на 48/L, см.замеры в описании" at bounding box center [543, 369] width 279 height 31
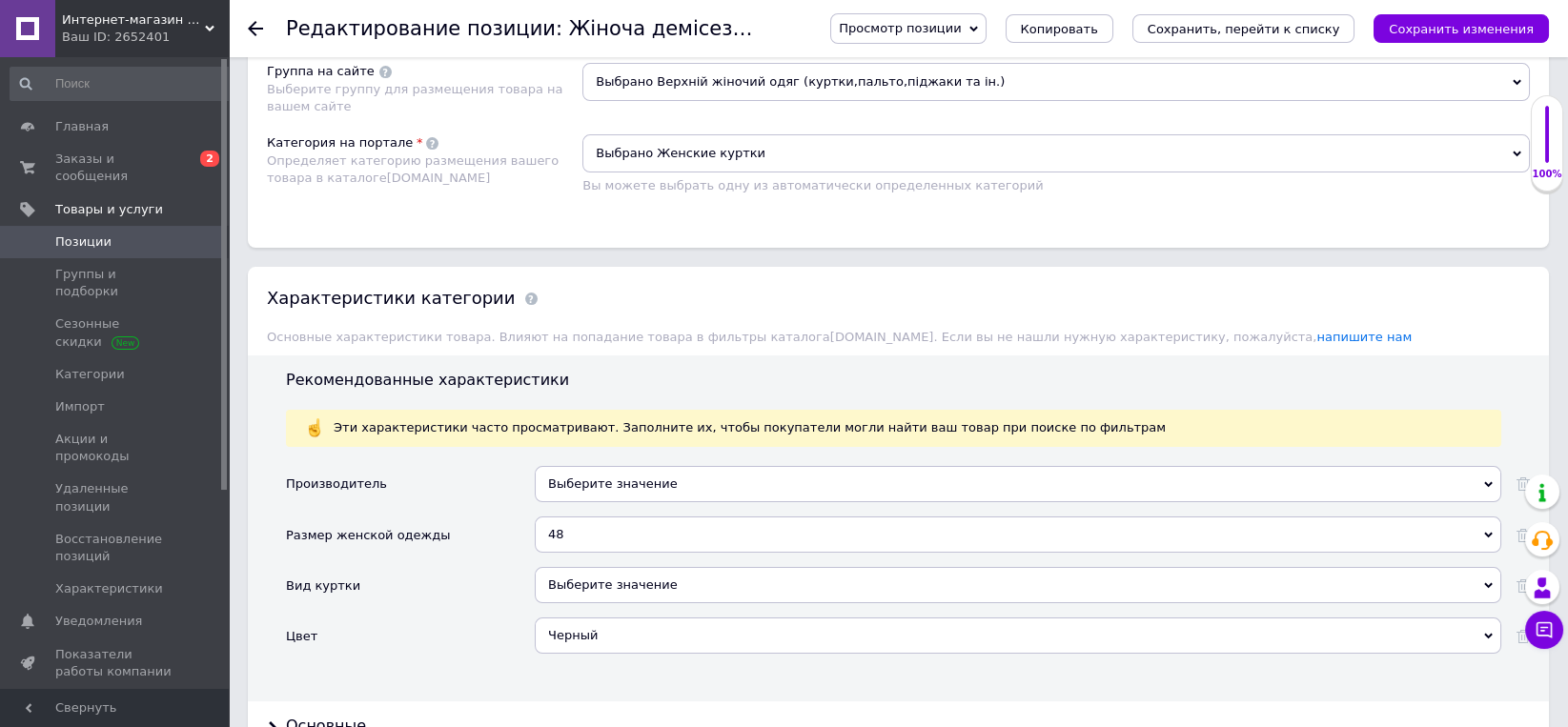
scroll to position [2081, 0]
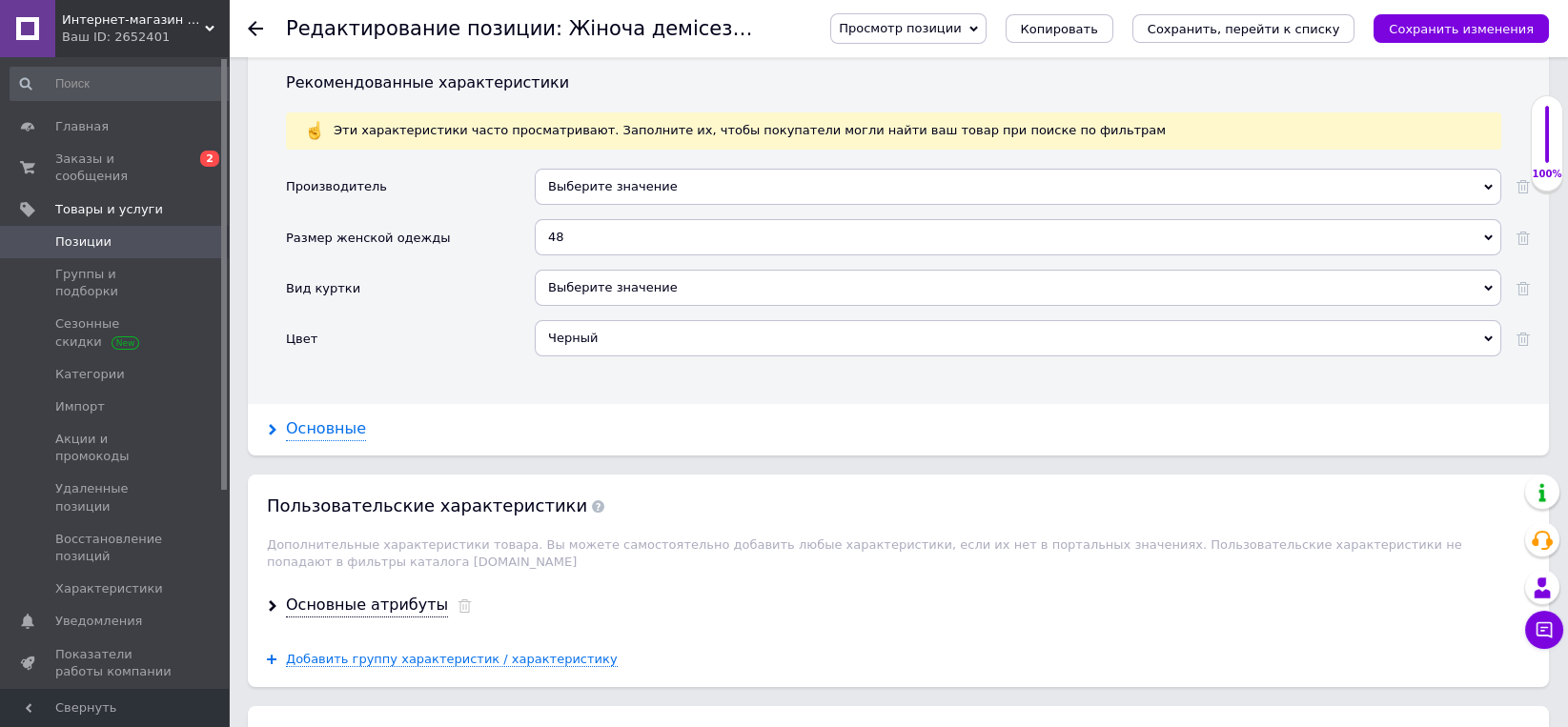
click at [322, 418] on div "Основные" at bounding box center [325, 429] width 80 height 22
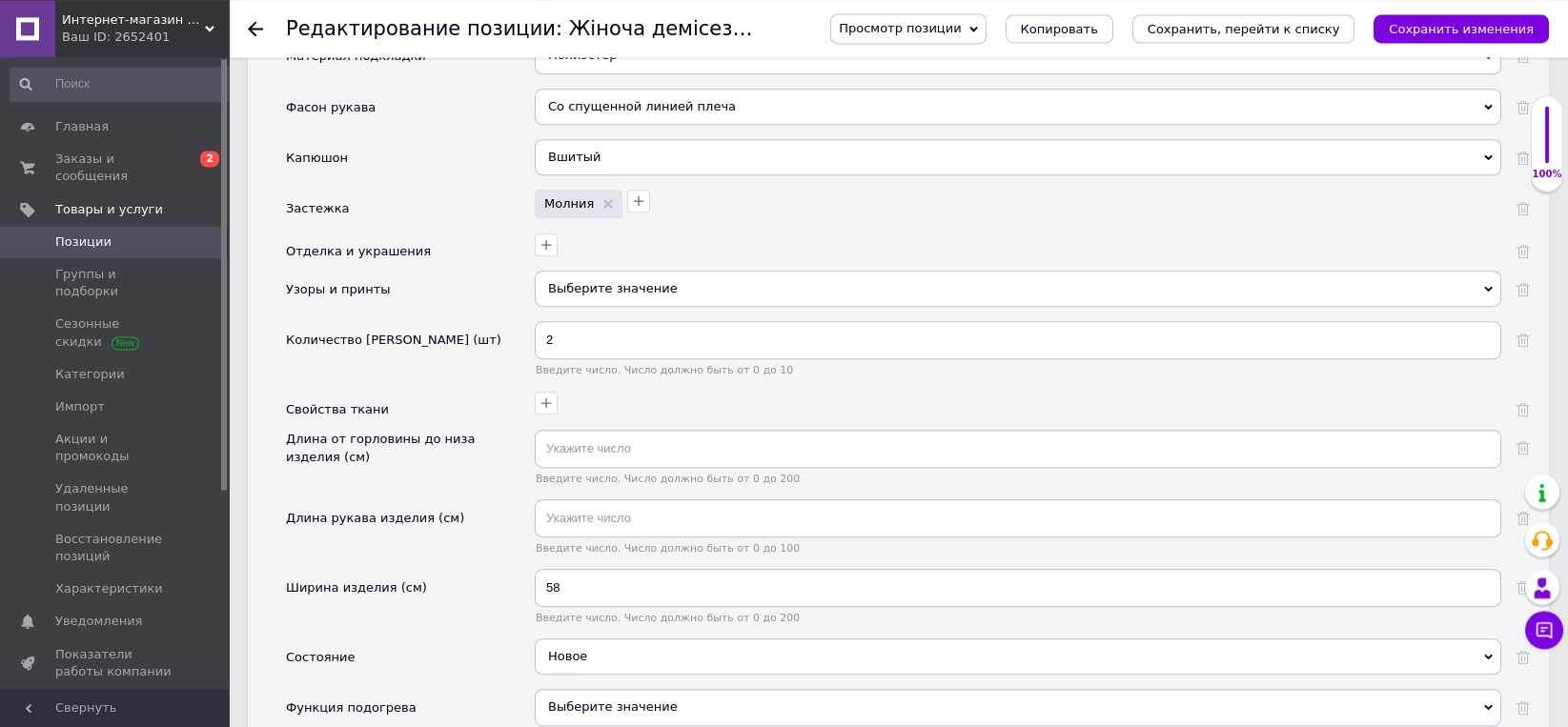
scroll to position [2973, 0]
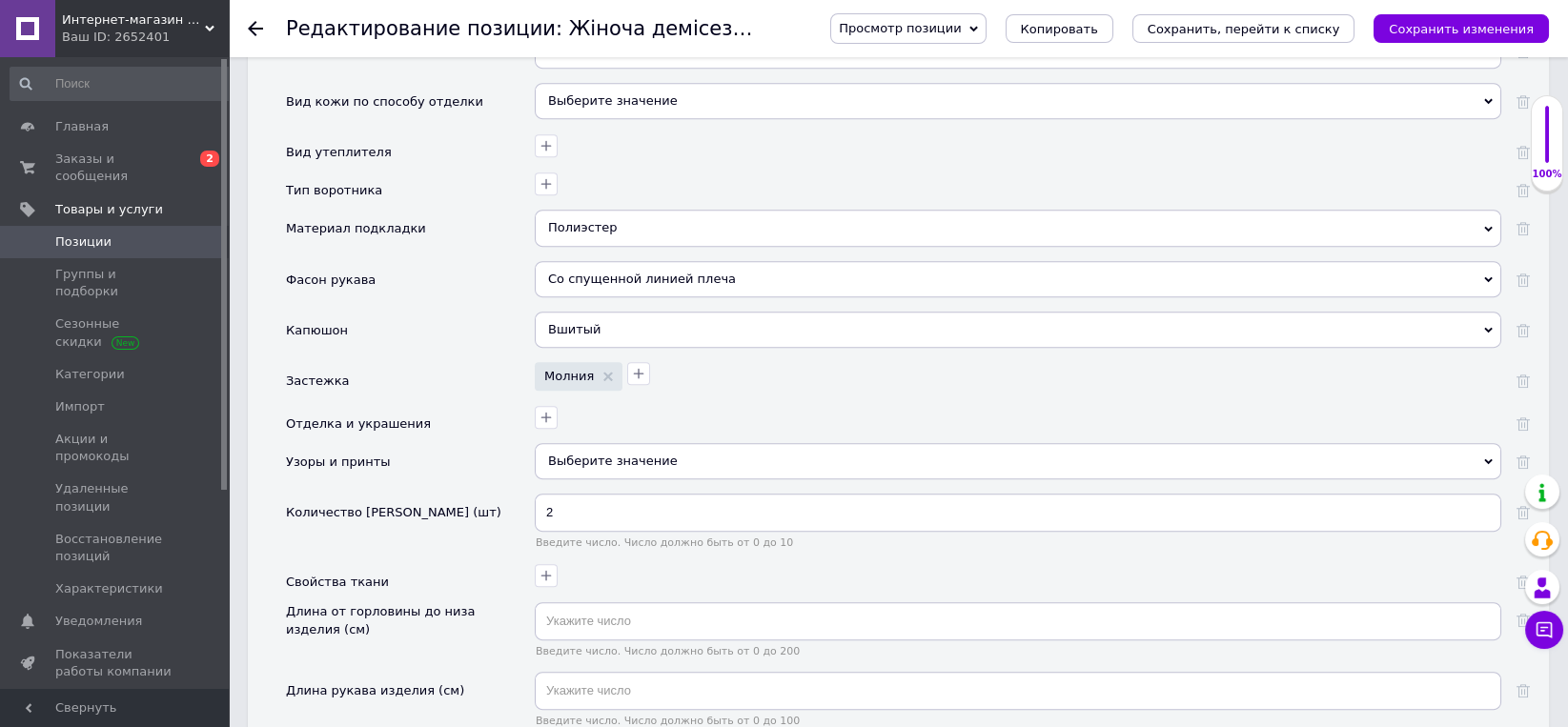
click at [578, 312] on div "Вшитый" at bounding box center [1018, 329] width 966 height 36
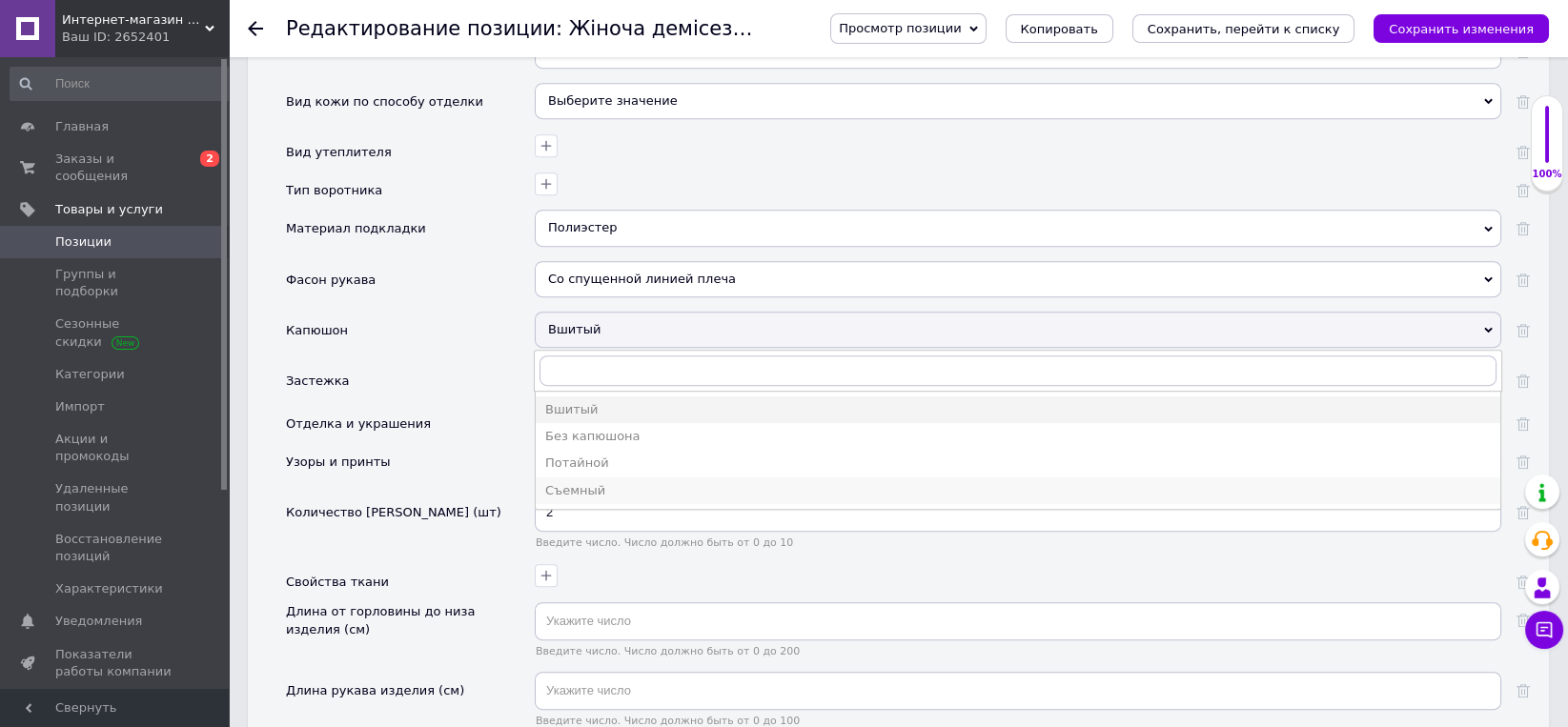
click at [583, 482] on div "Съемный" at bounding box center [1018, 491] width 946 height 17
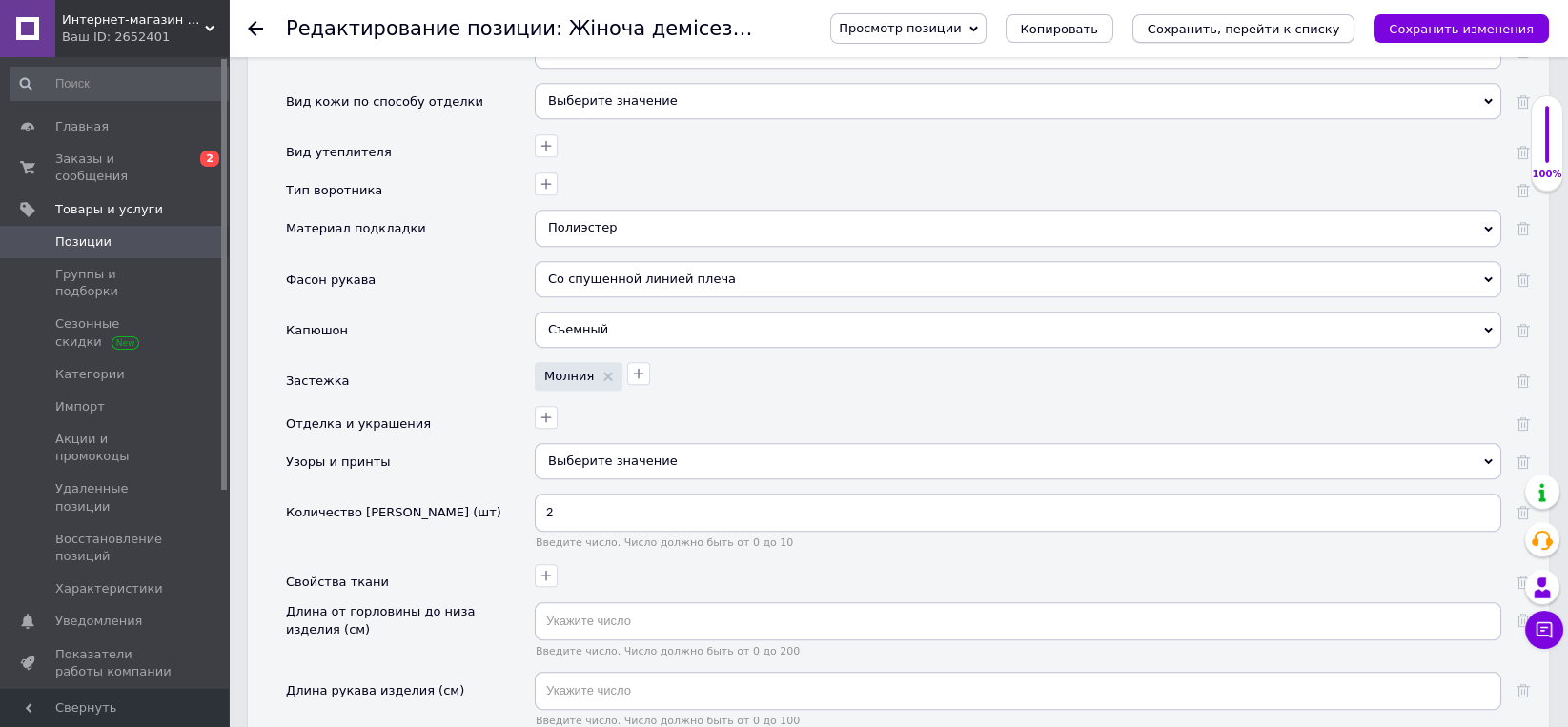
click at [1255, 28] on icon "Сохранить, перейти к списку" at bounding box center [1244, 29] width 192 height 15
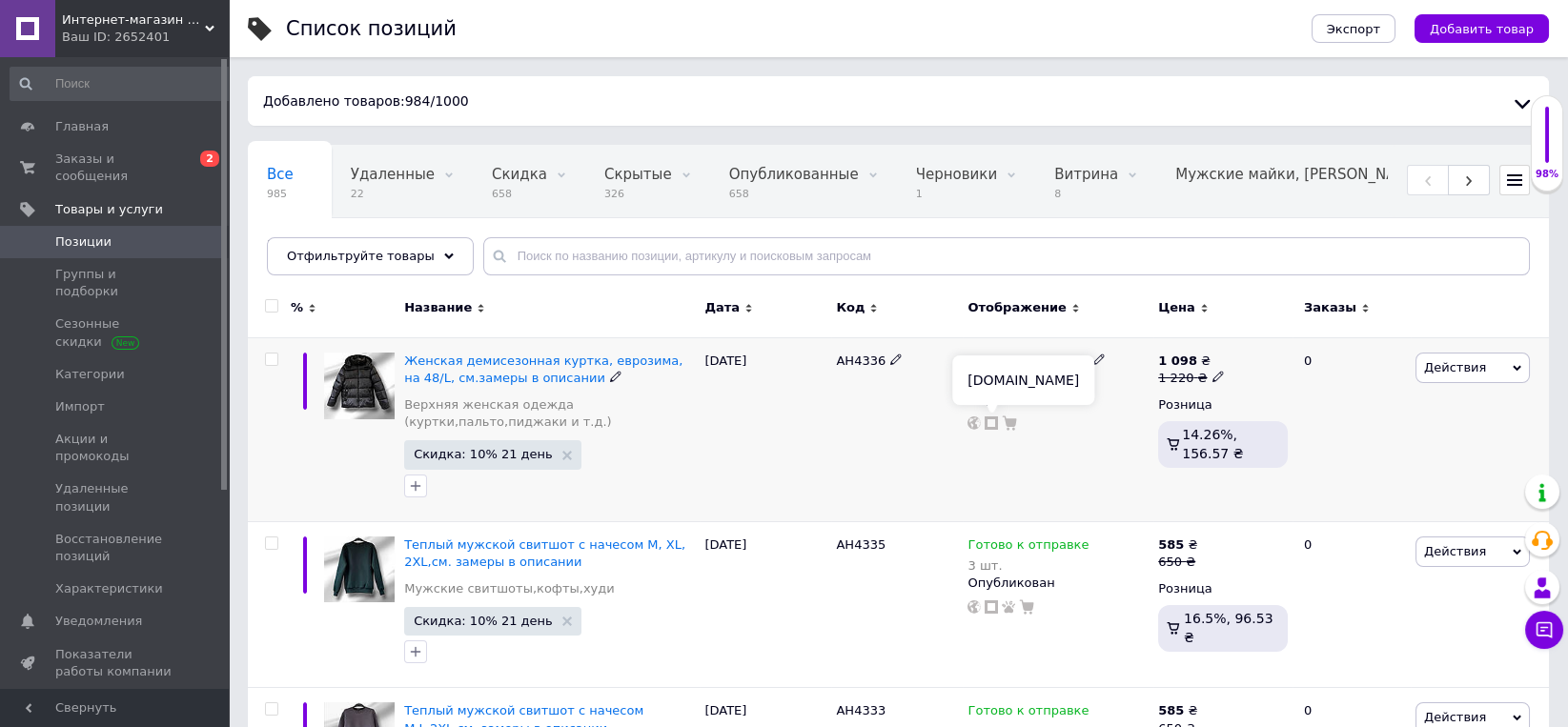
click at [992, 421] on icon at bounding box center [991, 423] width 14 height 14
click at [101, 158] on span "Заказы и сообщения" at bounding box center [116, 167] width 121 height 34
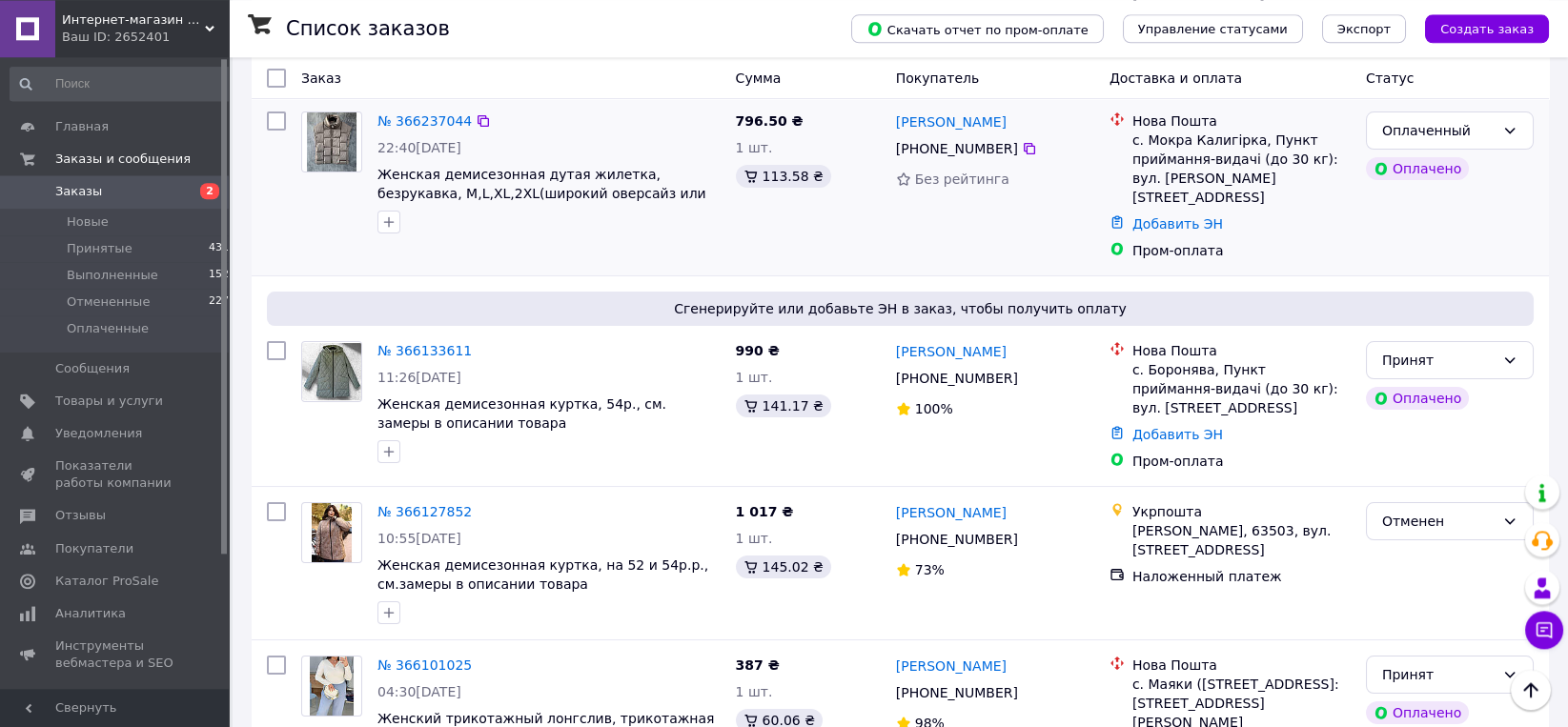
scroll to position [793, 0]
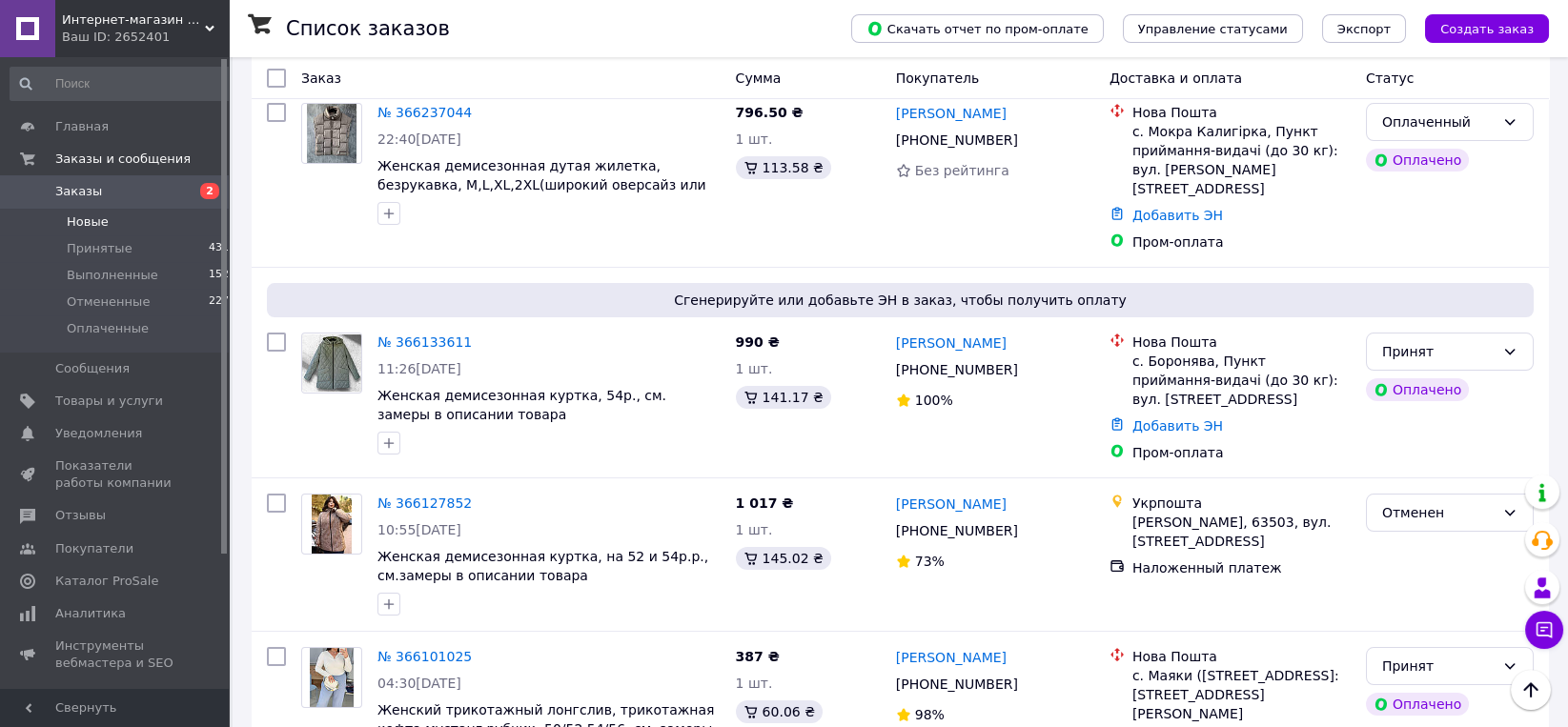
click at [76, 220] on span "Новые" at bounding box center [87, 222] width 42 height 17
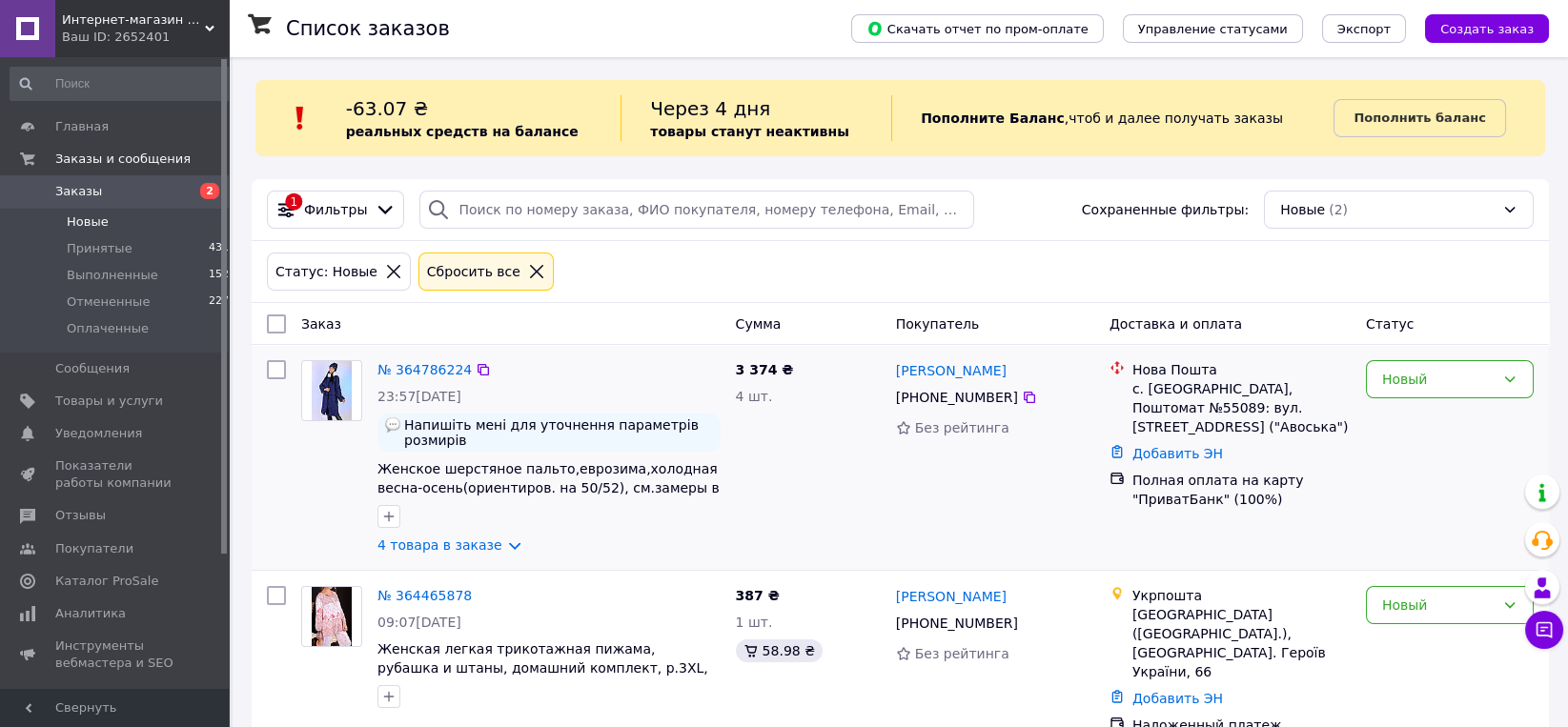
scroll to position [17, 0]
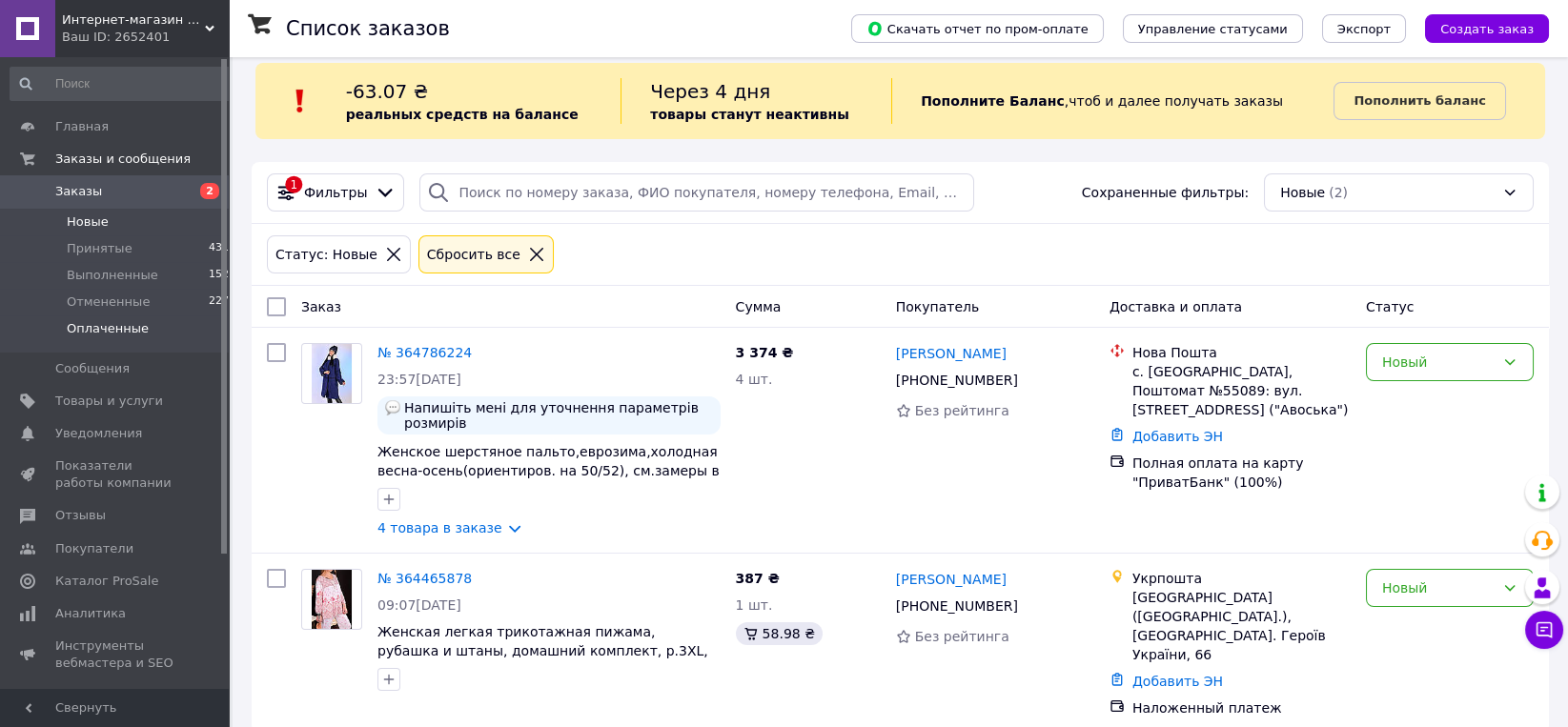
click at [94, 335] on span "Оплаченные" at bounding box center [108, 329] width 82 height 17
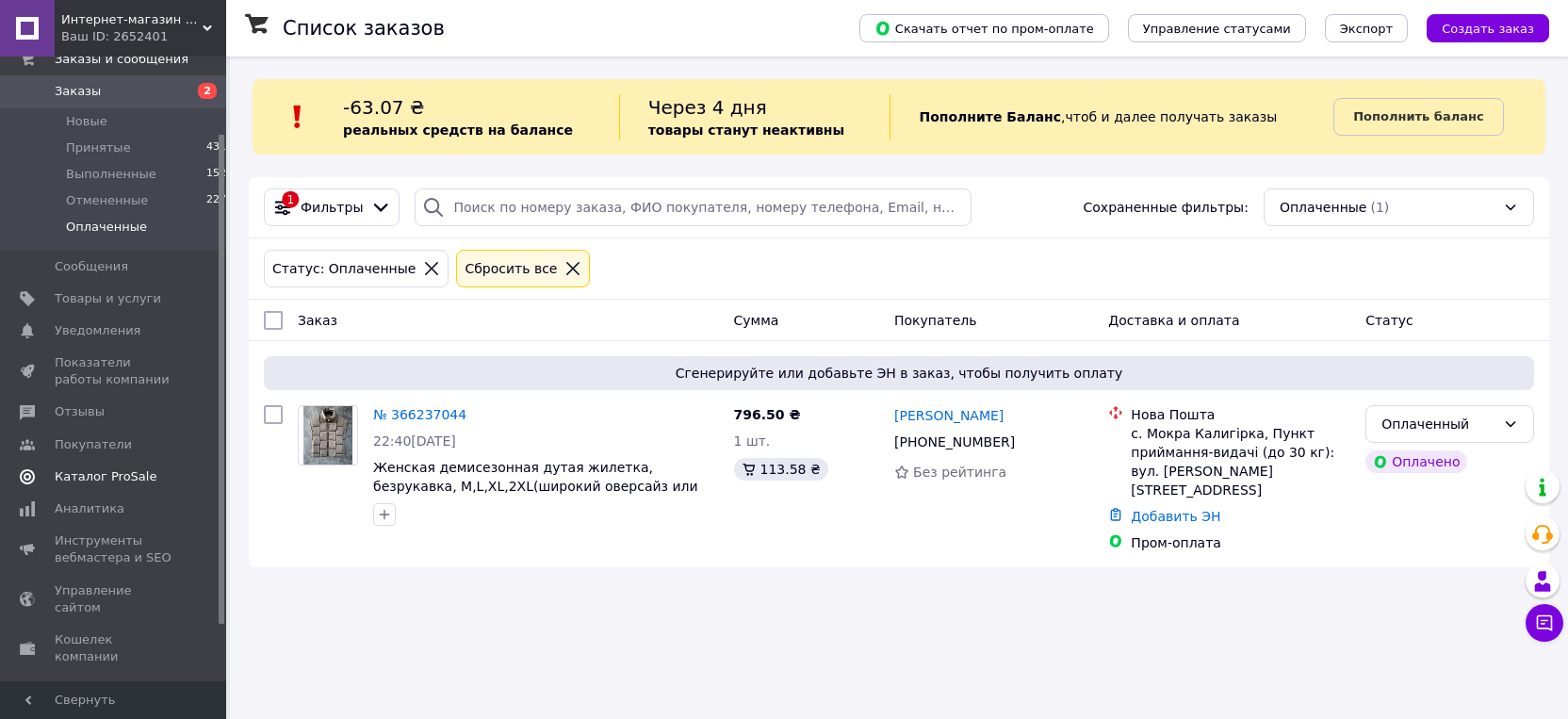
click at [102, 469] on span "Каталог ProSale" at bounding box center [106, 477] width 102 height 17
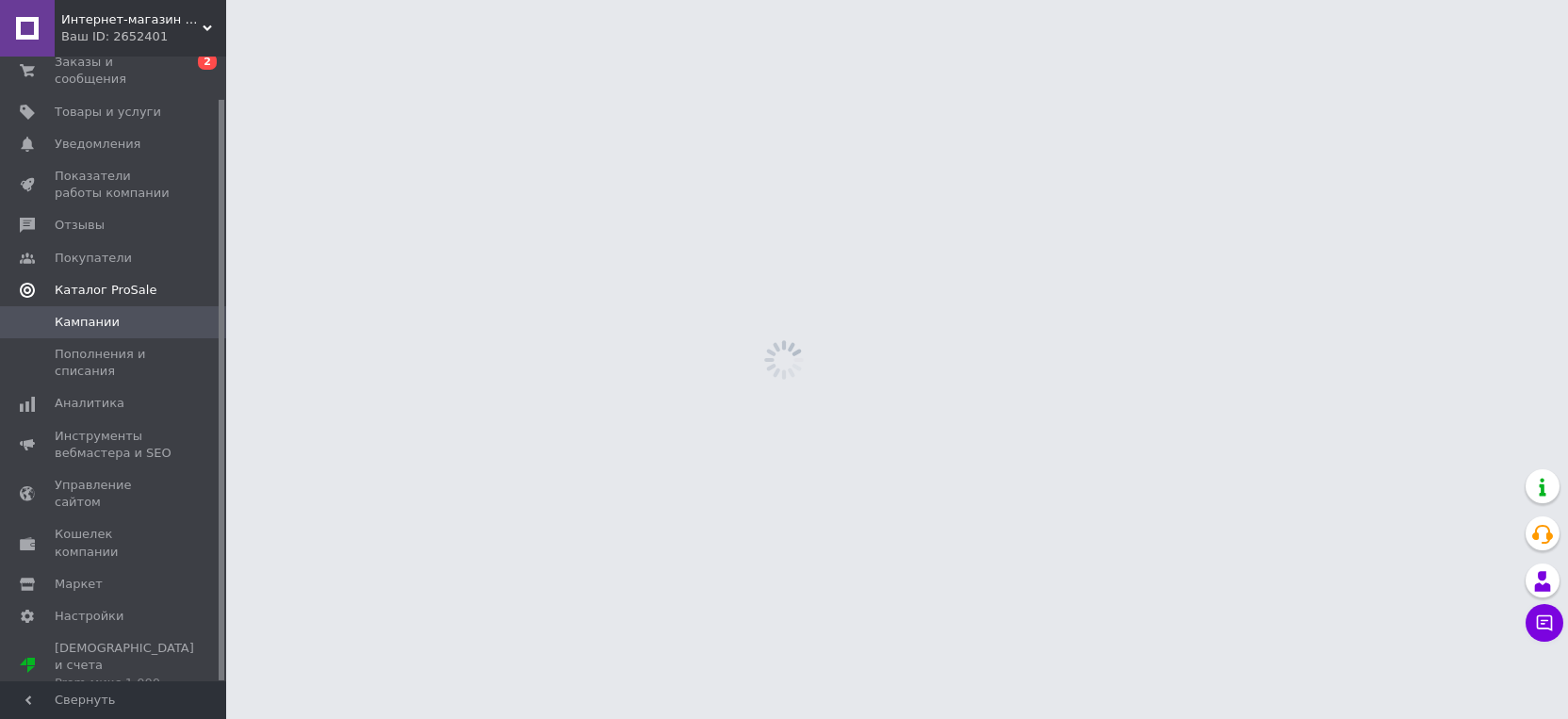
scroll to position [45, 0]
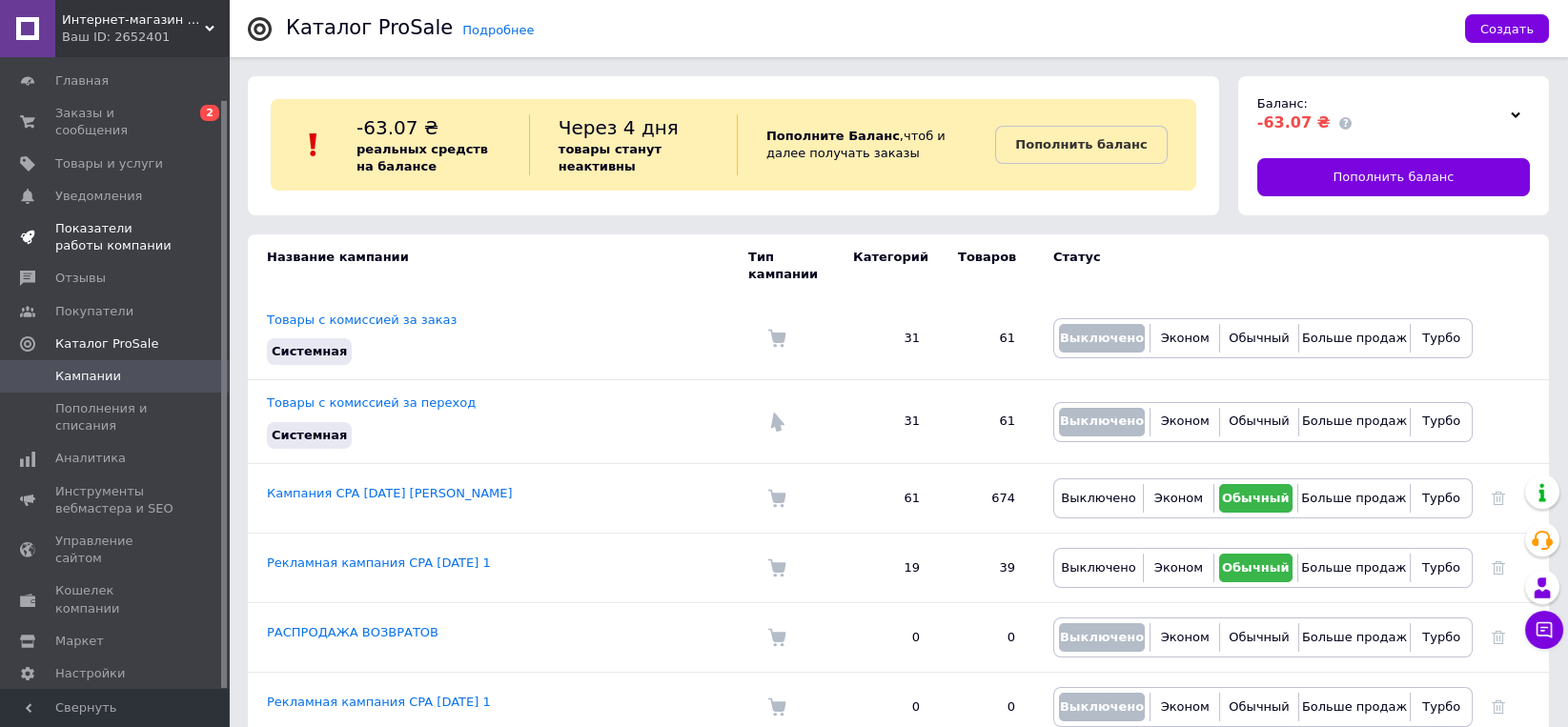
click at [130, 220] on span "Показатели работы компании" at bounding box center [116, 237] width 121 height 34
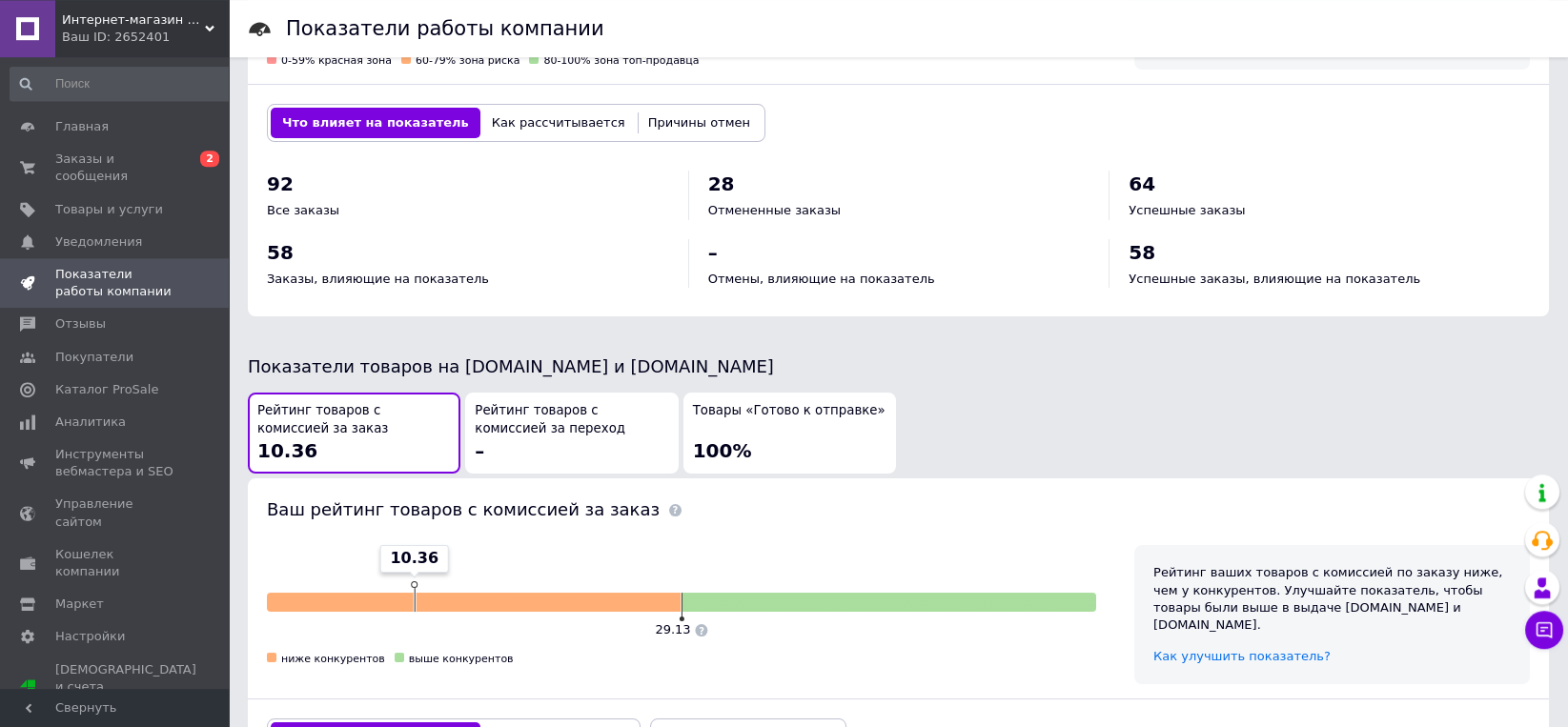
scroll to position [563, 0]
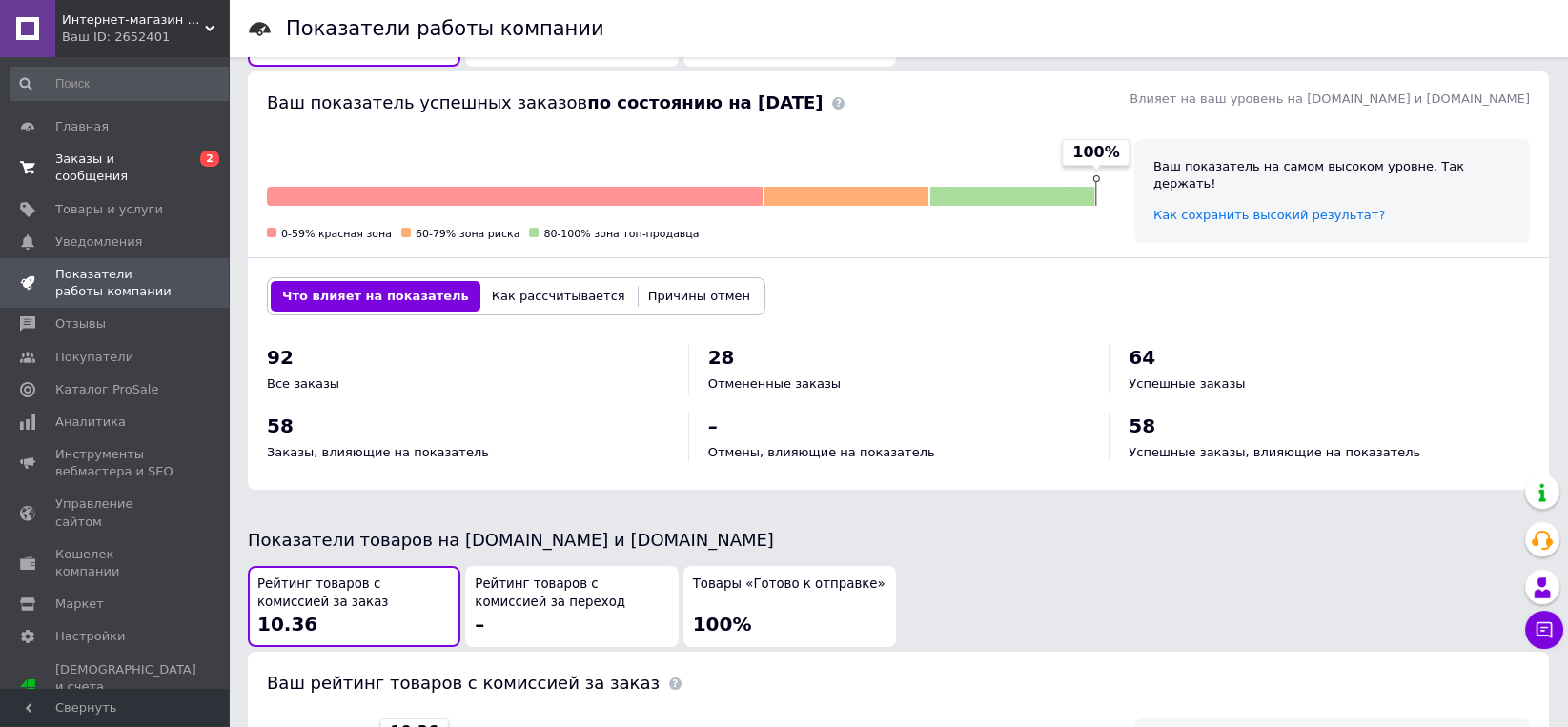
click at [68, 164] on span "Заказы и сообщения" at bounding box center [116, 167] width 121 height 34
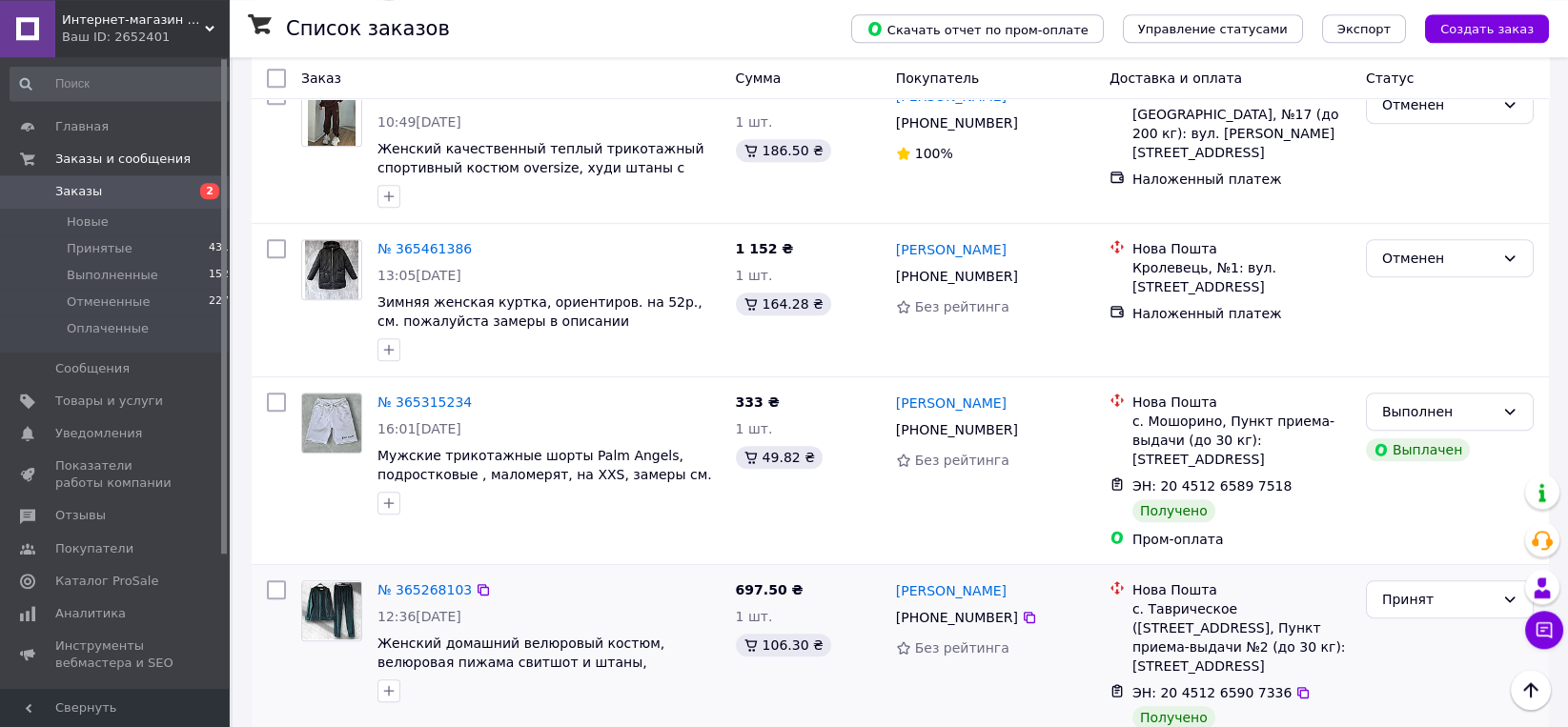
scroll to position [3255, 0]
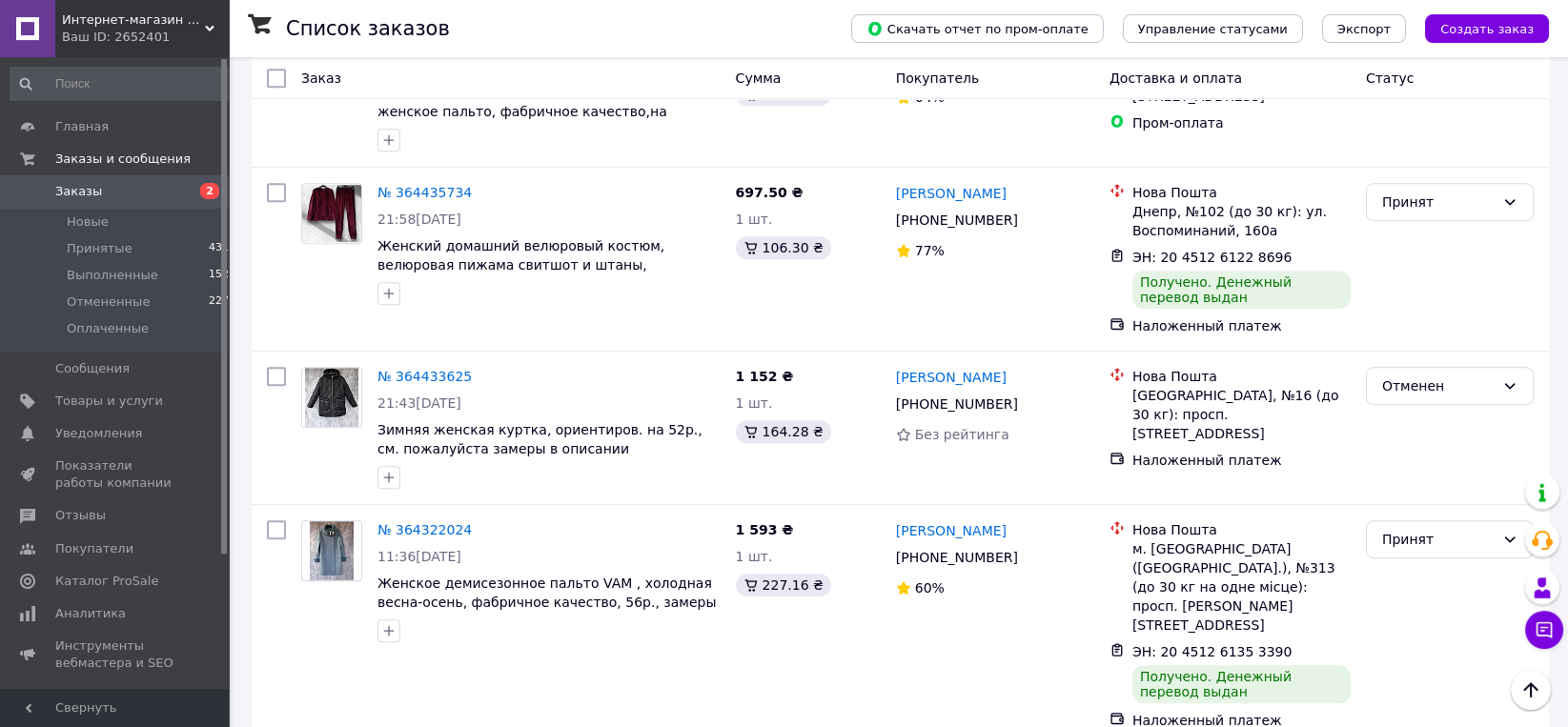
scroll to position [3270, 0]
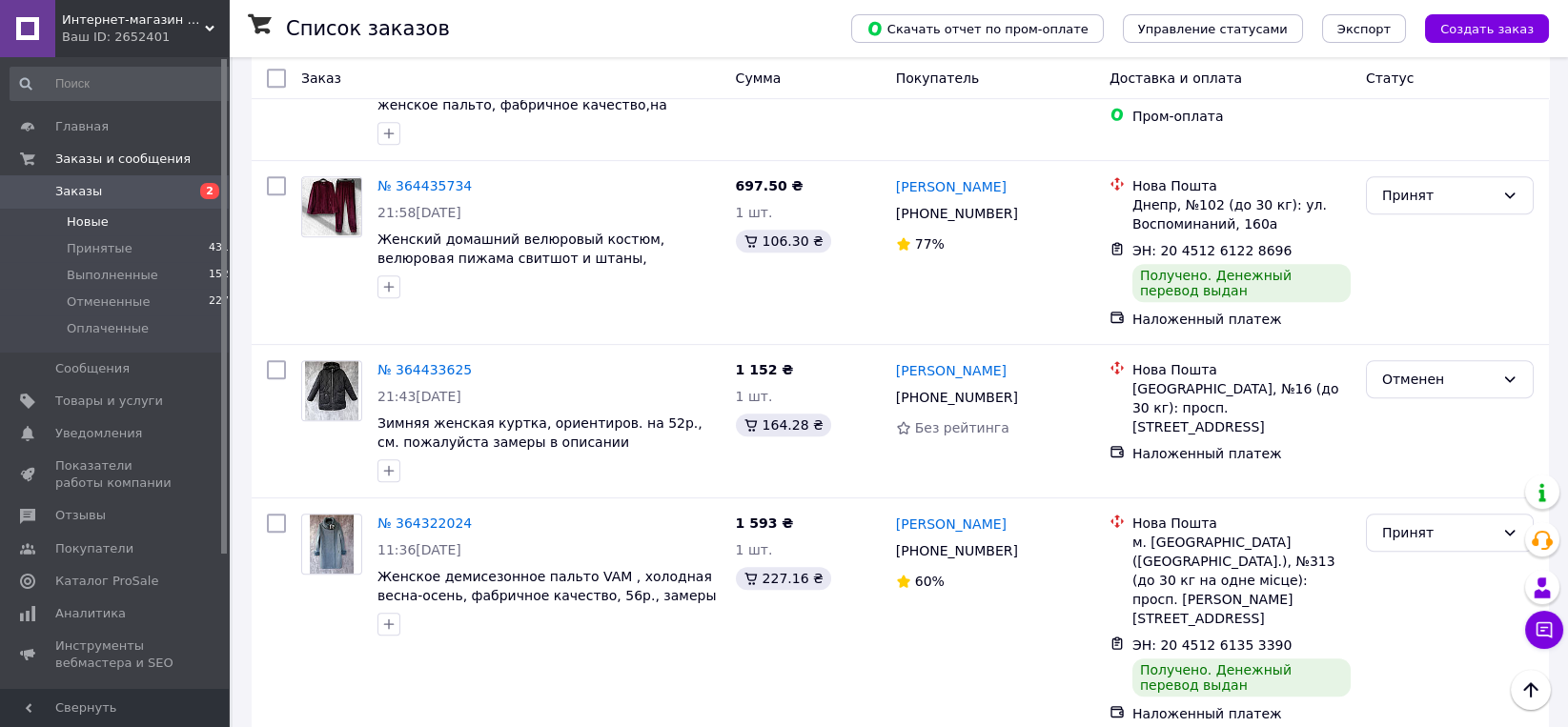
click at [89, 222] on span "Новые" at bounding box center [87, 222] width 42 height 17
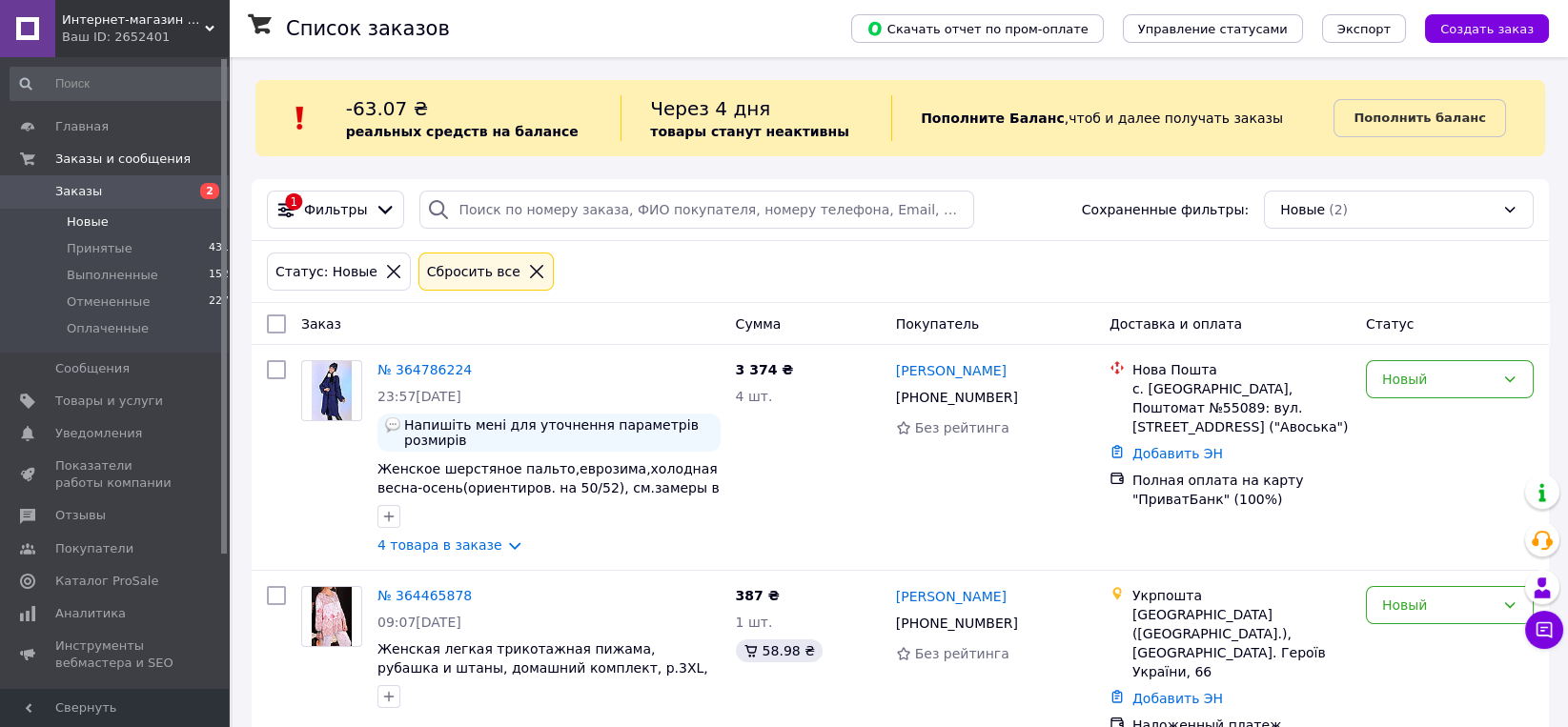
click at [89, 215] on span "Новые" at bounding box center [87, 222] width 42 height 17
click at [100, 411] on link "Товары и услуги" at bounding box center [123, 401] width 247 height 32
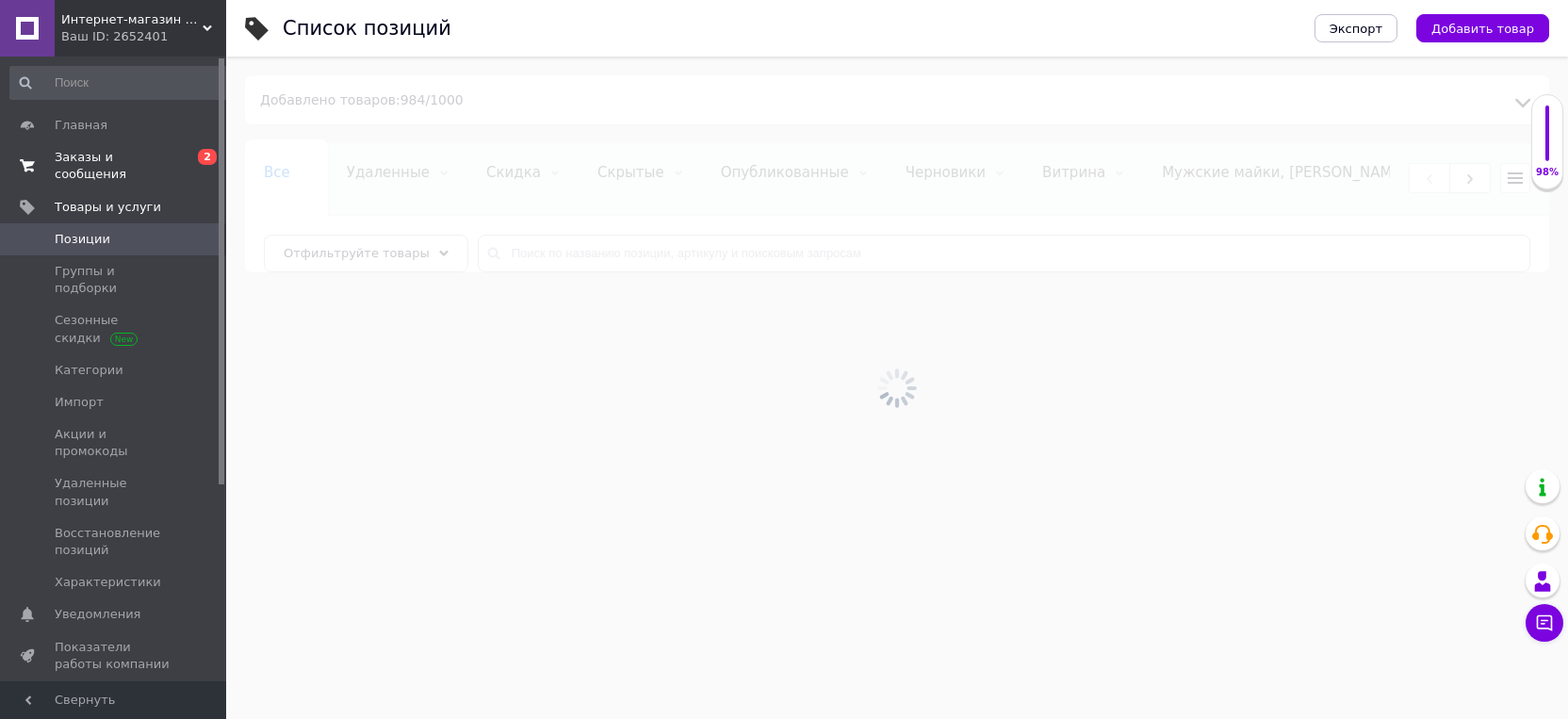
click at [108, 156] on span "Заказы и сообщения" at bounding box center [114, 165] width 120 height 34
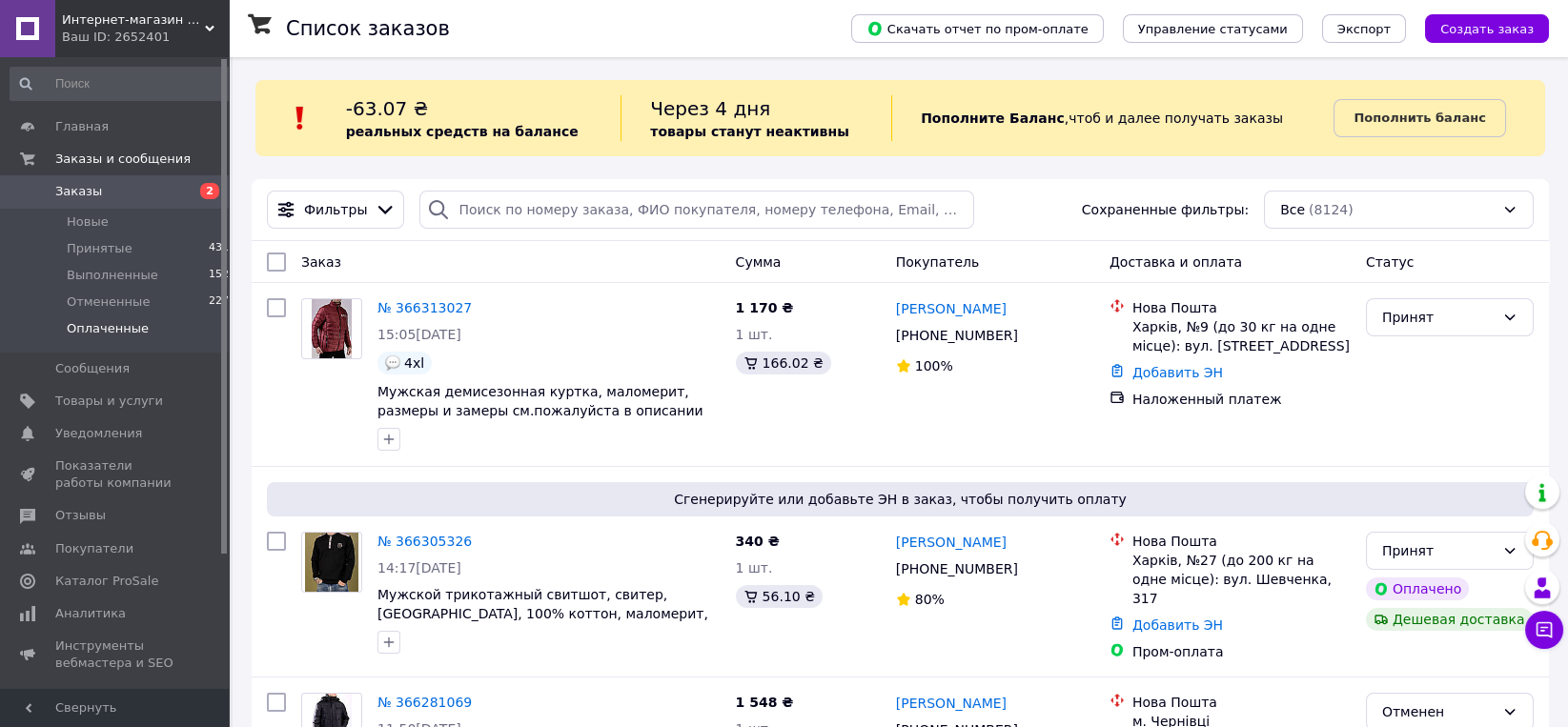
click at [106, 325] on span "Оплаченные" at bounding box center [108, 329] width 82 height 17
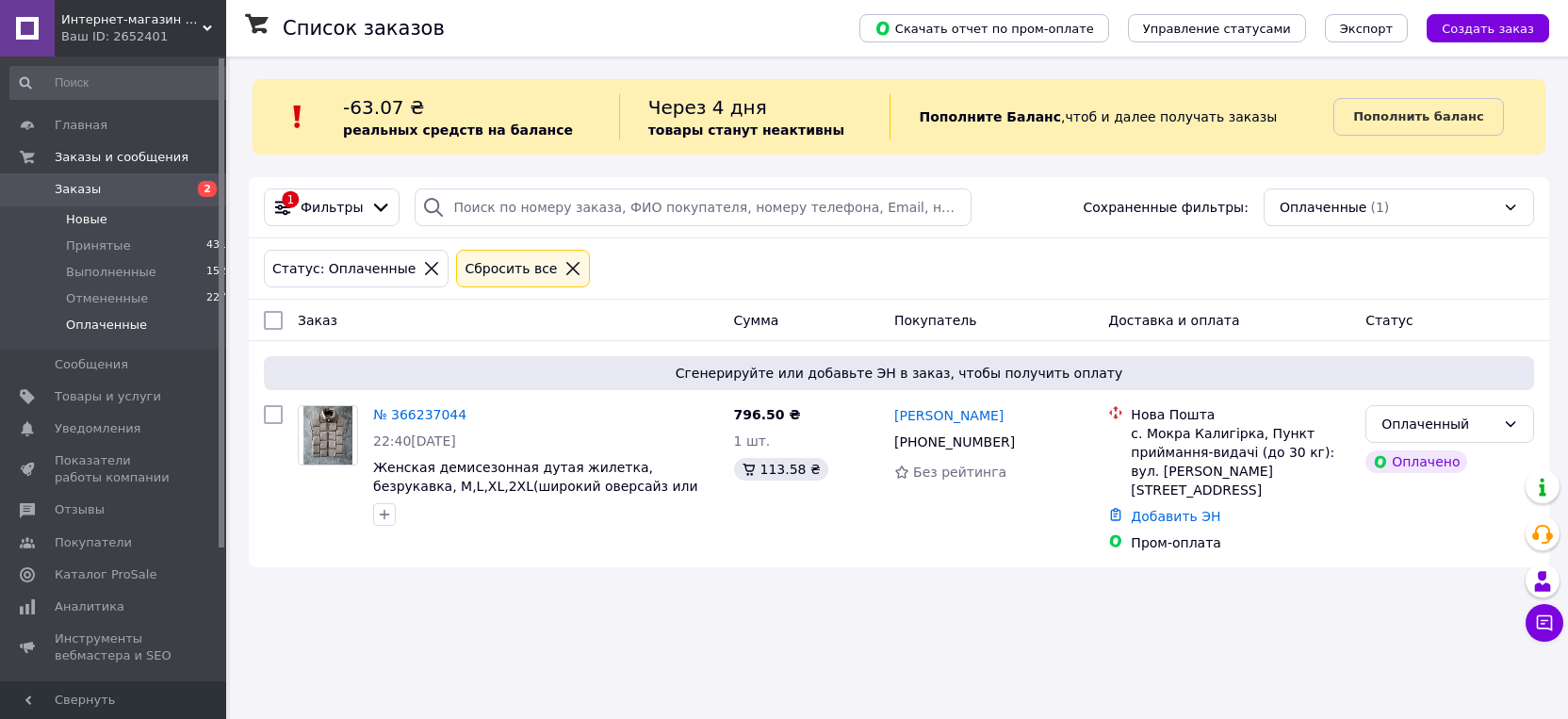
click at [95, 217] on span "Новые" at bounding box center [86, 220] width 41 height 17
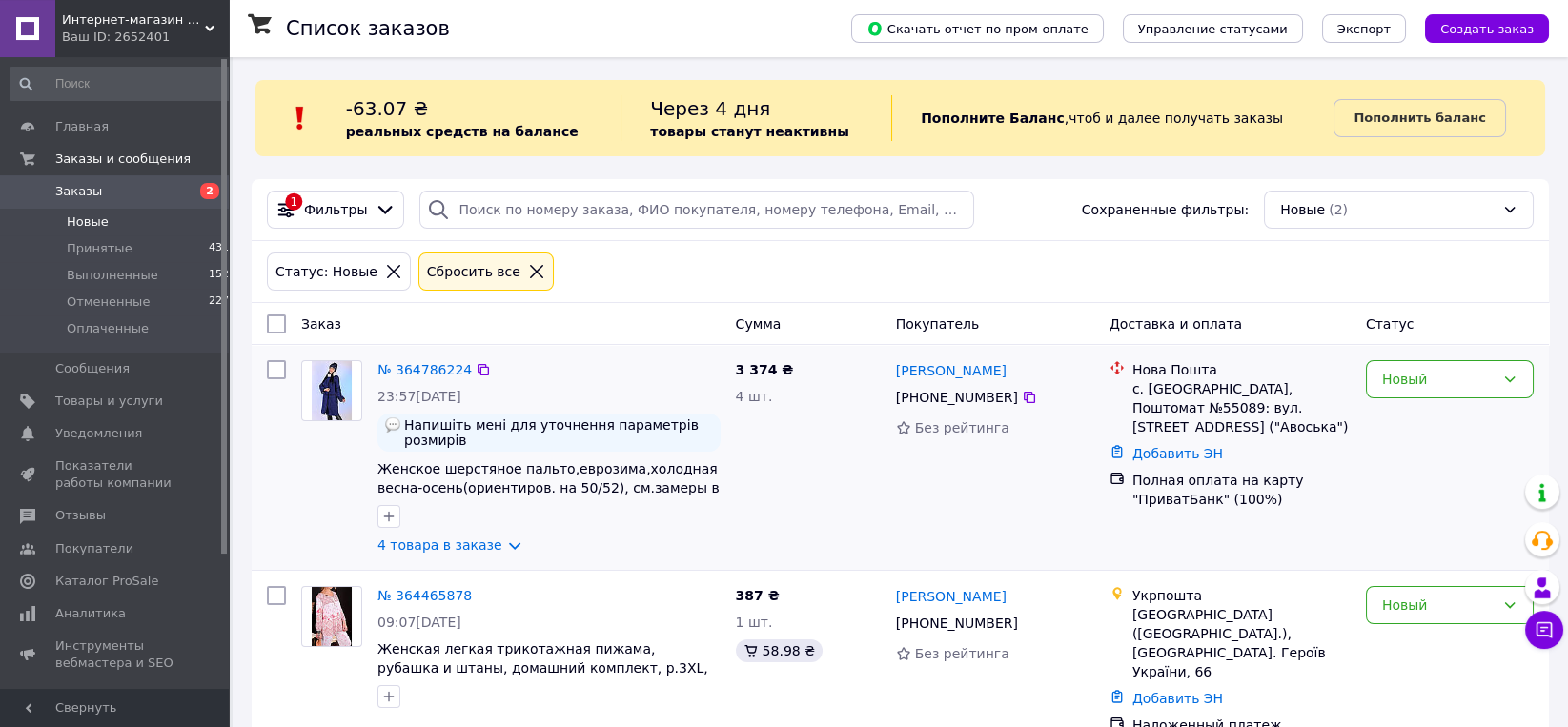
scroll to position [17, 0]
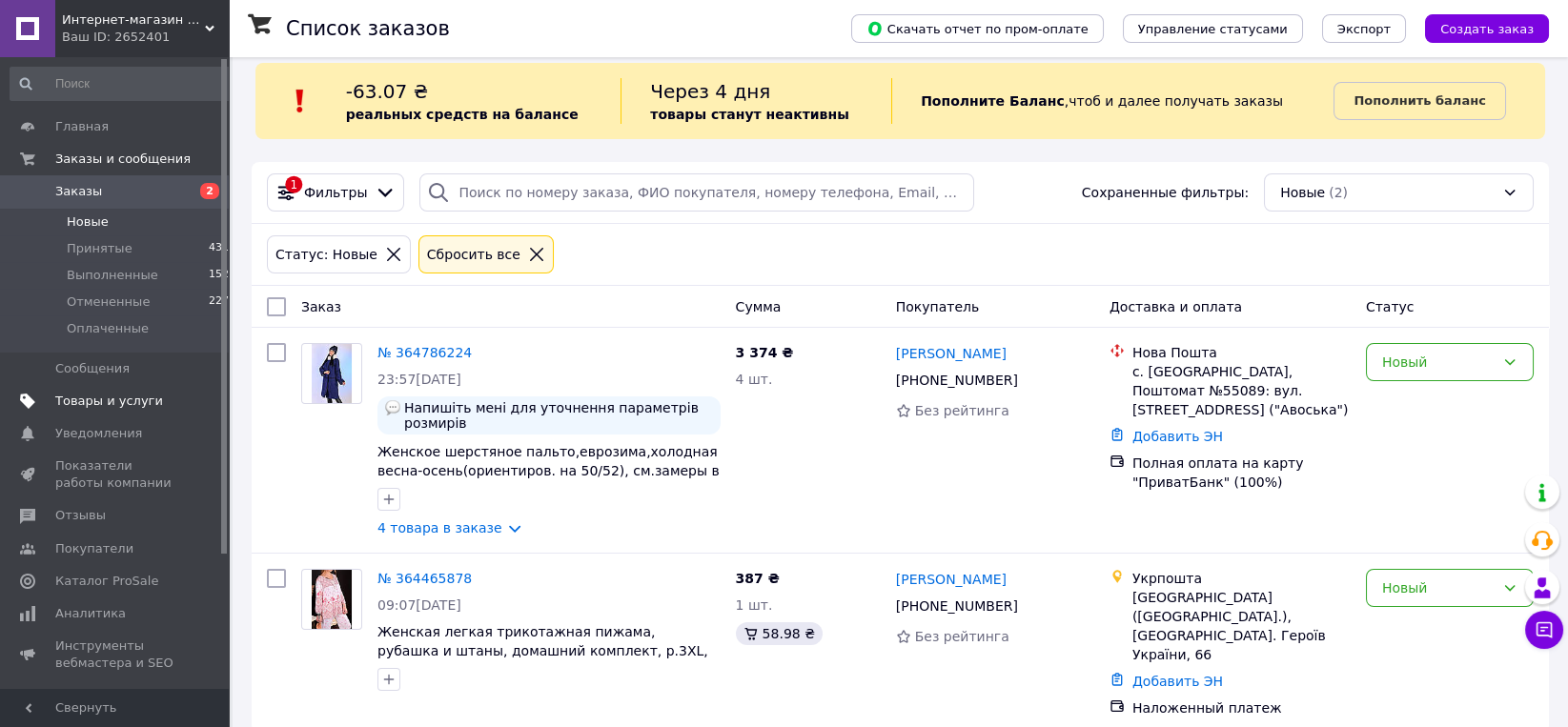
click at [114, 397] on span "Товары и услуги" at bounding box center [109, 401] width 108 height 17
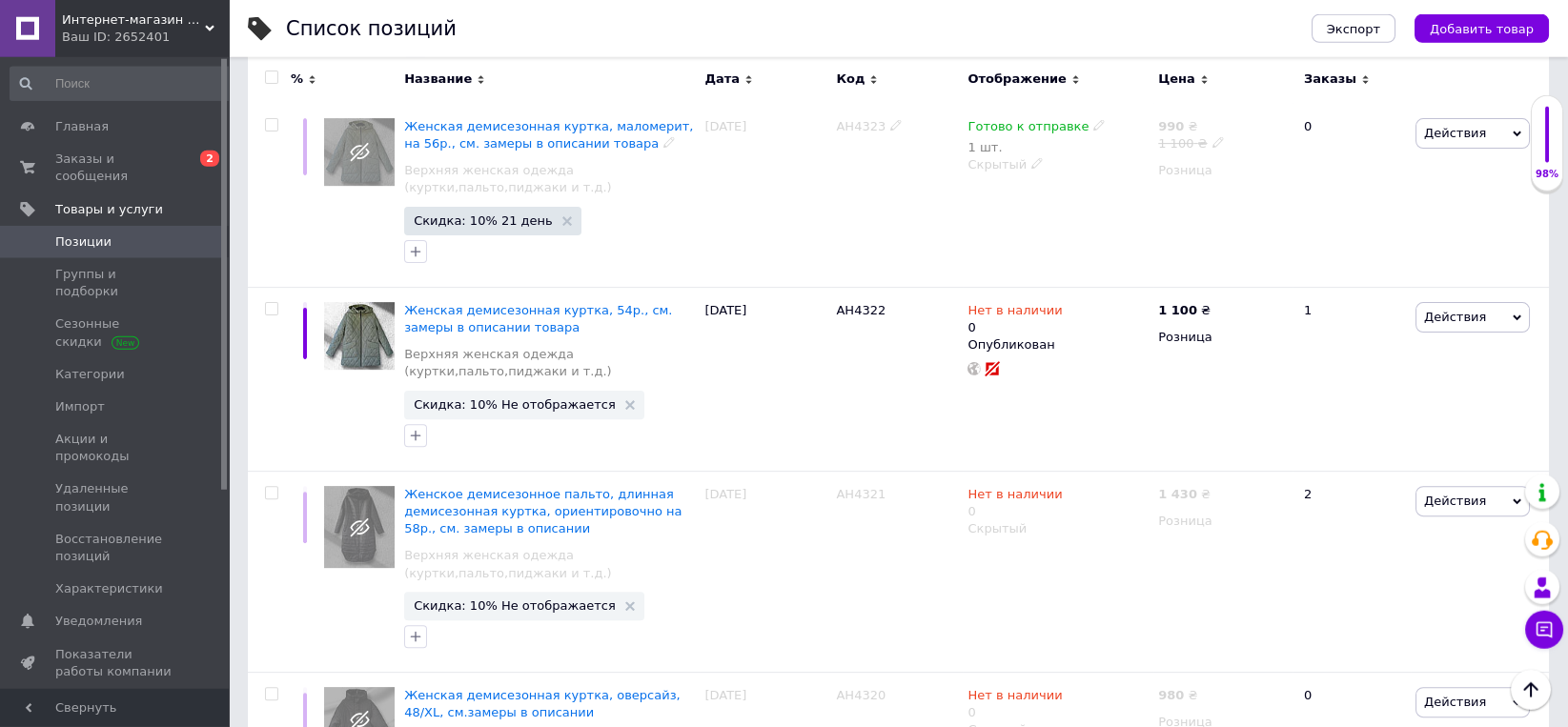
scroll to position [2576, 0]
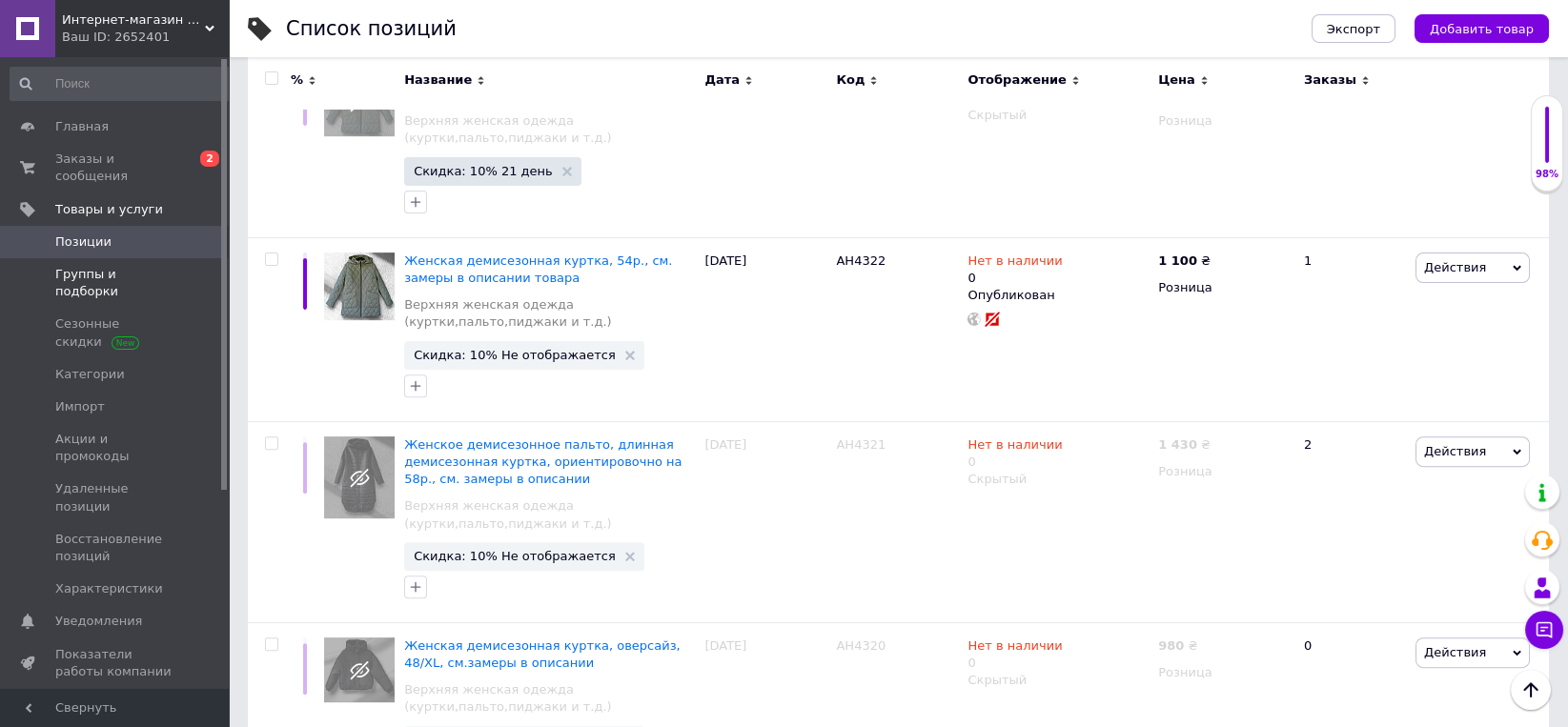
click at [122, 266] on span "Группы и подборки" at bounding box center [116, 282] width 121 height 34
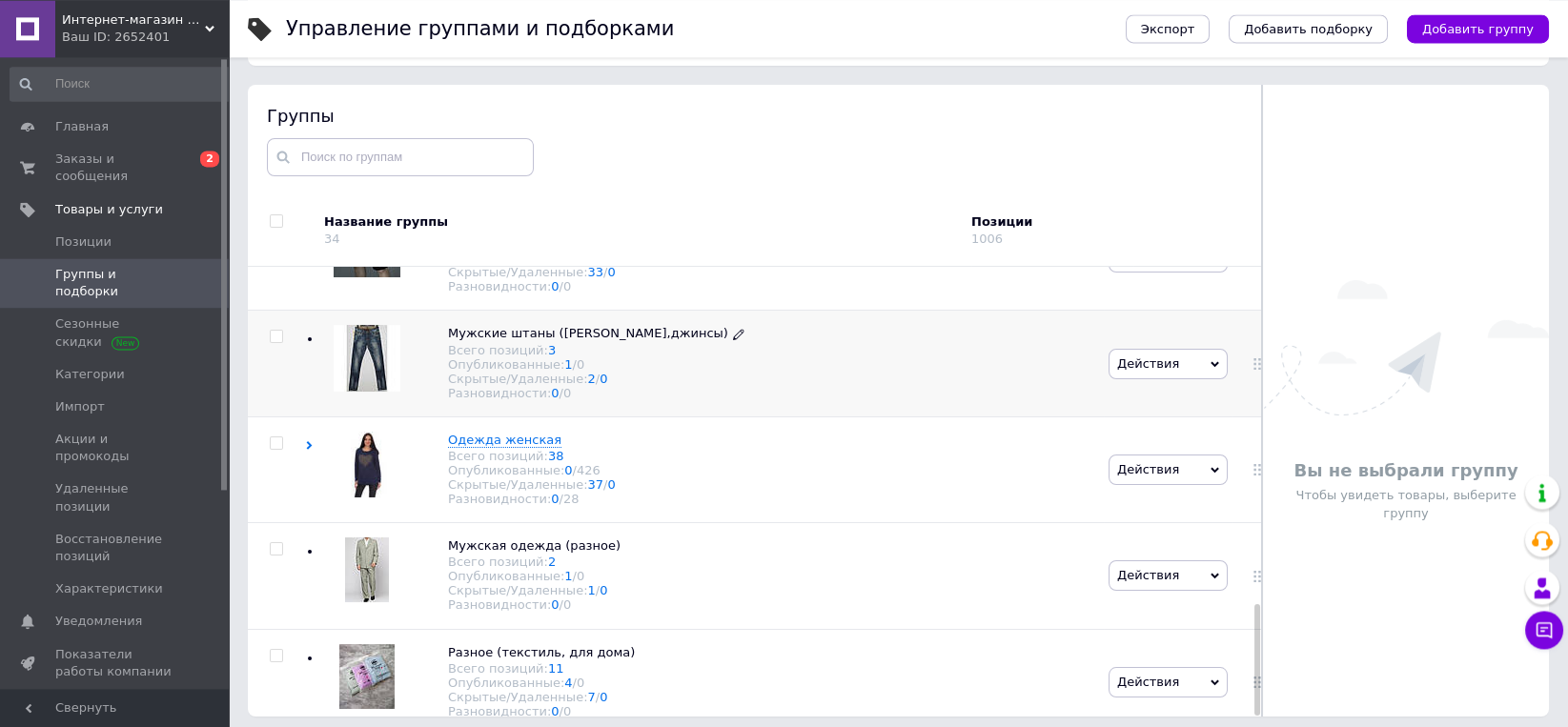
scroll to position [108, 0]
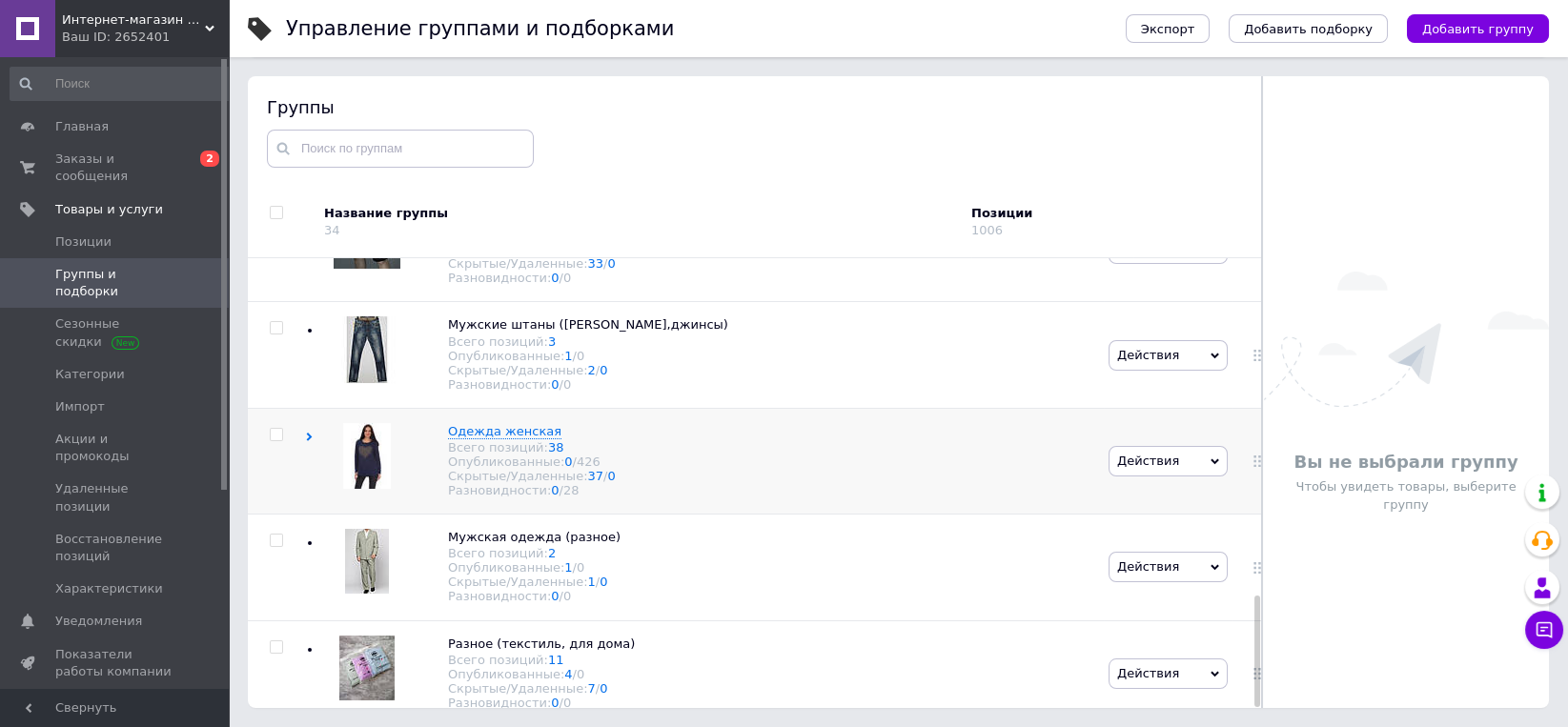
click at [310, 433] on use at bounding box center [310, 437] width 6 height 9
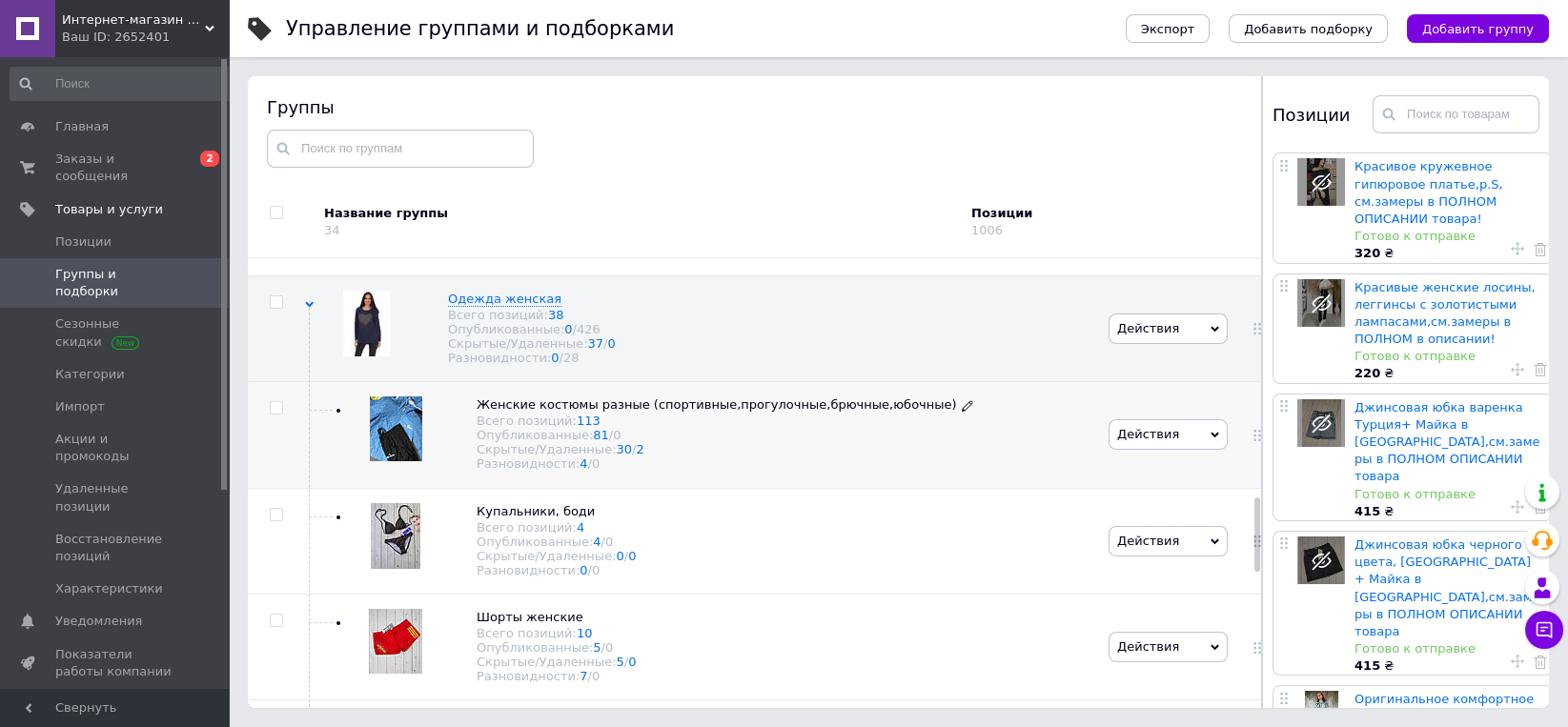
scroll to position [1459, 0]
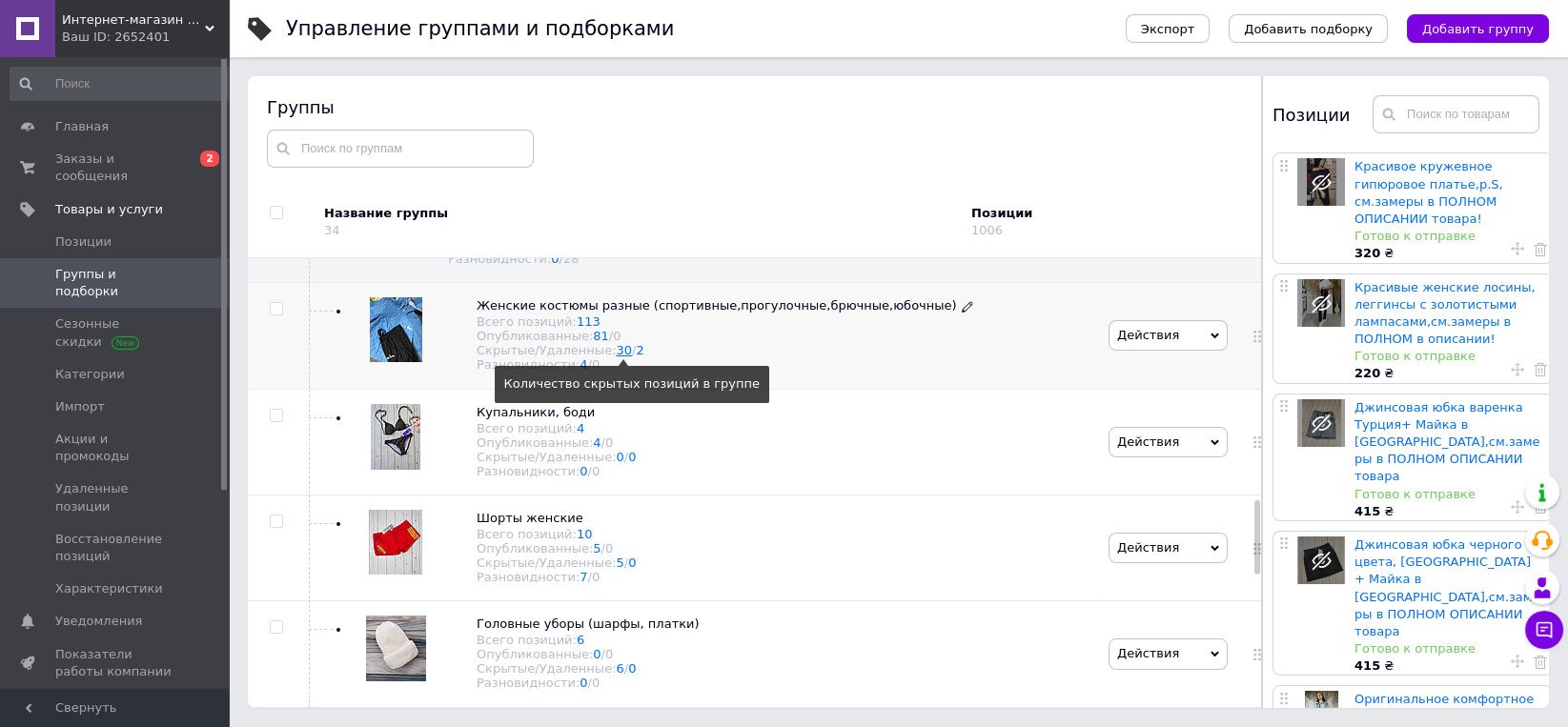
click at [617, 357] on link "30" at bounding box center [624, 349] width 17 height 15
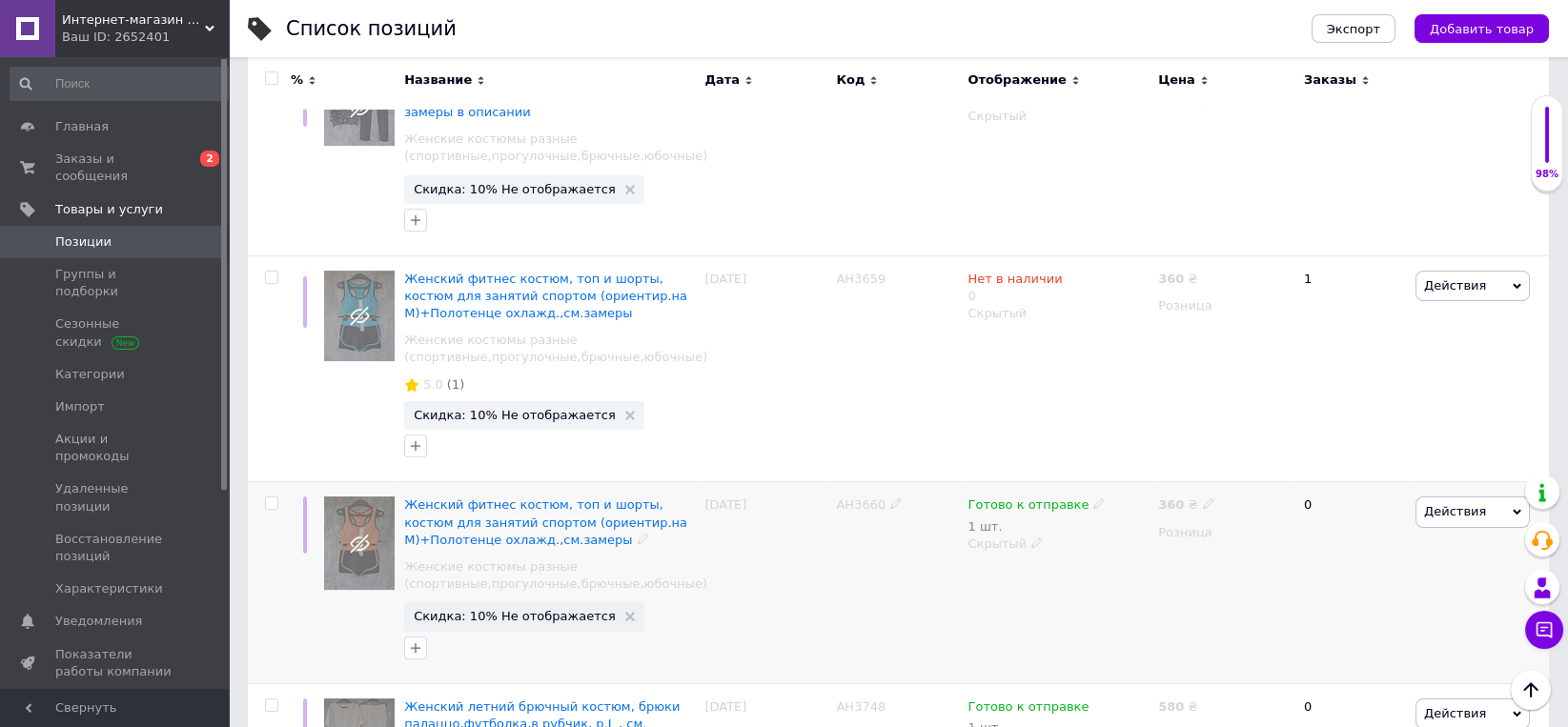
scroll to position [1784, 0]
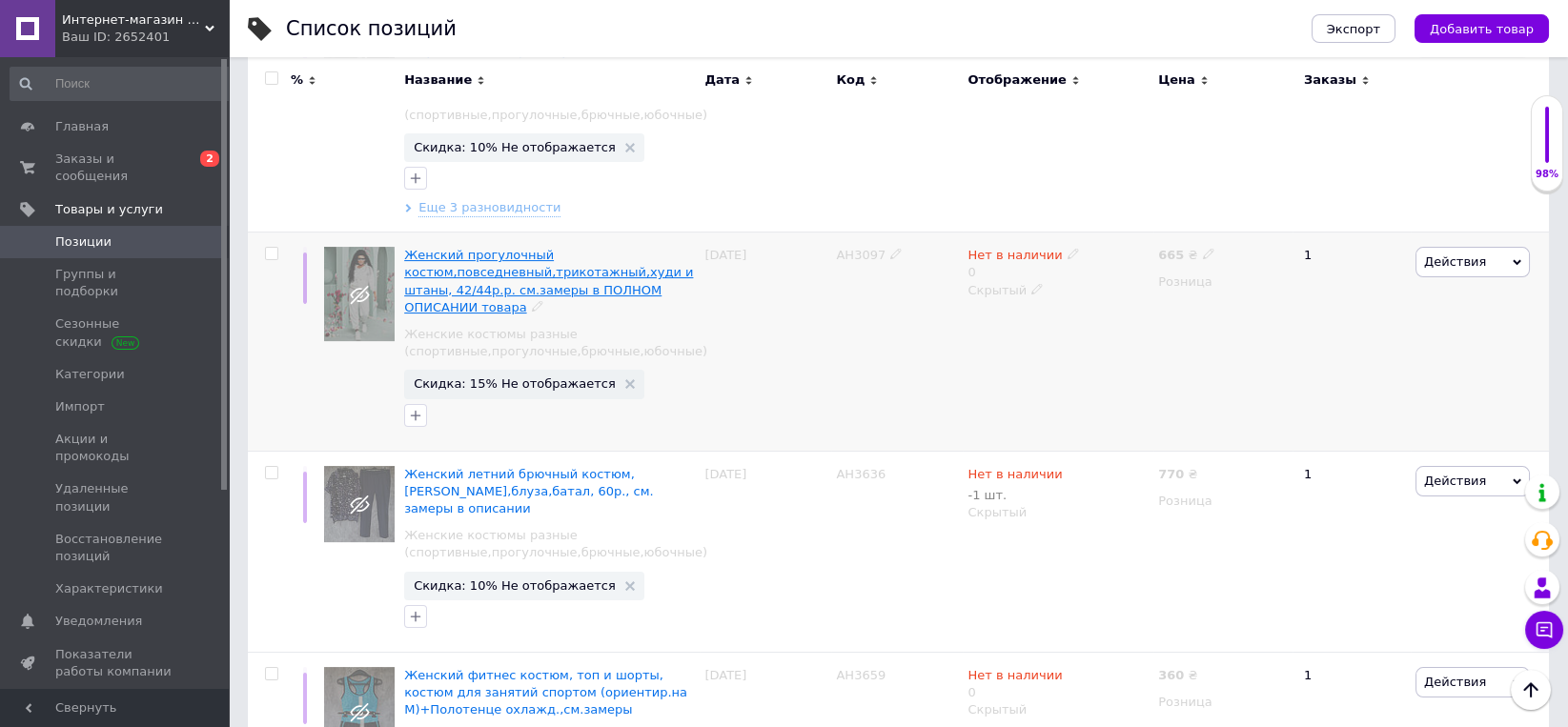
click at [591, 248] on span "Женский прогулочный костюм,повседневный,трикотажный,худи и штаны, 42/44р.р. см.…" at bounding box center [548, 281] width 288 height 67
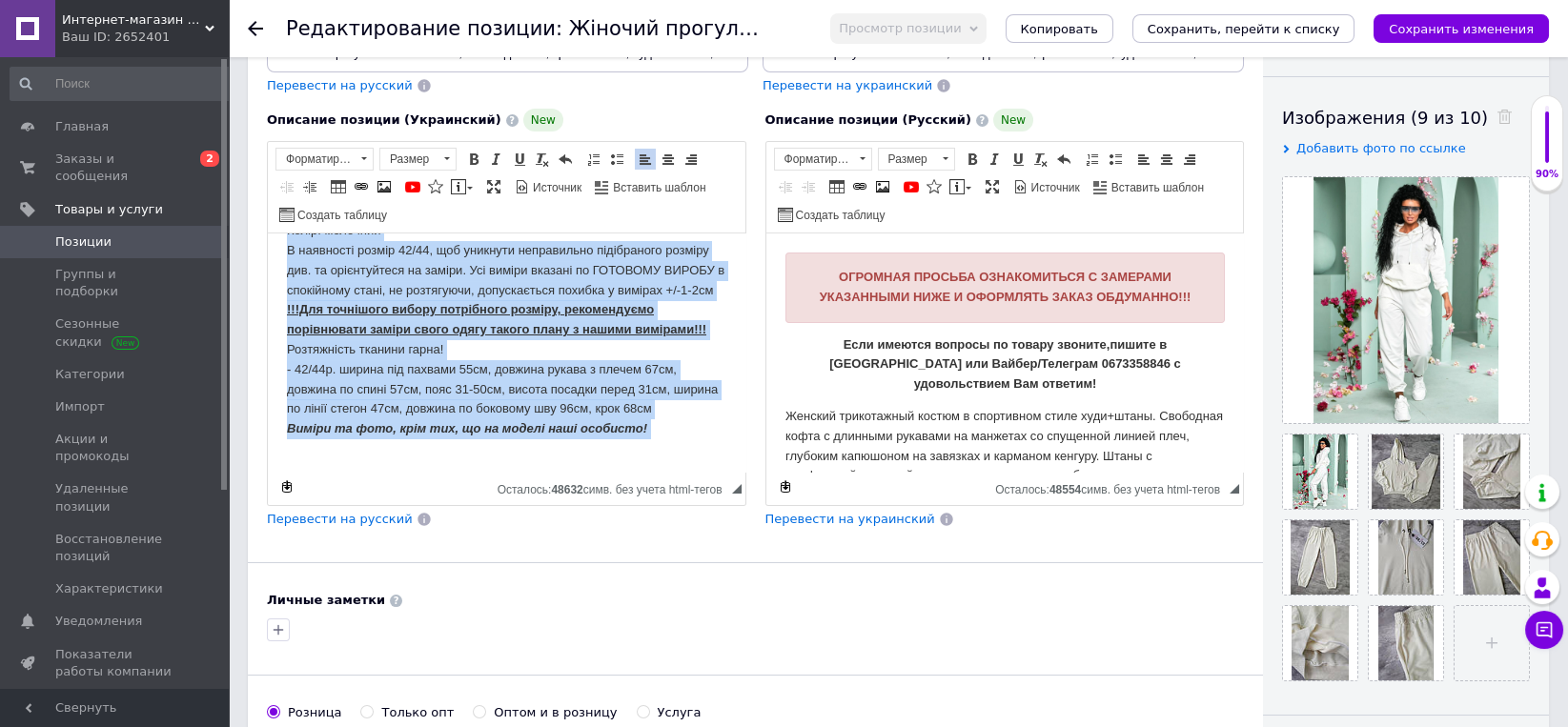
scroll to position [421, 0]
drag, startPoint x: 283, startPoint y: 314, endPoint x: 639, endPoint y: 424, distance: 372.6
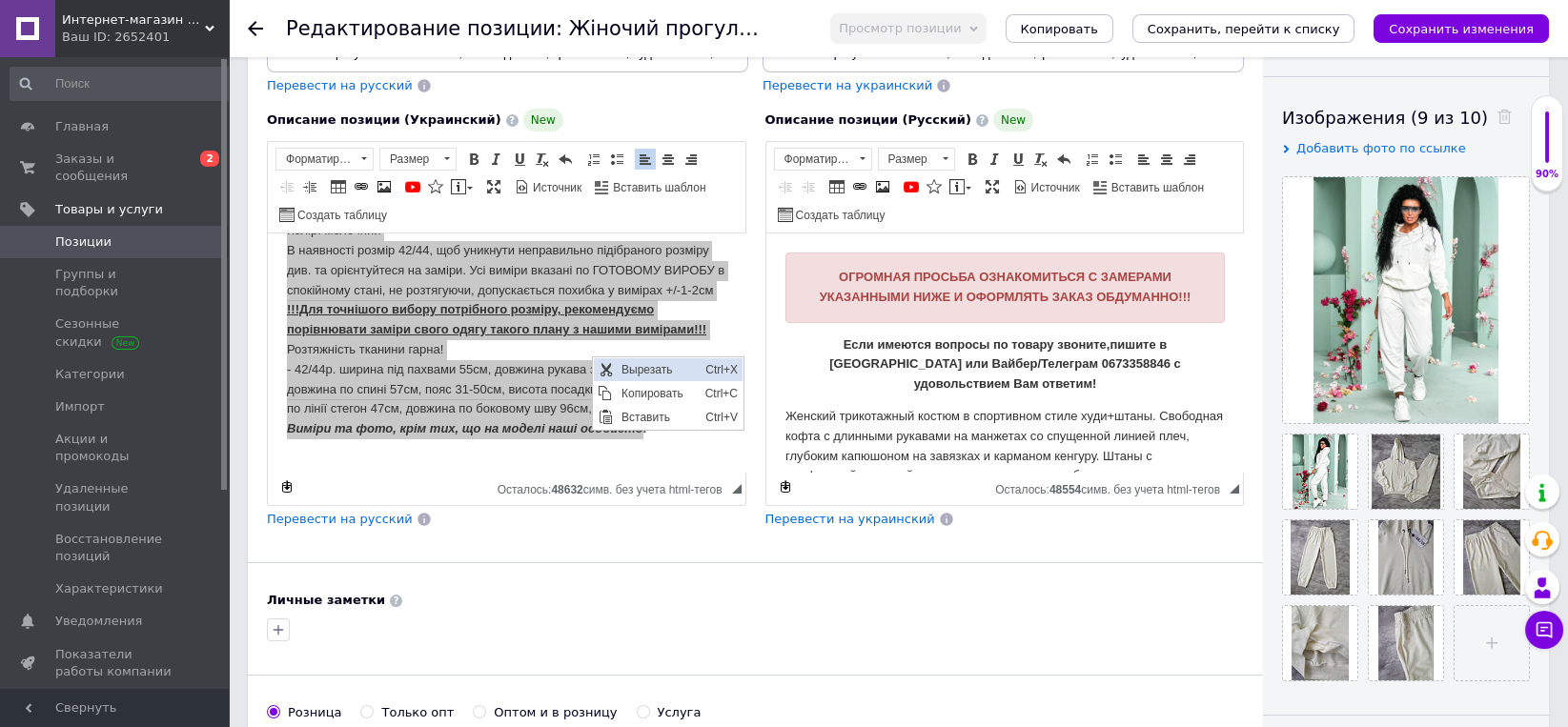
scroll to position [0, 0]
click at [631, 390] on span "Копировать" at bounding box center [657, 394] width 83 height 23
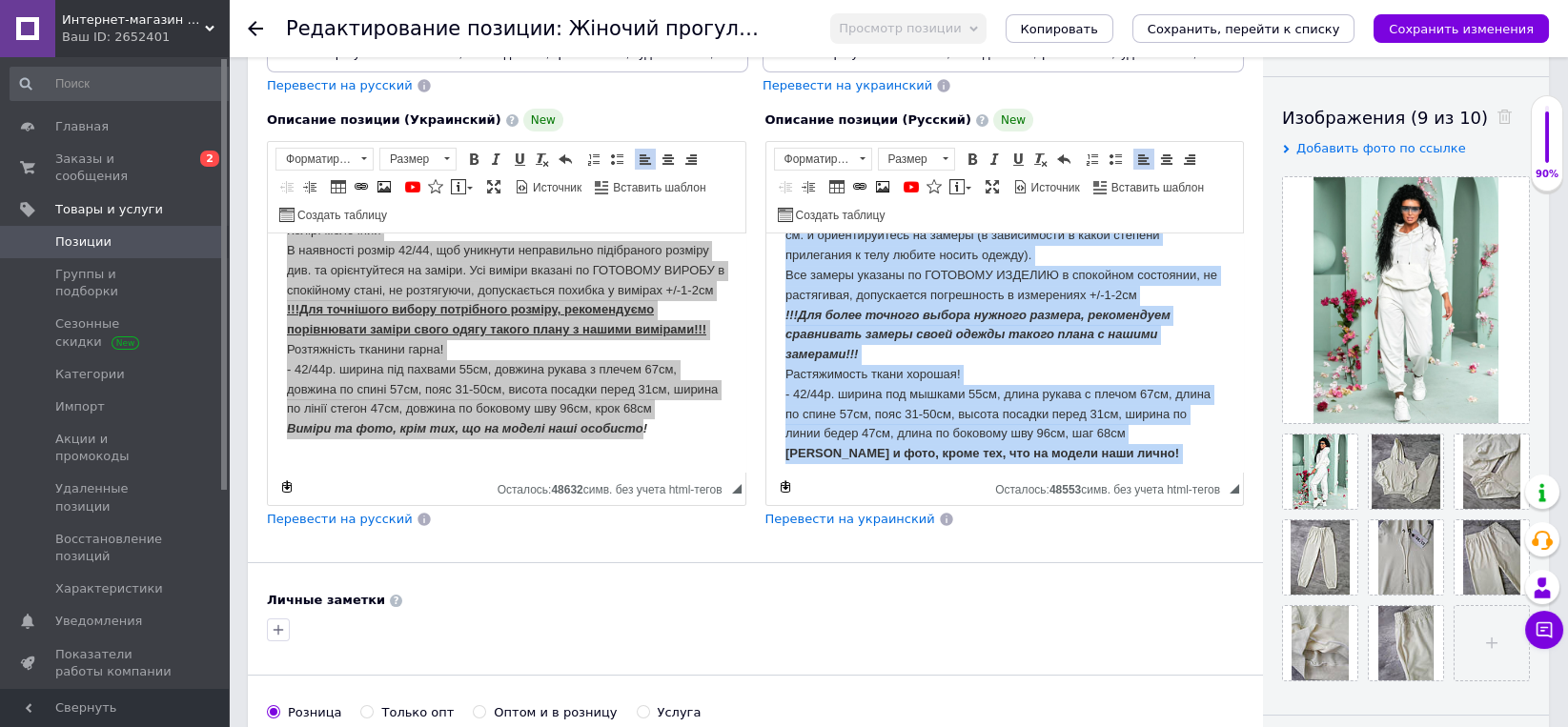
scroll to position [461, 0]
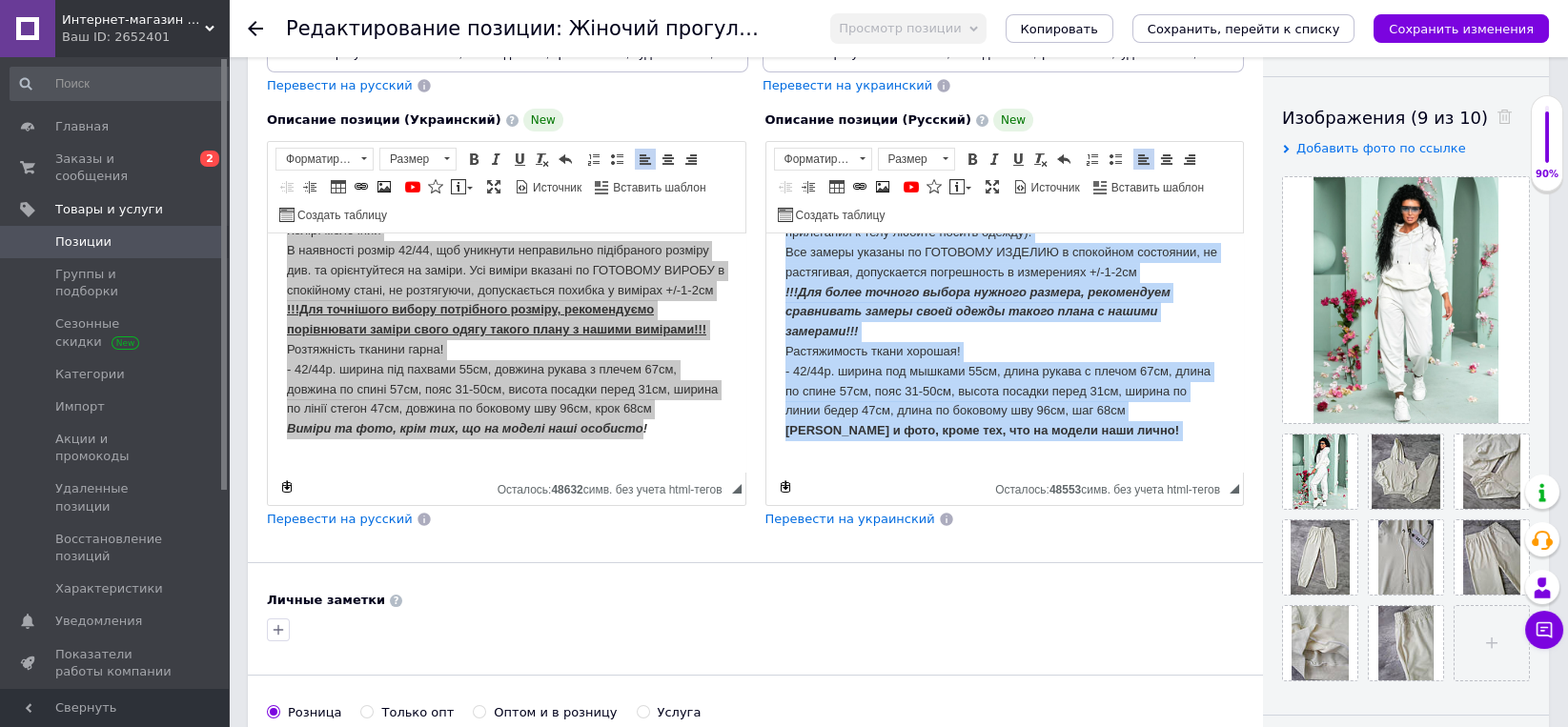
drag, startPoint x: 780, startPoint y: 397, endPoint x: 1761, endPoint y: 705, distance: 1028.2
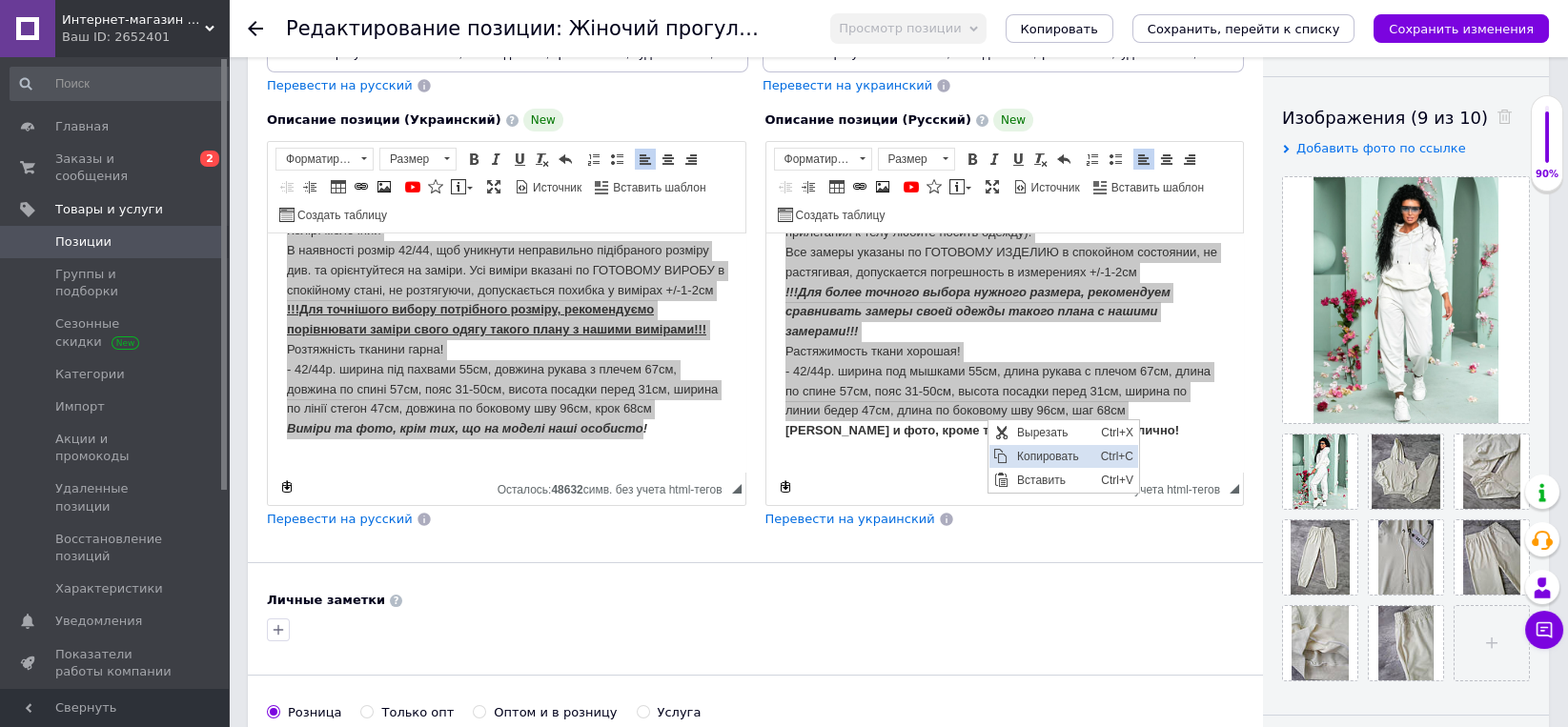
click at [1018, 448] on span "Копировать" at bounding box center [1053, 455] width 83 height 23
click at [120, 159] on span "Заказы и сообщения" at bounding box center [116, 167] width 121 height 34
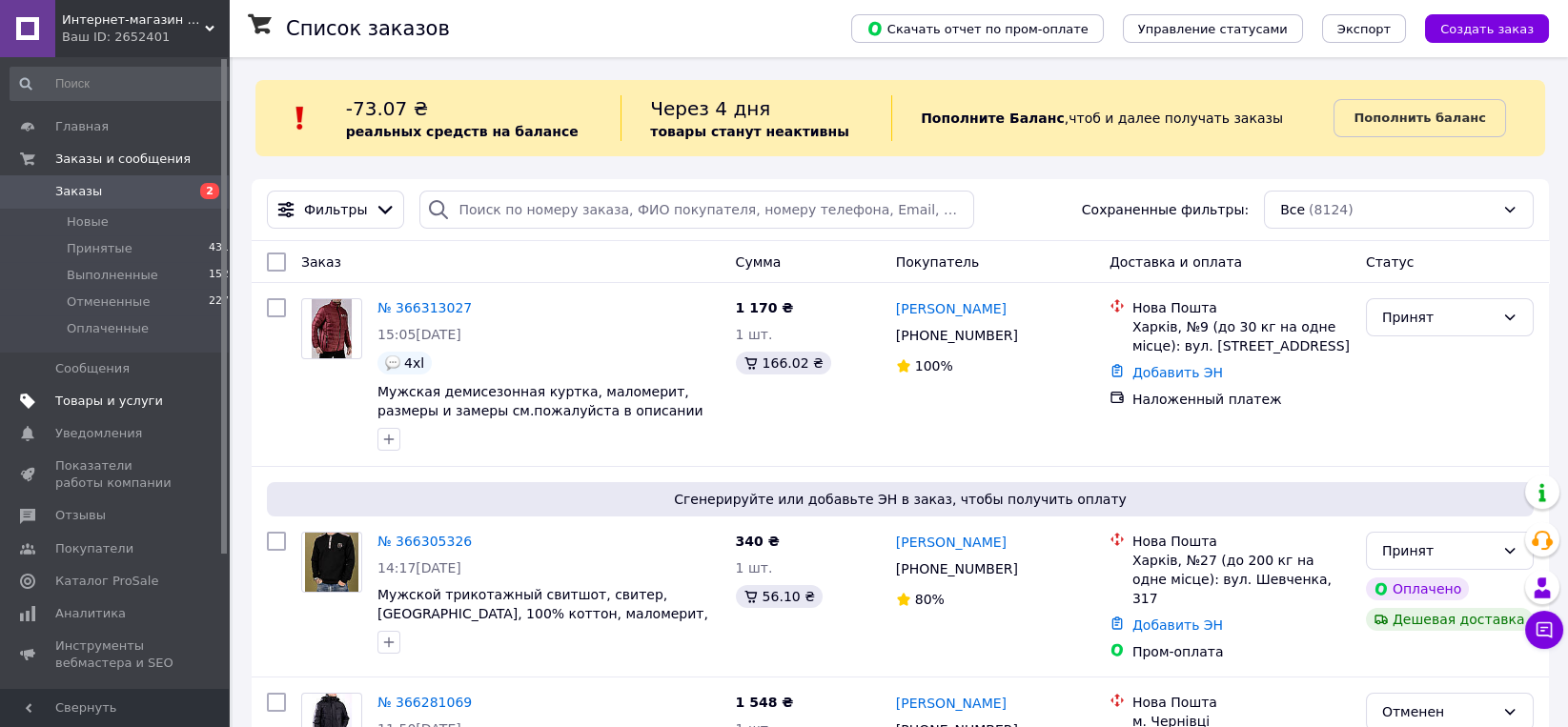
click at [87, 400] on span "Товары и услуги" at bounding box center [109, 401] width 108 height 17
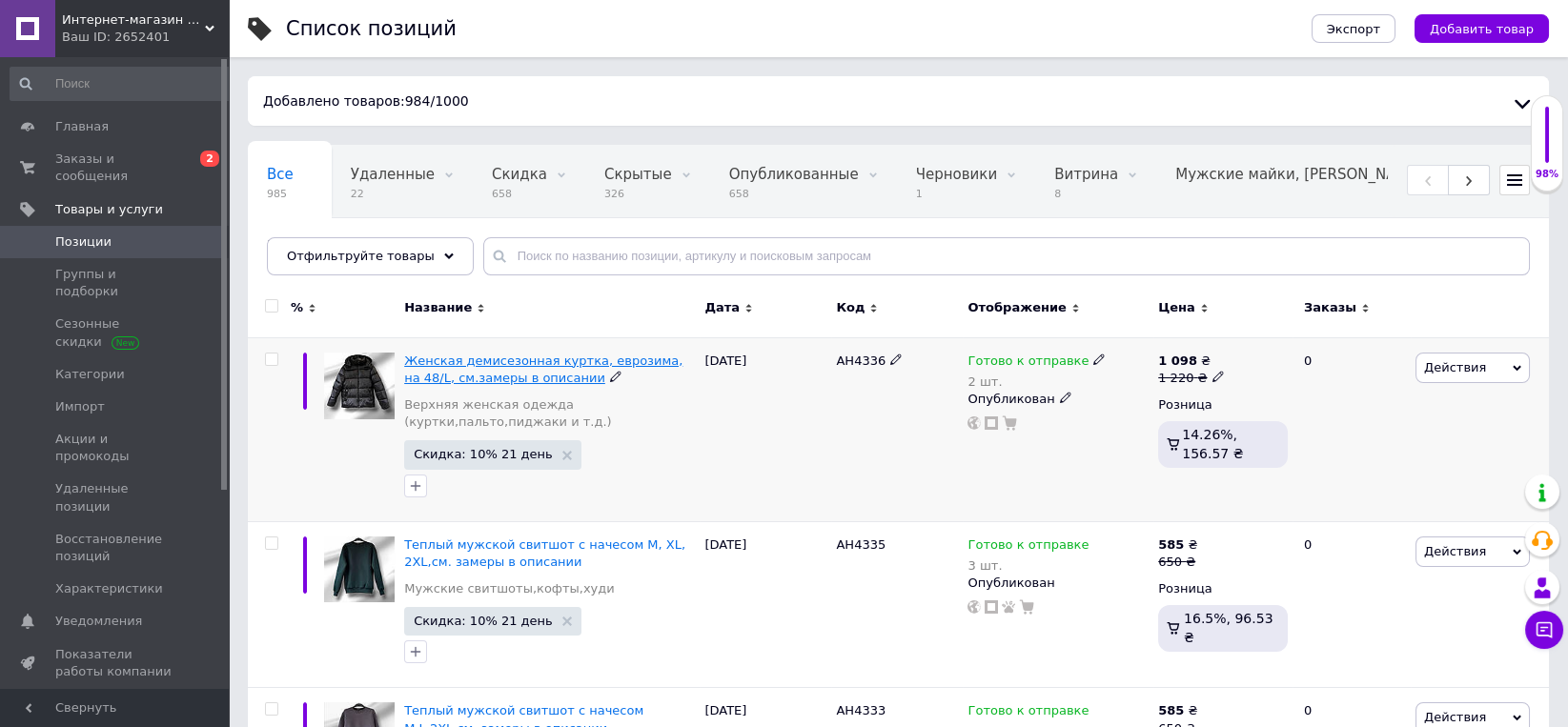
click at [607, 353] on span "Женская демисезонная куртка, еврозима, на 48/L, см.замеры в описании" at bounding box center [543, 369] width 279 height 31
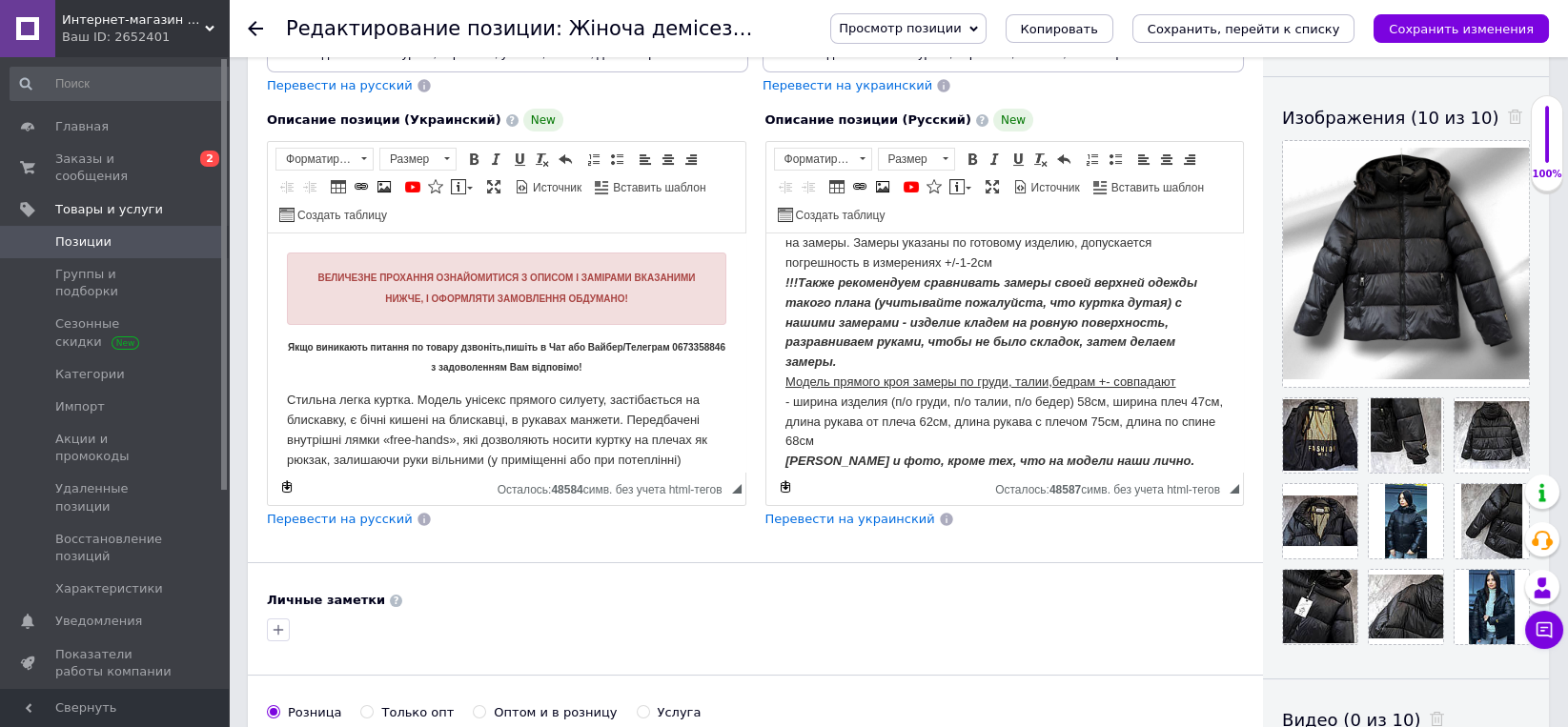
scroll to position [453, 0]
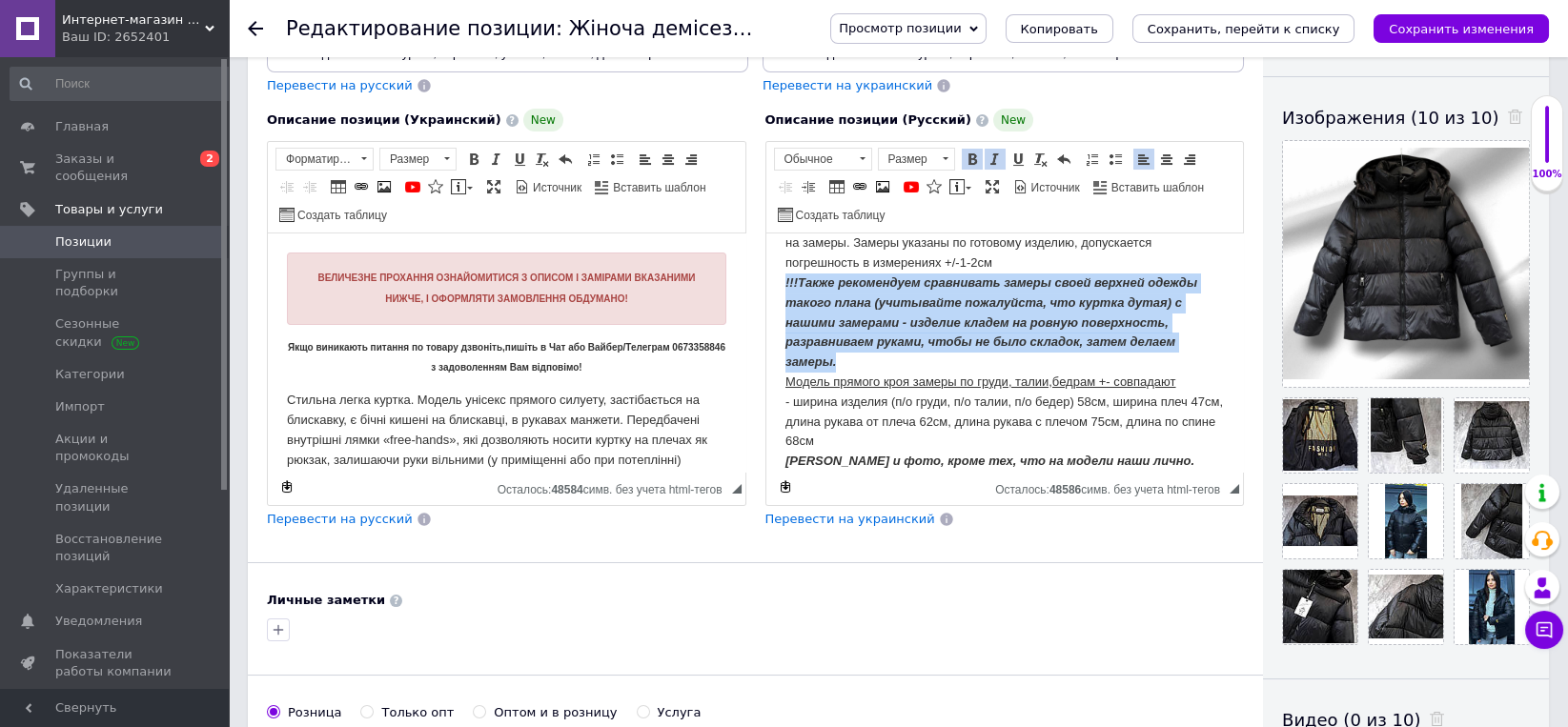
drag, startPoint x: 782, startPoint y: 265, endPoint x: 853, endPoint y: 348, distance: 109.2
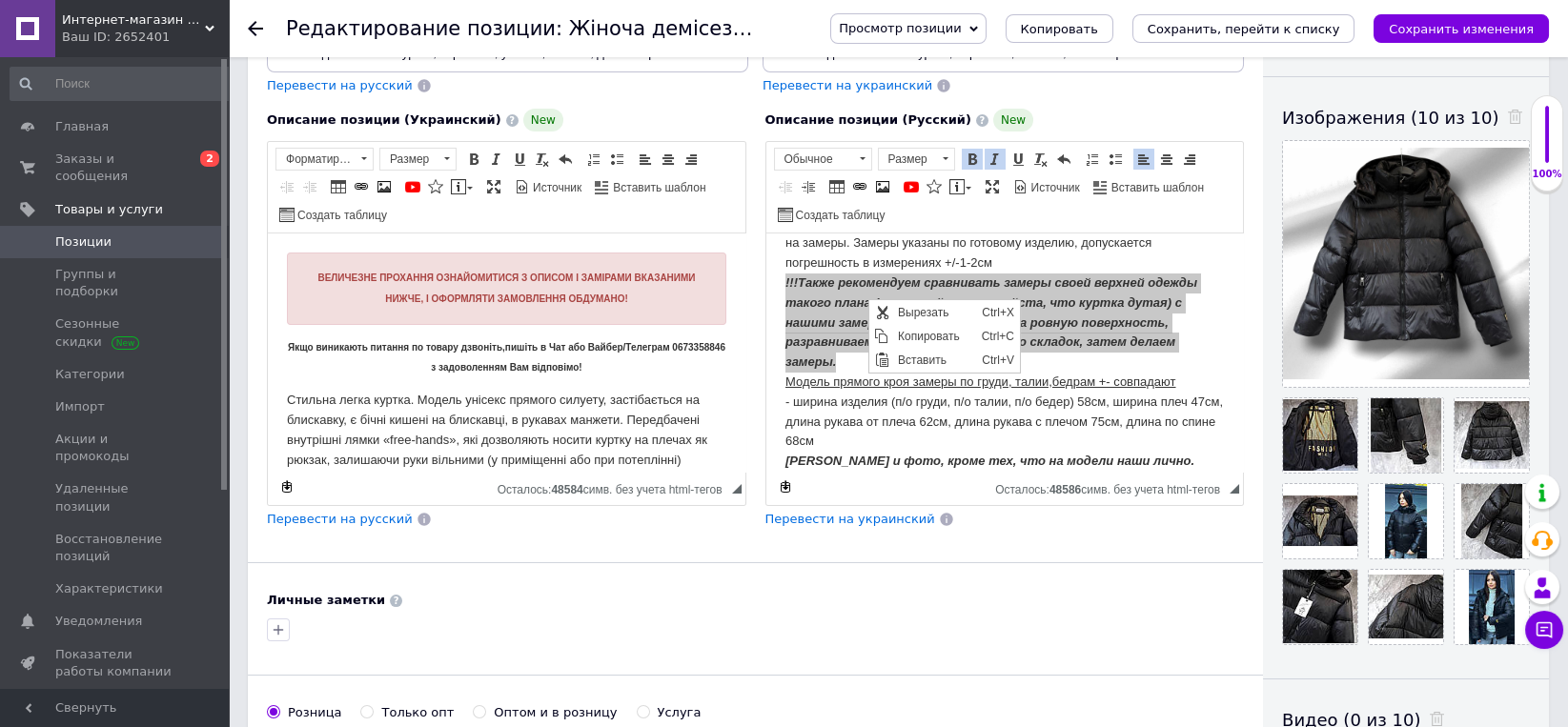
scroll to position [0, 0]
click at [914, 338] on span "Копировать" at bounding box center [935, 336] width 83 height 23
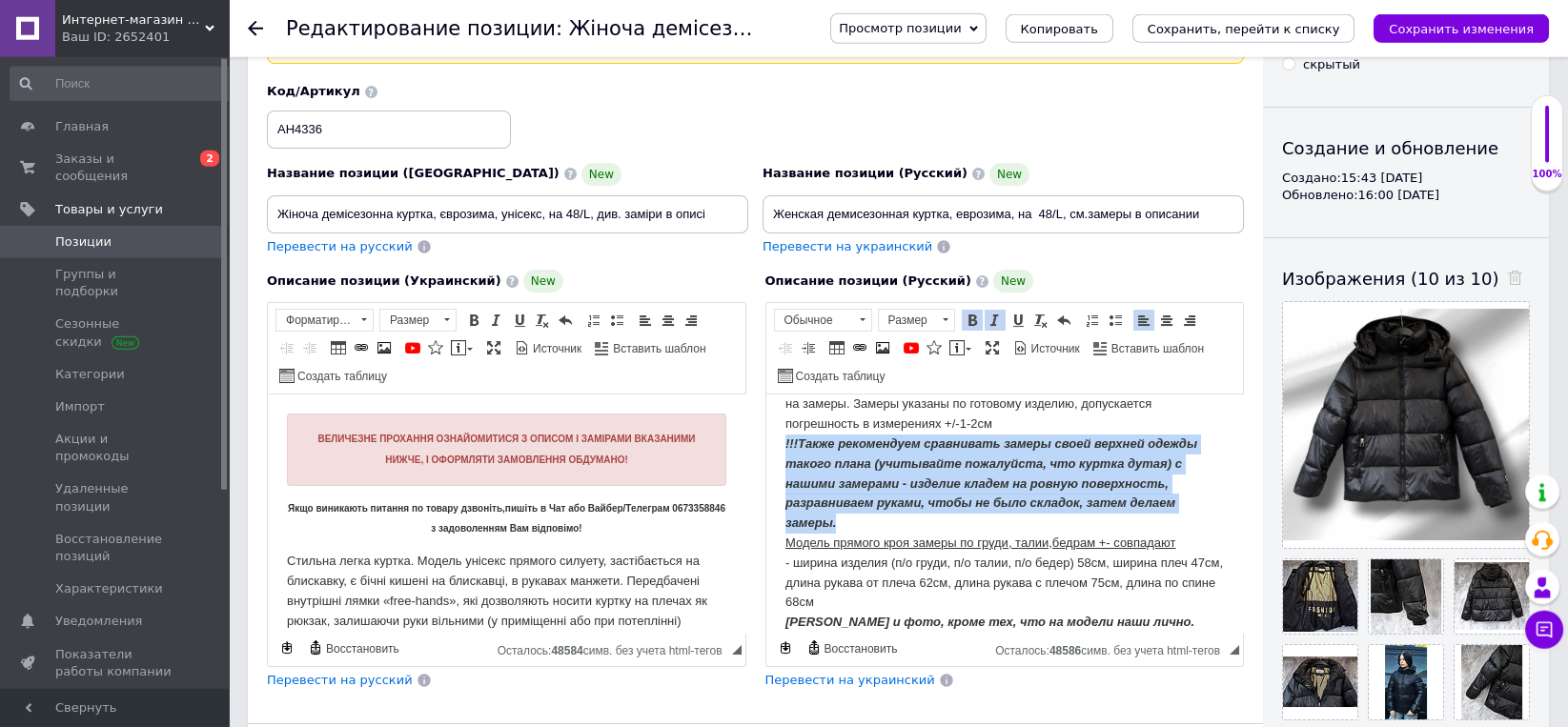
scroll to position [99, 0]
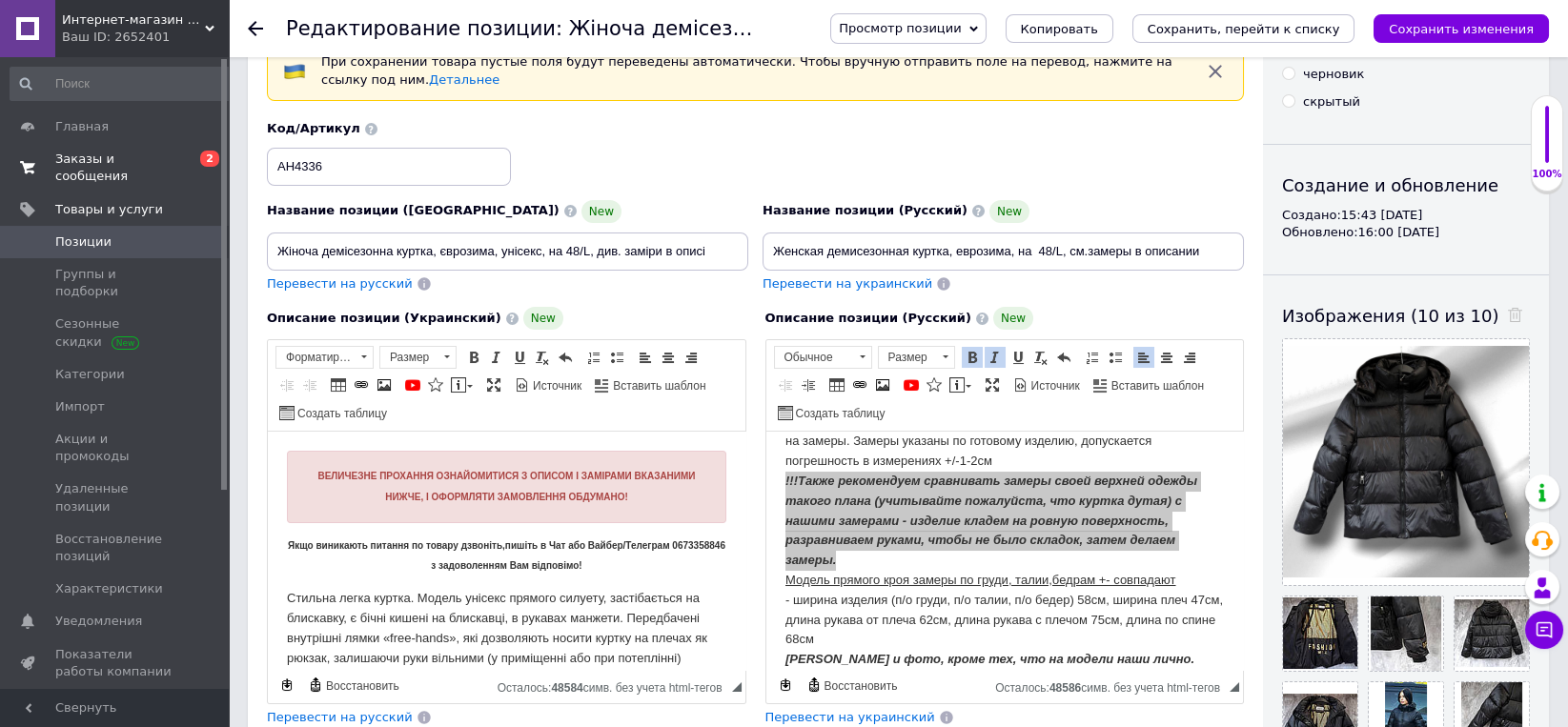
click at [117, 158] on span "Заказы и сообщения" at bounding box center [116, 167] width 121 height 34
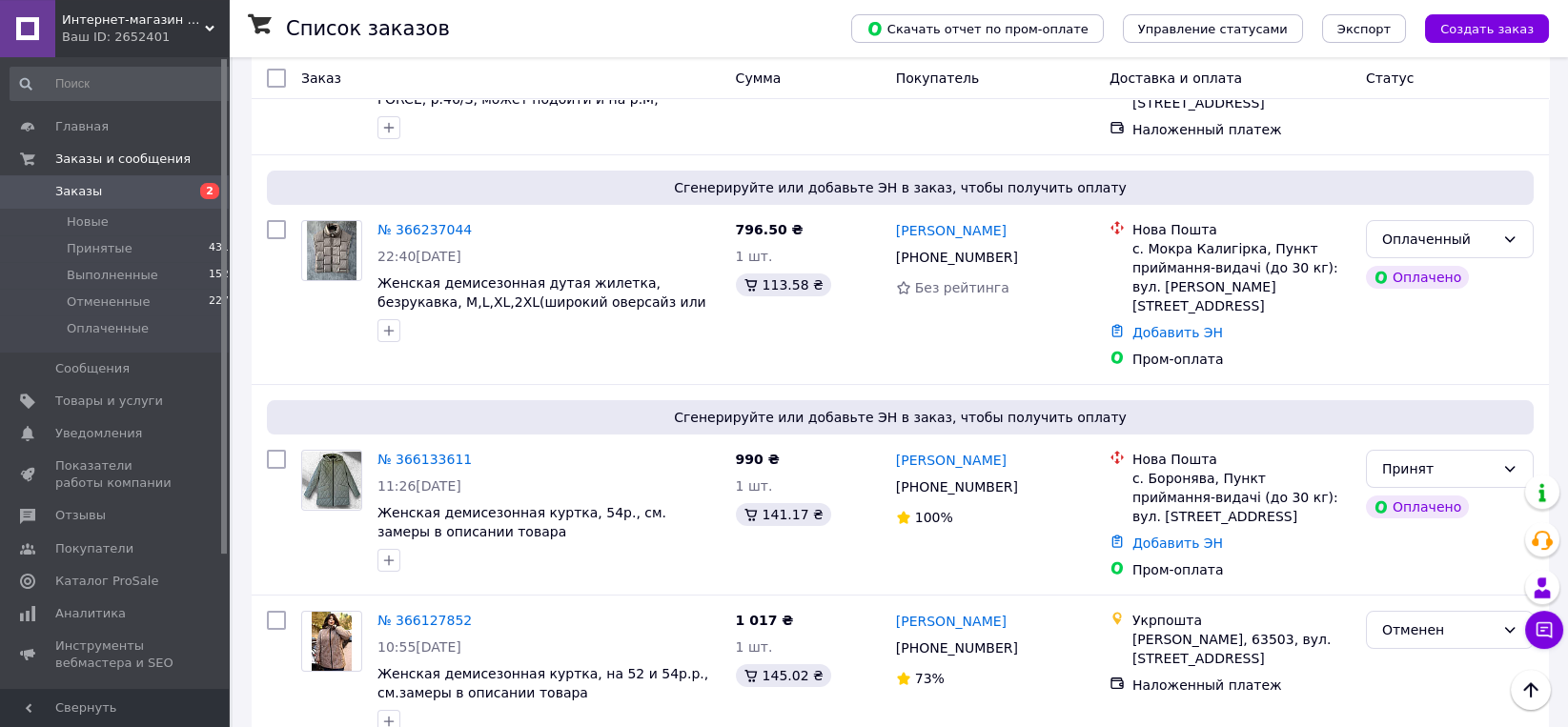
scroll to position [595, 0]
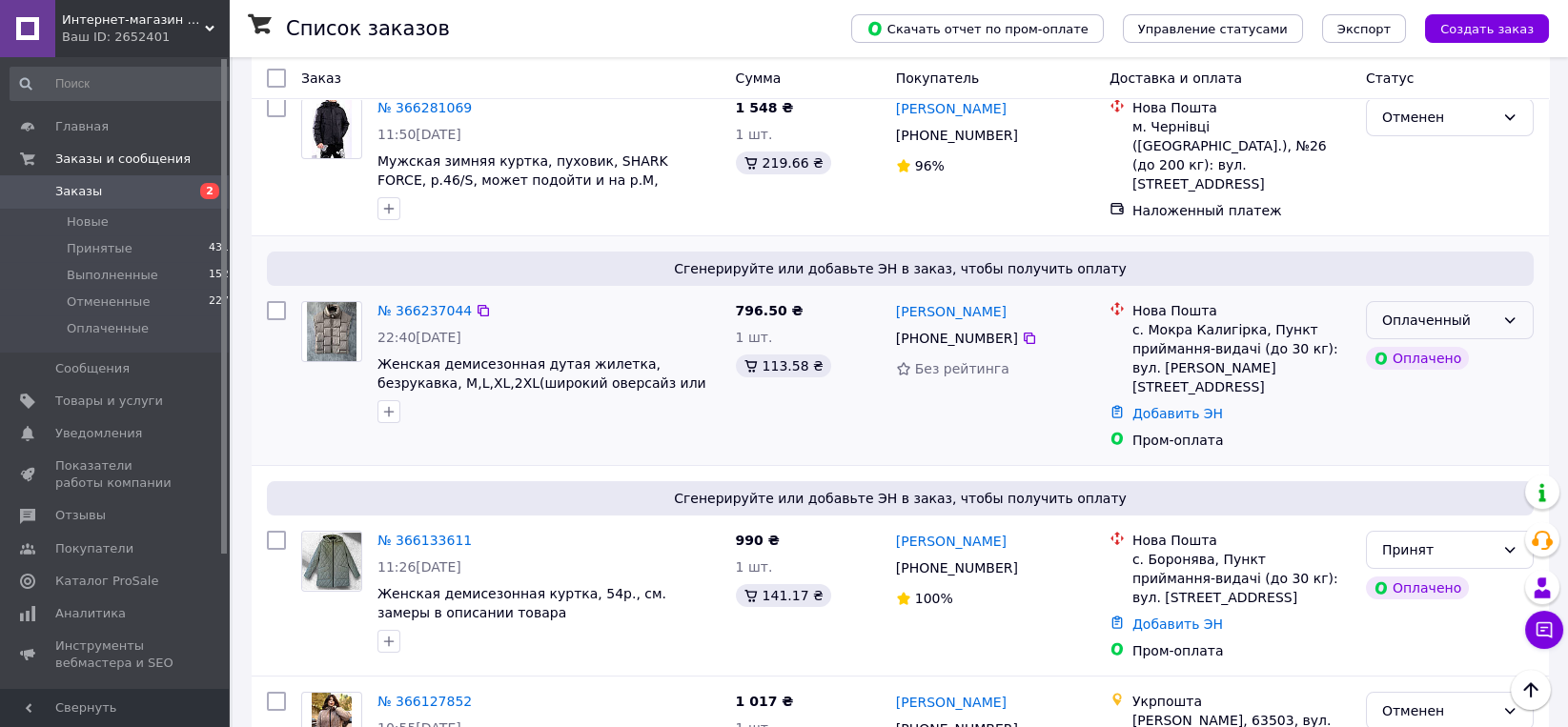
click at [1395, 313] on div "Оплаченный" at bounding box center [1438, 320] width 113 height 21
click at [1386, 352] on li "Принят" at bounding box center [1450, 353] width 166 height 34
click at [96, 399] on span "Товары и услуги" at bounding box center [109, 401] width 108 height 17
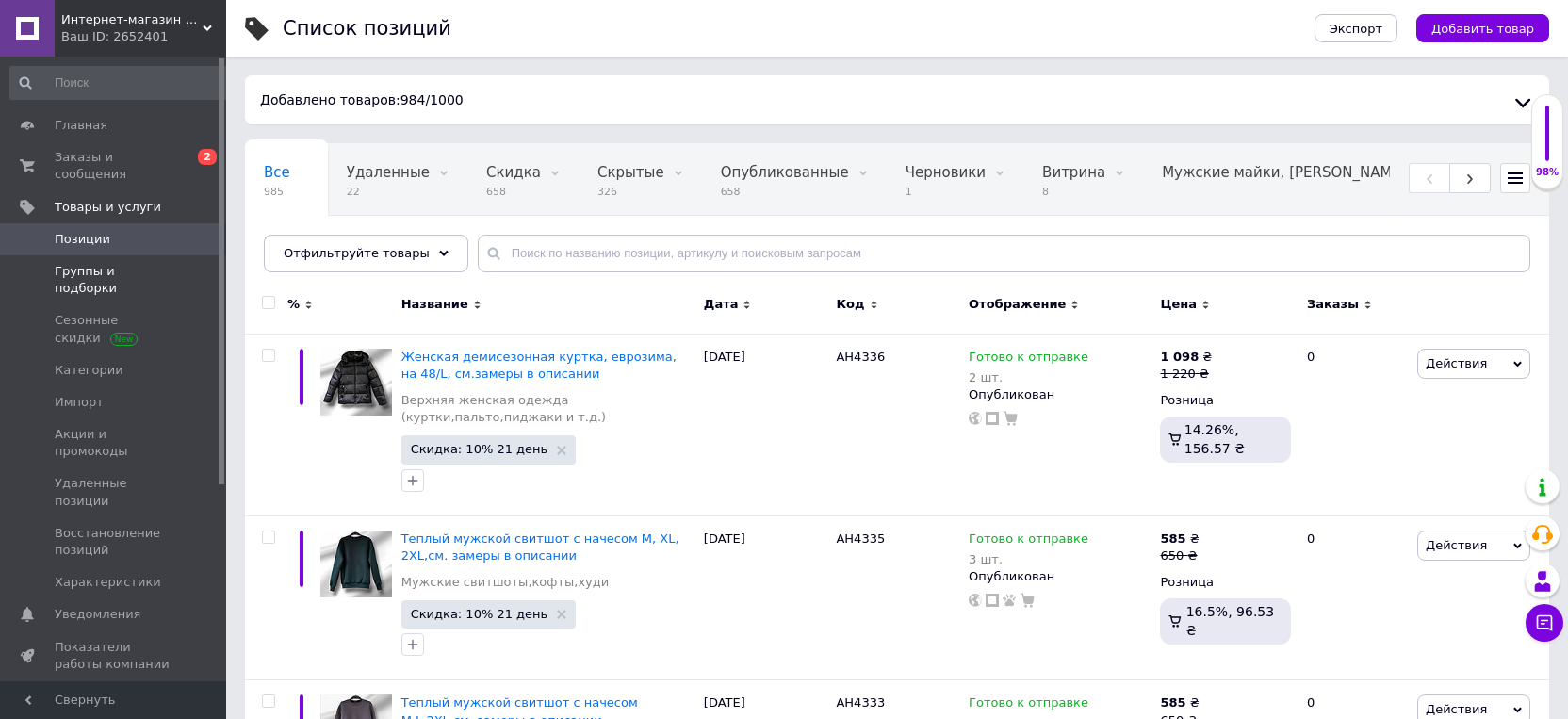
click at [156, 263] on span "Группы и подборки" at bounding box center [114, 279] width 120 height 34
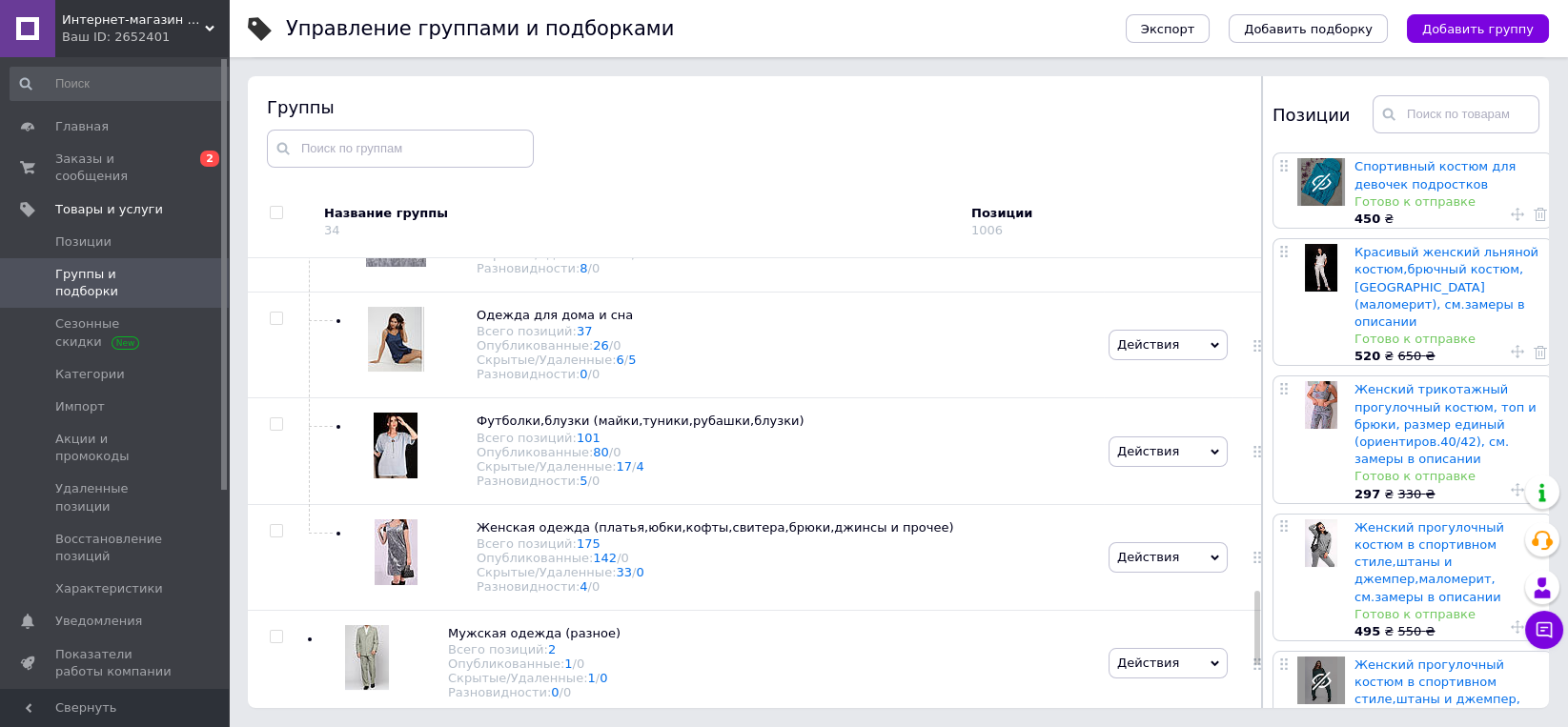
scroll to position [2010, 0]
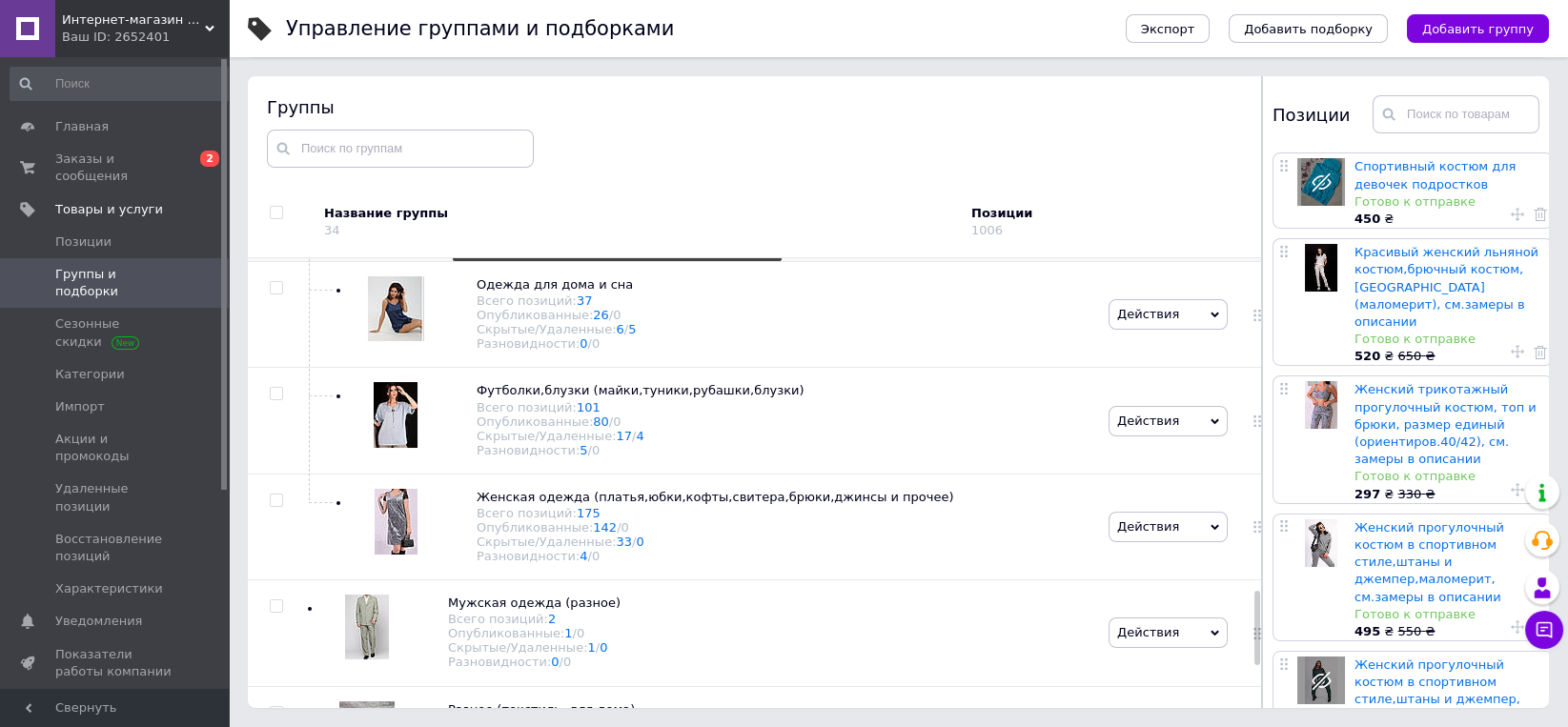
click at [593, 216] on link "88" at bounding box center [601, 209] width 17 height 15
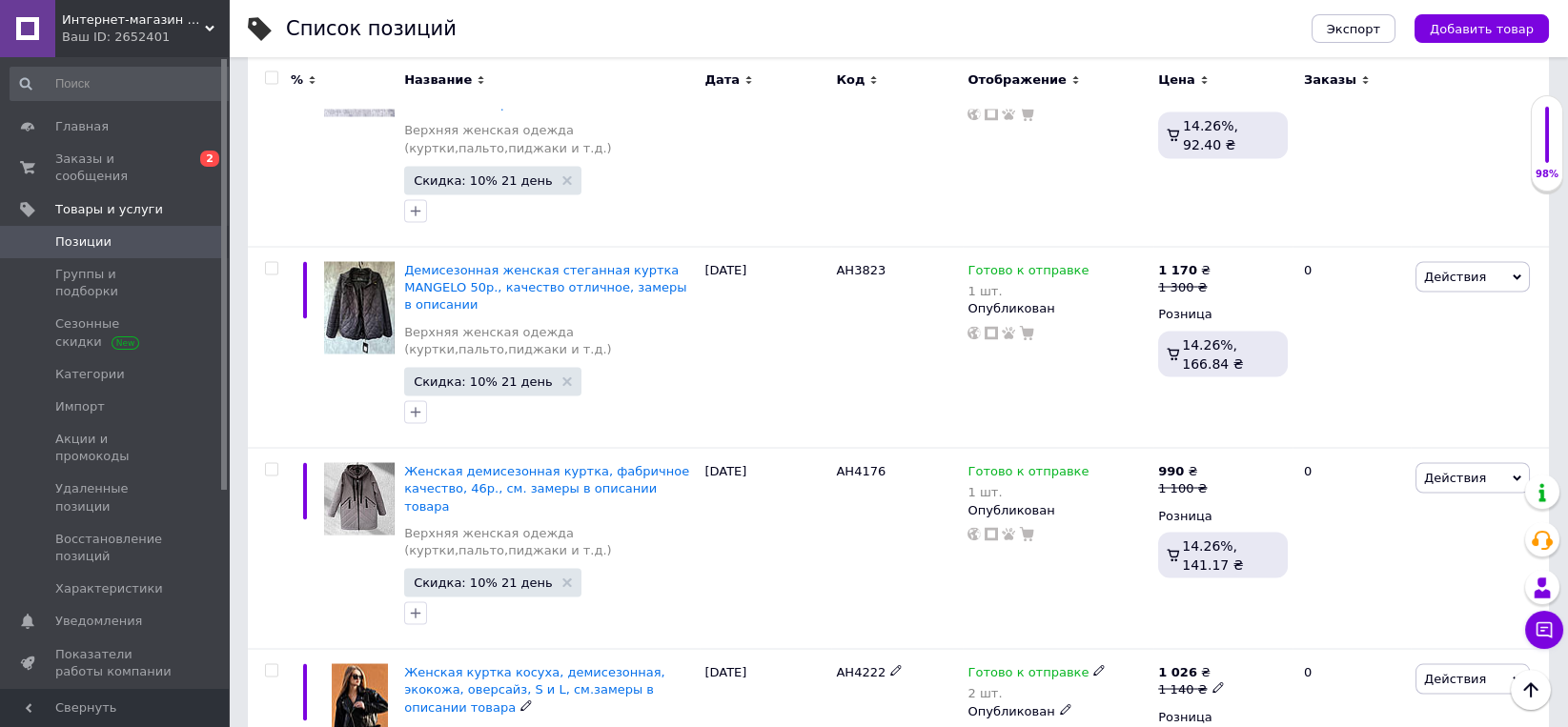
scroll to position [12088, 0]
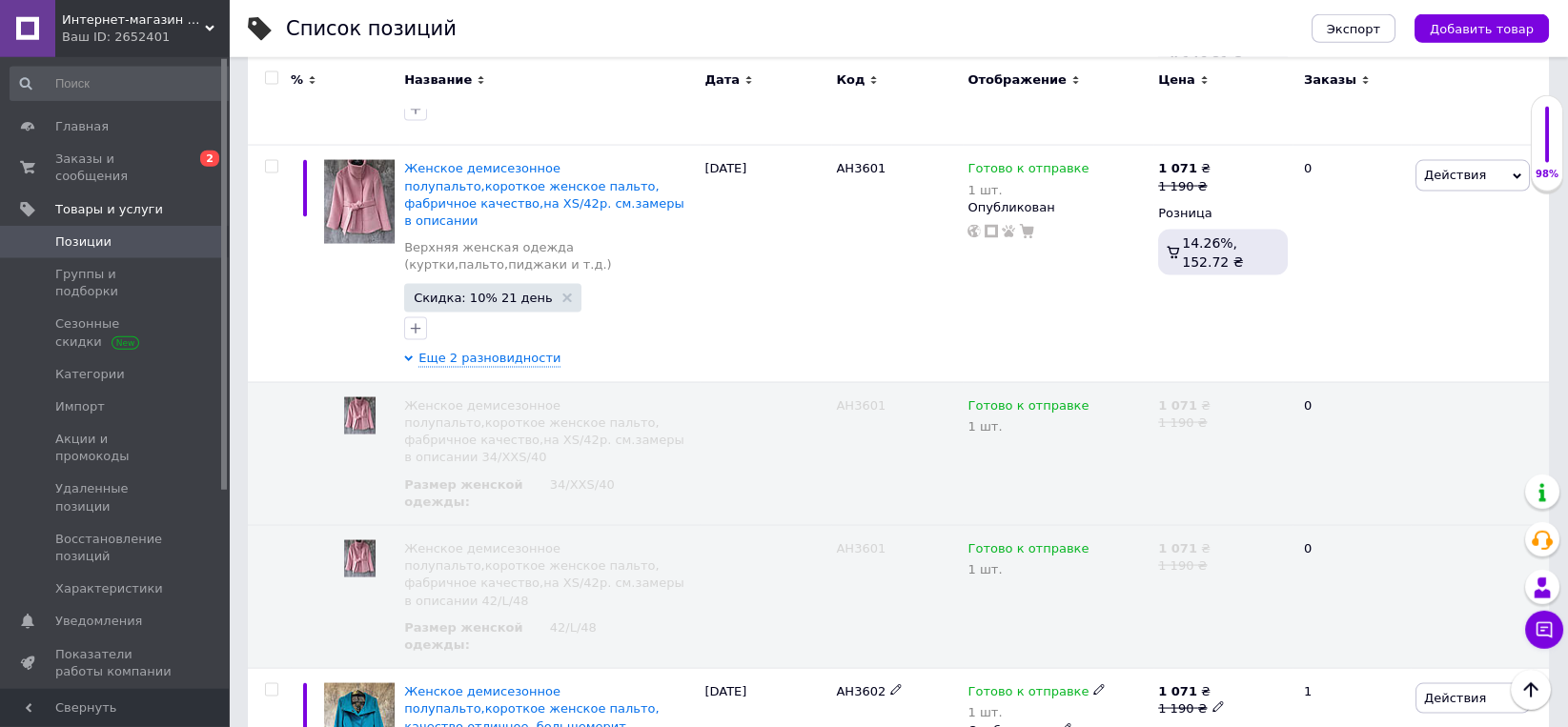
scroll to position [12584, 0]
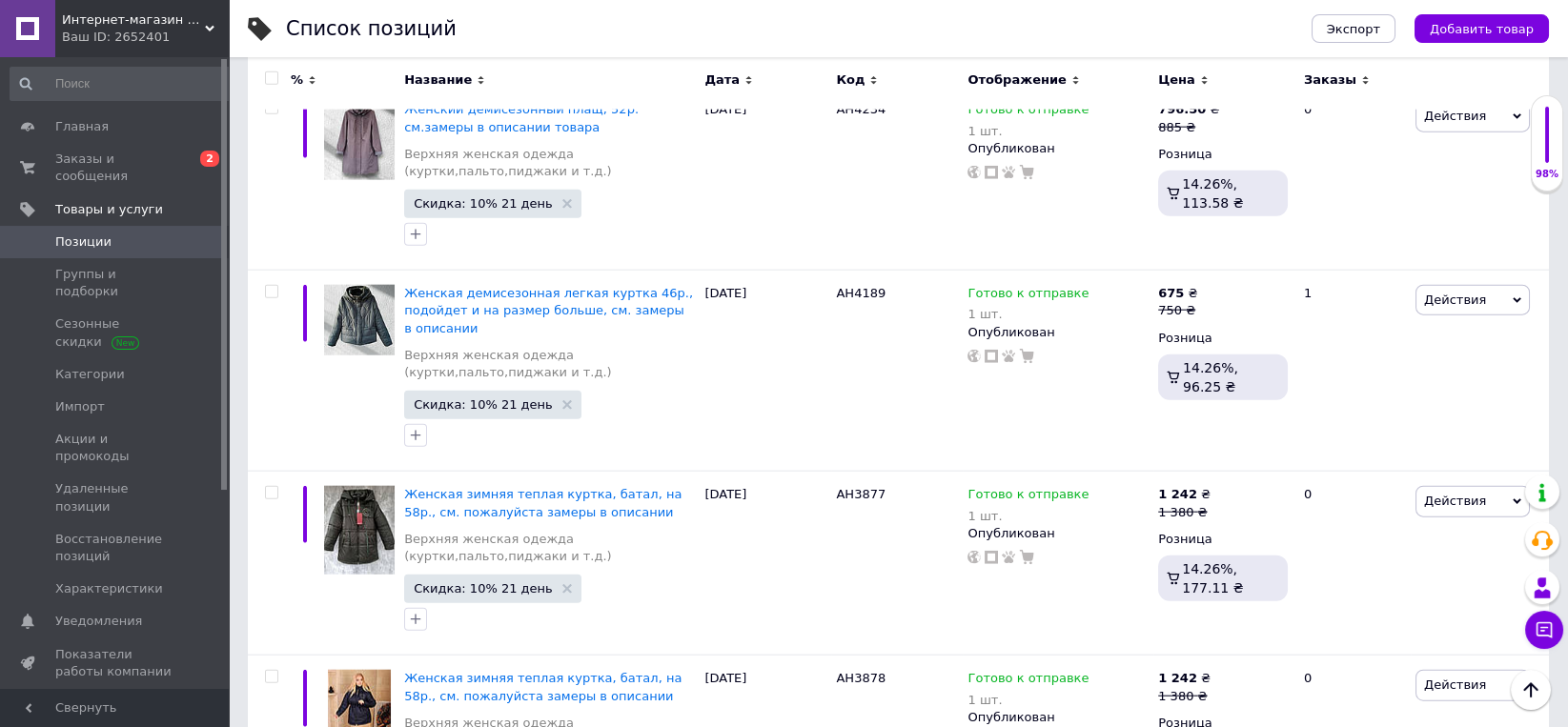
scroll to position [15358, 0]
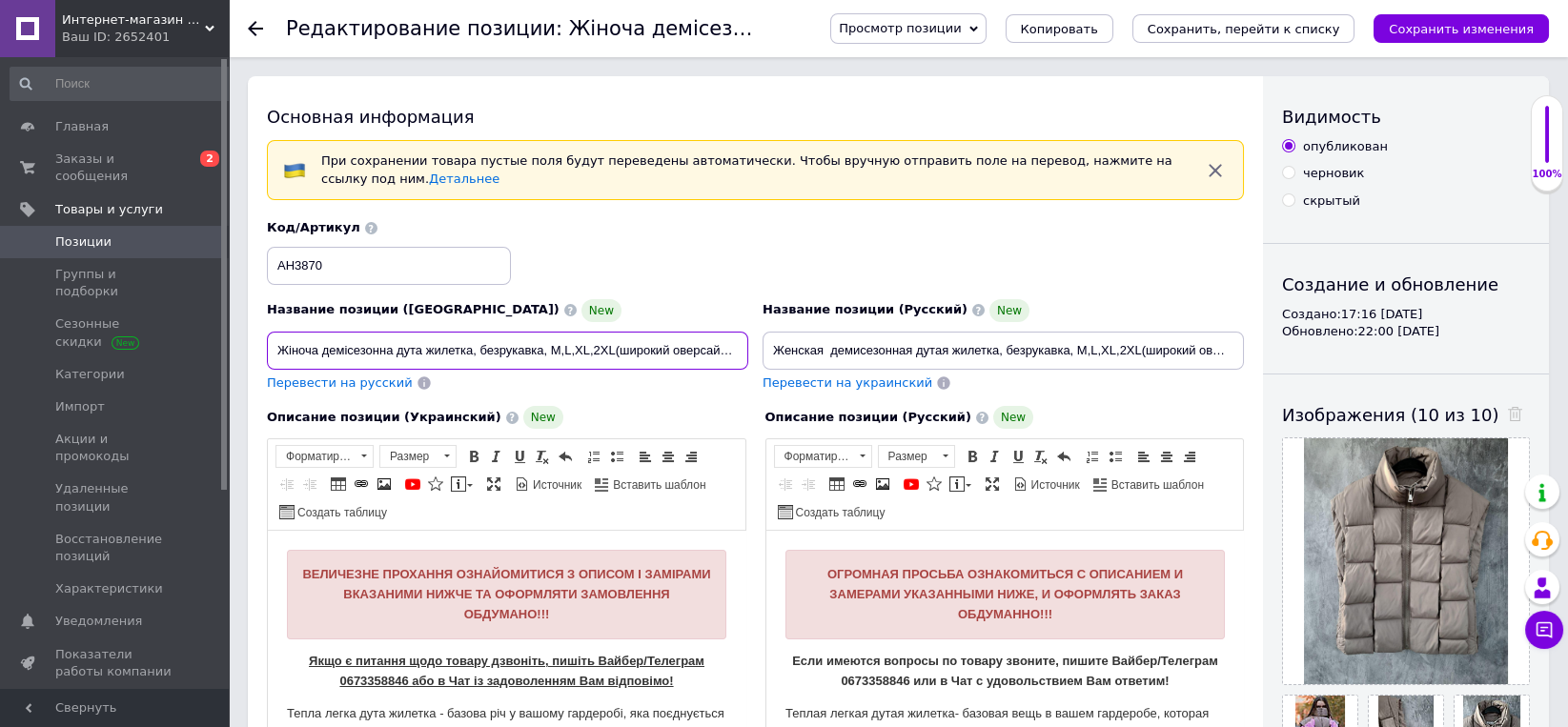
click at [545, 350] on input "Жіноча демісезонна дута жилетка, безрукавка, M,L,XL,2XL(широкий оверсайз або бі…" at bounding box center [508, 350] width 482 height 38
click at [592, 352] on input "Жіноча демісезонна дута жилетка, безрукавка, L,XL,2XL(широкий оверсайз або біль…" at bounding box center [508, 350] width 482 height 38
click at [741, 349] on input "Жіноча демісезонна дута жилетка, безрукавка, L,XL,2XLширокий оверсайз або більш…" at bounding box center [508, 350] width 482 height 38
click at [592, 350] on input "Жіноча демісезонна дута жилетка, безрукавка, L,XL,2XLширокий оверсайз або більш…" at bounding box center [508, 350] width 482 height 38
click at [699, 353] on input "Жіноча демісезонна дута жилетка, безрукавка, L,XL,2XL широкий оверсайз або біль…" at bounding box center [508, 350] width 482 height 38
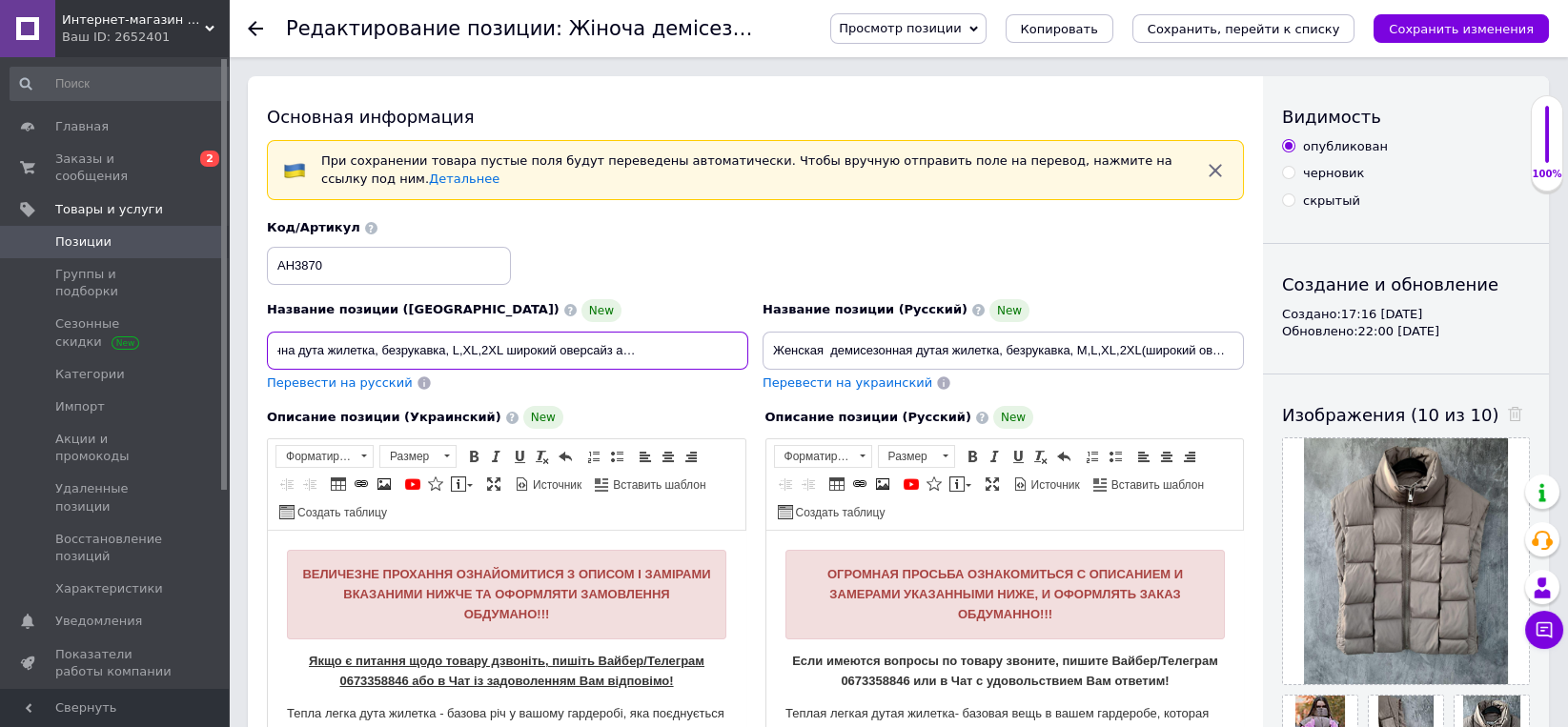
scroll to position [99, 0]
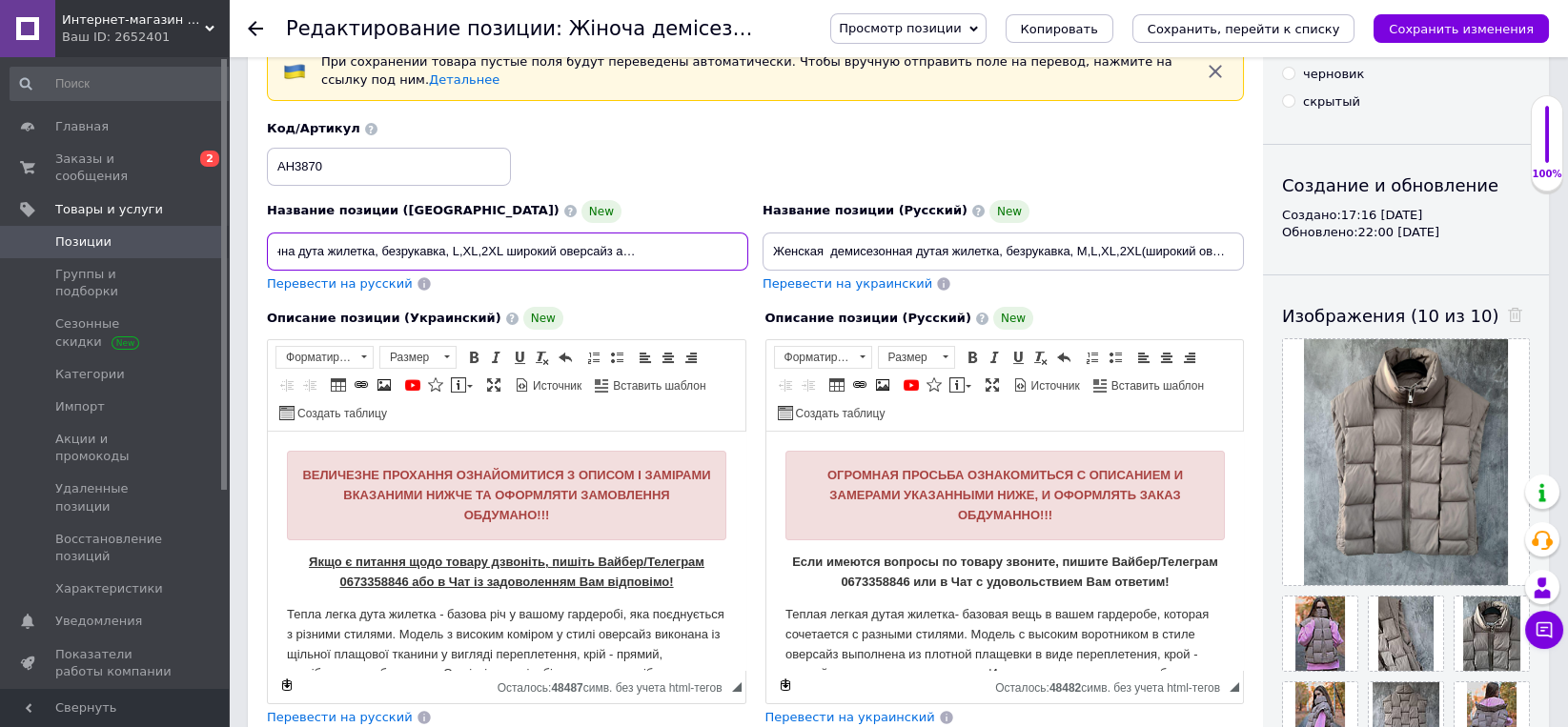
type input "Жіноча демісезонна дута жилетка, безрукавка, L,XL,2XL широкий оверсайз або біль…"
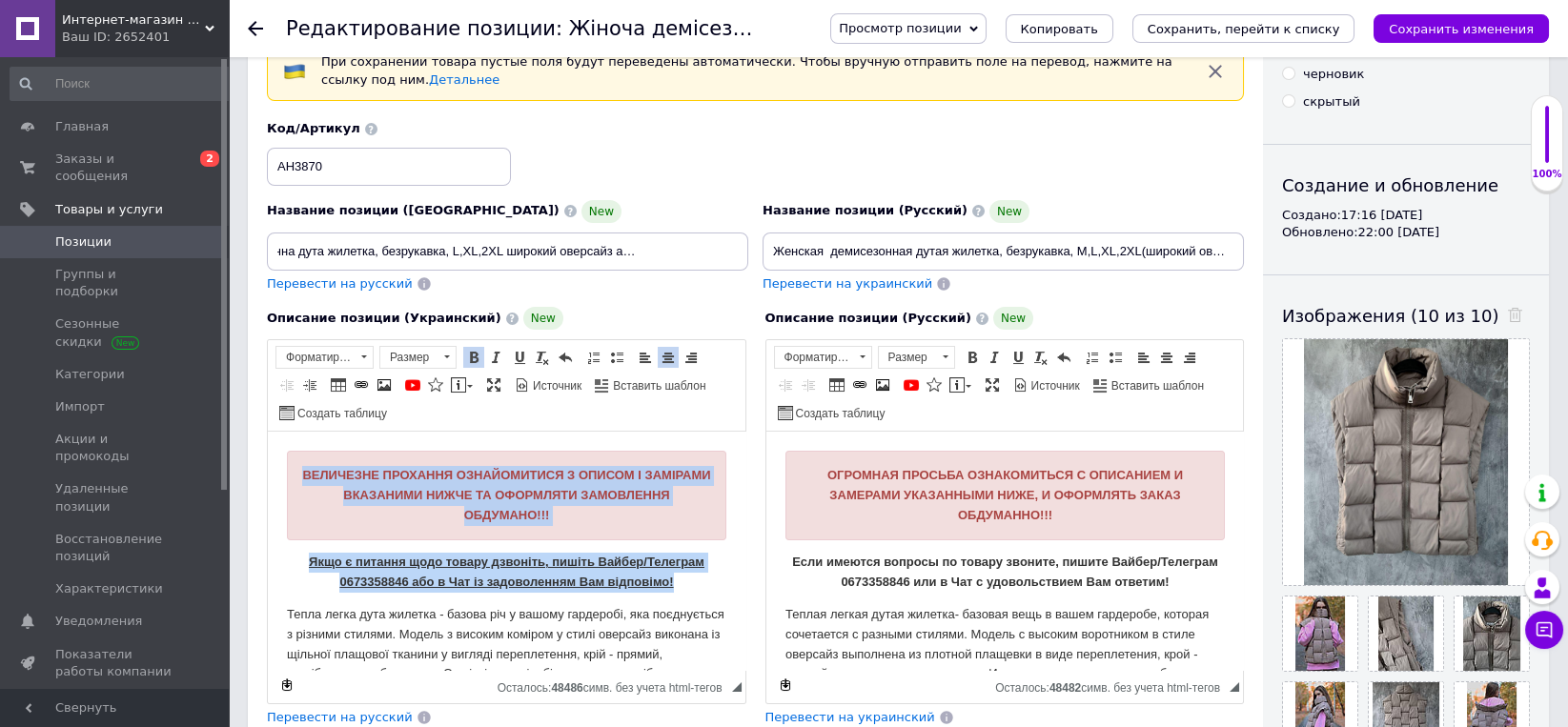
drag, startPoint x: 318, startPoint y: 474, endPoint x: 692, endPoint y: 587, distance: 390.7
click at [444, 354] on span at bounding box center [447, 357] width 18 height 21
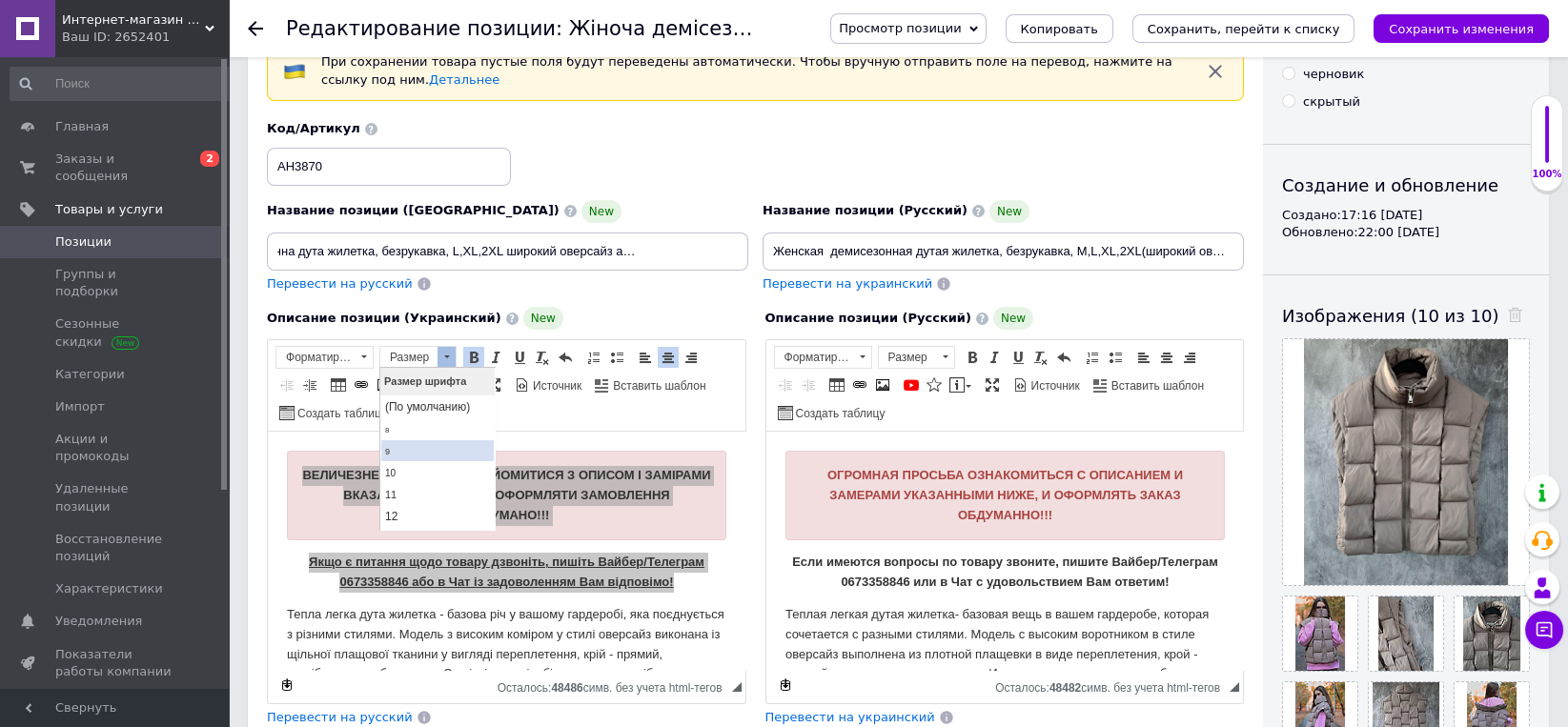
scroll to position [0, 0]
click at [408, 479] on link "10" at bounding box center [437, 473] width 113 height 21
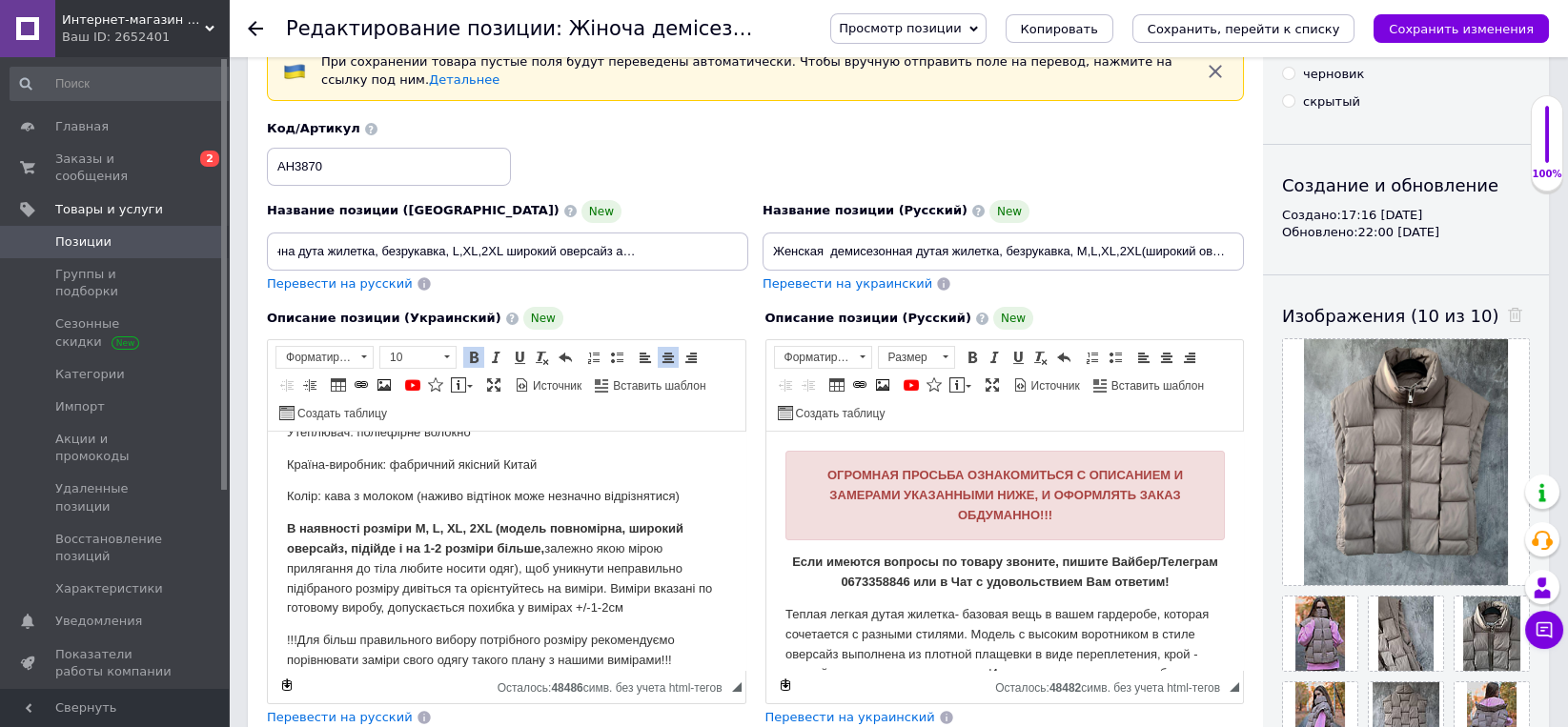
scroll to position [396, 0]
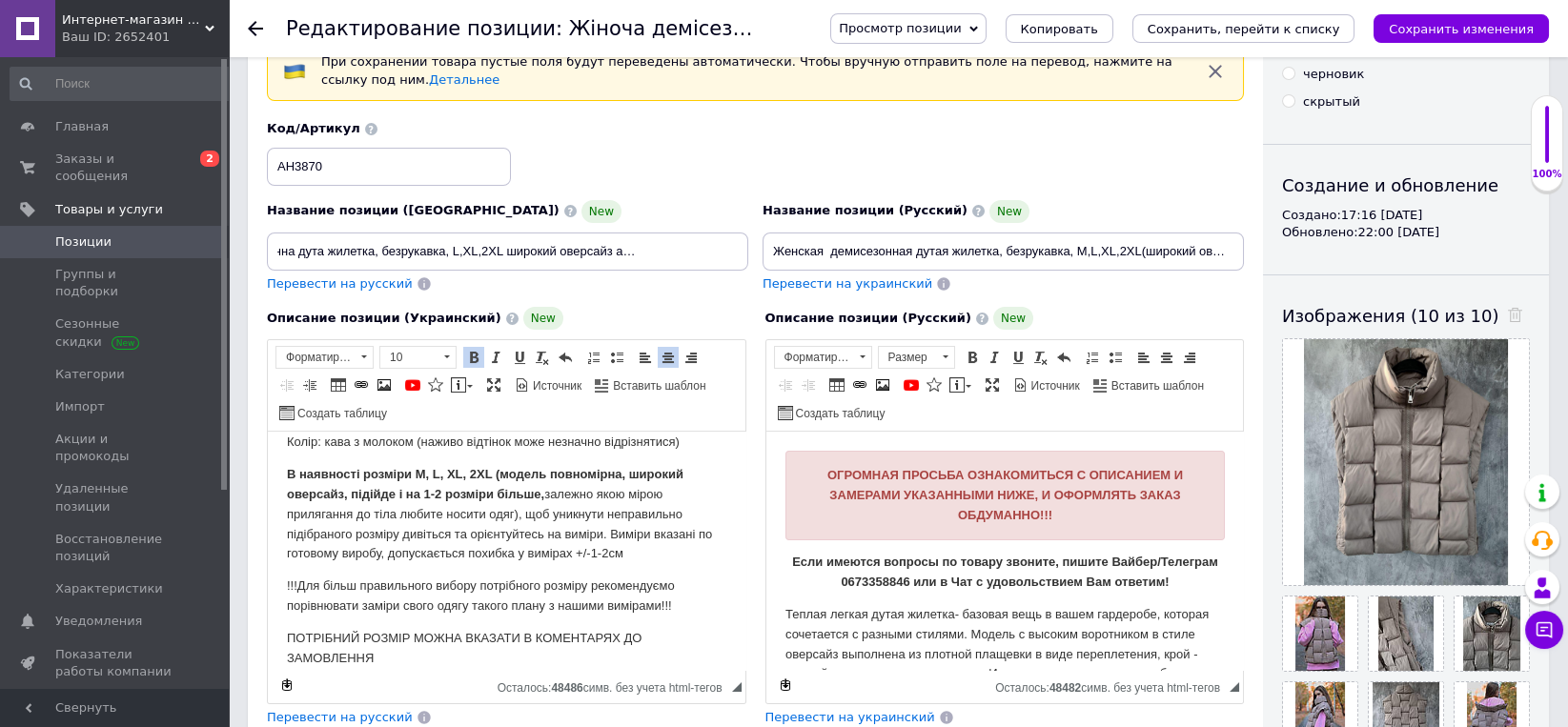
click at [414, 474] on strong "В наявності розміри M, L, XL, 2XL (модель повномірна, широкий оверсайз, підійде…" at bounding box center [484, 483] width 396 height 34
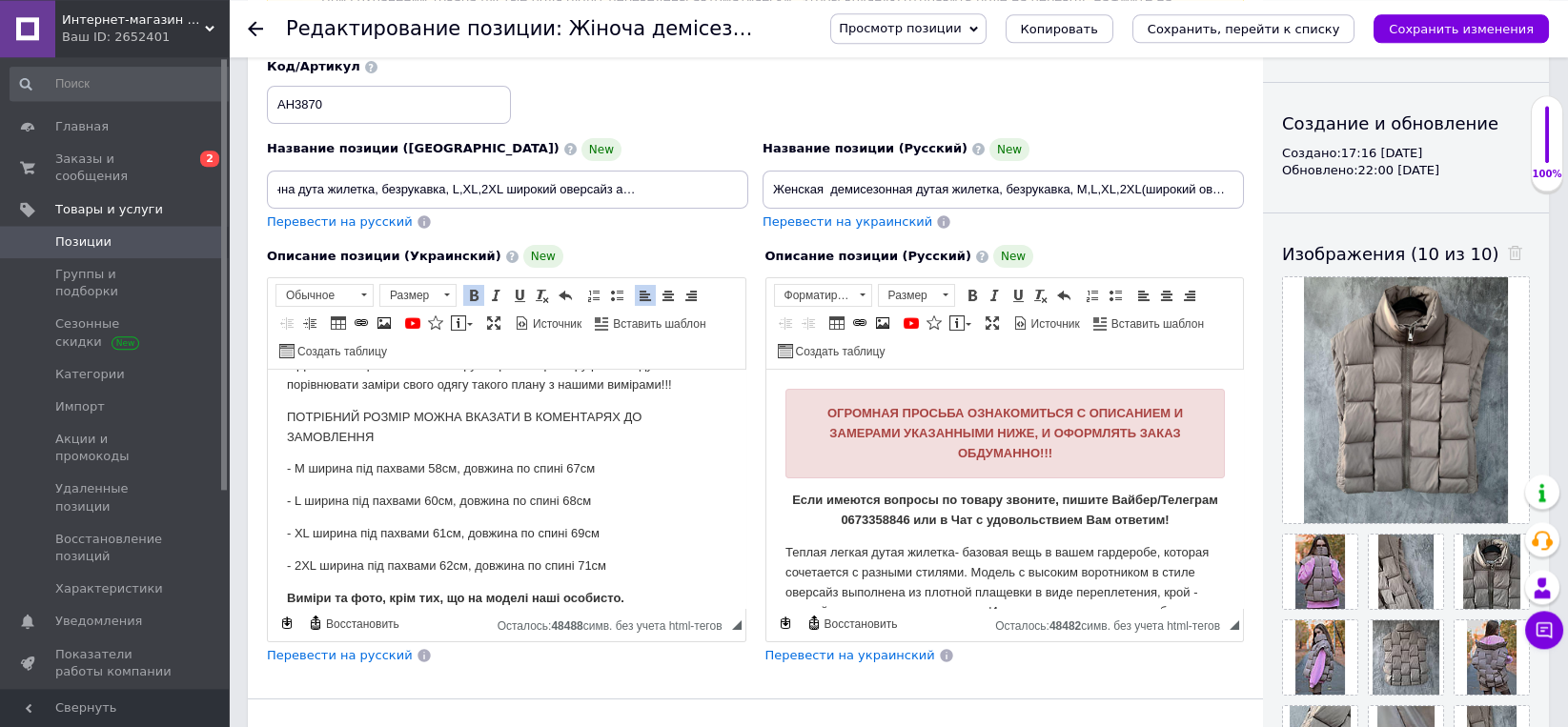
scroll to position [198, 0]
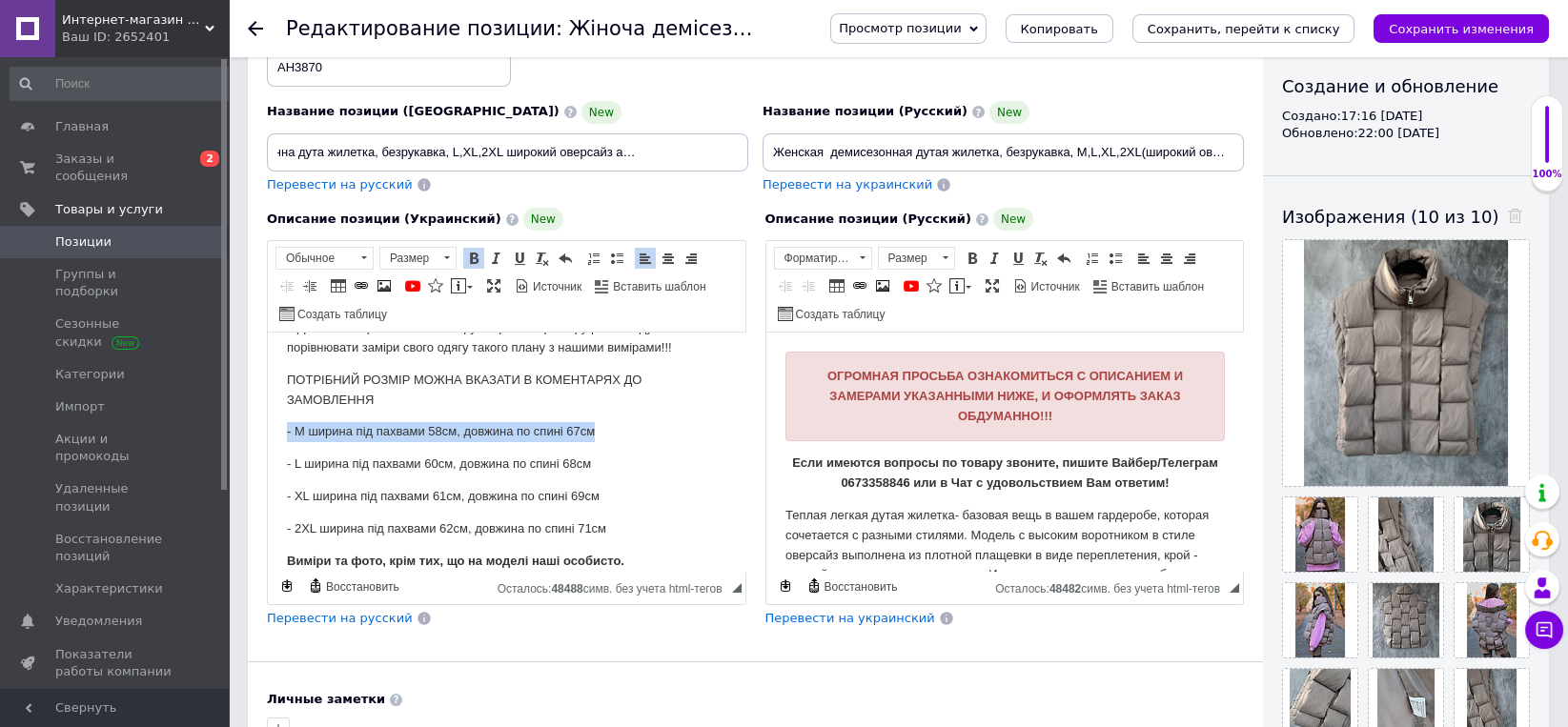
drag, startPoint x: 271, startPoint y: 418, endPoint x: 623, endPoint y: 421, distance: 352.0
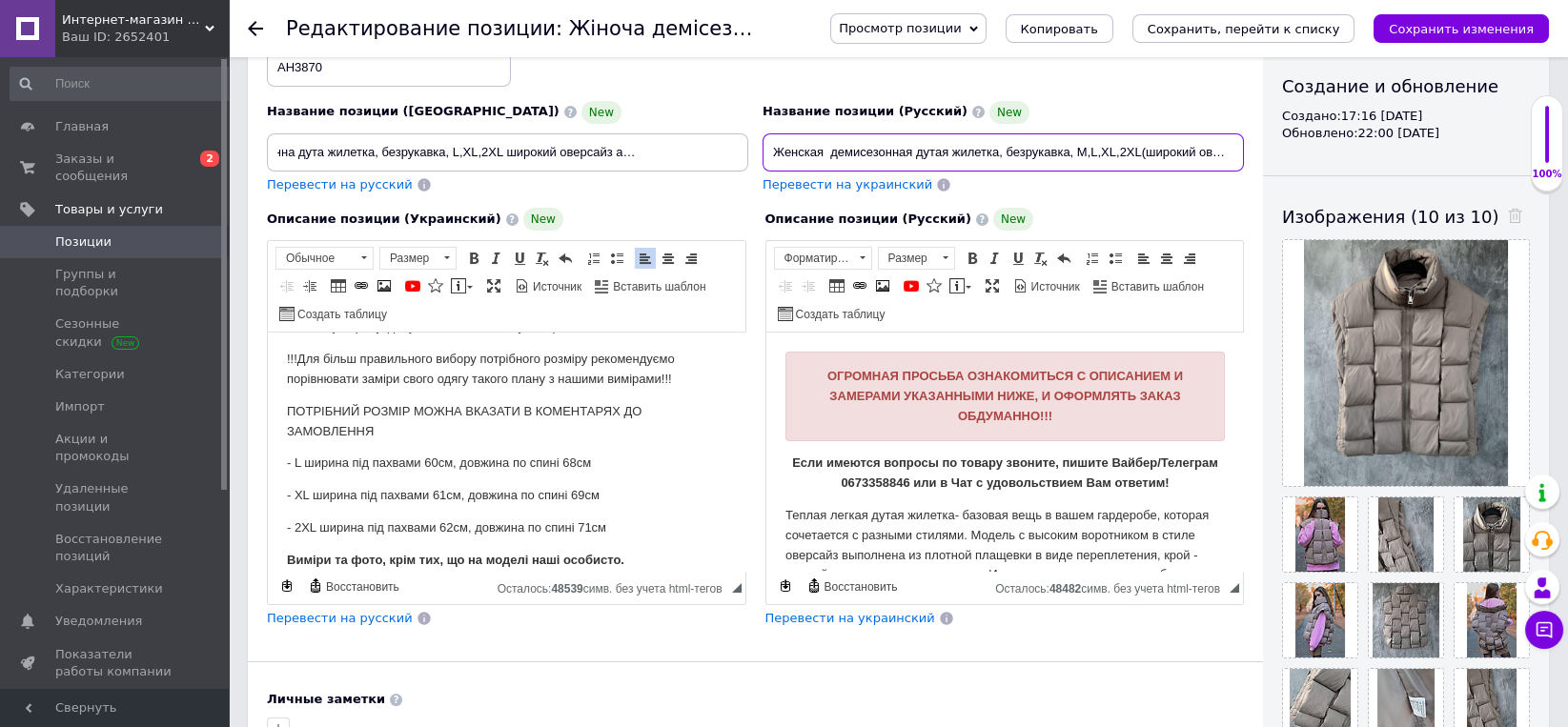
click at [1074, 155] on input "Женская демисезонная дутая жилетка, безрукавка, M,L,XL,2XL(широкий оверсайз или…" at bounding box center [1003, 151] width 482 height 38
click at [1117, 157] on input "Женская демисезонная дутая жилетка, безрукавка, L,XL,2XL(широкий оверсайз или б…" at bounding box center [1003, 151] width 482 height 38
click at [1184, 151] on input "Женская демисезонная дутая жилетка, безрукавка, L,XL,2XL широкий оверсайз или б…" at bounding box center [1003, 151] width 482 height 38
type input "Женская демисезонная дутая жилетка, безрукавка, L,XL,2XL широкий оверсайз или б…"
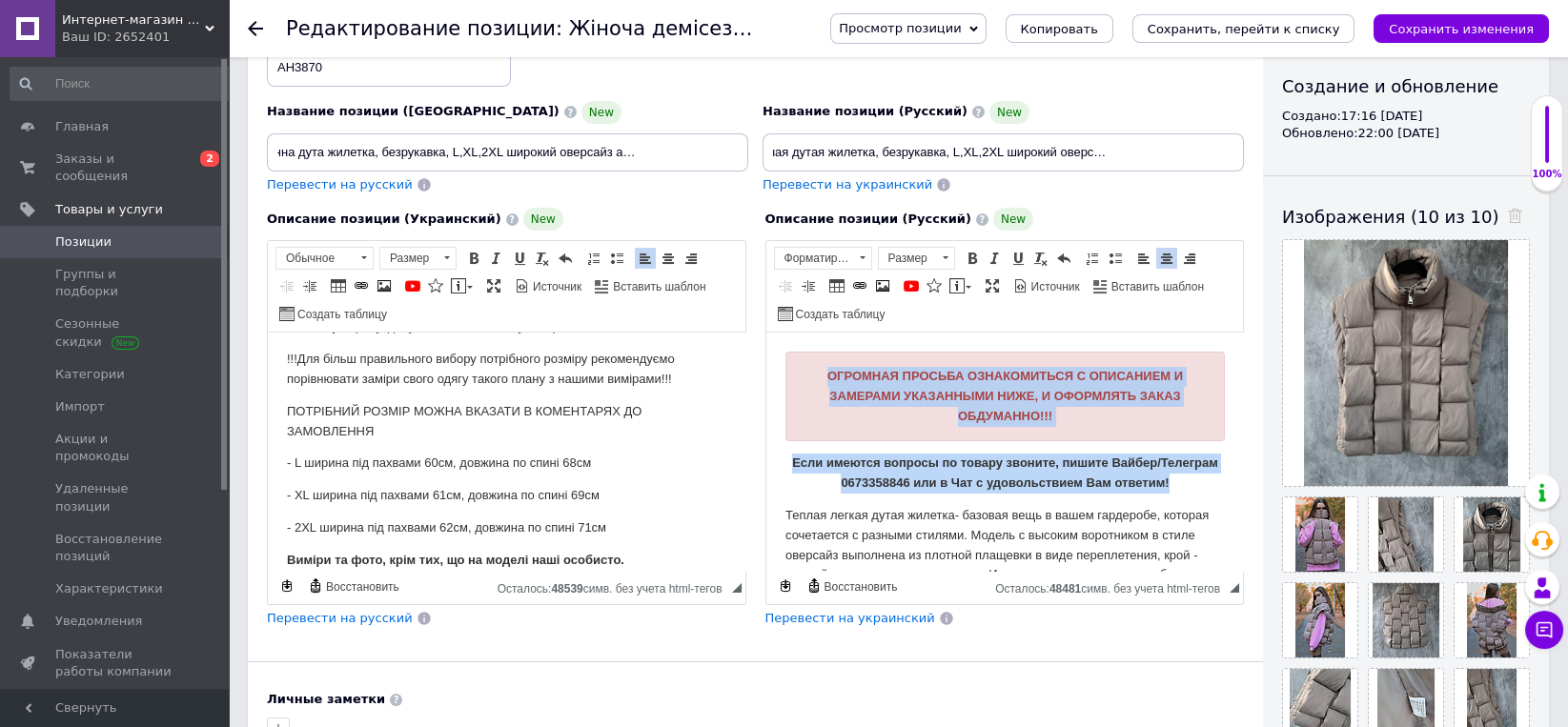
drag, startPoint x: 815, startPoint y: 380, endPoint x: 1154, endPoint y: 486, distance: 355.2
click at [1154, 486] on body "ОГРОМНАЯ ПРОСЬБА ОЗНАКОМИТЬСЯ С ОПИСАНИЕМ И ЗАМЕРАМИ УКАЗАННЫМИ НИЖЕ, И ОФОРМЛЯ…" at bounding box center [1004, 676] width 440 height 649
click at [950, 256] on span at bounding box center [945, 258] width 18 height 21
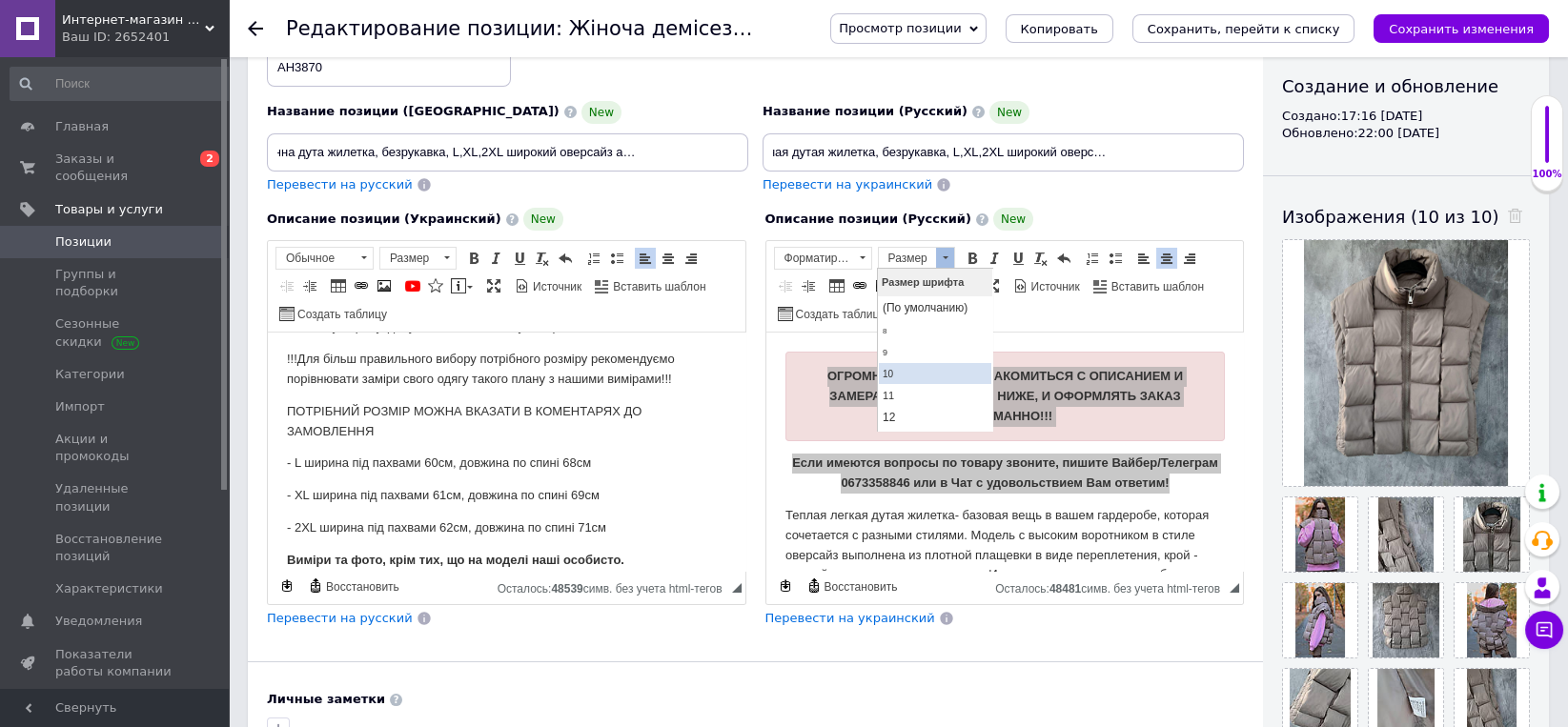
click at [893, 374] on span "10" at bounding box center [887, 374] width 11 height 11
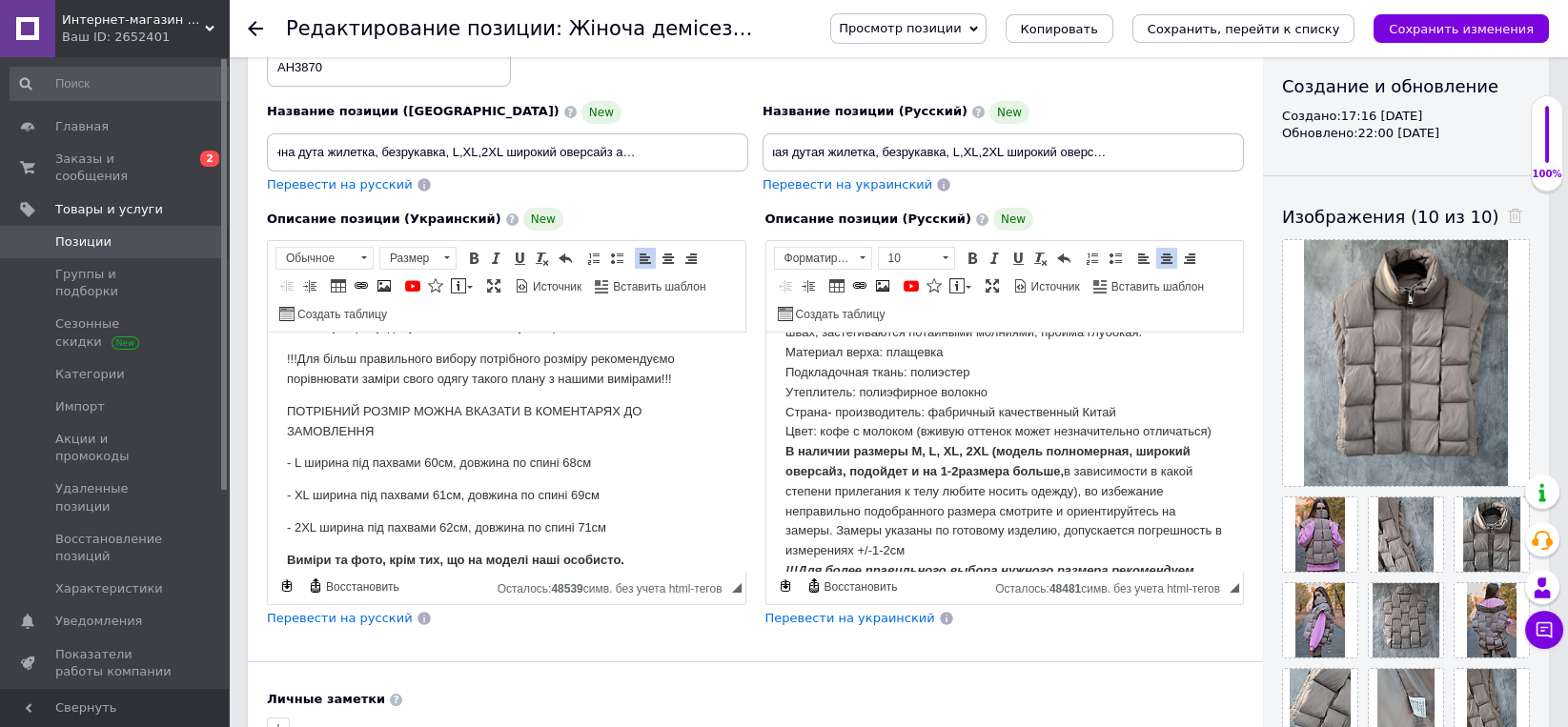
scroll to position [297, 0]
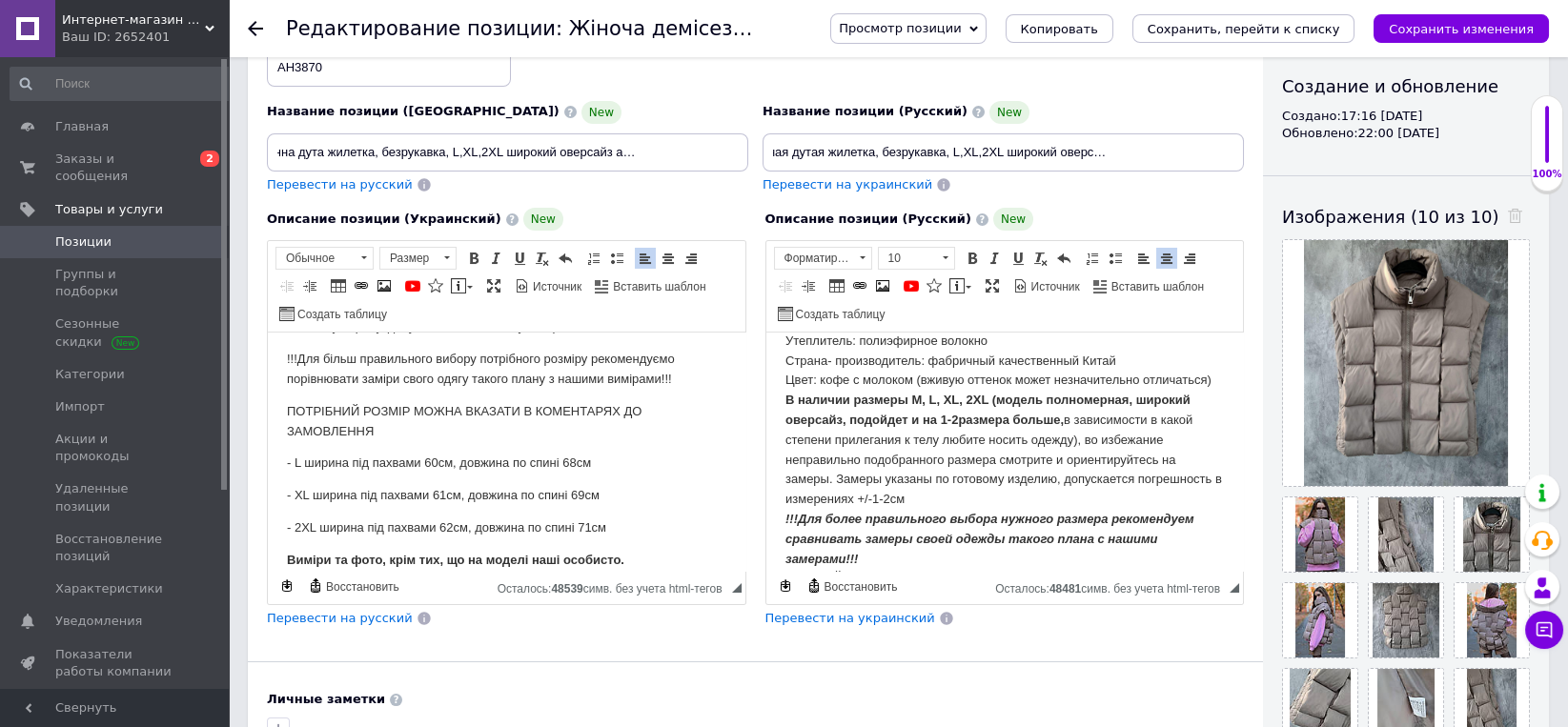
click at [897, 399] on strong "В наличии размеры M, L, XL, 2XL (модель полномерная, широкий оверсайз, подойдет…" at bounding box center [986, 409] width 405 height 34
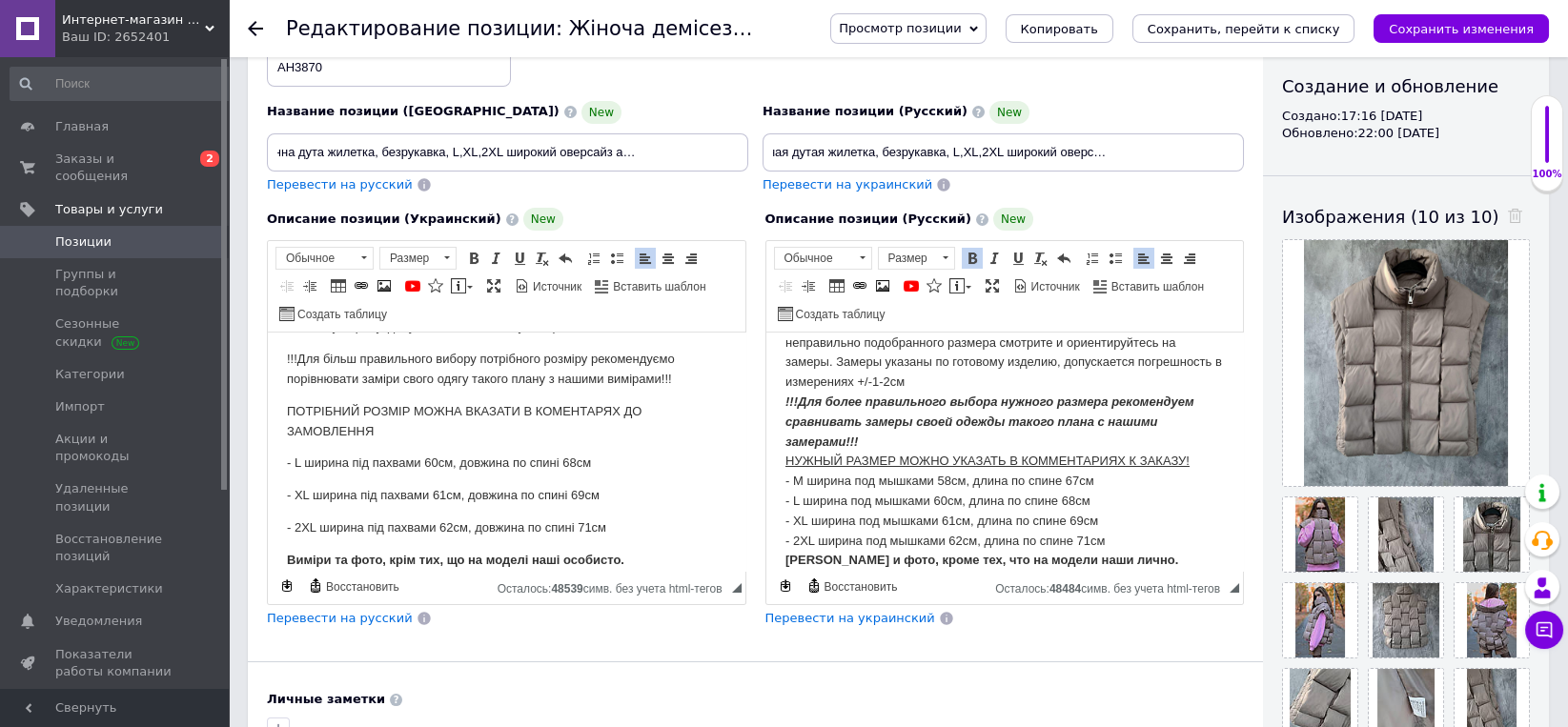
scroll to position [434, 0]
drag, startPoint x: 776, startPoint y: 462, endPoint x: 1109, endPoint y: 460, distance: 333.0
click at [1109, 156] on html "ОГРОМНАЯ ПРОСЬБА ОЗНАКОМИТЬСЯ С ОПИСАНИЕМ И ЗАМЕРАМИ УКАЗАННЫМИ НИЖЕ, И ОФОРМЛЯ…" at bounding box center [1004, 37] width 478 height 238
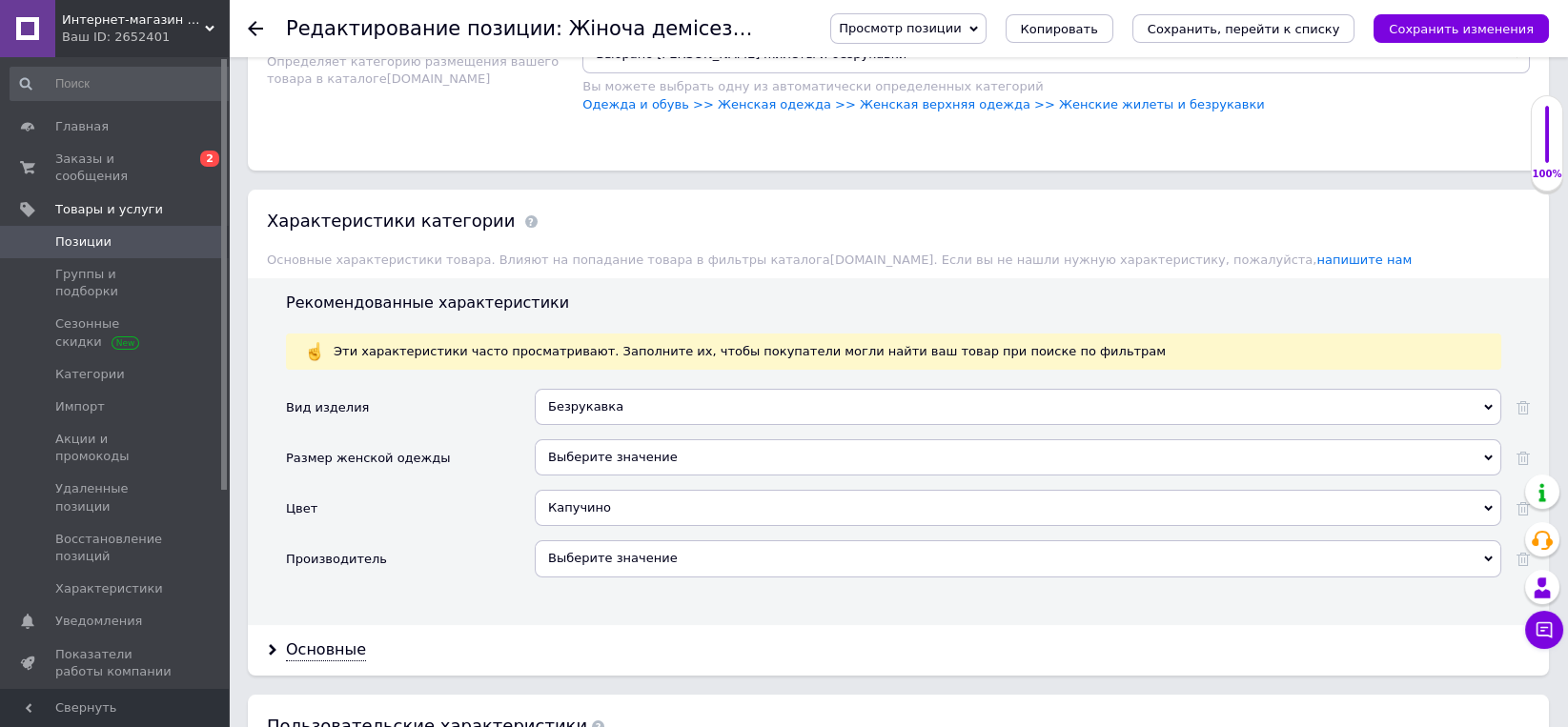
scroll to position [1982, 0]
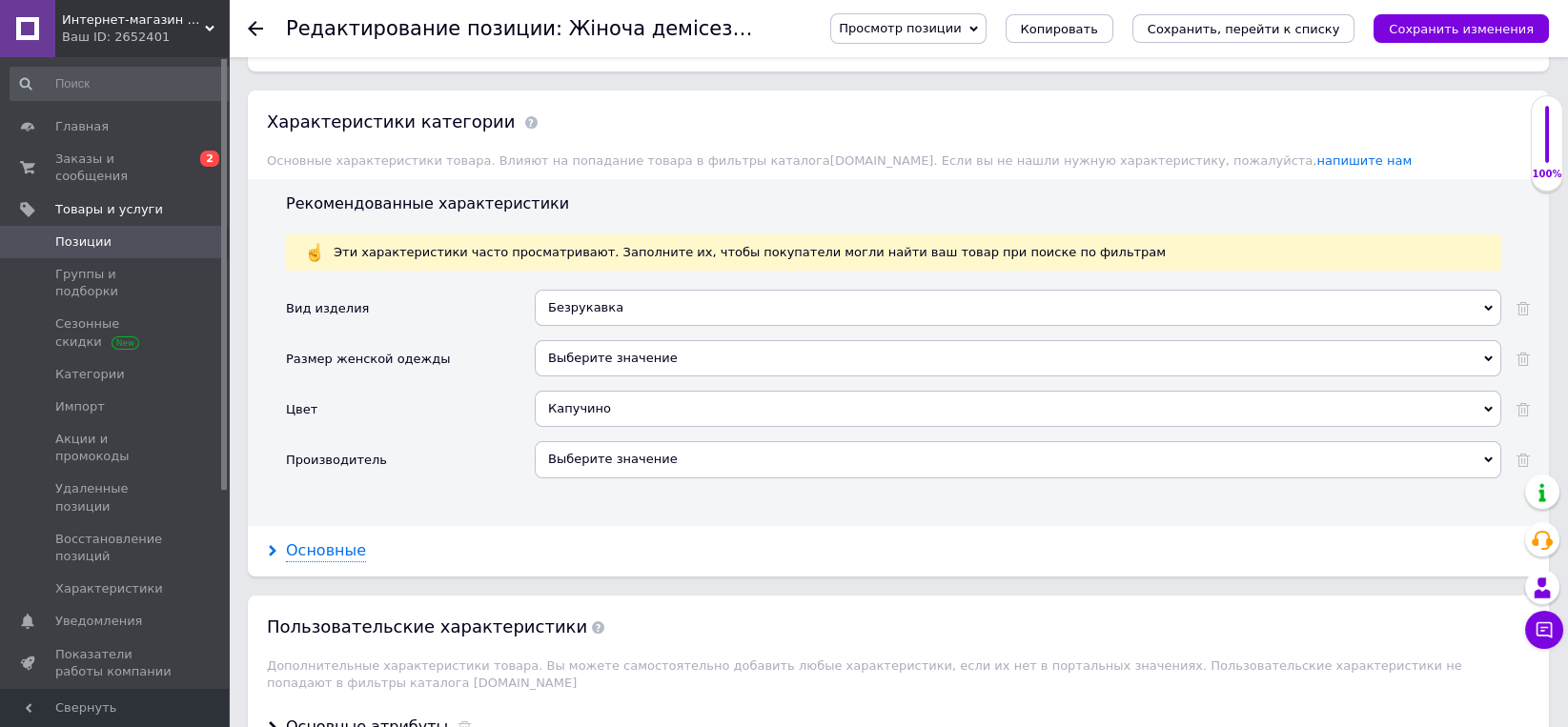
click at [348, 541] on div "Основные" at bounding box center [325, 551] width 80 height 22
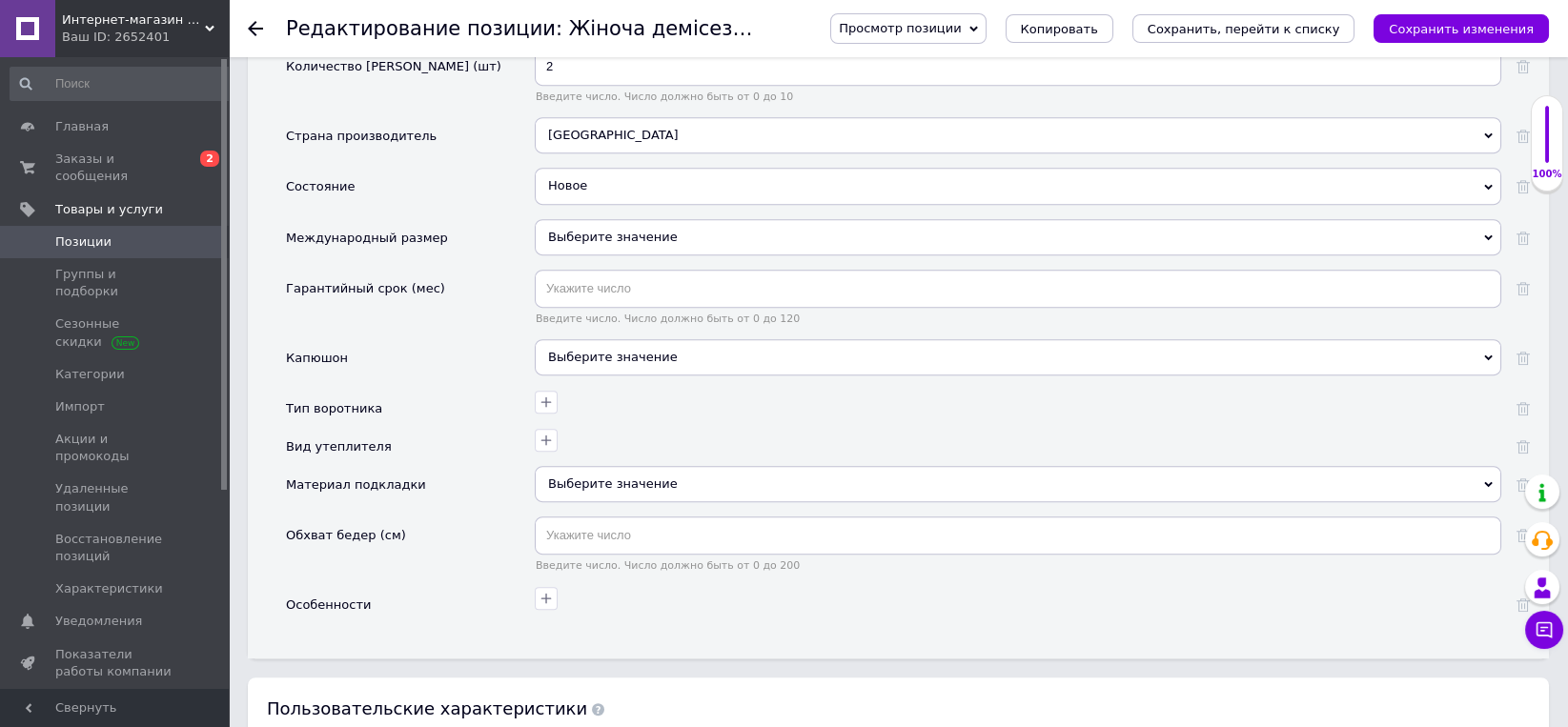
scroll to position [3567, 0]
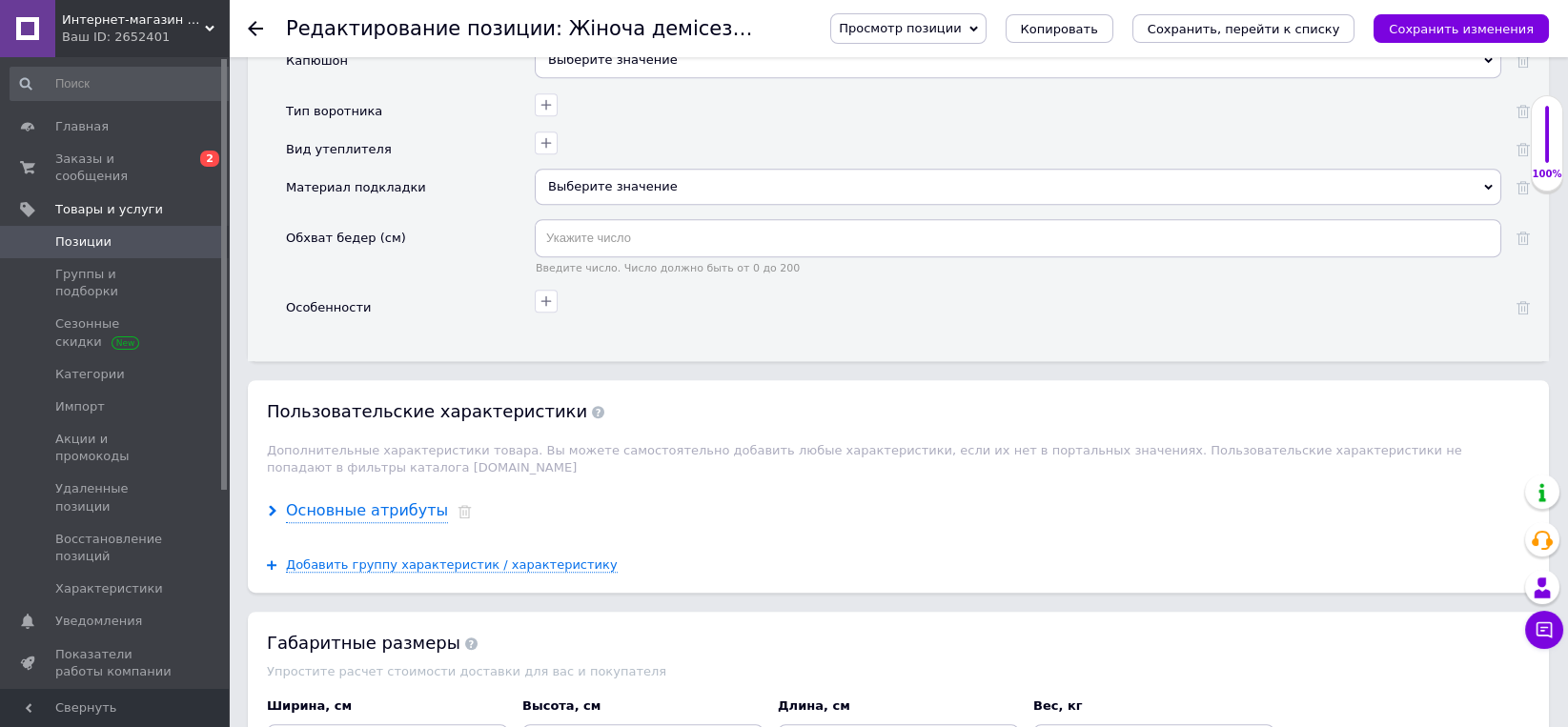
click at [399, 500] on div "Основные атрибуты" at bounding box center [366, 511] width 162 height 22
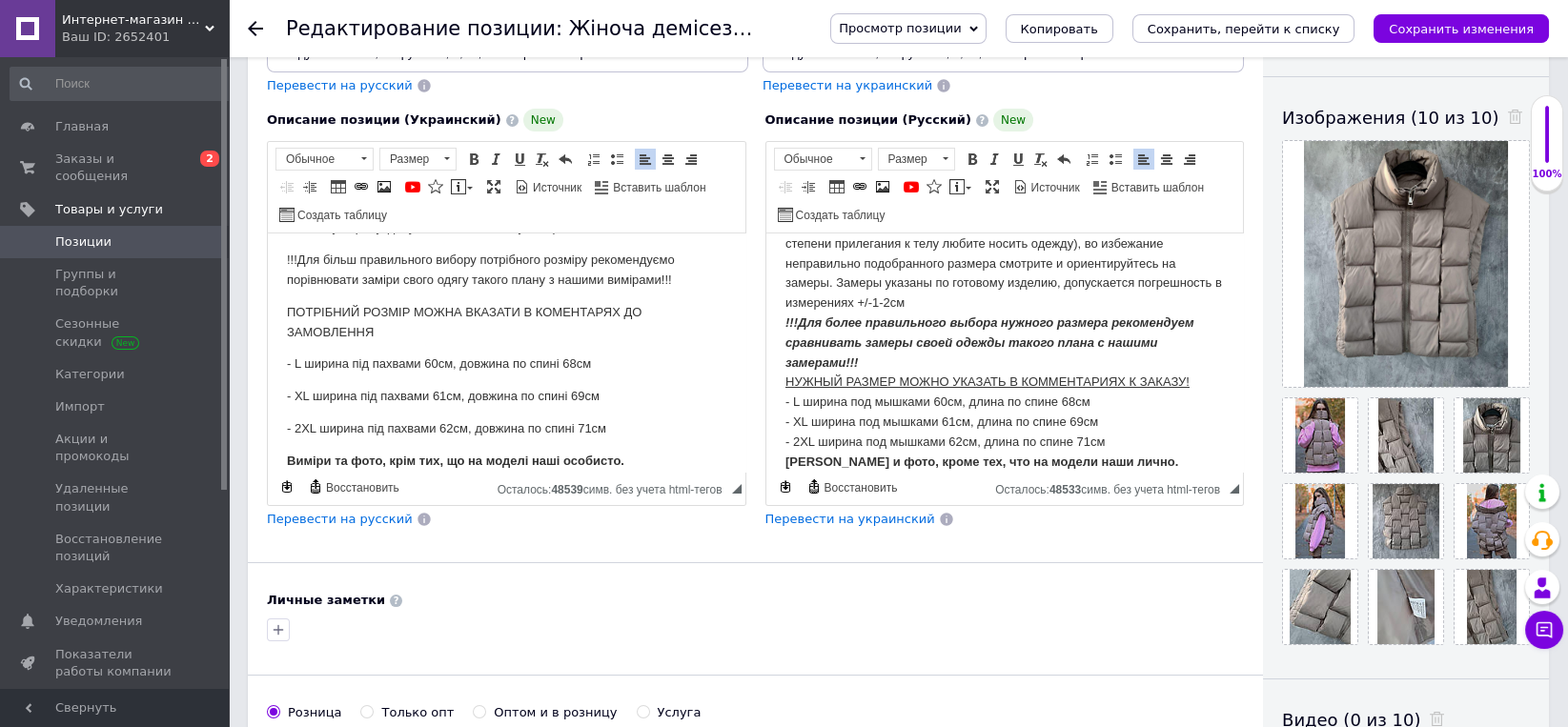
scroll to position [345, 0]
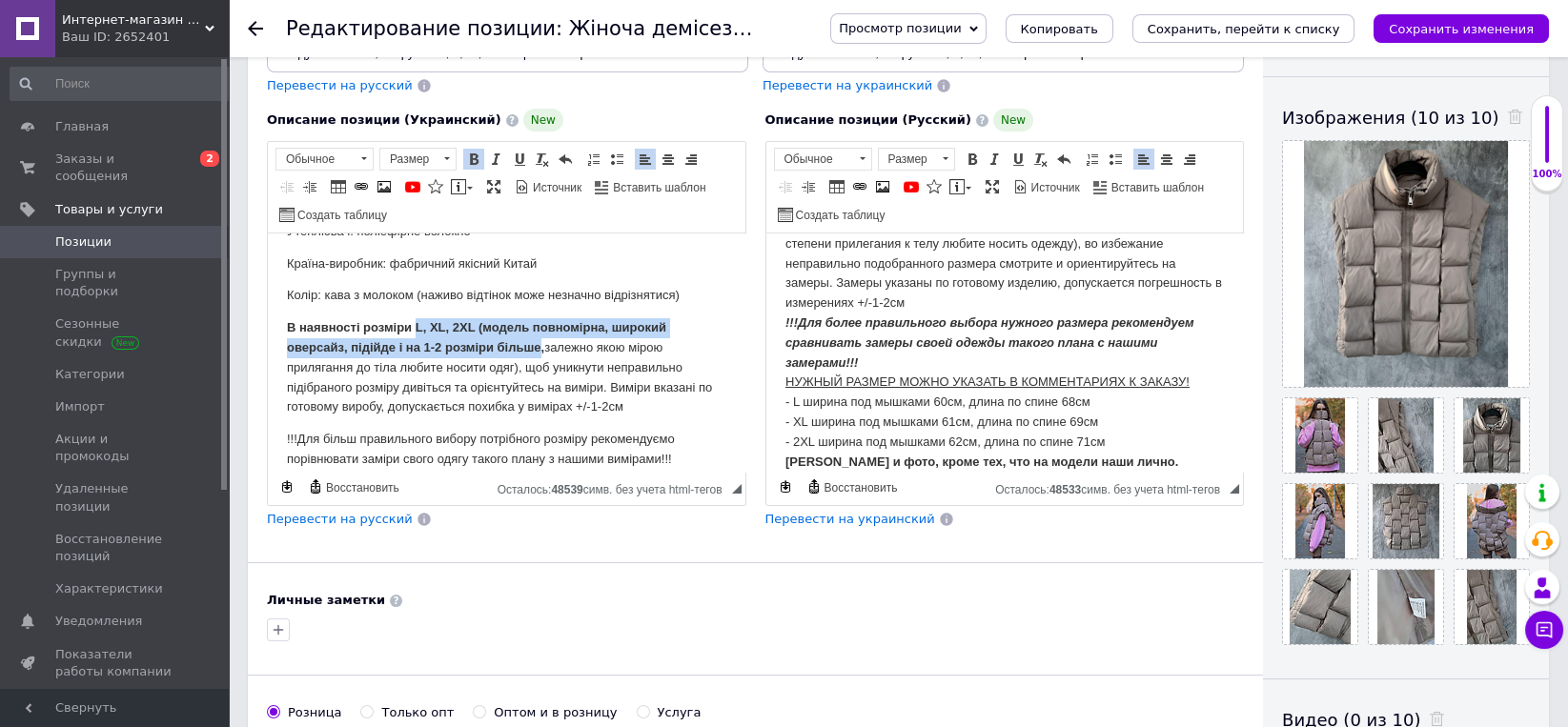
drag, startPoint x: 412, startPoint y: 328, endPoint x: 537, endPoint y: 353, distance: 127.5
click at [537, 353] on strong "В наявності розміри L, XL, 2XL (модель повномірна, широкий оверсайз, підійде і …" at bounding box center [476, 337] width 380 height 34
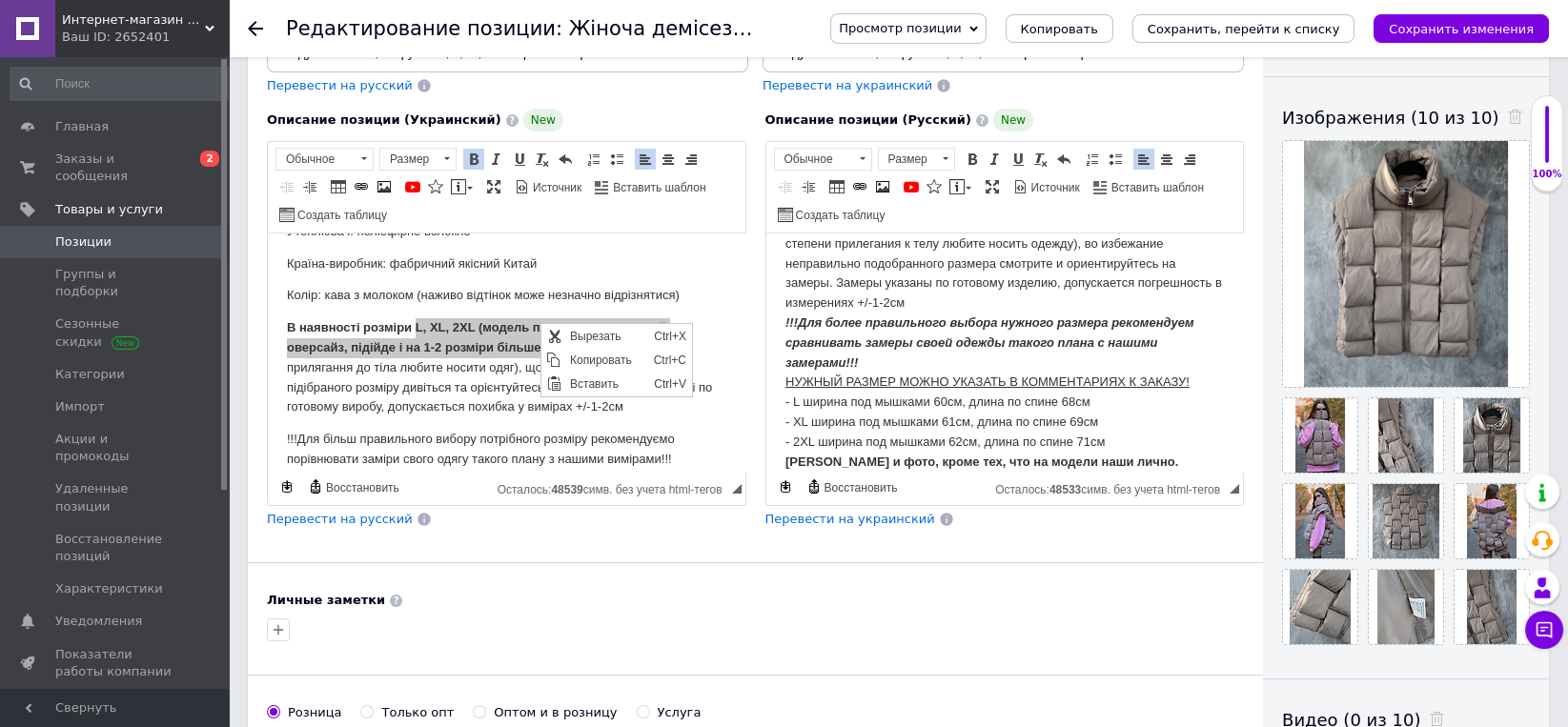
scroll to position [0, 0]
click at [583, 362] on span "Копировать" at bounding box center [606, 360] width 83 height 23
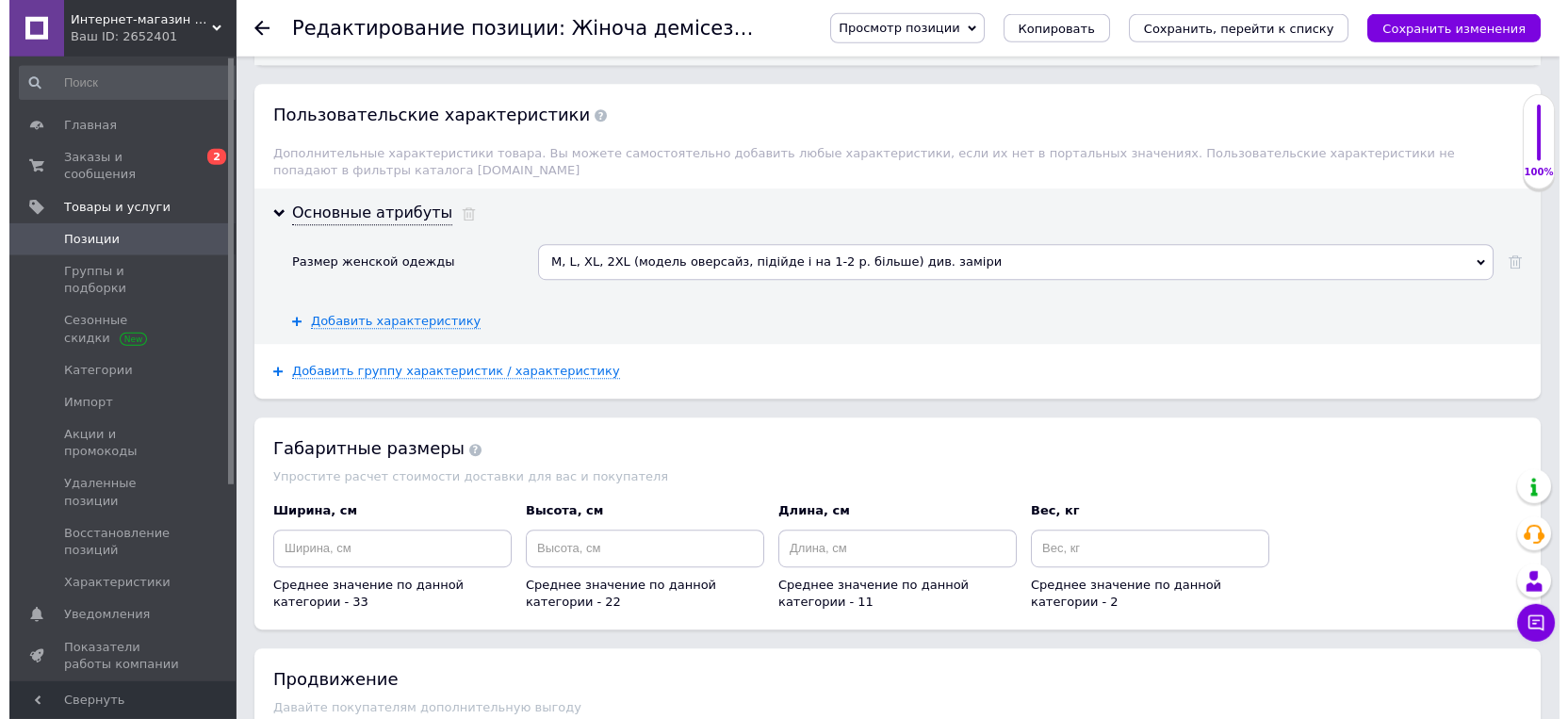
scroll to position [3822, 0]
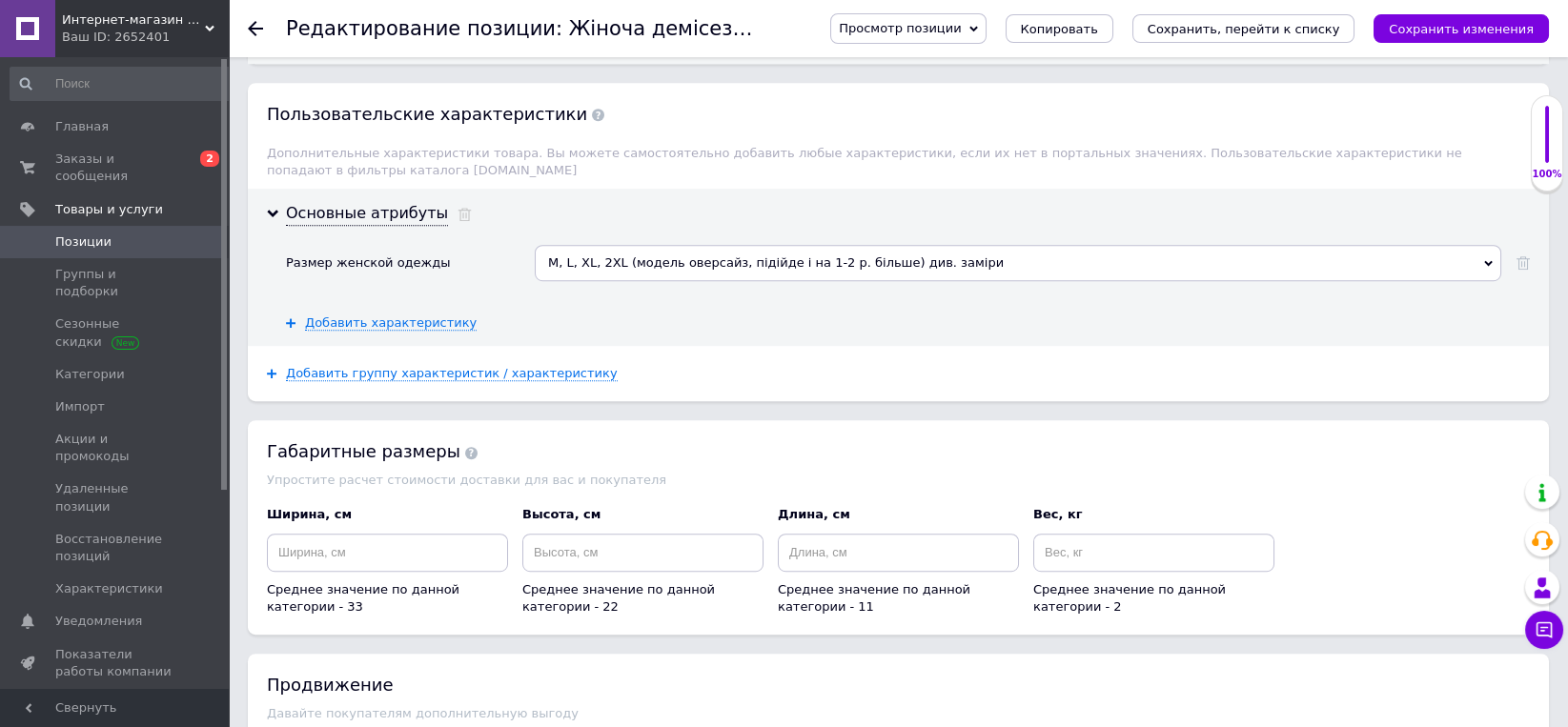
click at [649, 245] on div "M, L, XL, 2XL (модель оверсайз, підійде і на 1-2 р. більше) див. заміри" at bounding box center [1018, 262] width 966 height 36
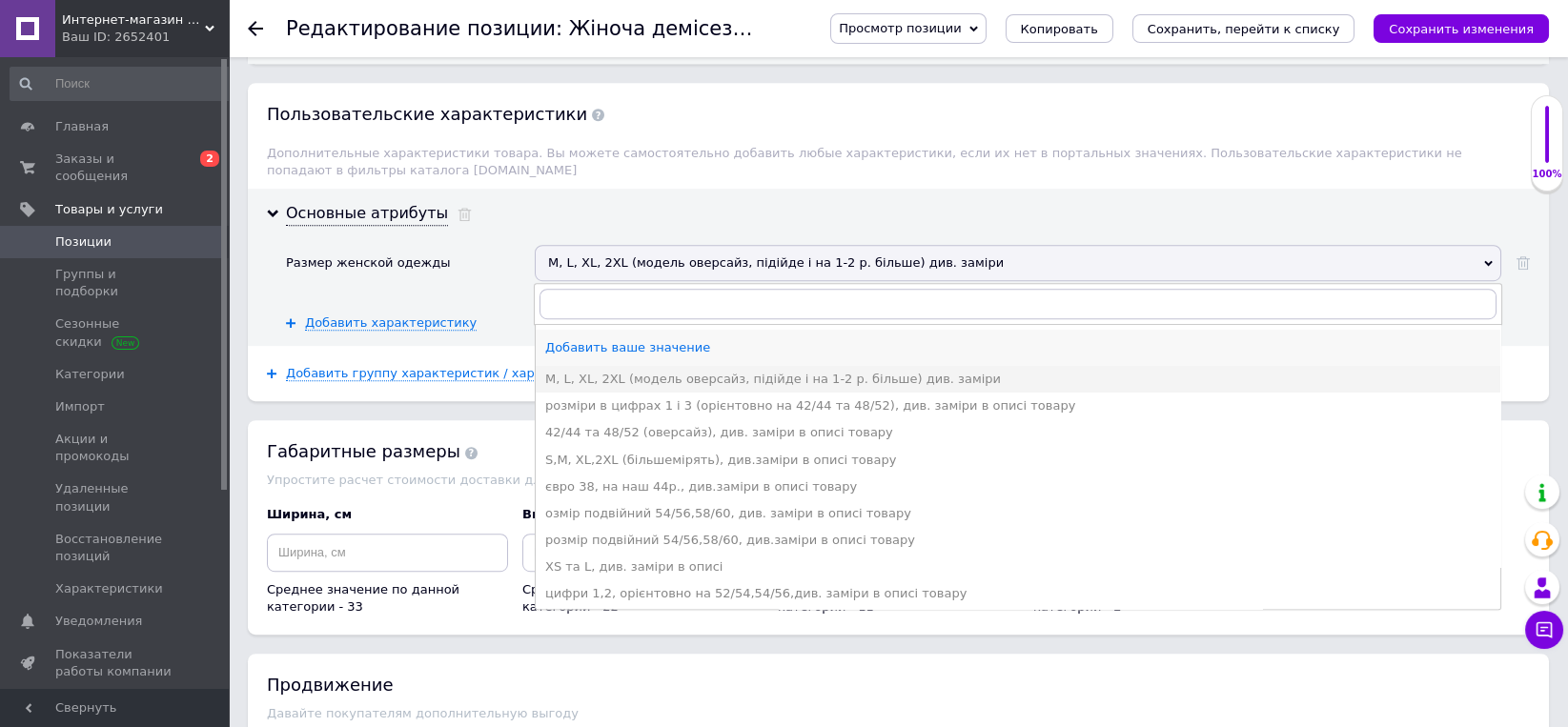
click at [614, 339] on div "Добавить ваше значение" at bounding box center [1018, 347] width 946 height 17
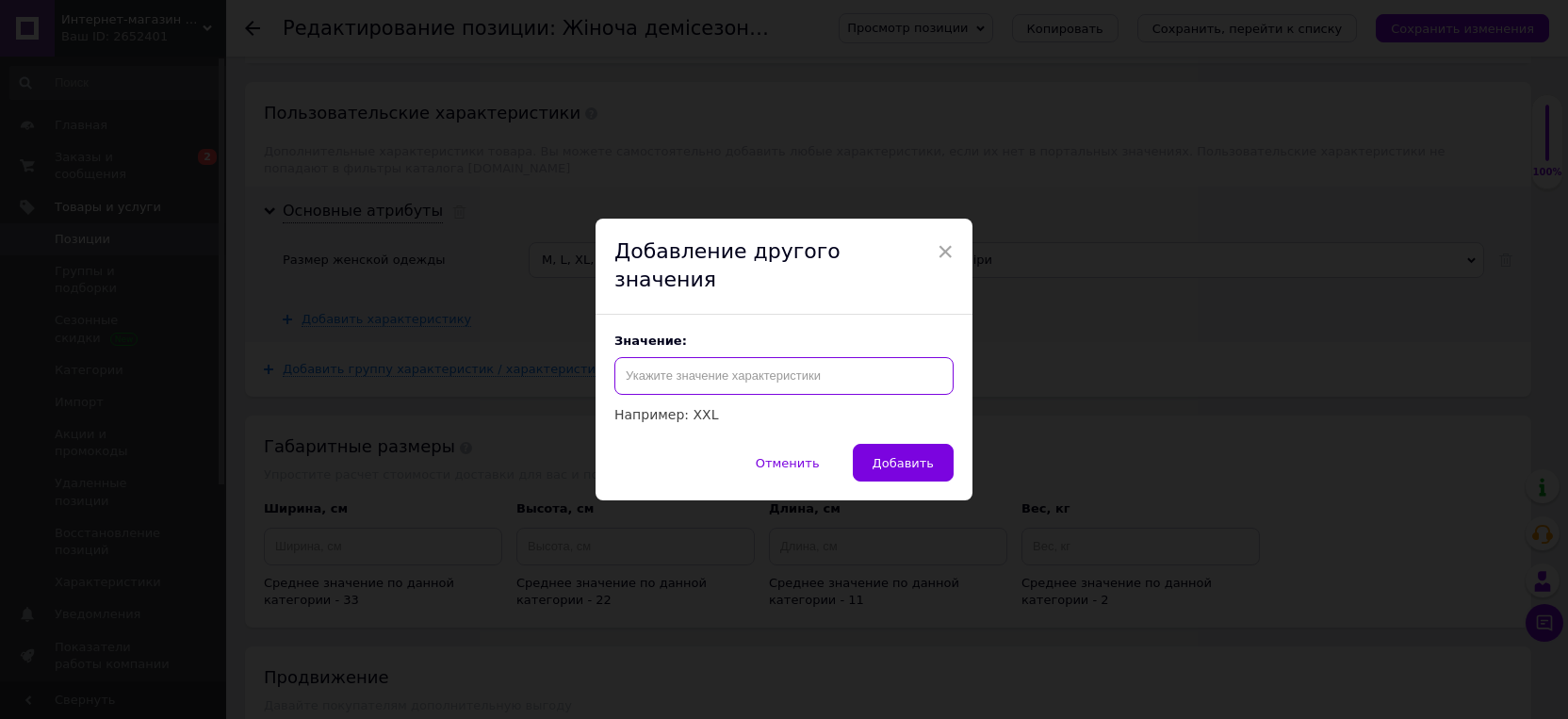
paste input "L, XL, 2XL (модель повномірна, широкий оверсайз, підійде і на 1-2 розміри більше"
click at [849, 363] on input "L, XL, 2XL (модель повномірна, широкий оверсайз, підійде і на 1-2 розміри більше" at bounding box center [784, 375] width 339 height 37
click at [844, 365] on input "L, XL, 2XL (модель повномірна, широкий оверсайз, підійде і на 1-2 розміри більше" at bounding box center [784, 375] width 339 height 37
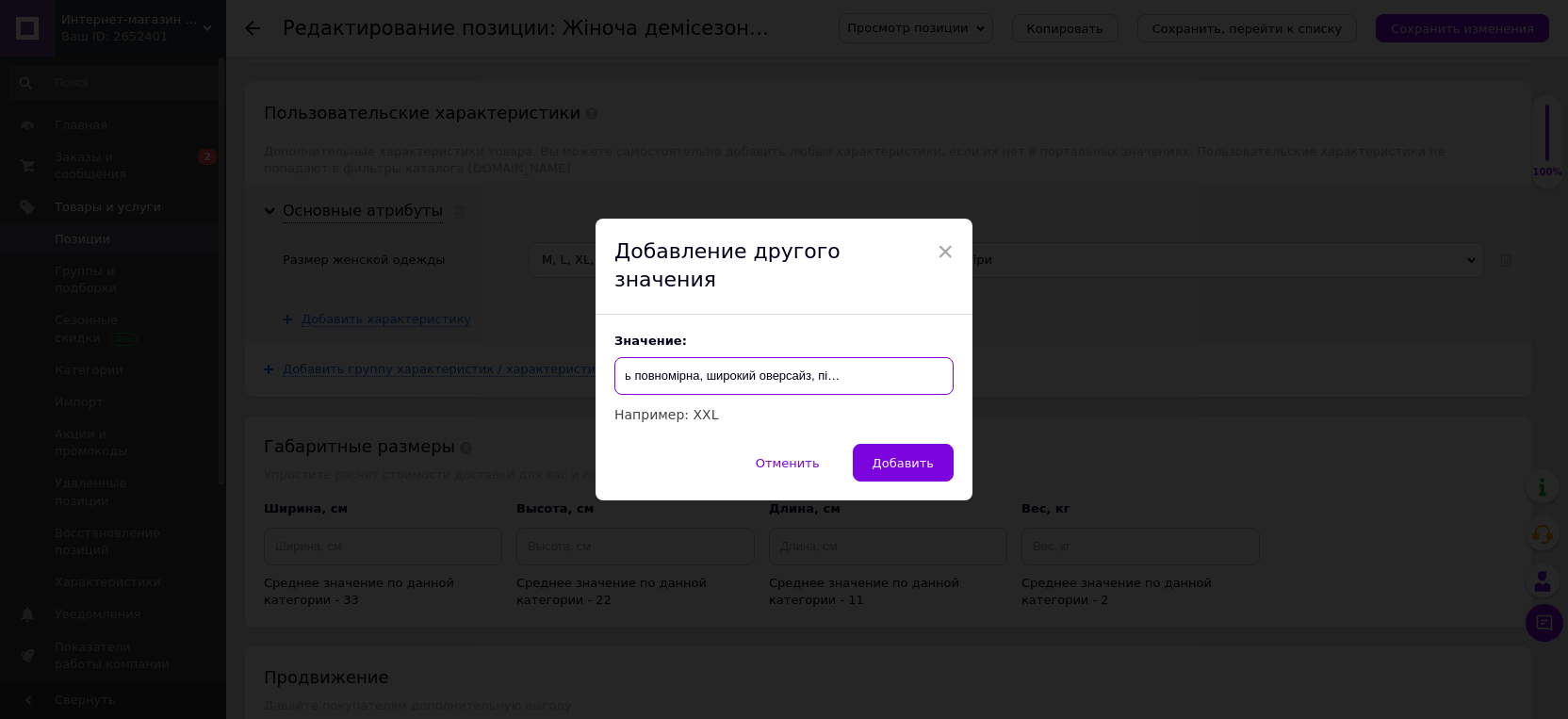
click at [933, 360] on input "L, XL, 2XL (модель повномірна, широкий оверсайз, підійде і на 1-2р. більше" at bounding box center [784, 375] width 339 height 37
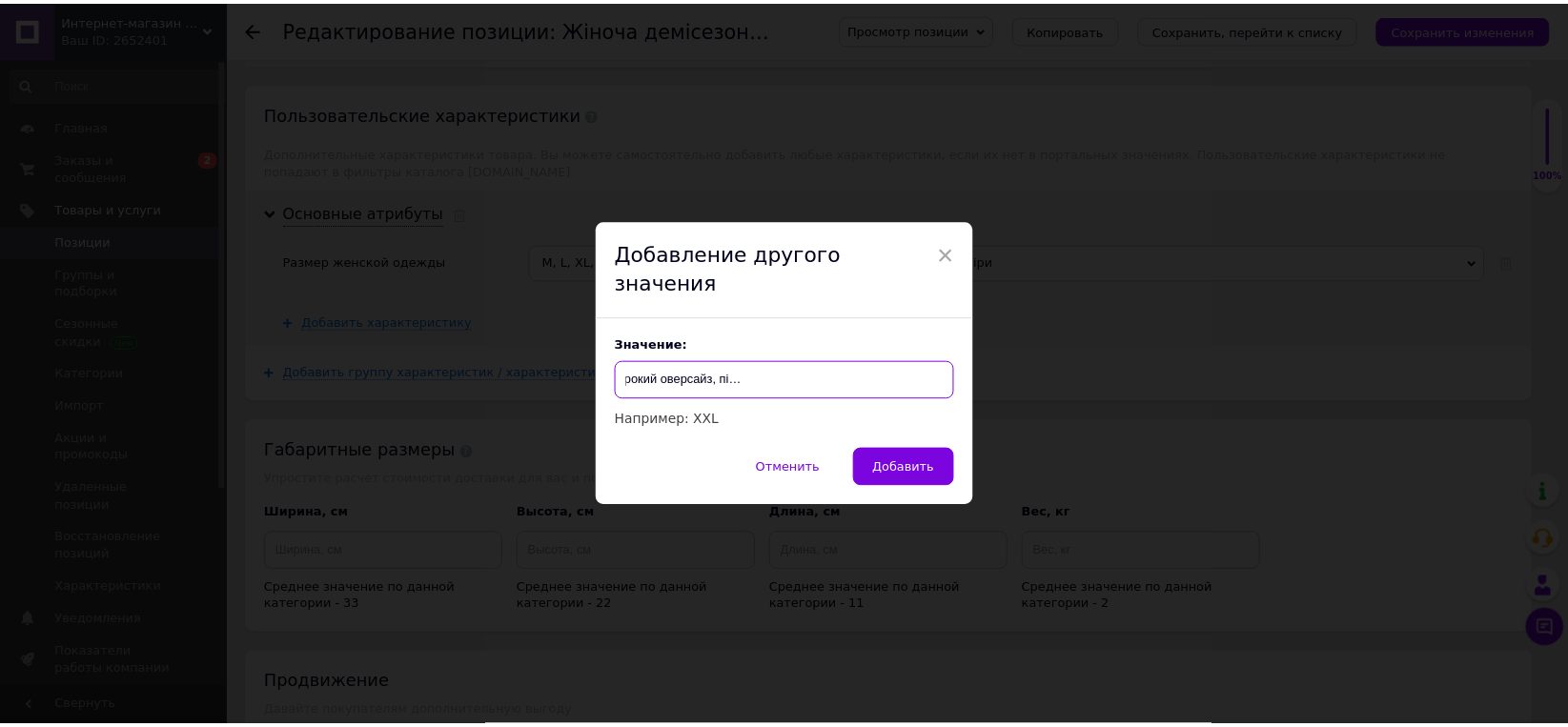
scroll to position [0, 212]
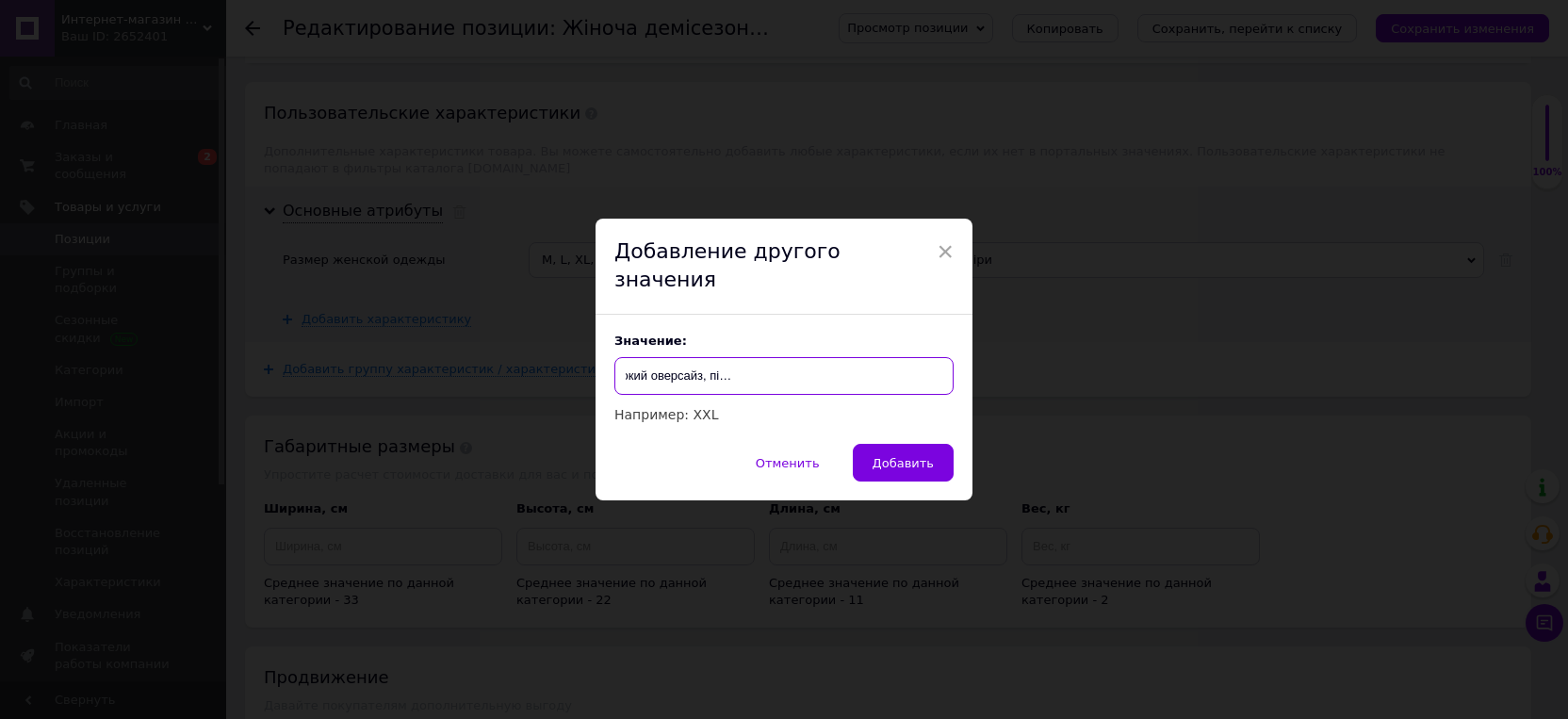
click at [905, 366] on input "L, XL, 2XL (модель повномірна, широкий оверсайз, підійде і на 1-2р. більше), ди…" at bounding box center [784, 375] width 339 height 37
type input "L, XL, 2XL (модель повномірна, широкий оверсайз, підійде і на 1-2р. більше), ди…"
click at [910, 456] on span "Добавить" at bounding box center [904, 463] width 61 height 14
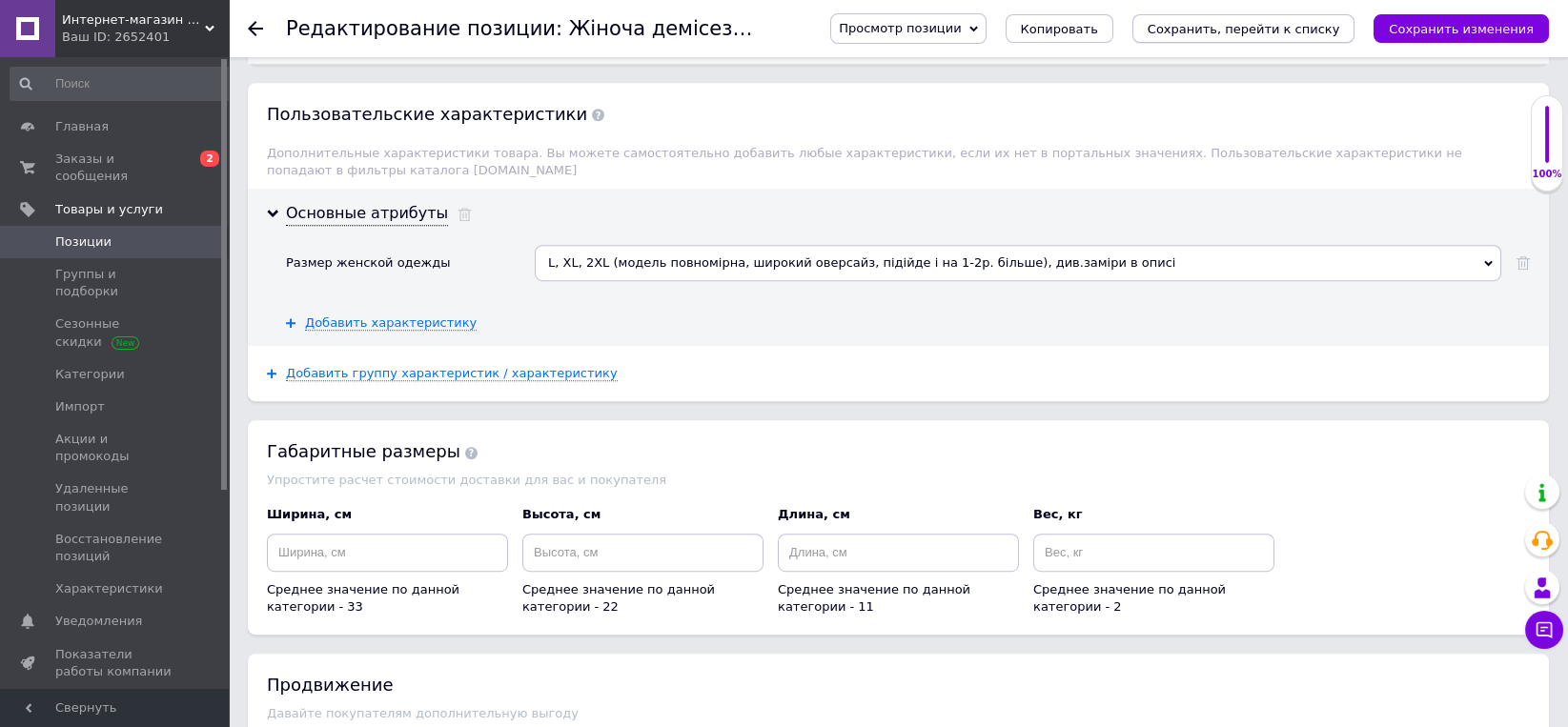
click at [1267, 34] on icon "Сохранить, перейти к списку" at bounding box center [1244, 29] width 192 height 15
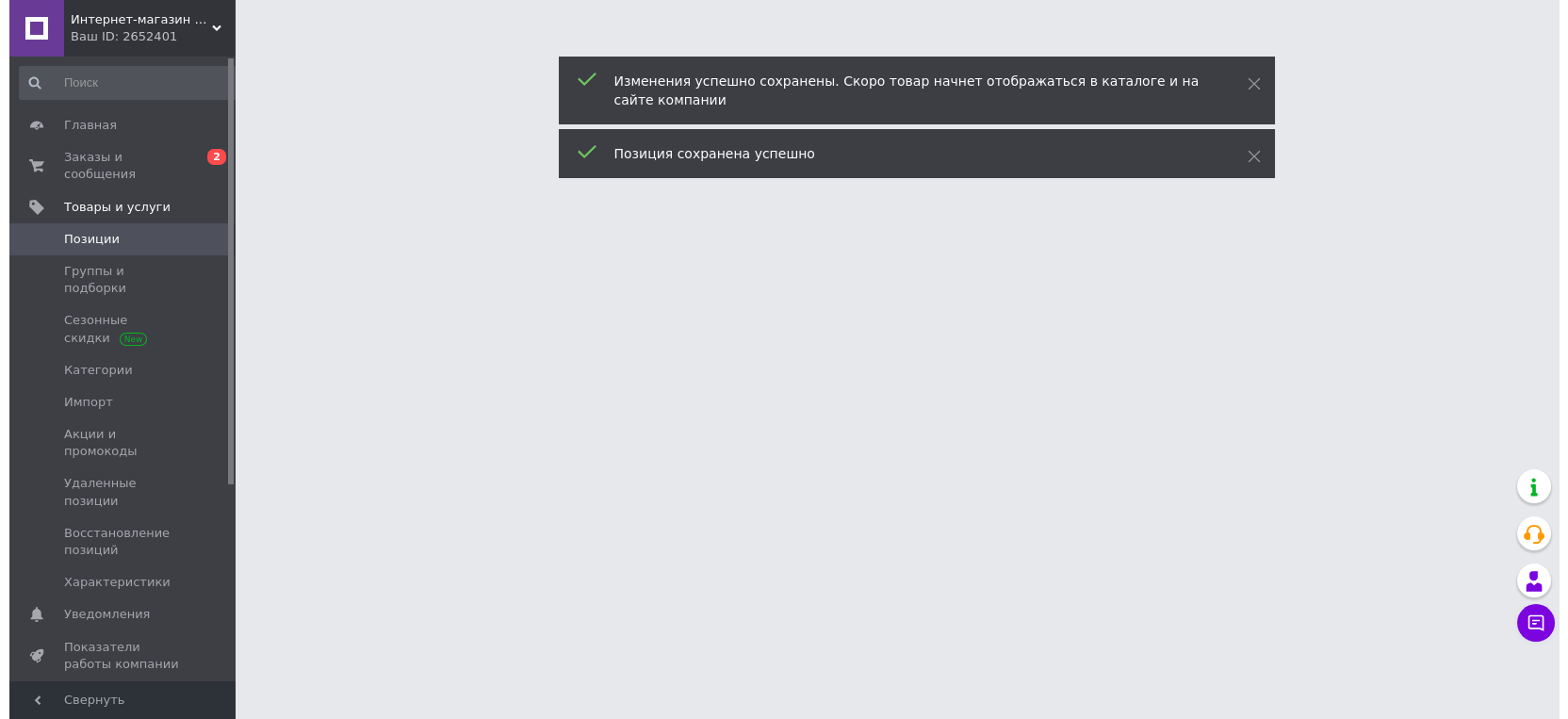
scroll to position [0, 0]
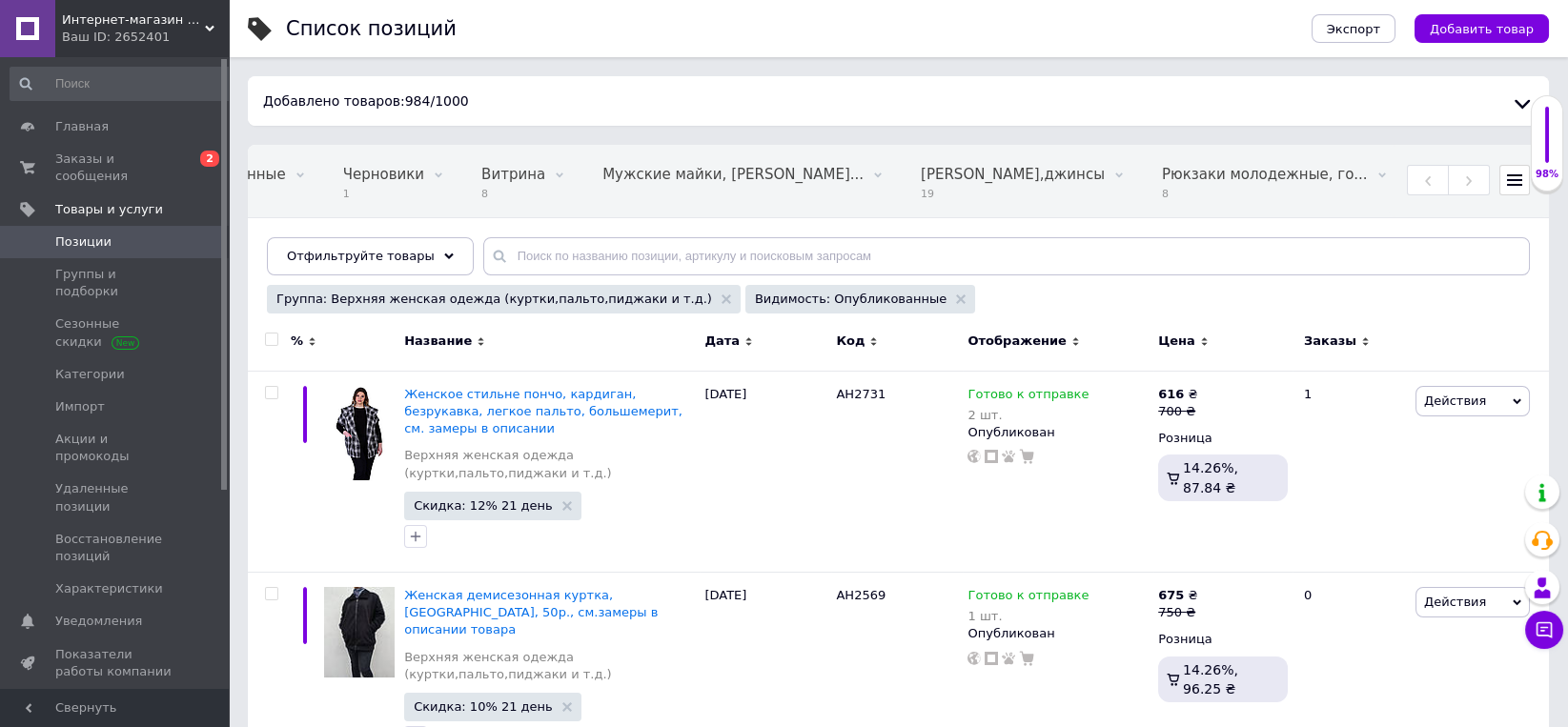
scroll to position [0, 592]
click at [102, 157] on span "Заказы и сообщения" at bounding box center [116, 167] width 121 height 34
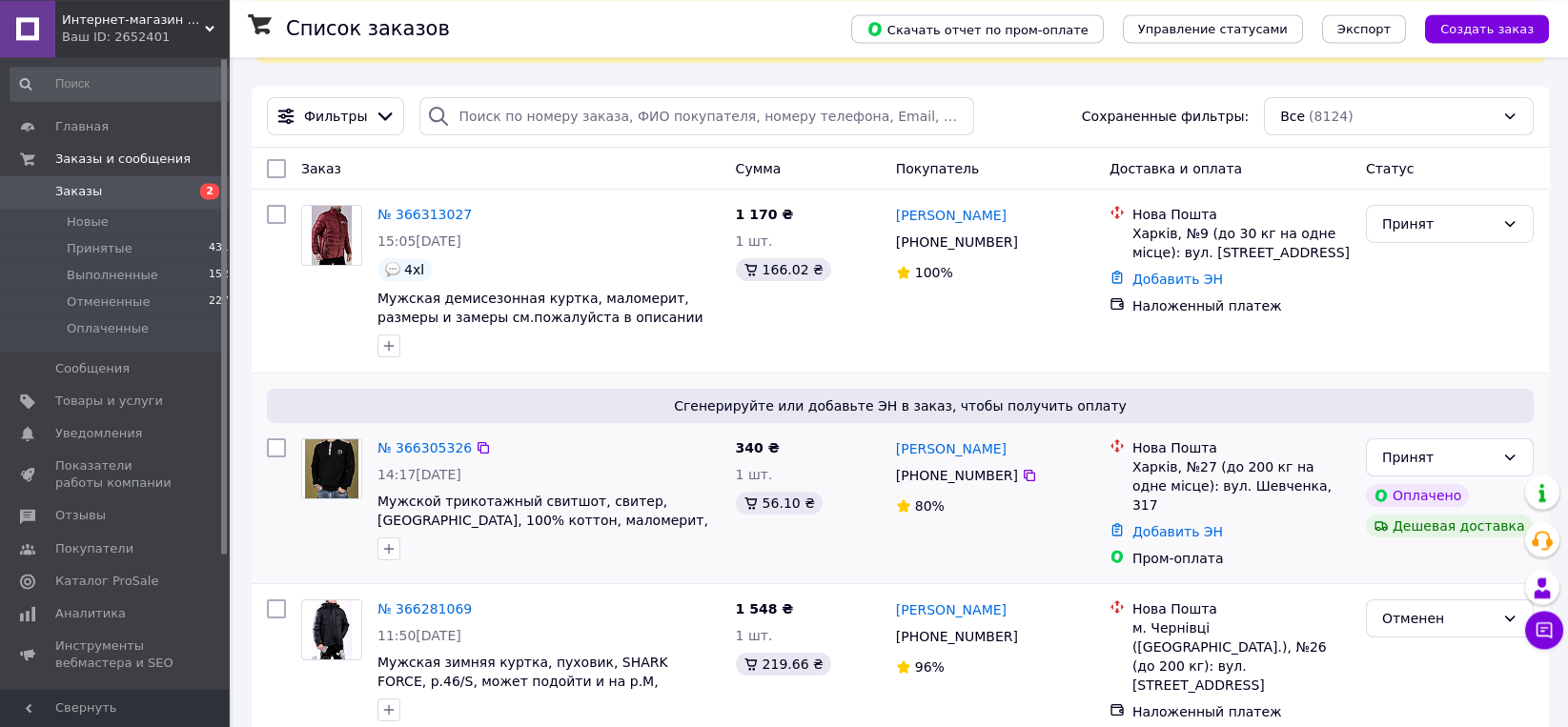
scroll to position [198, 0]
